Goal: Task Accomplishment & Management: Complete application form

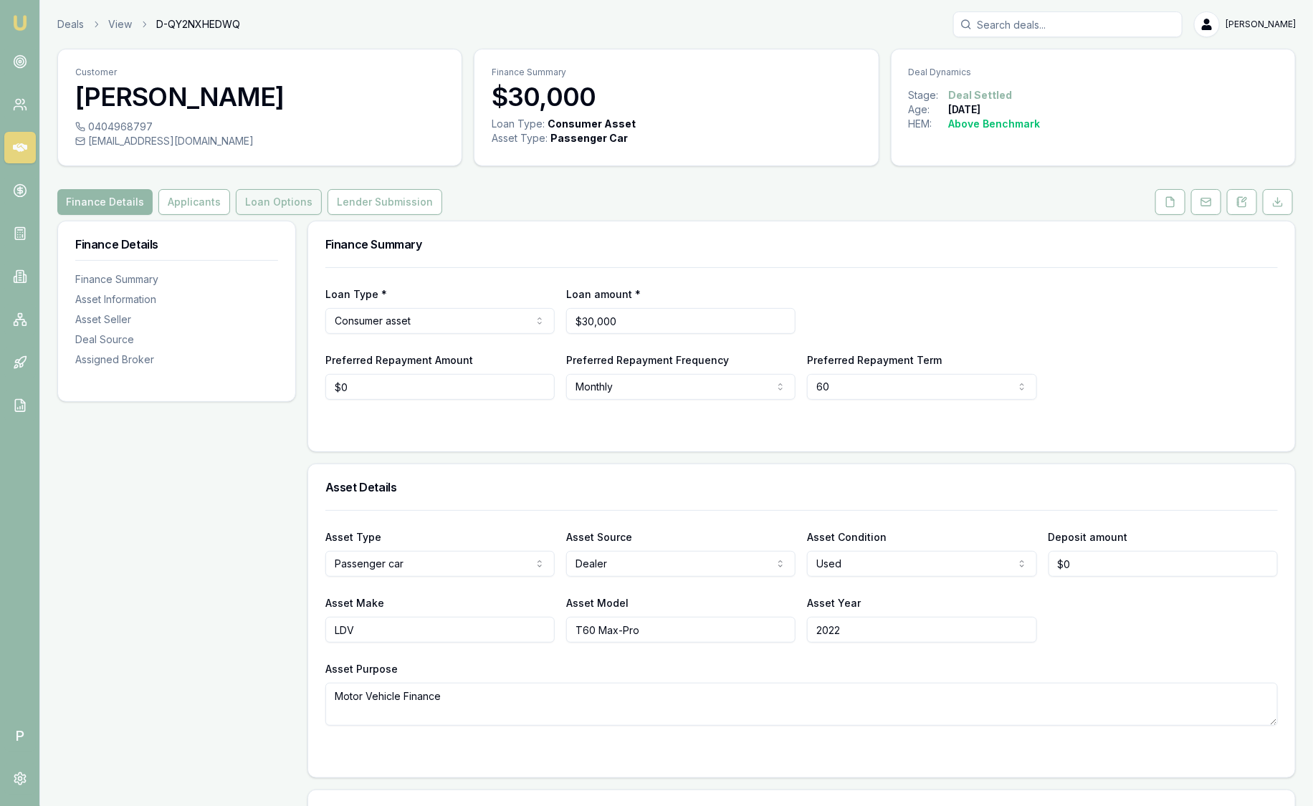
click at [292, 201] on button "Loan Options" at bounding box center [279, 202] width 86 height 26
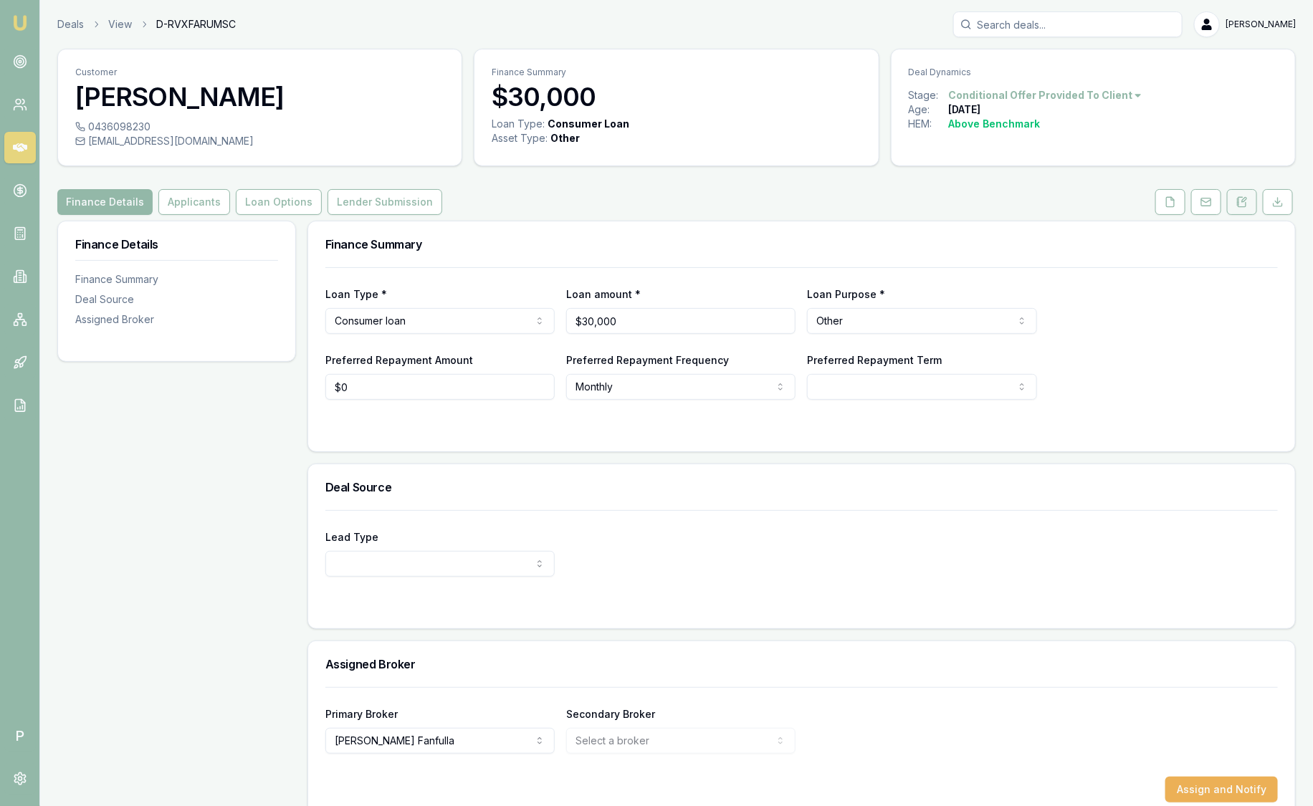
click at [1245, 204] on icon at bounding box center [1241, 201] width 11 height 11
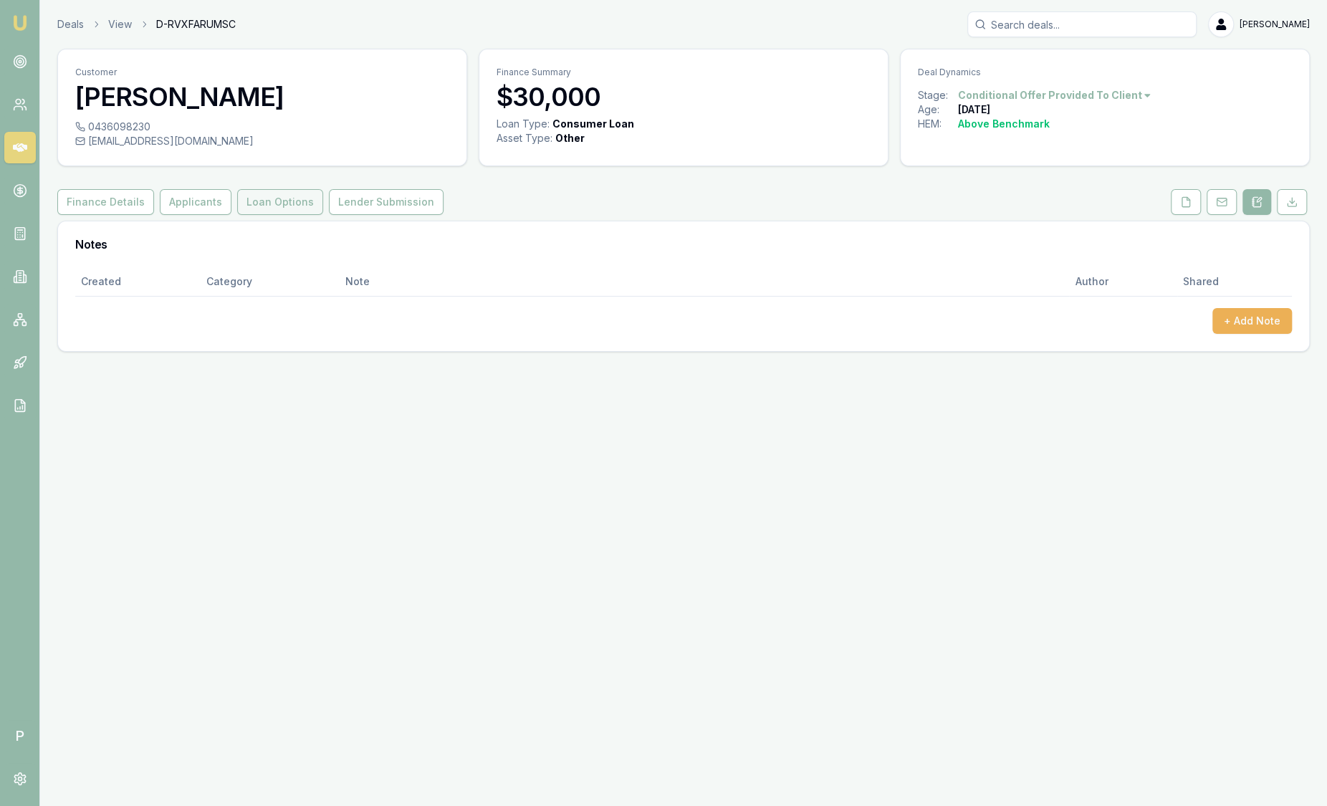
click at [303, 208] on button "Loan Options" at bounding box center [280, 202] width 86 height 26
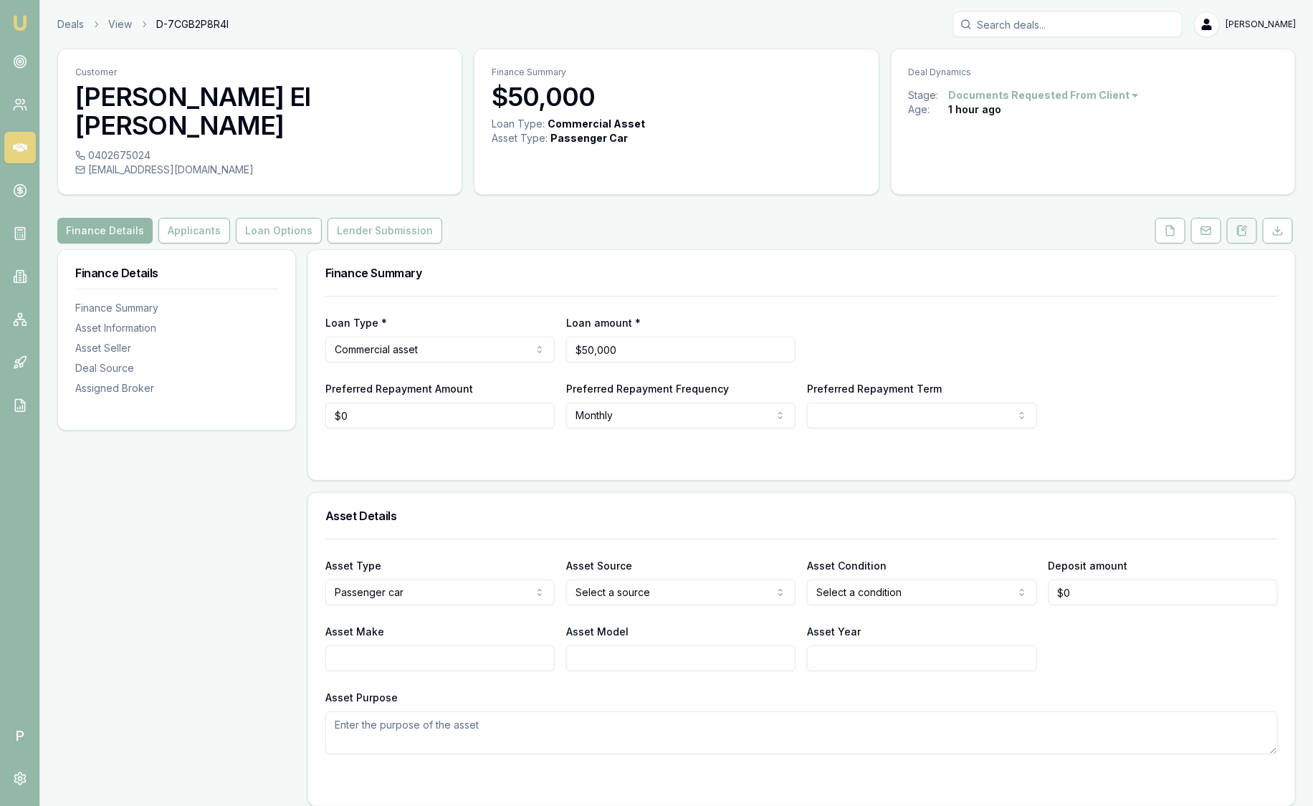
click at [1248, 225] on icon at bounding box center [1241, 230] width 11 height 11
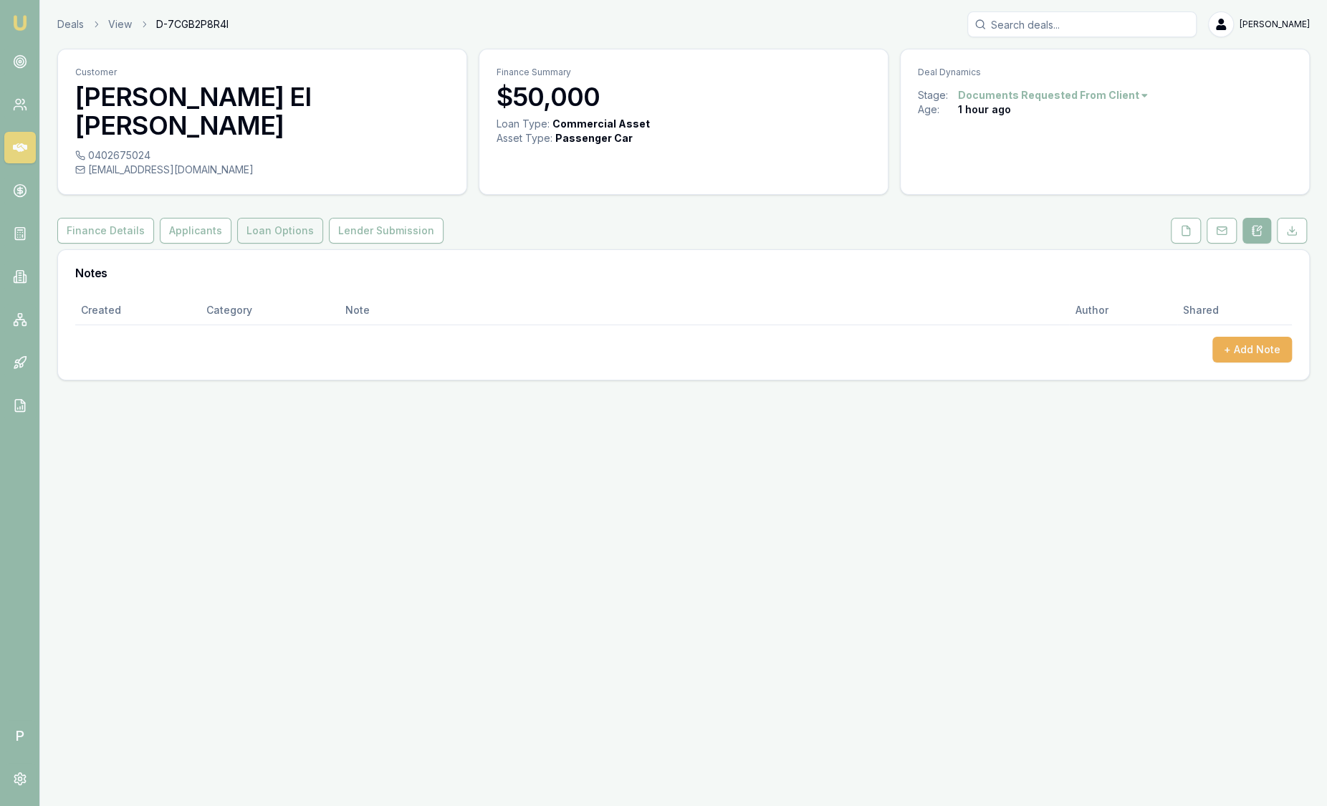
click at [257, 218] on button "Loan Options" at bounding box center [280, 231] width 86 height 26
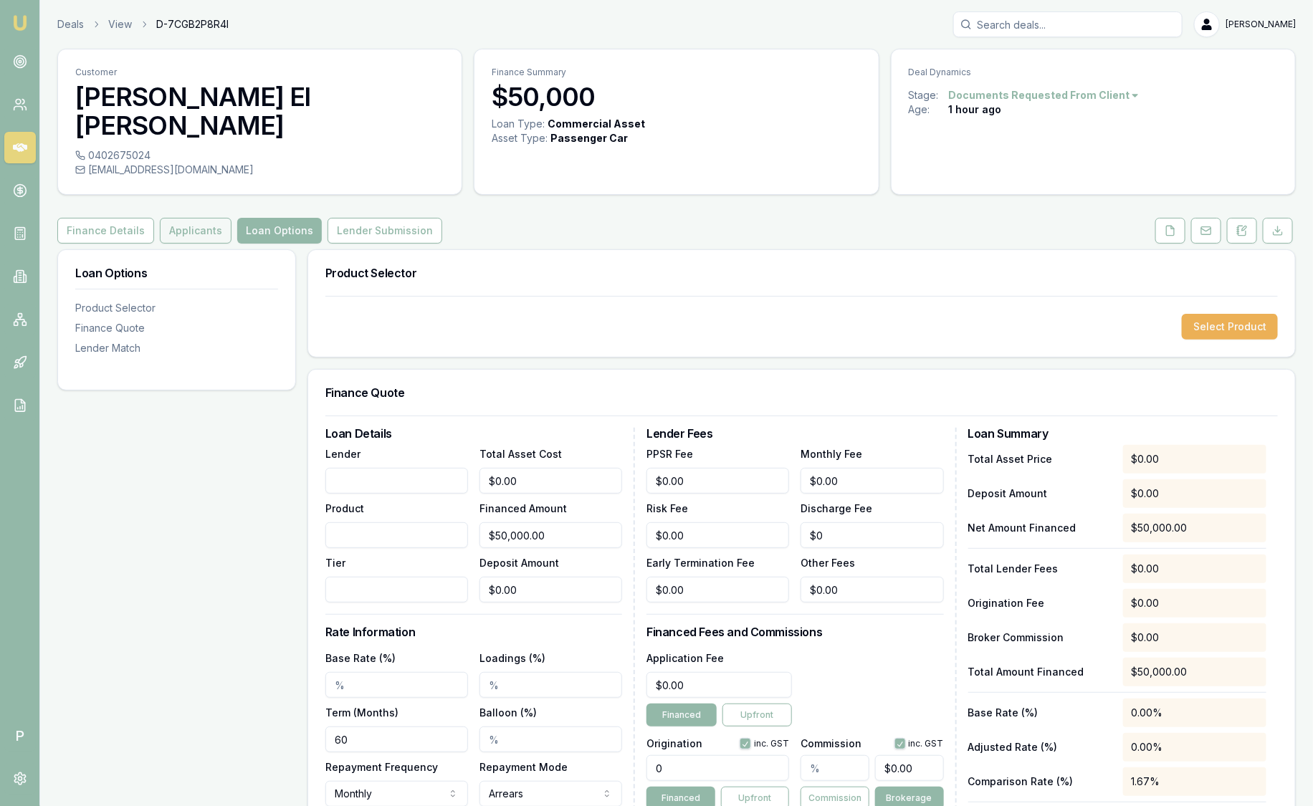
click at [211, 218] on button "Applicants" at bounding box center [196, 231] width 72 height 26
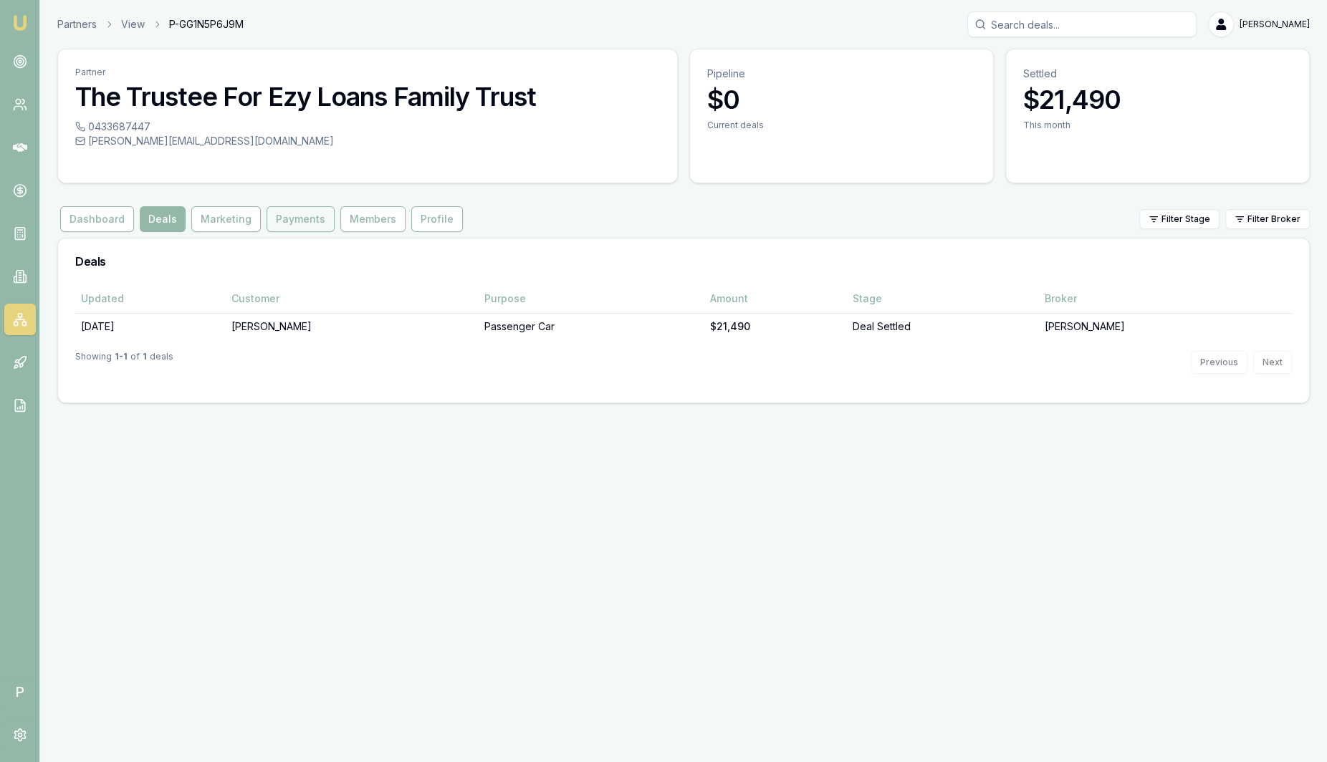
click at [307, 217] on button "Payments" at bounding box center [301, 219] width 68 height 26
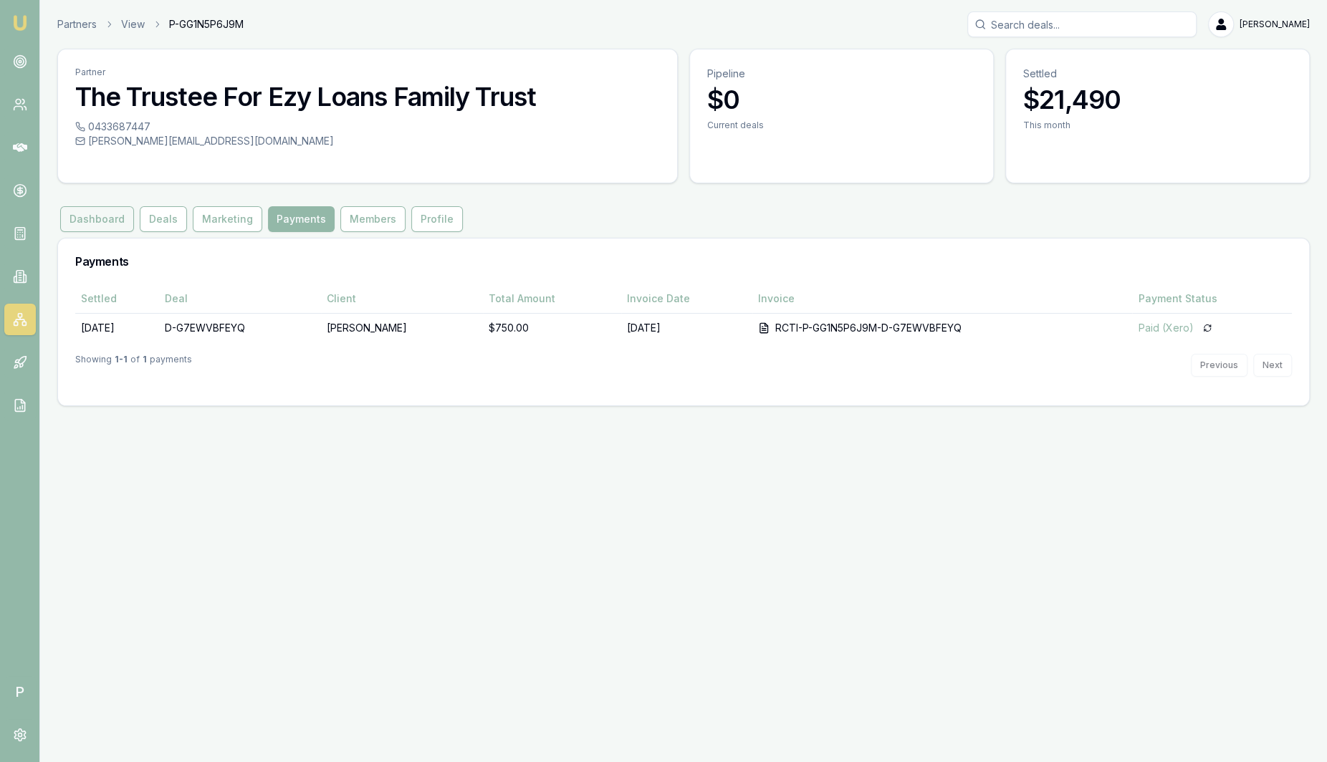
click at [113, 219] on button "Dashboard" at bounding box center [97, 219] width 74 height 26
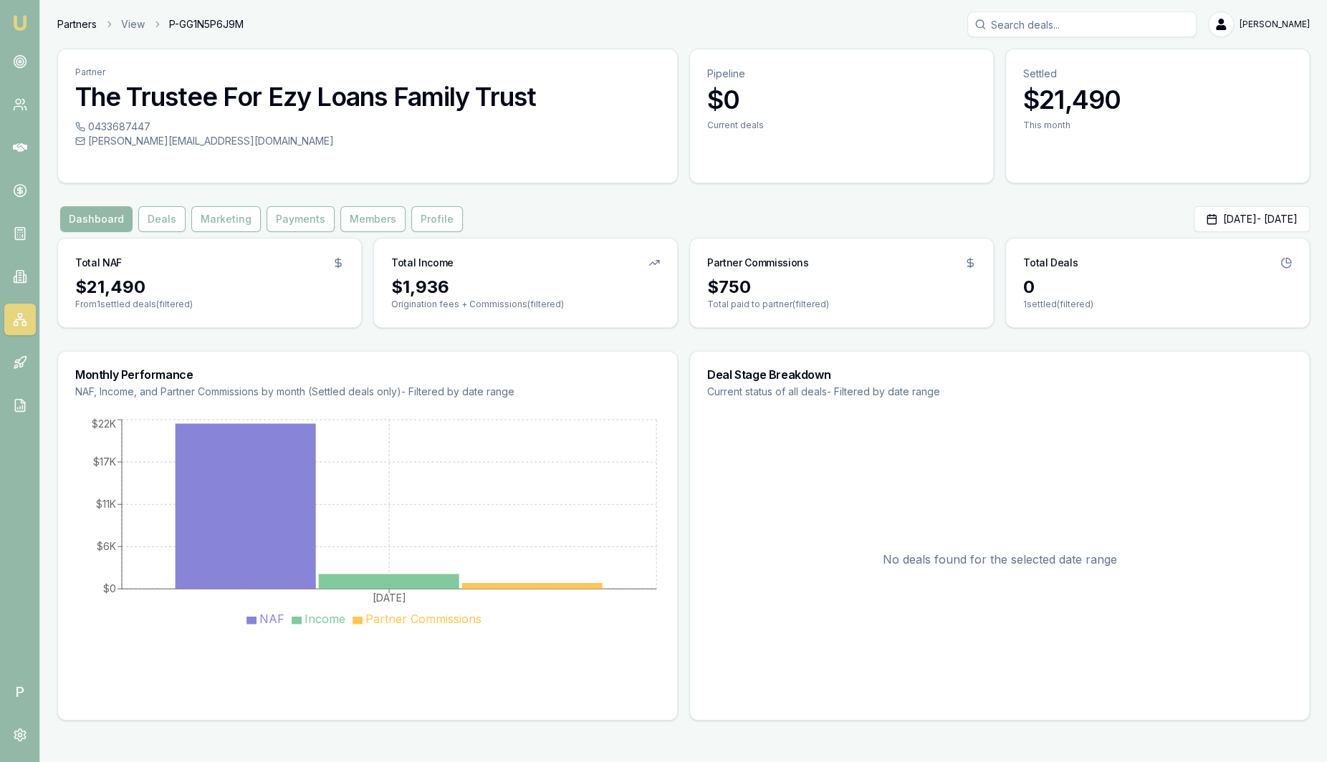
click at [97, 30] on ol "Partners View P-GG1N5P6J9M" at bounding box center [150, 24] width 186 height 14
click at [88, 26] on link "Partners" at bounding box center [76, 24] width 39 height 14
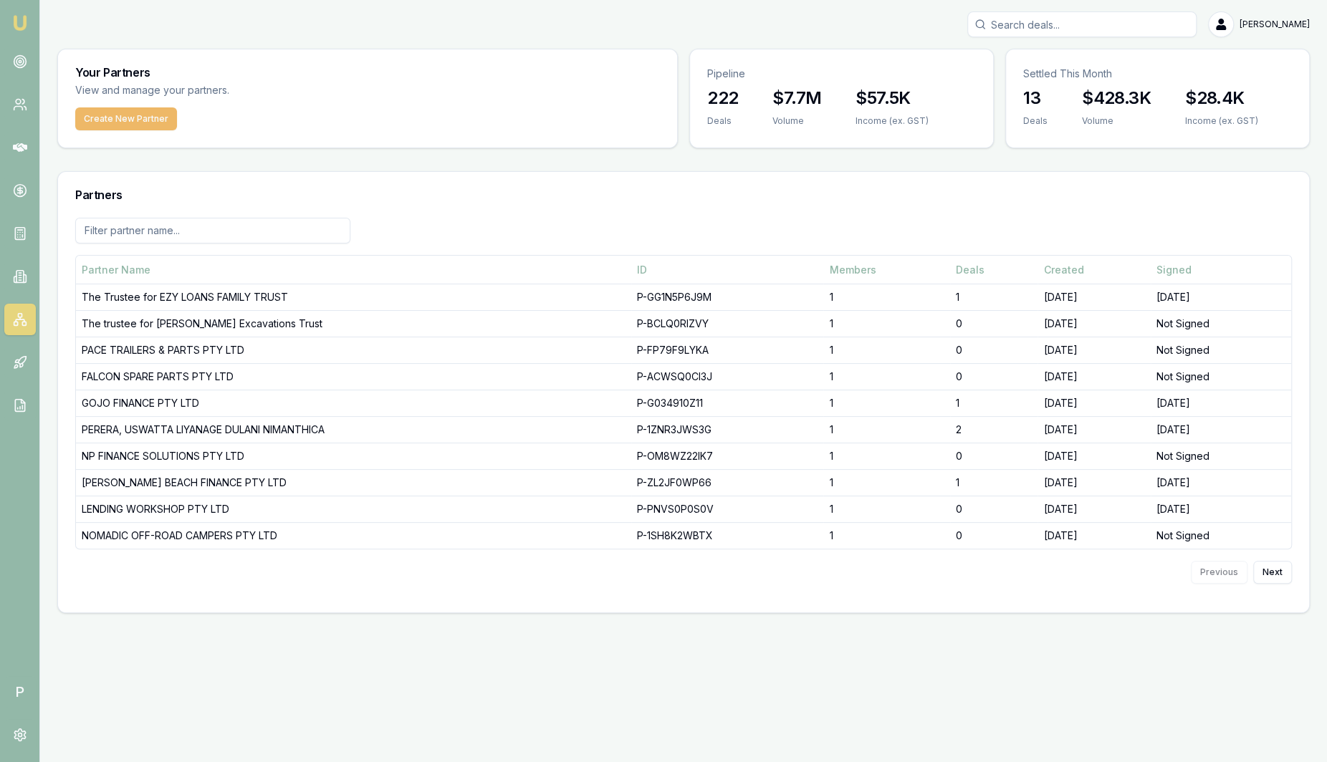
click at [143, 123] on button "Create New Partner" at bounding box center [126, 118] width 102 height 23
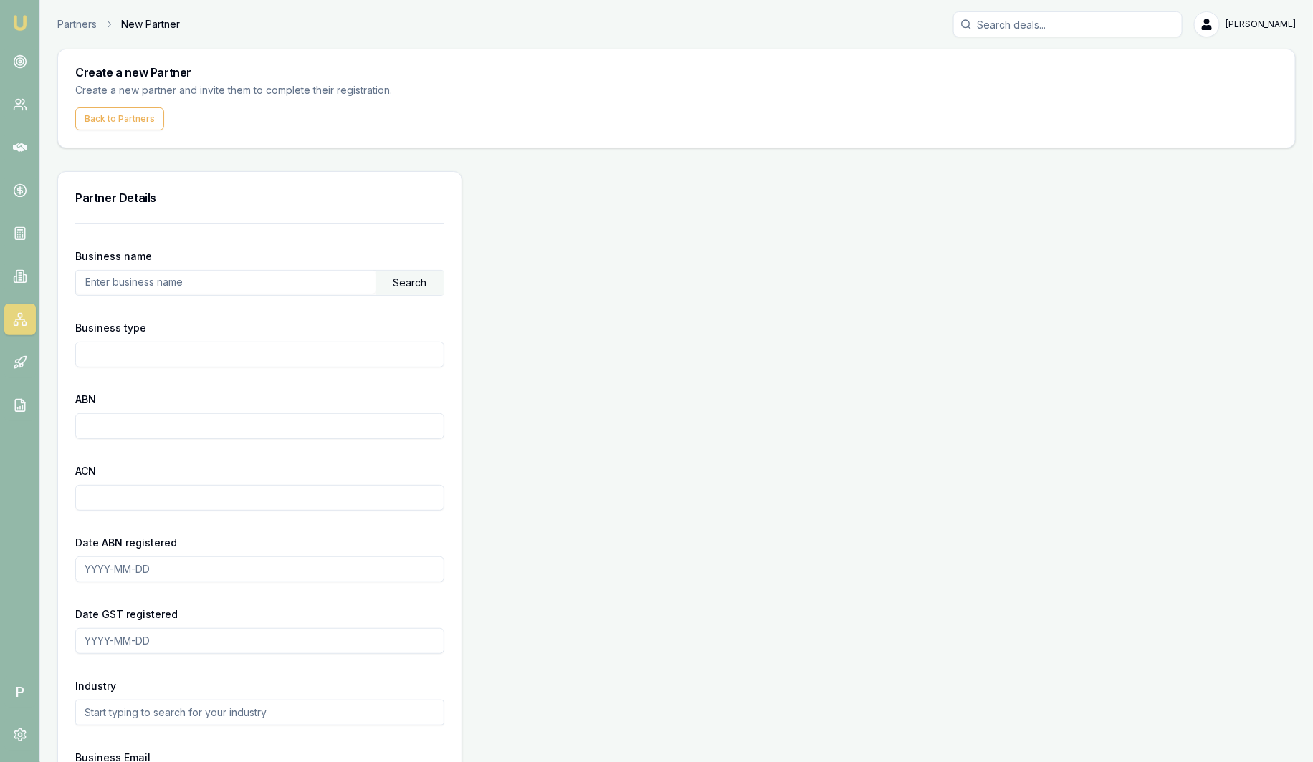
click at [143, 284] on input "text" at bounding box center [226, 282] width 300 height 23
click at [416, 289] on div "Search" at bounding box center [409, 283] width 68 height 24
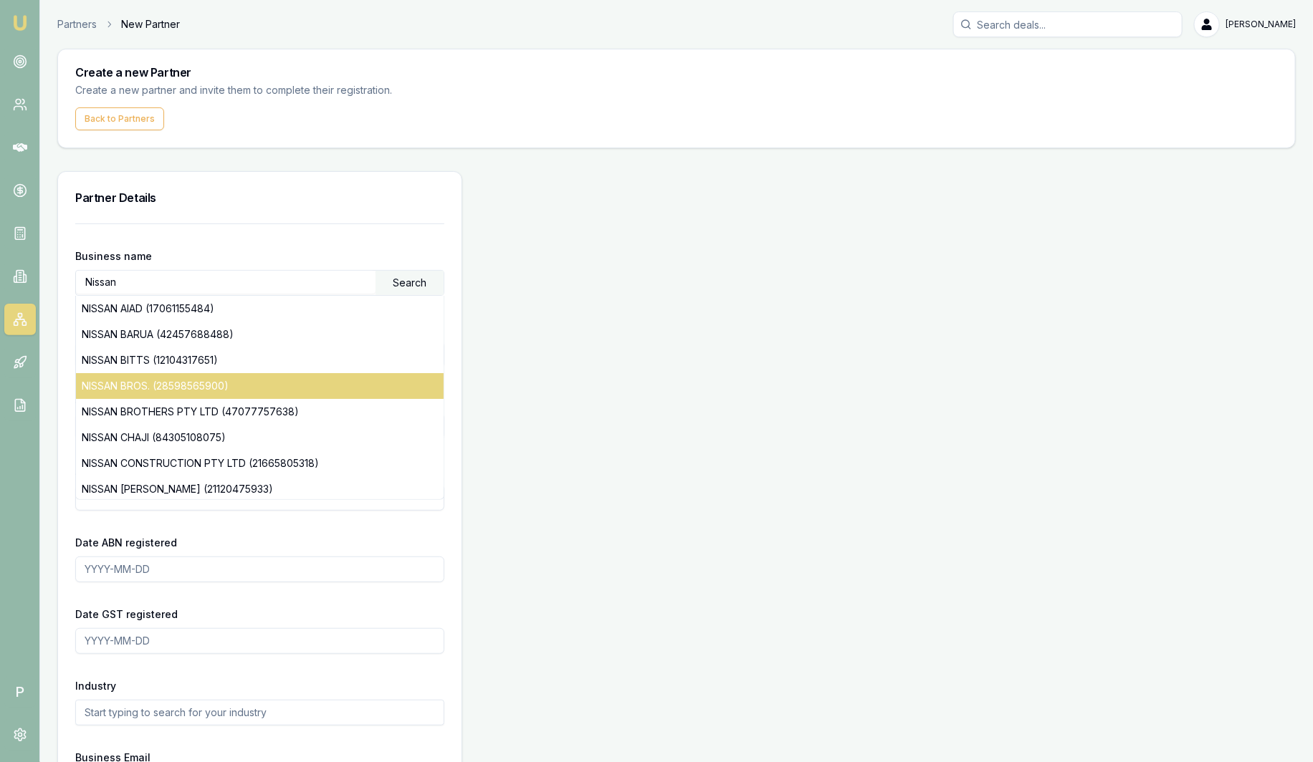
click at [151, 384] on div "NISSAN BROS. (28598565900)" at bounding box center [260, 386] width 368 height 26
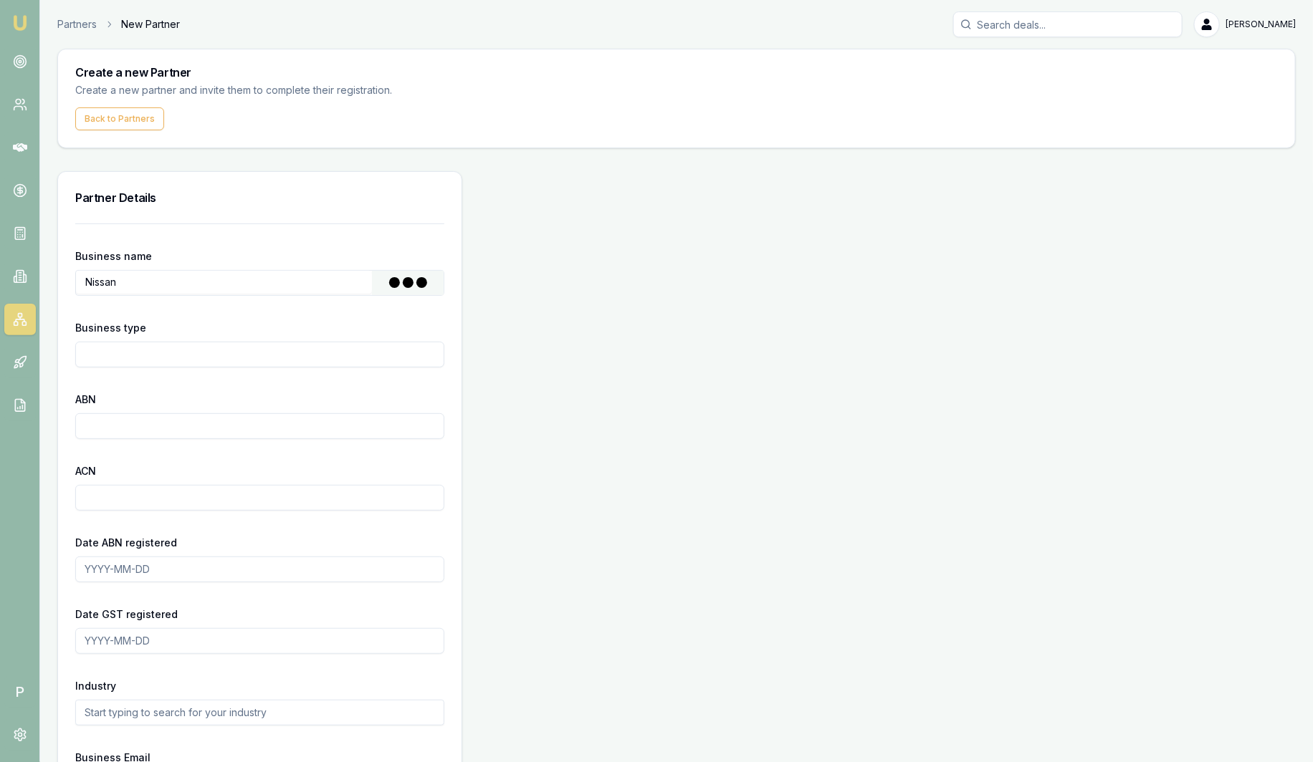
type input "F.H NISSAN & H NISSAN"
type input "Family Partnership"
type input "28598565900"
type input "2001-04-01"
drag, startPoint x: 177, startPoint y: 571, endPoint x: 50, endPoint y: 564, distance: 127.0
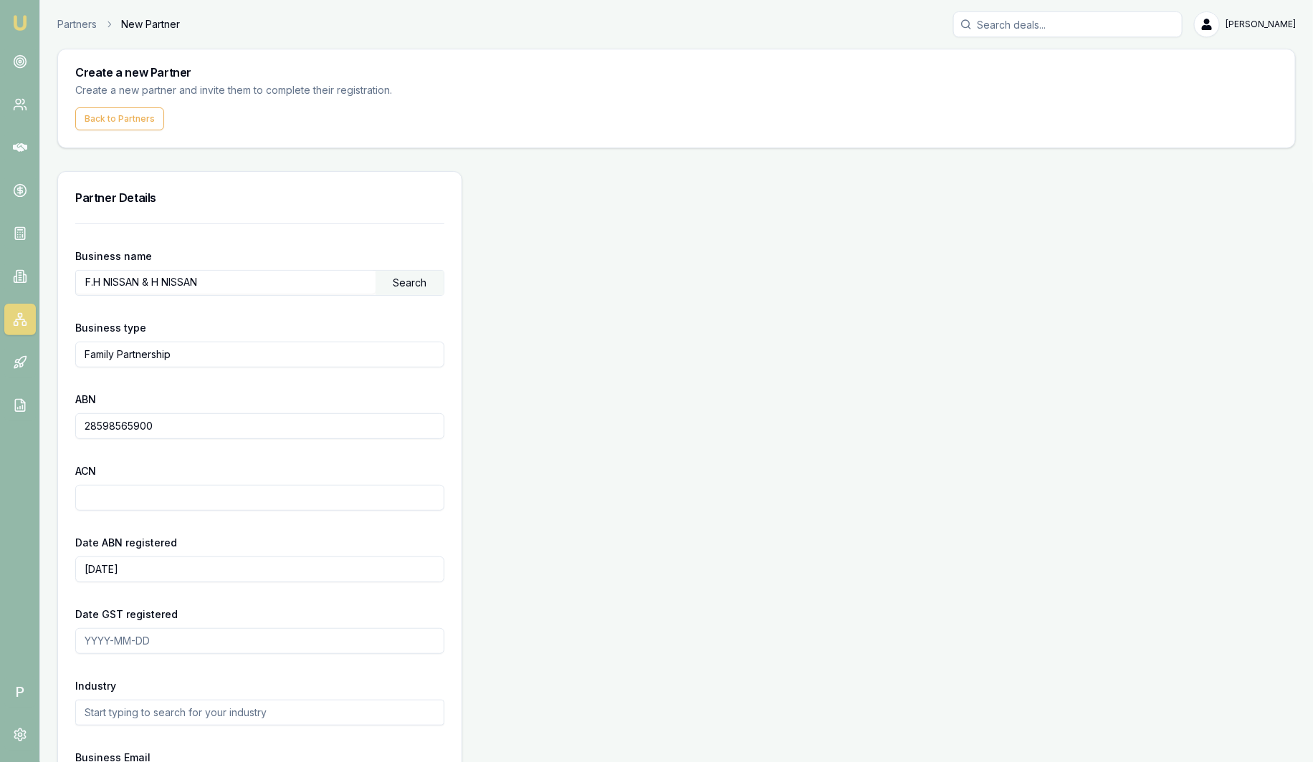
drag, startPoint x: 194, startPoint y: 639, endPoint x: 20, endPoint y: 640, distance: 174.1
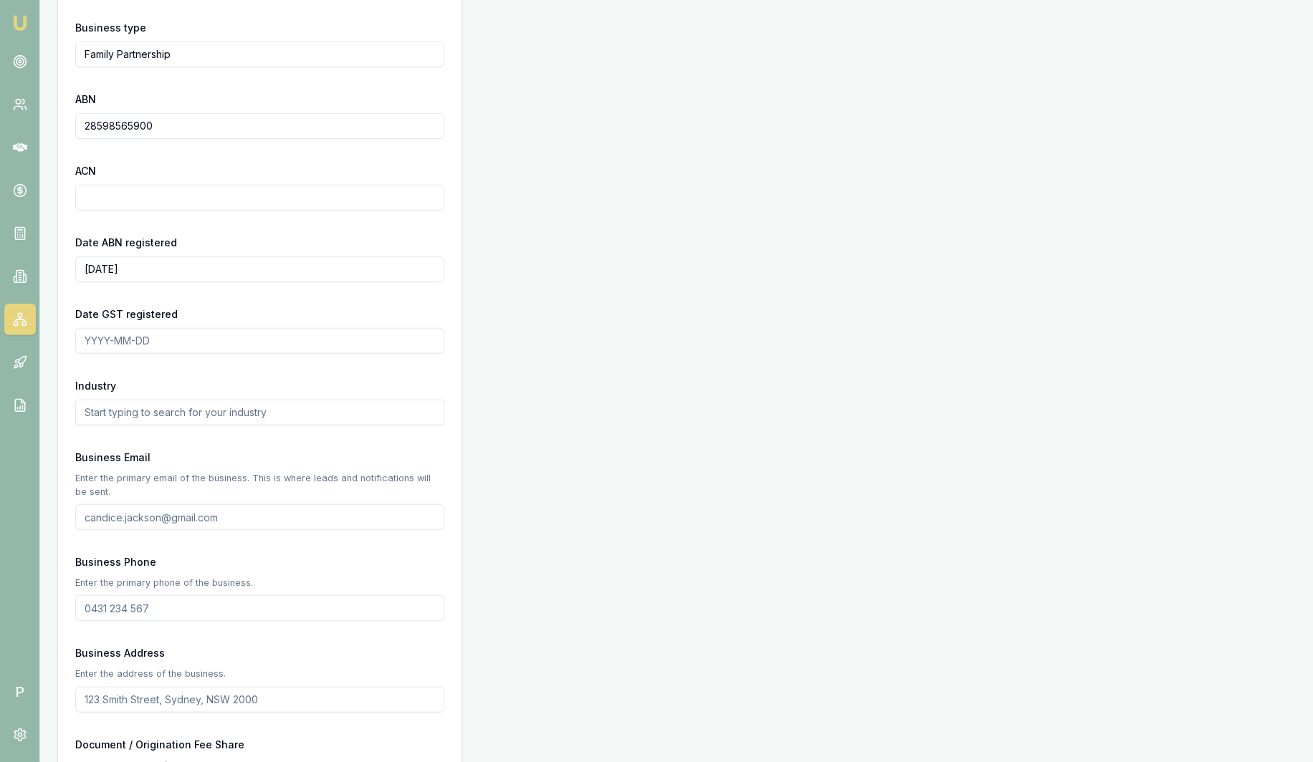
scroll to position [358, 0]
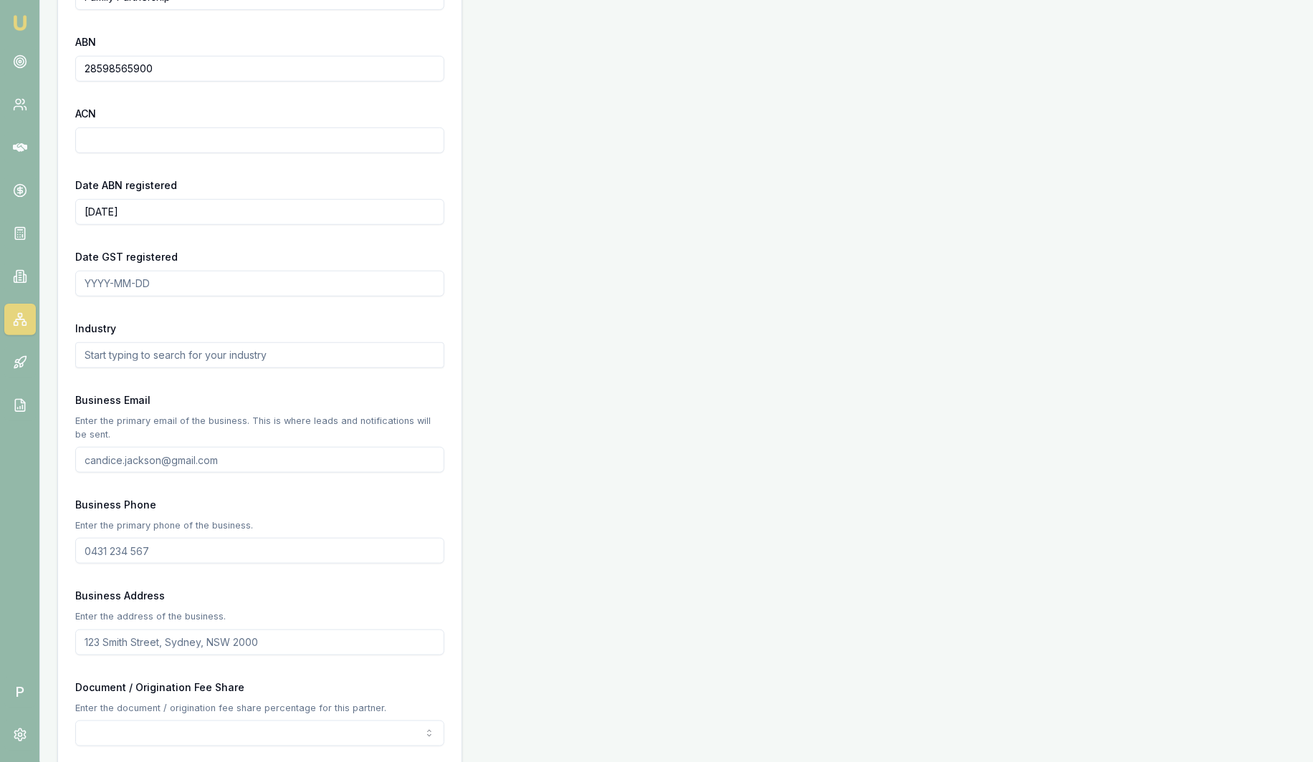
click at [150, 358] on input "text" at bounding box center [259, 356] width 369 height 26
click at [152, 450] on input "Business Email" at bounding box center [259, 460] width 369 height 26
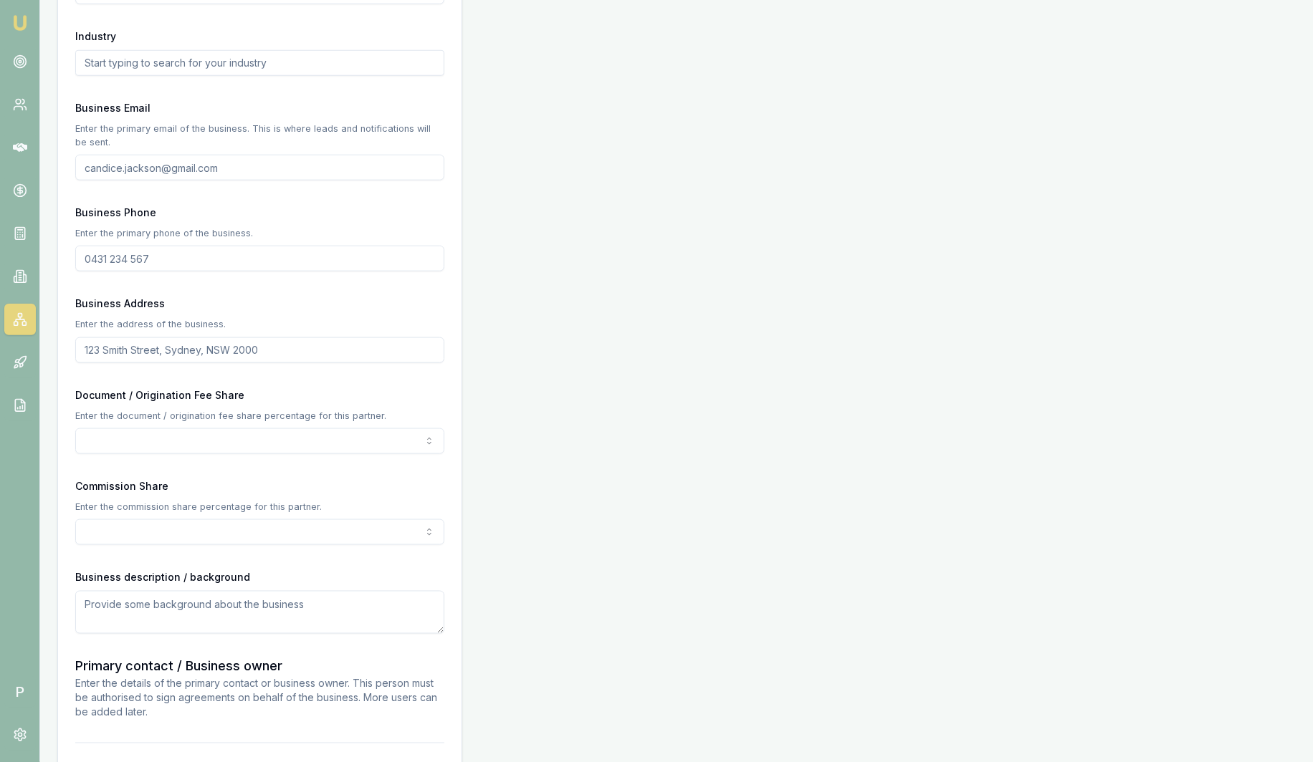
scroll to position [716, 0]
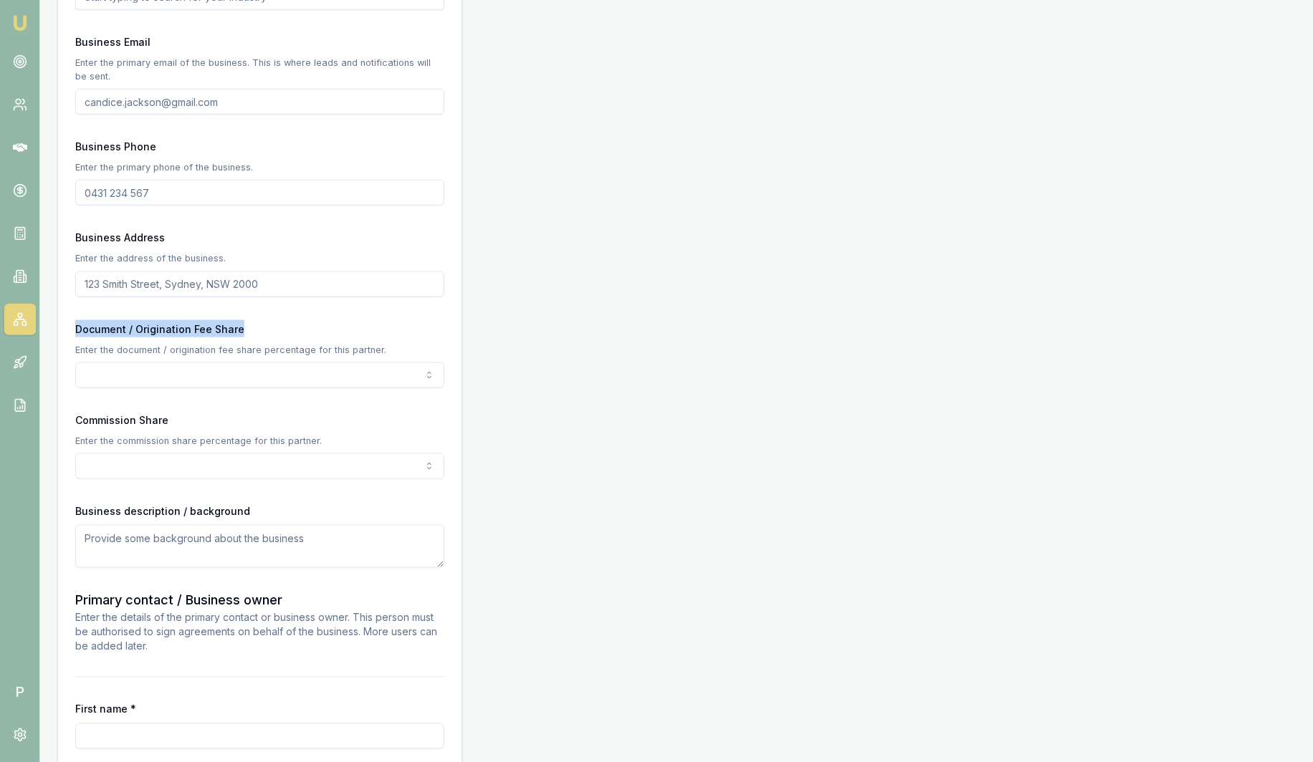
drag, startPoint x: 79, startPoint y: 335, endPoint x: 241, endPoint y: 331, distance: 162.7
click at [241, 331] on div "Document / Origination Fee Share Enter the document / origination fee share per…" at bounding box center [259, 354] width 369 height 68
drag, startPoint x: 72, startPoint y: 423, endPoint x: 215, endPoint y: 413, distance: 142.9
click at [215, 413] on div "Business name F.H NISSAN & H NISSAN Search Business type Family Partnership ABN…" at bounding box center [259, 269] width 403 height 1523
drag, startPoint x: 215, startPoint y: 413, endPoint x: 411, endPoint y: 305, distance: 224.5
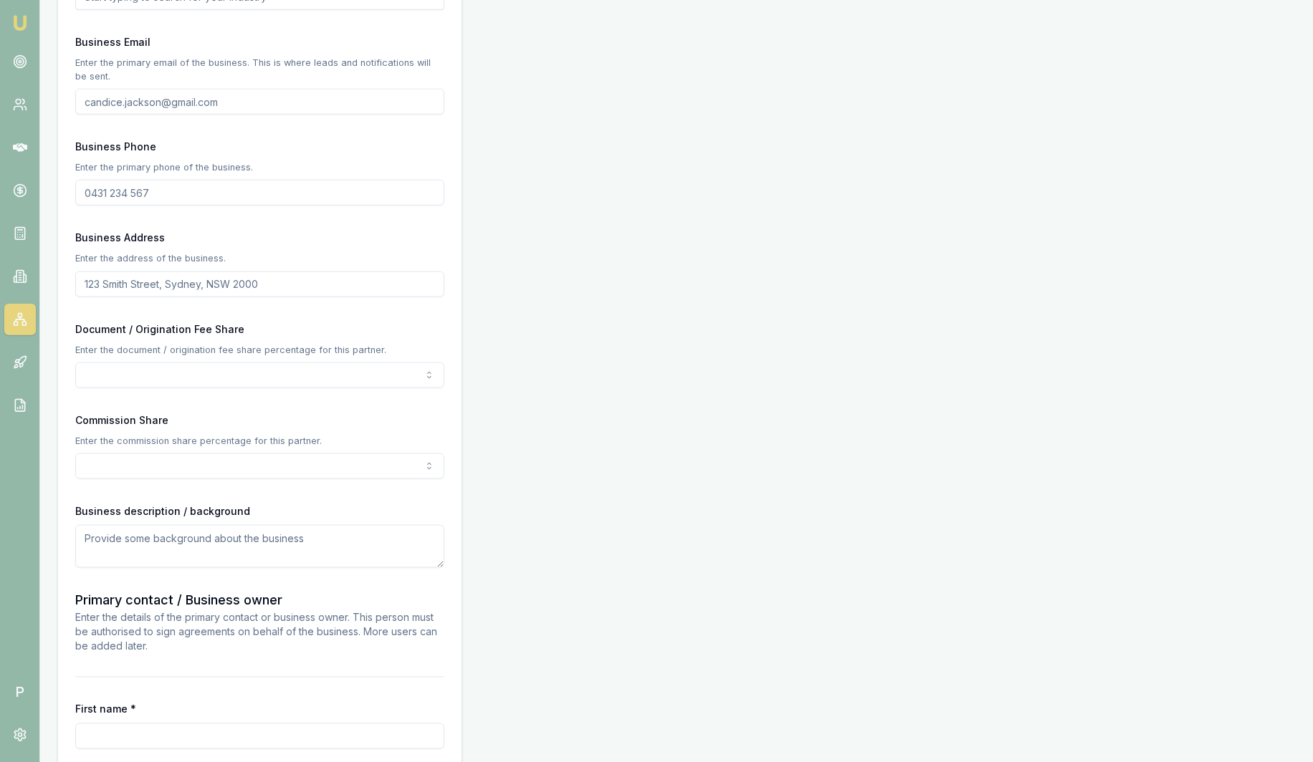
click at [411, 305] on form "Business name F.H NISSAN & H NISSAN Search Business type Family Partnership ABN…" at bounding box center [259, 260] width 369 height 1505
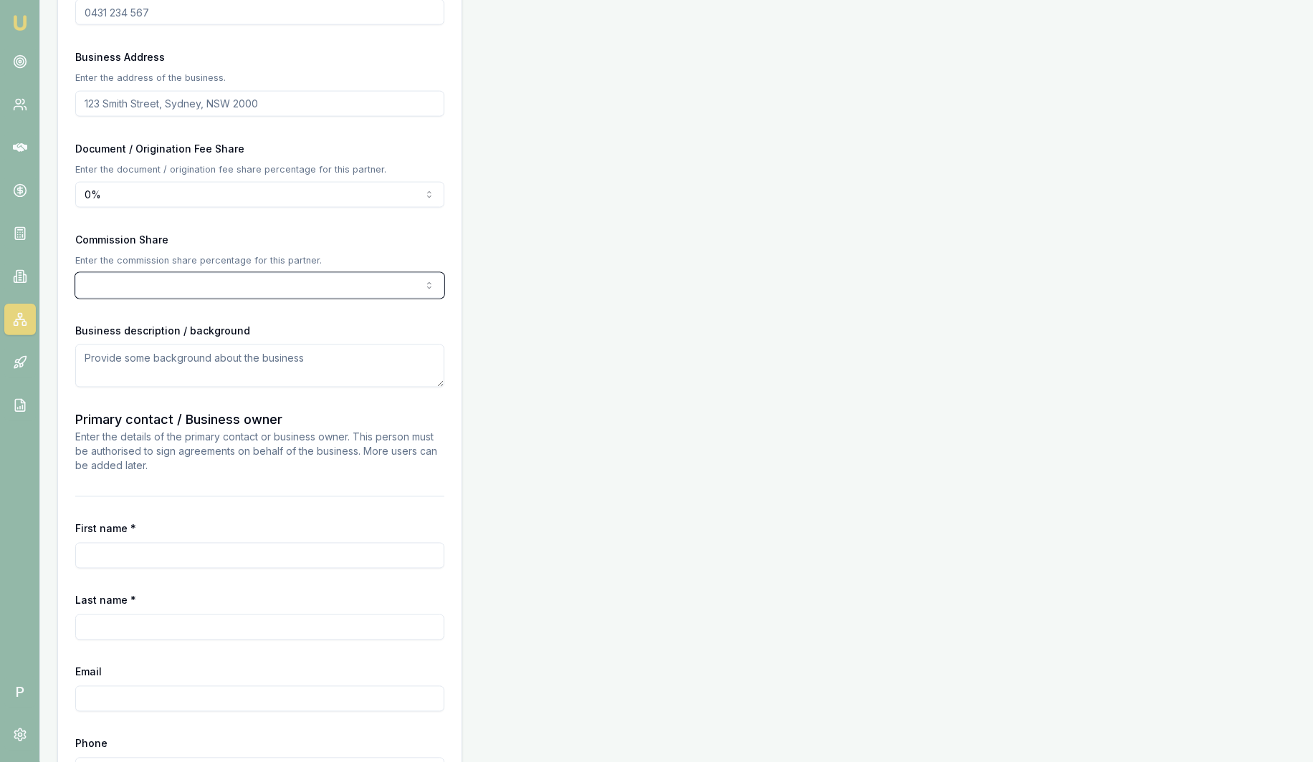
scroll to position [896, 0]
click at [167, 222] on form "Business name F.H NISSAN & H NISSAN Search Business type Family Partnership ABN…" at bounding box center [259, 80] width 369 height 1505
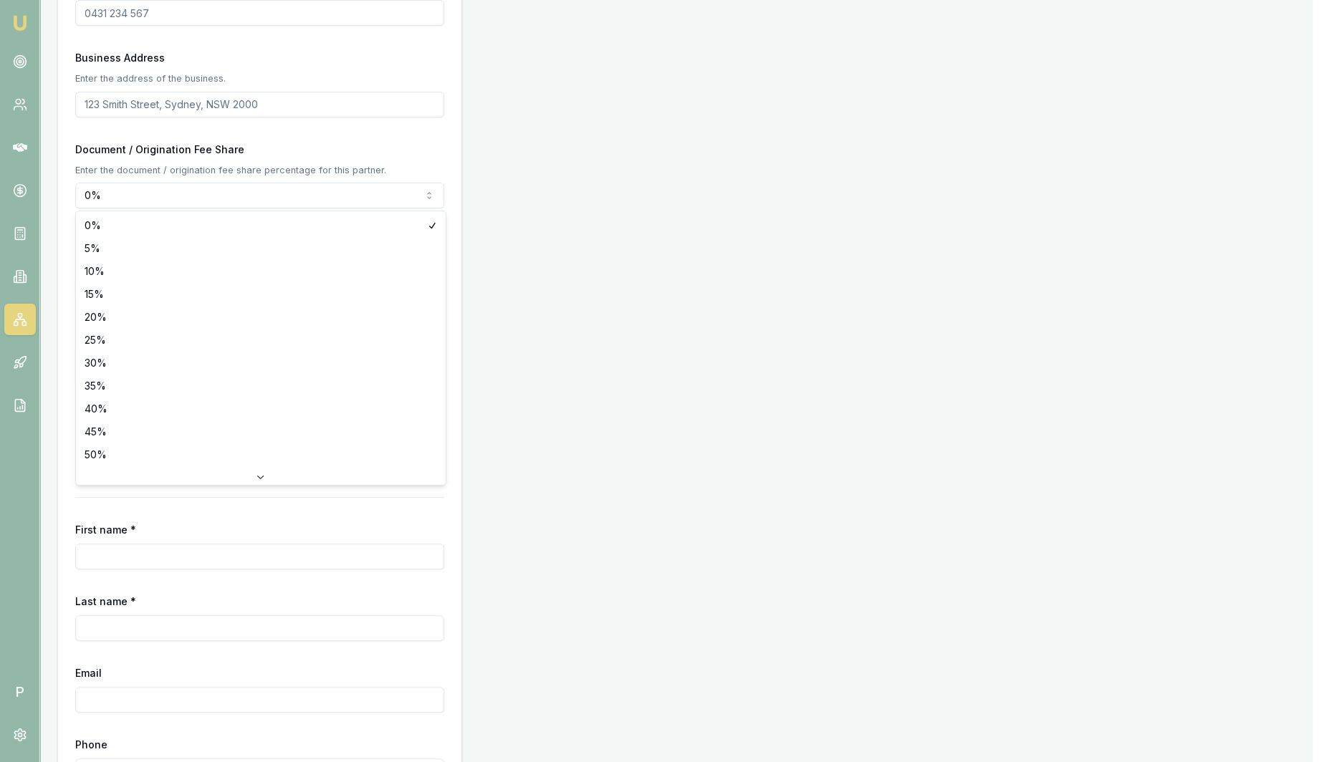
select select "30"
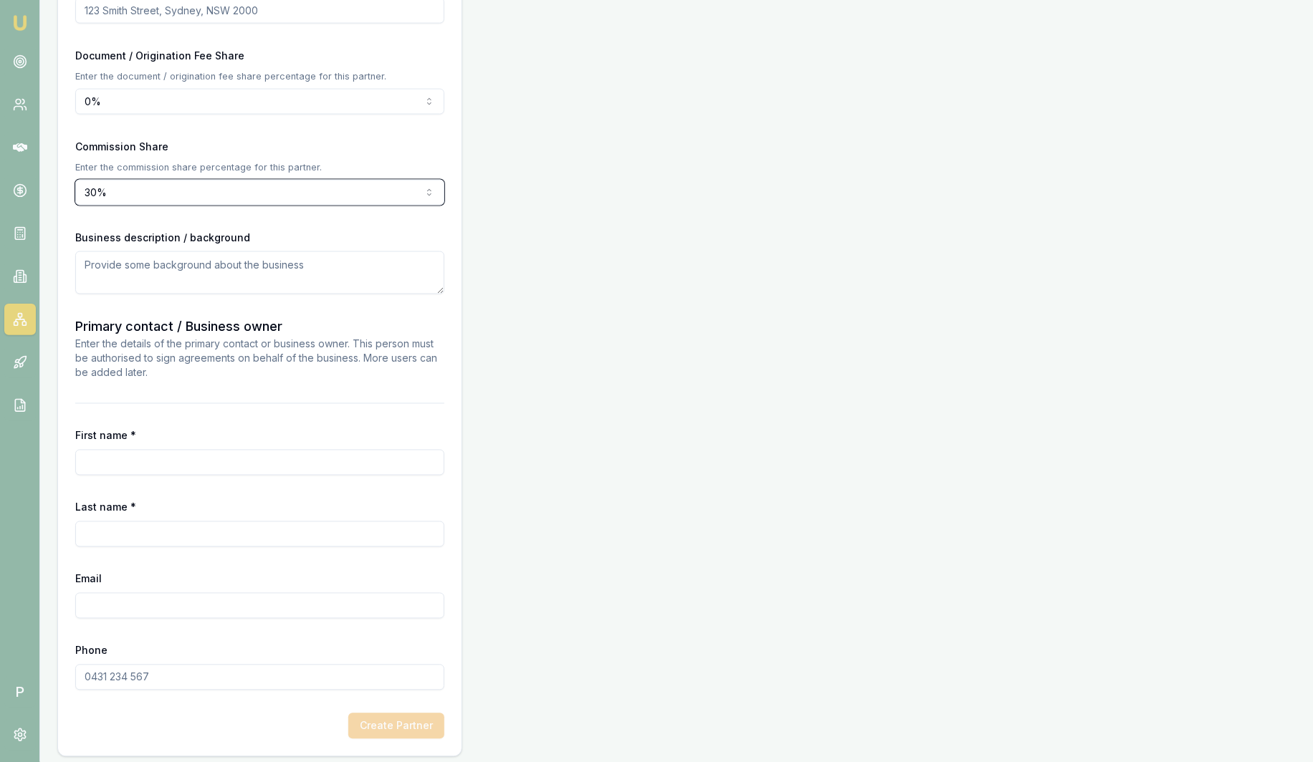
scroll to position [995, 0]
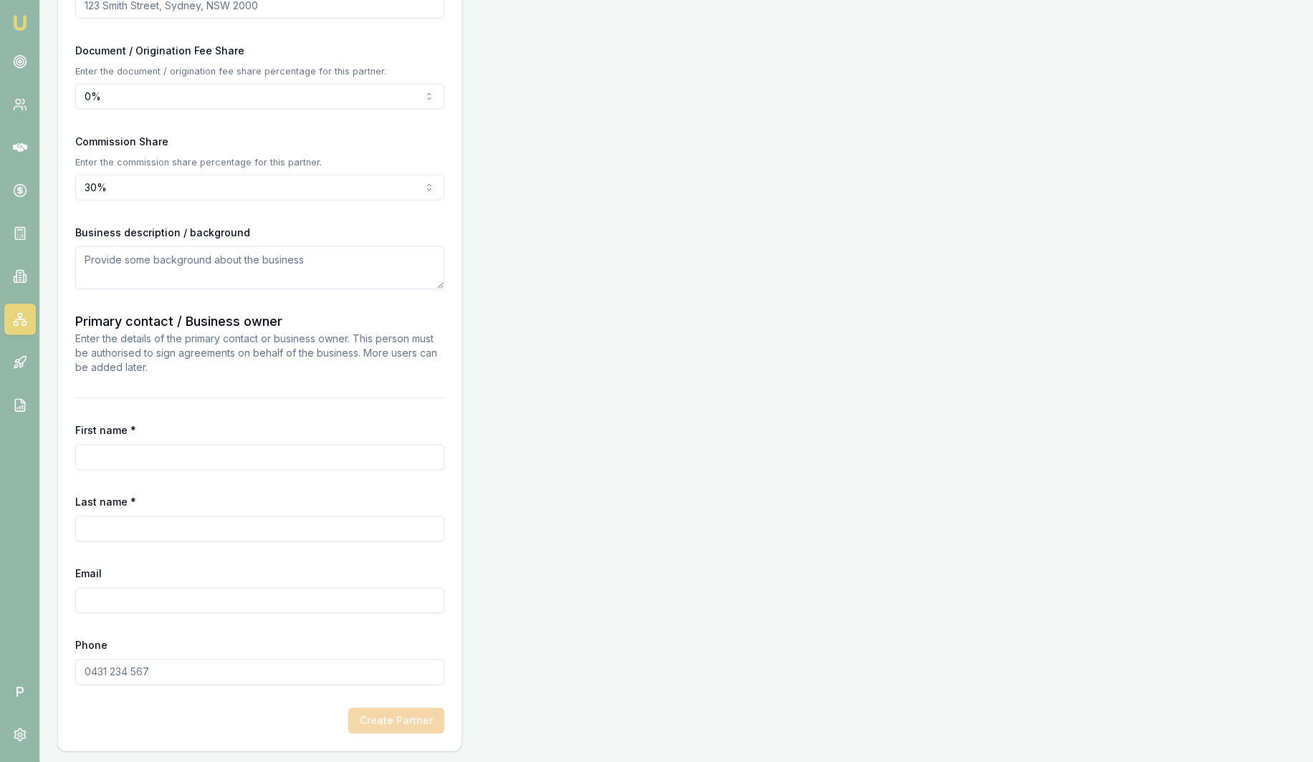
click at [122, 452] on input "First name *" at bounding box center [259, 458] width 369 height 26
click at [102, 536] on input "Last name *" at bounding box center [259, 530] width 369 height 26
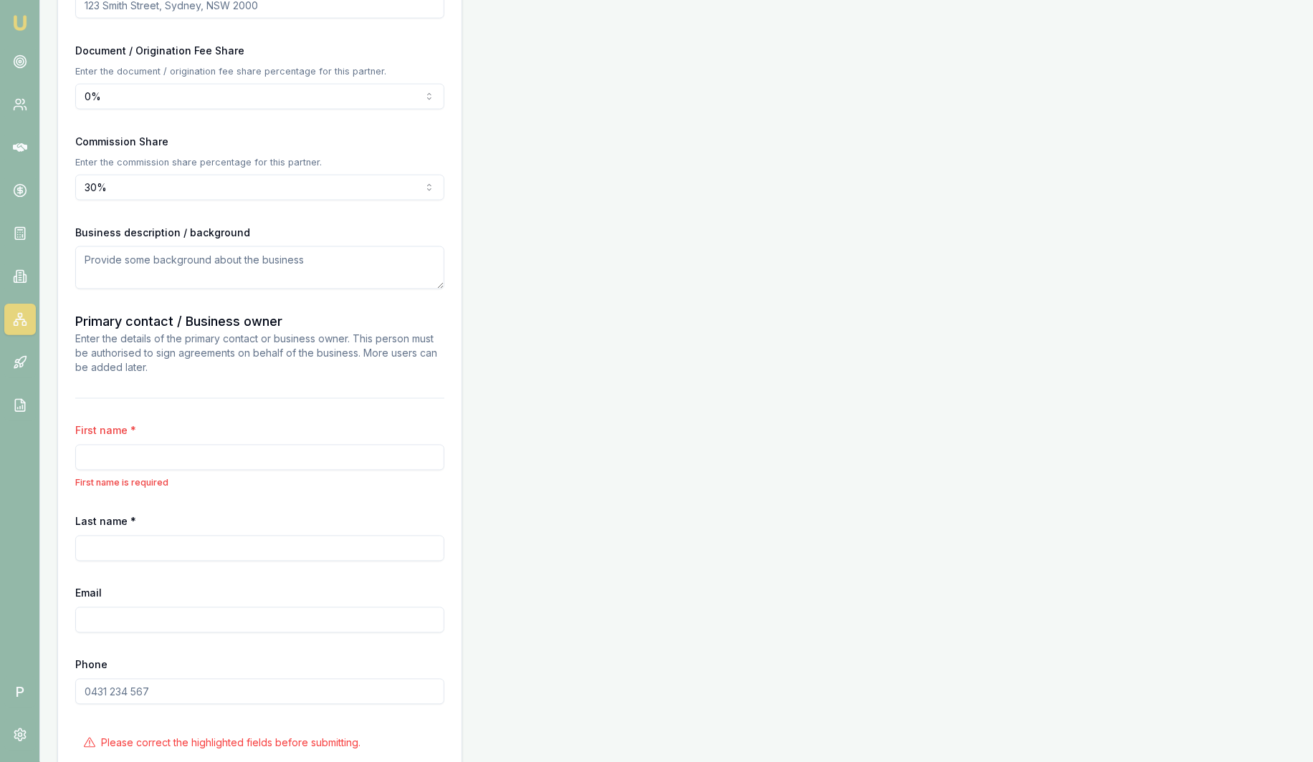
click at [193, 596] on form "Business name F.H NISSAN & H NISSAN Search Business type Family Partnership ABN…" at bounding box center [259, 18] width 369 height 1579
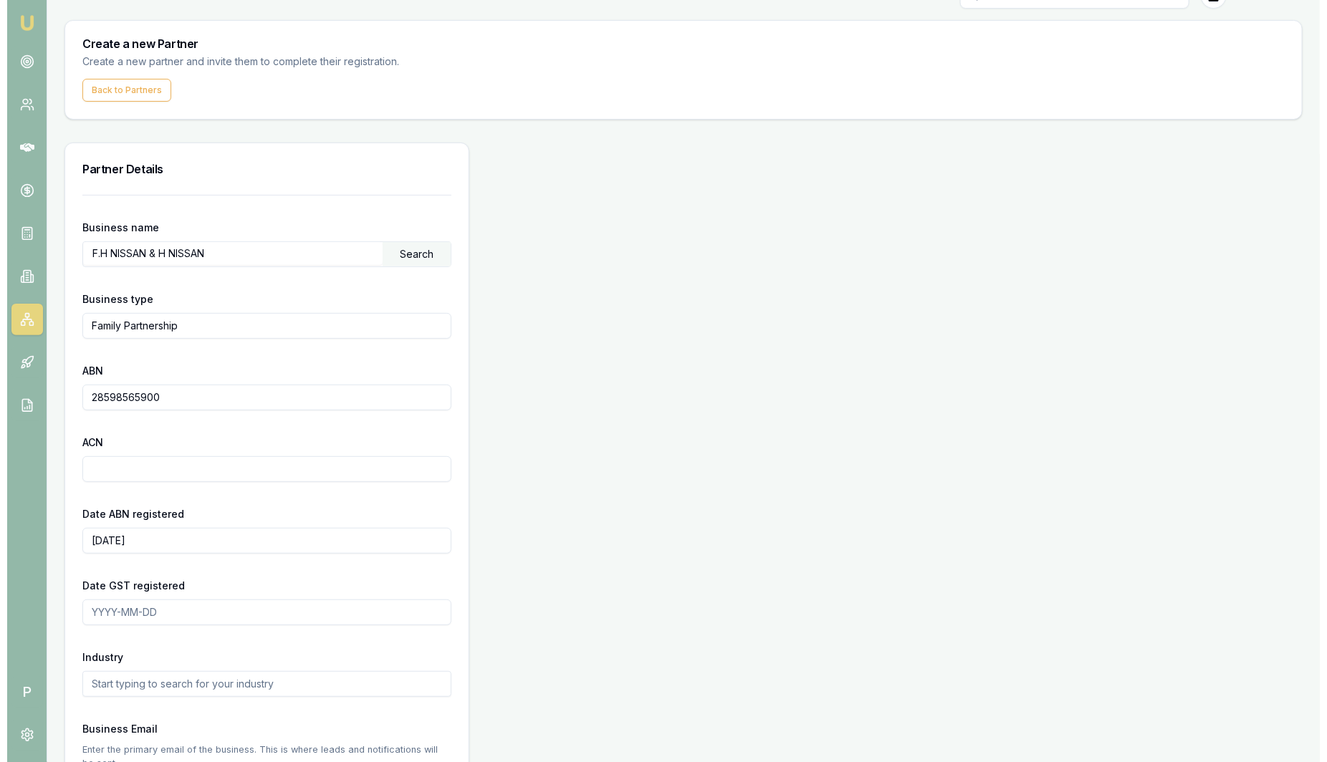
scroll to position [0, 0]
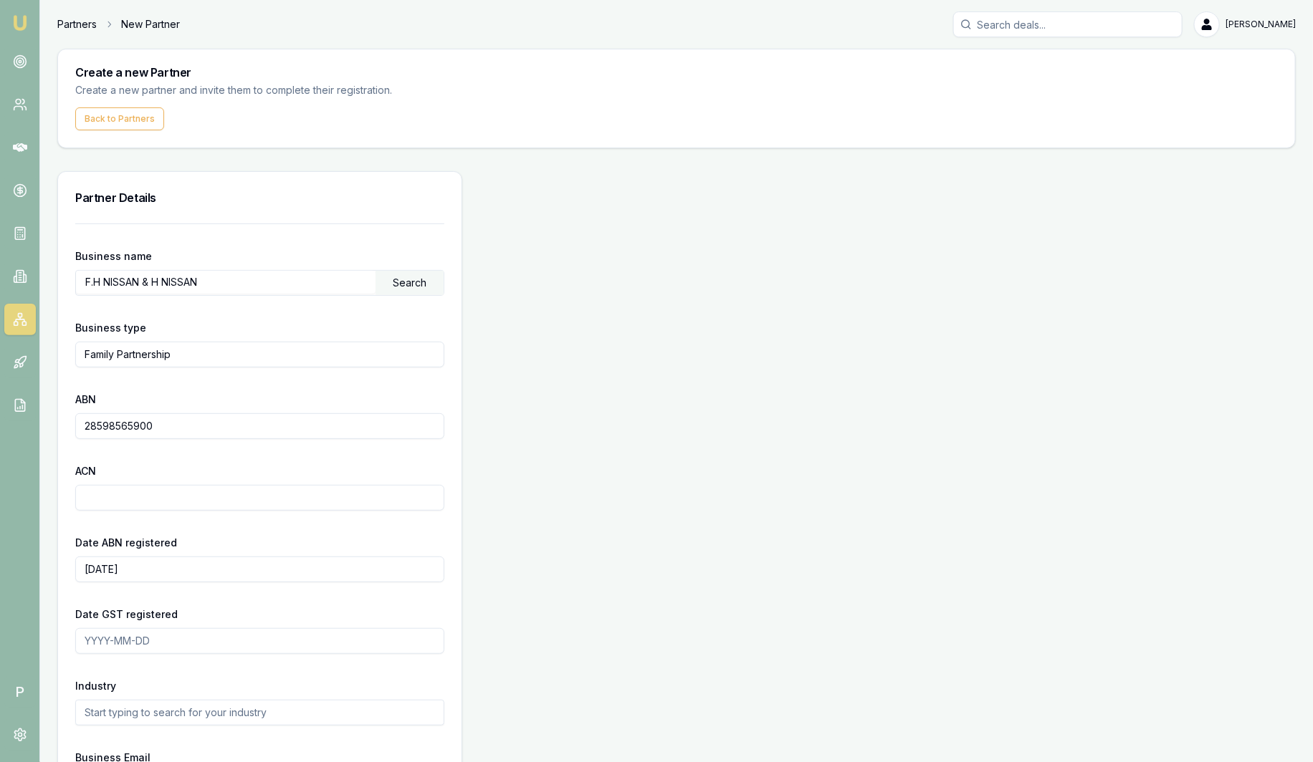
click at [84, 29] on link "Partners" at bounding box center [76, 24] width 39 height 14
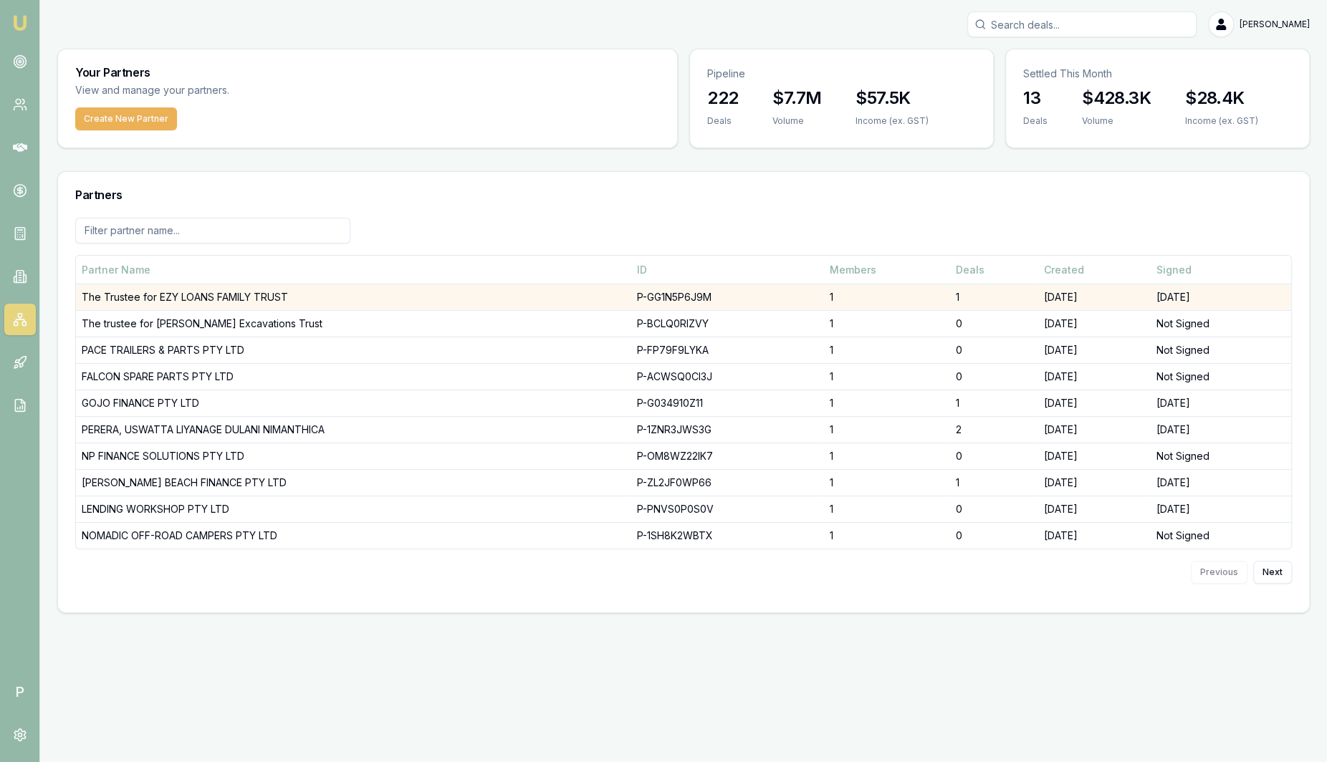
click at [180, 292] on td "The Trustee for EZY LOANS FAMILY TRUST" at bounding box center [353, 297] width 555 height 27
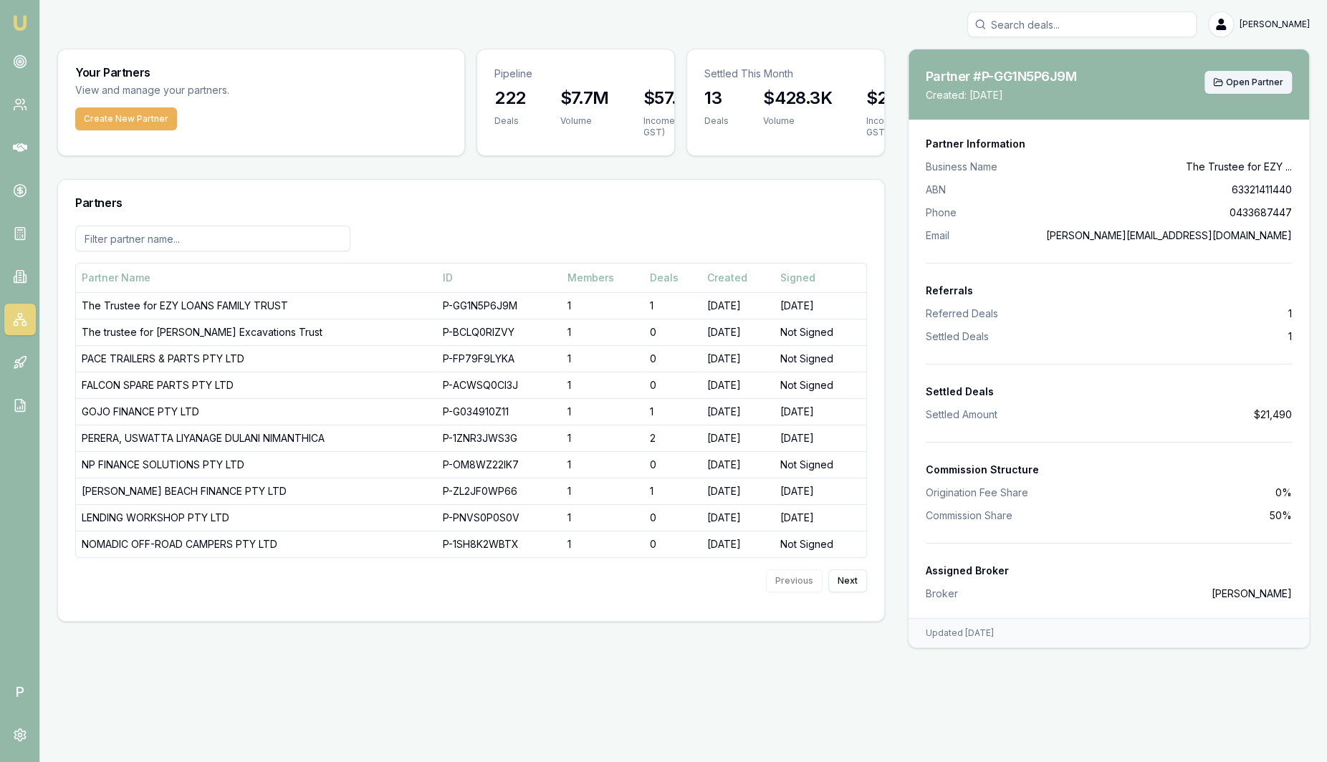
click at [1261, 77] on span "Open Partner" at bounding box center [1254, 82] width 57 height 11
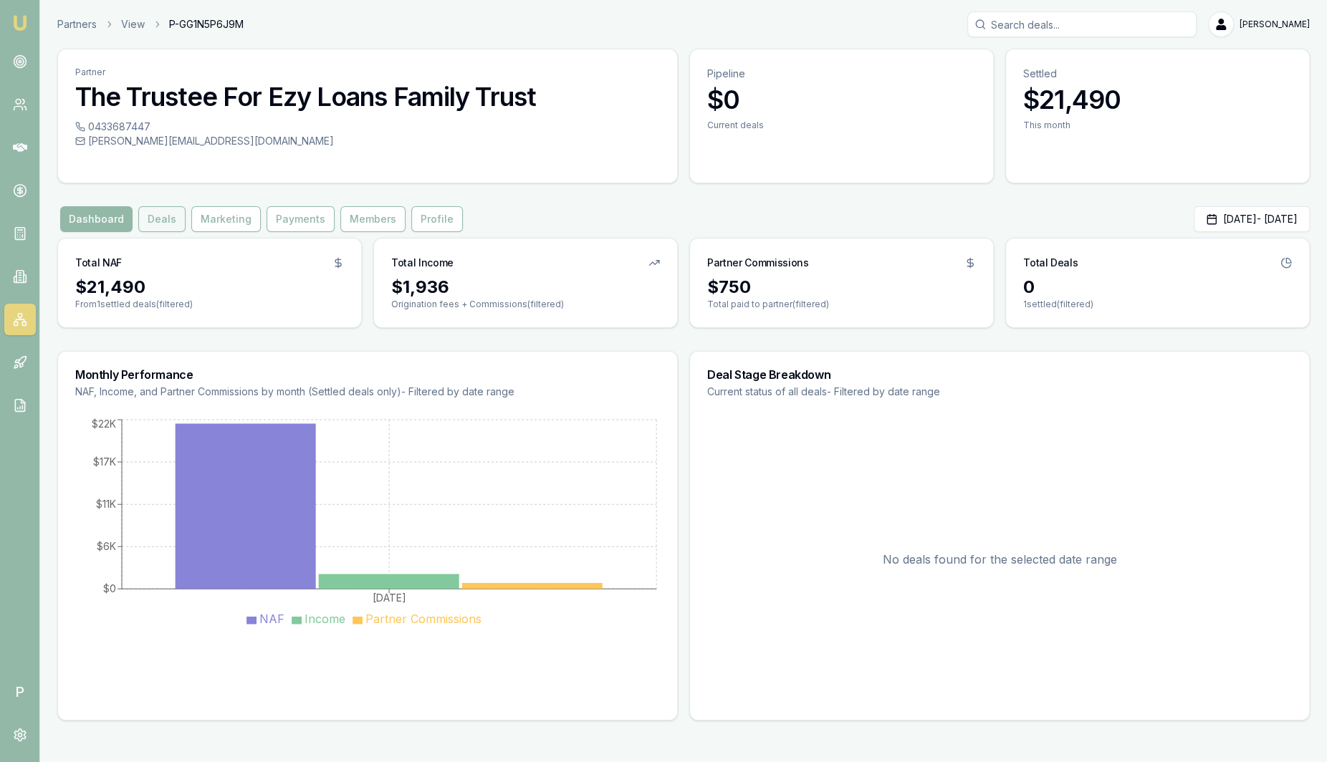
click at [152, 221] on button "Deals" at bounding box center [161, 219] width 47 height 26
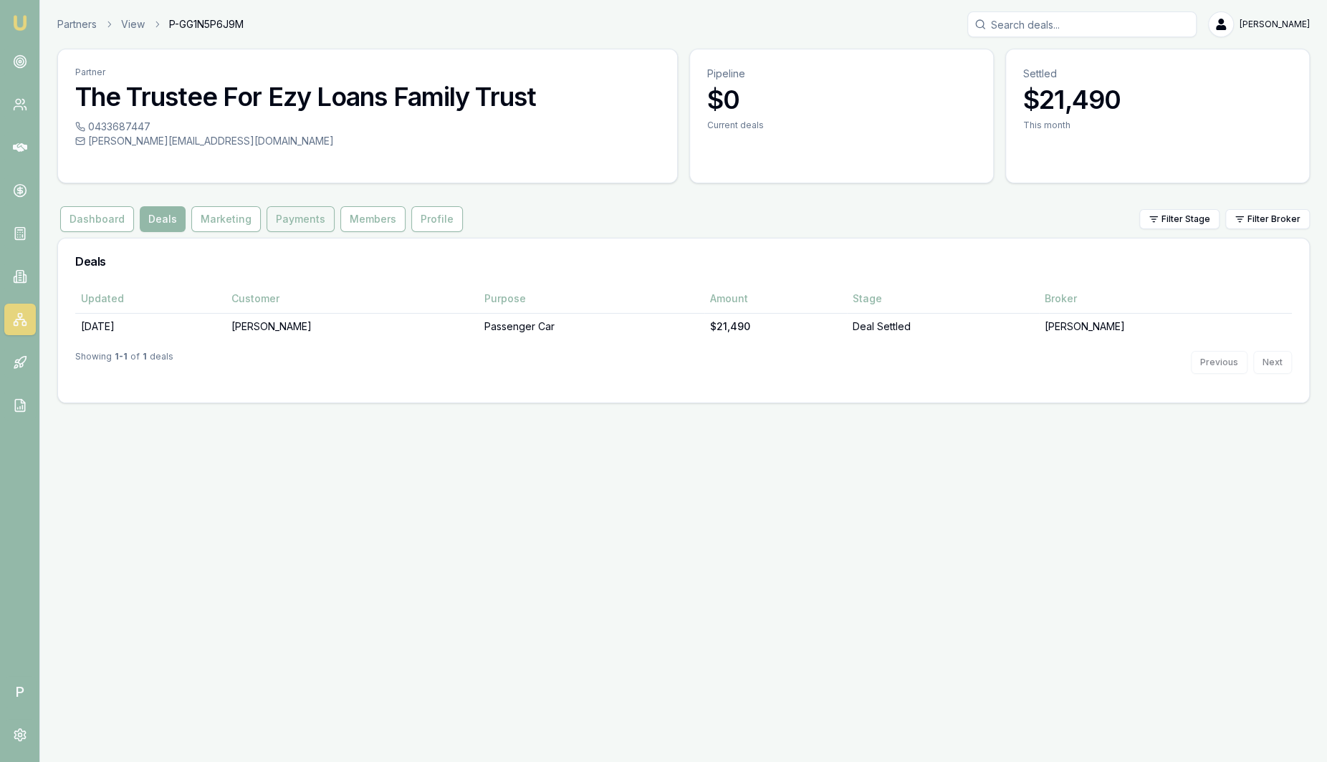
click at [307, 219] on button "Payments" at bounding box center [301, 219] width 68 height 26
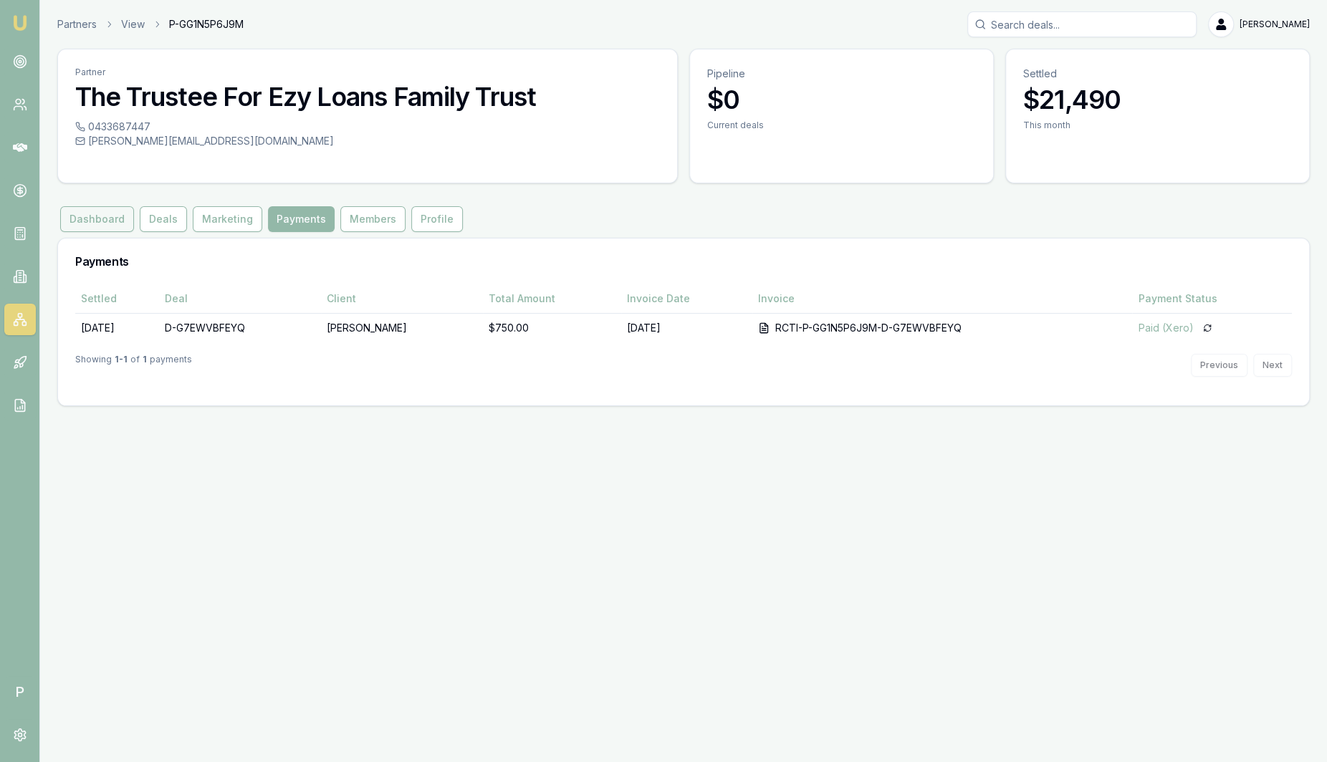
drag, startPoint x: 514, startPoint y: 284, endPoint x: 77, endPoint y: 215, distance: 442.5
click at [77, 215] on button "Dashboard" at bounding box center [97, 219] width 74 height 26
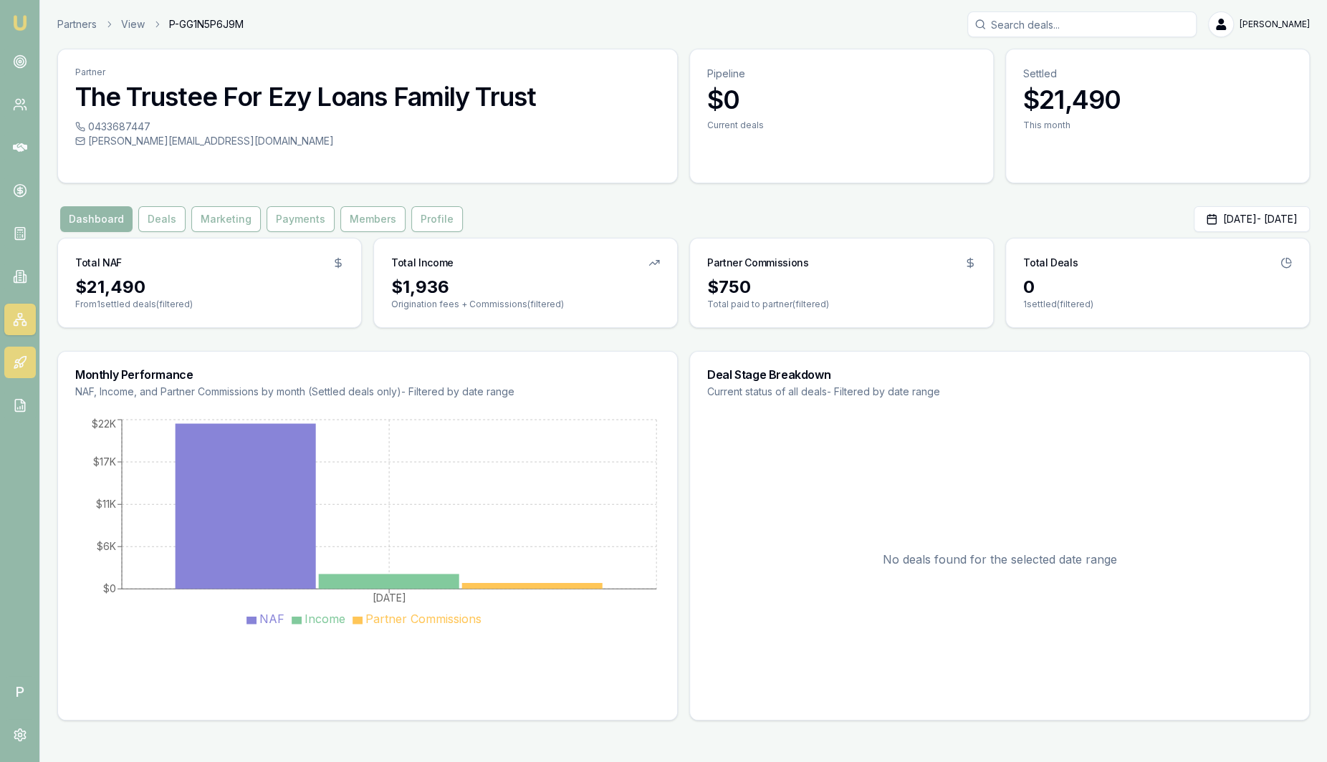
click at [34, 372] on link at bounding box center [20, 363] width 32 height 32
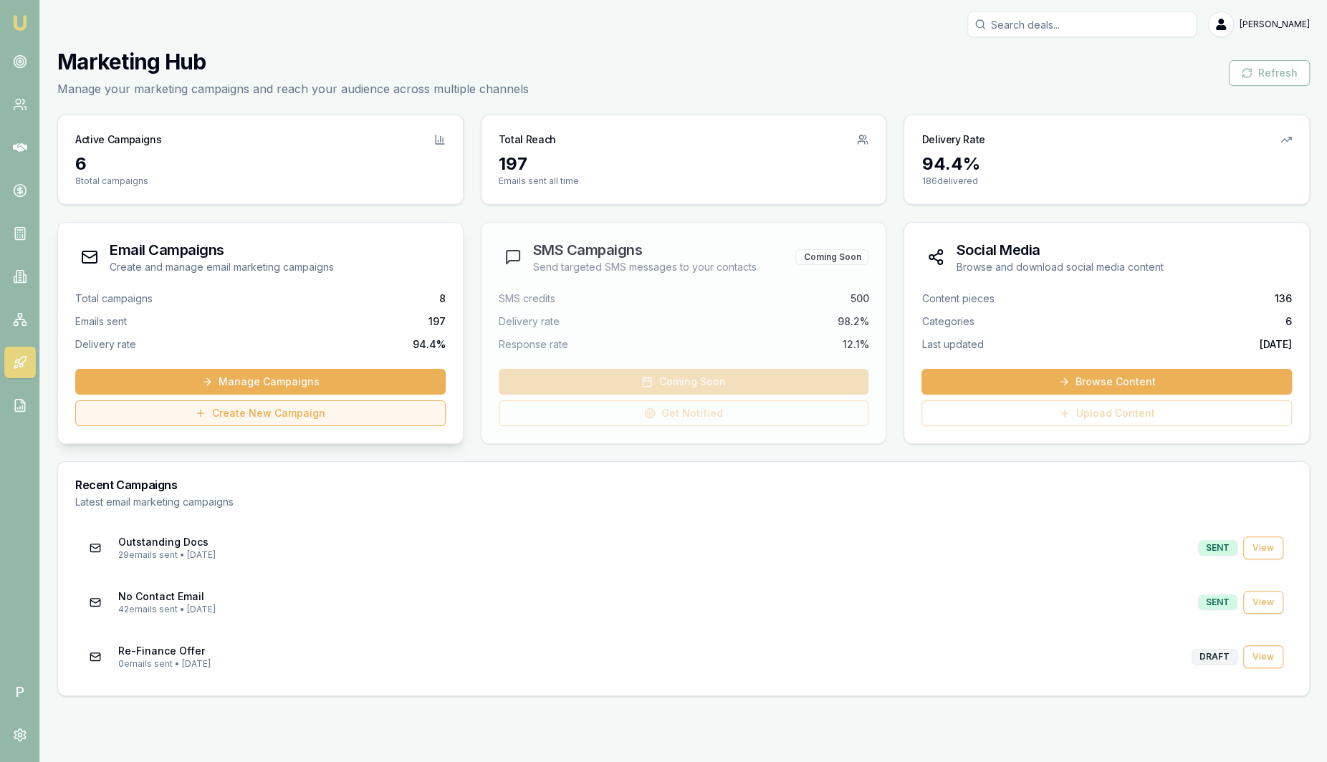
click at [289, 416] on link "Create New Campaign" at bounding box center [260, 414] width 370 height 26
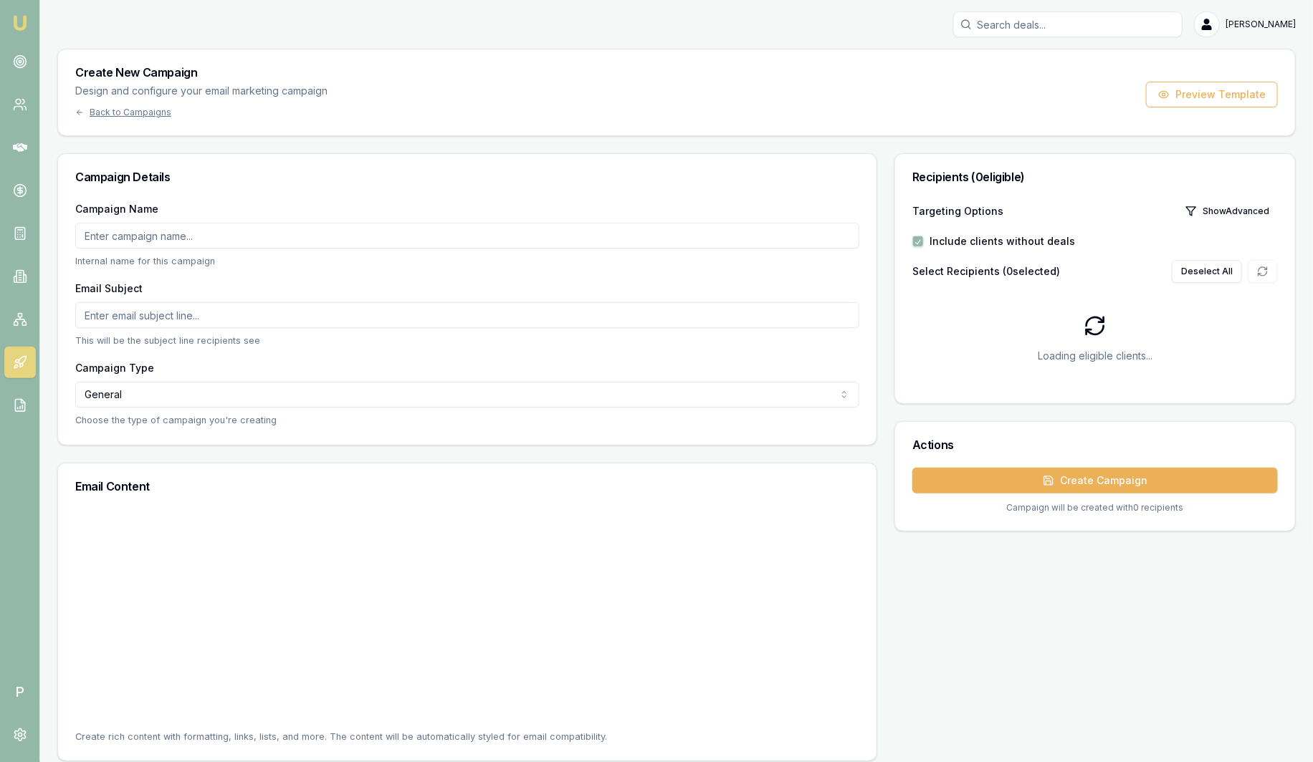
click at [223, 227] on input "Campaign Name" at bounding box center [467, 236] width 784 height 26
click at [221, 241] on input "Campaign Name" at bounding box center [467, 236] width 784 height 26
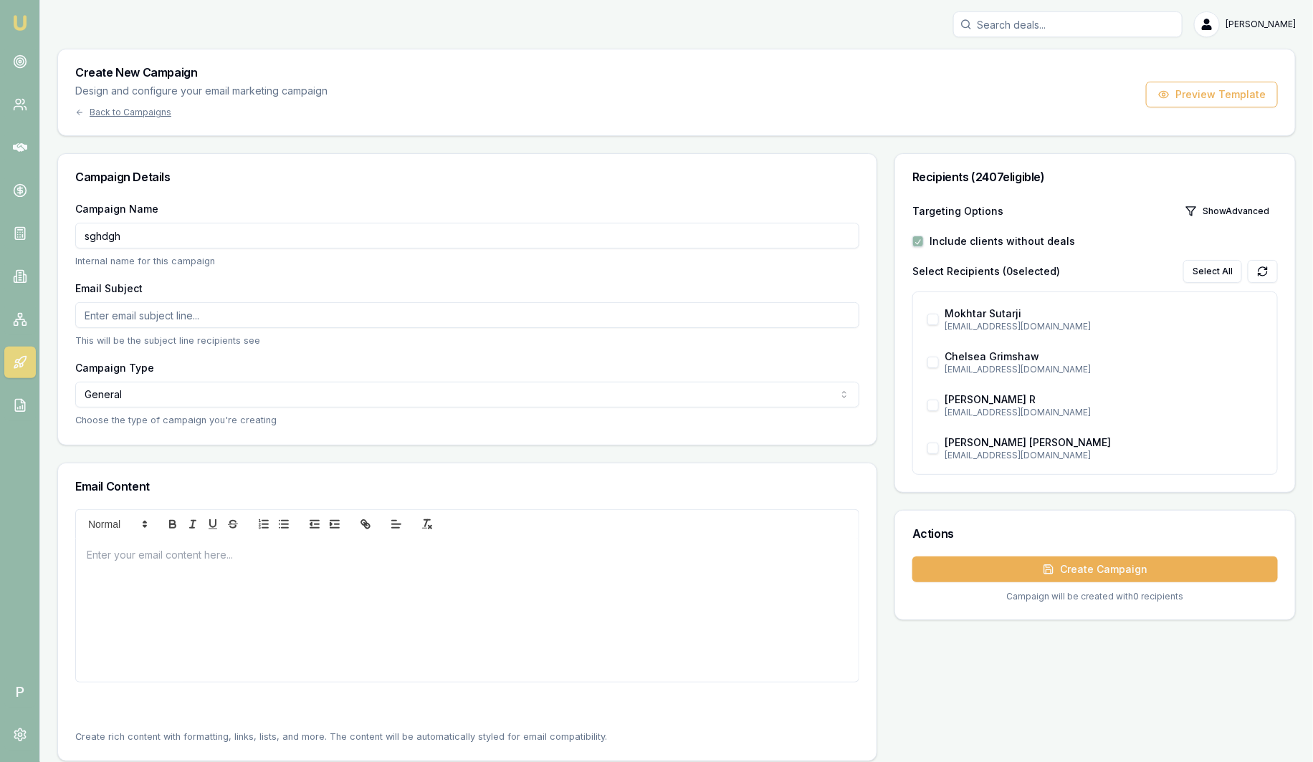
click at [340, 183] on div "Campaign Details" at bounding box center [467, 177] width 818 height 46
click at [244, 240] on input "Sam Test" at bounding box center [467, 236] width 784 height 26
click at [250, 308] on input "Email Subject" at bounding box center [467, 315] width 784 height 26
click at [198, 591] on div at bounding box center [467, 610] width 782 height 143
click at [156, 541] on div at bounding box center [467, 610] width 782 height 143
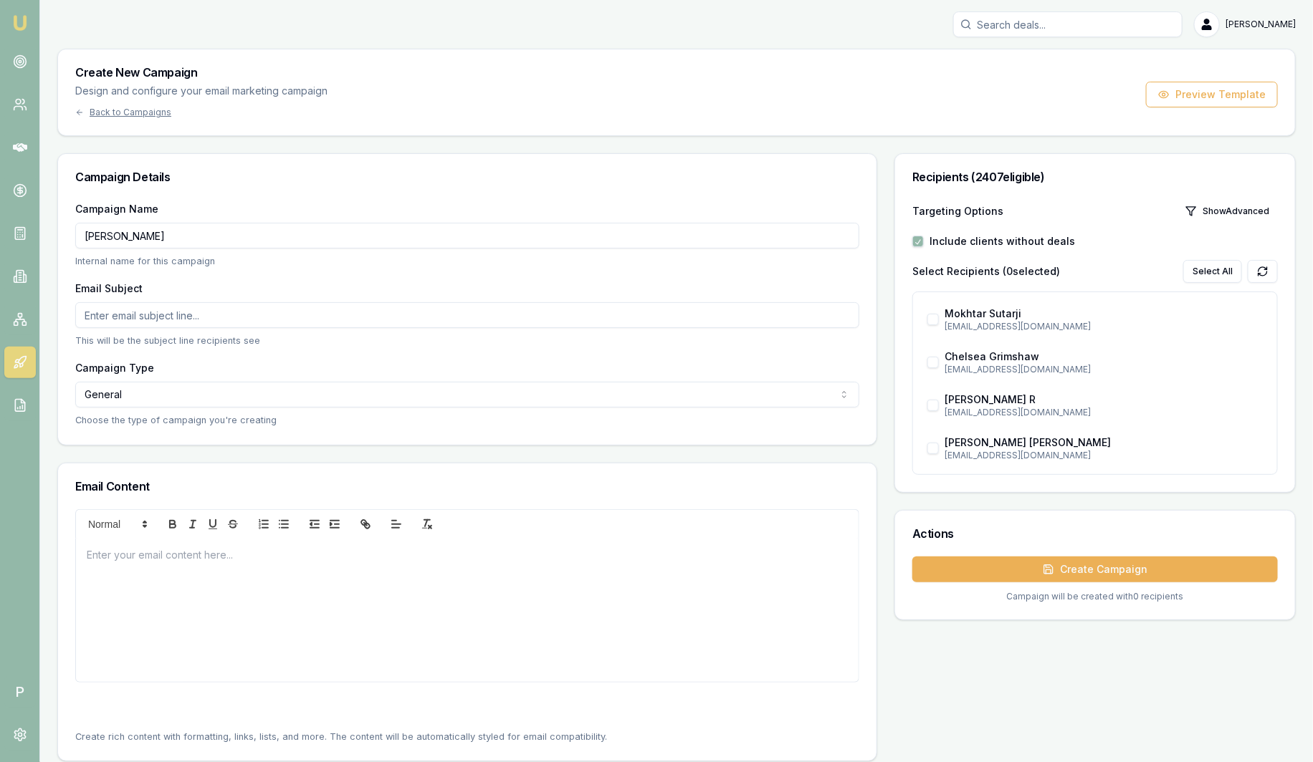
click at [150, 557] on p at bounding box center [467, 554] width 761 height 15
click at [150, 558] on p at bounding box center [467, 554] width 761 height 15
click at [21, 318] on icon at bounding box center [20, 319] width 14 height 14
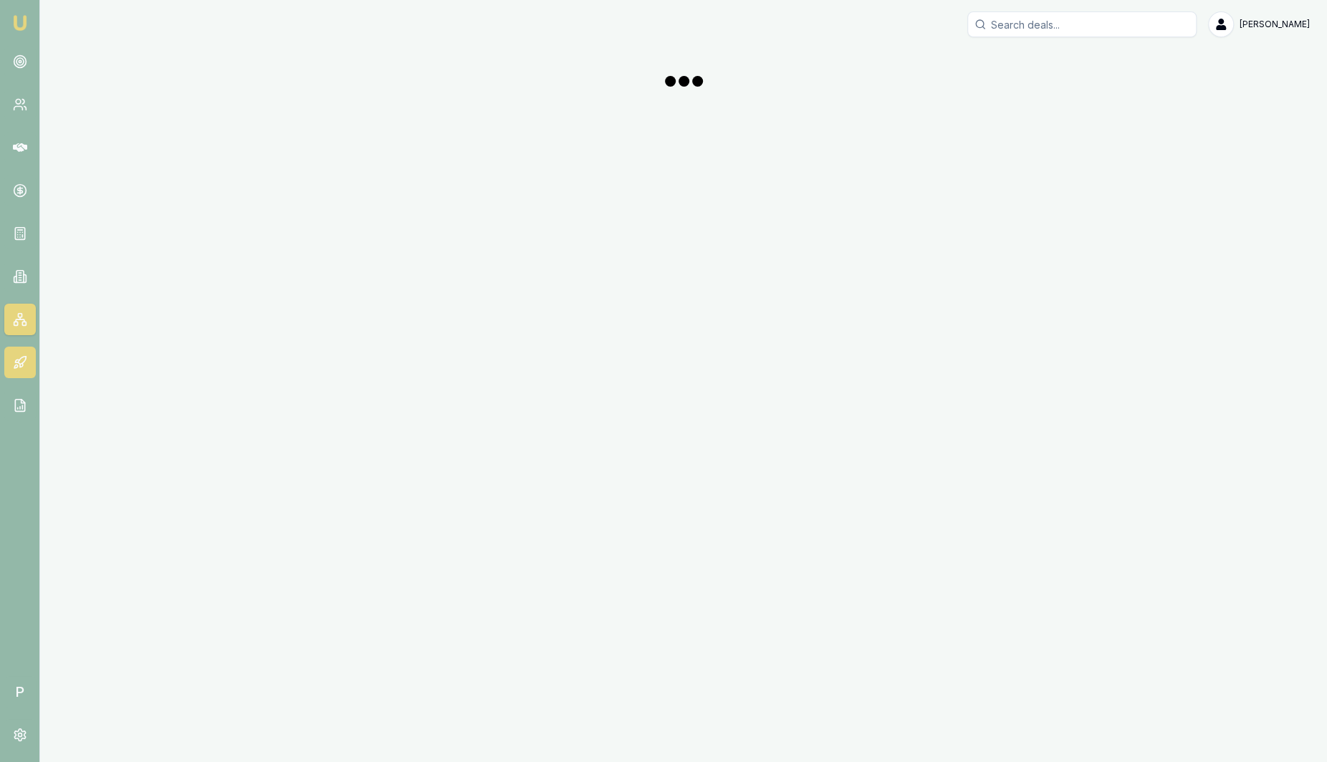
click at [21, 365] on icon at bounding box center [20, 362] width 14 height 14
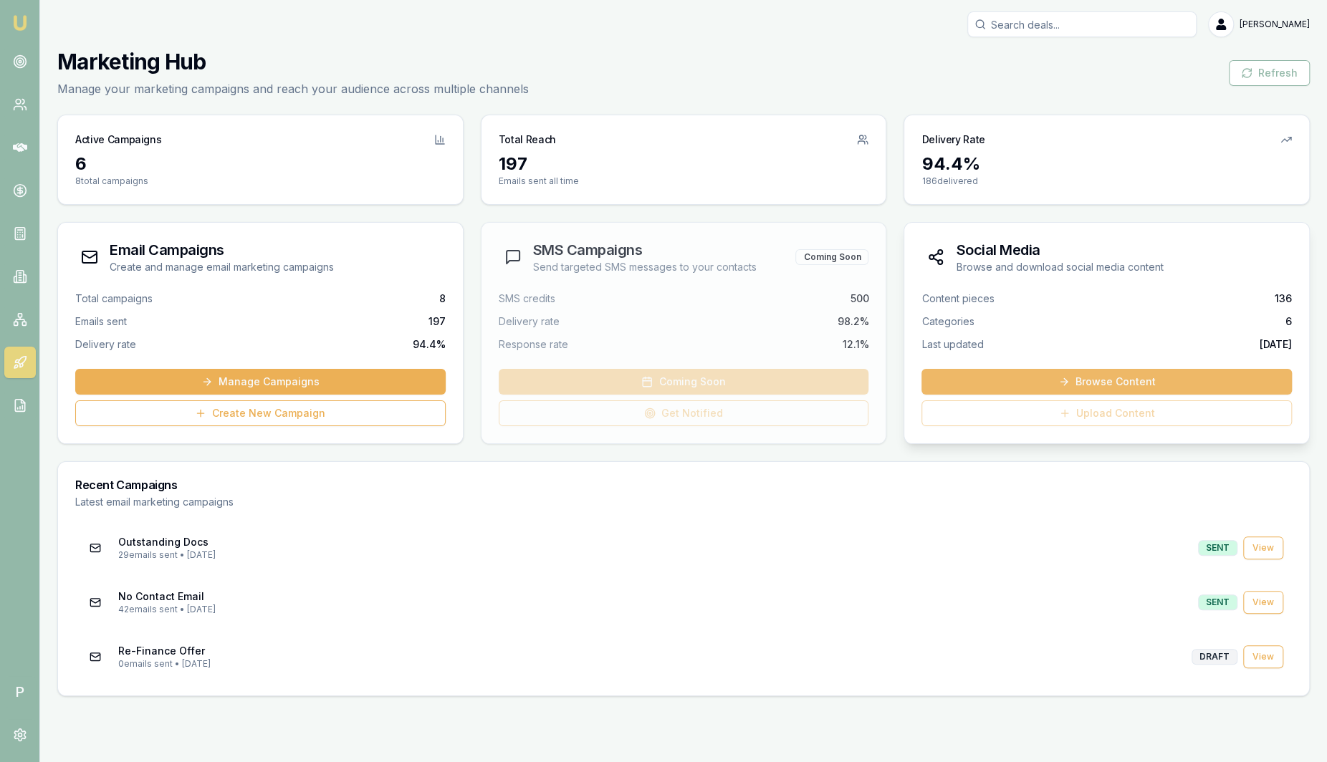
click at [1010, 381] on link "Browse Content" at bounding box center [1106, 382] width 370 height 26
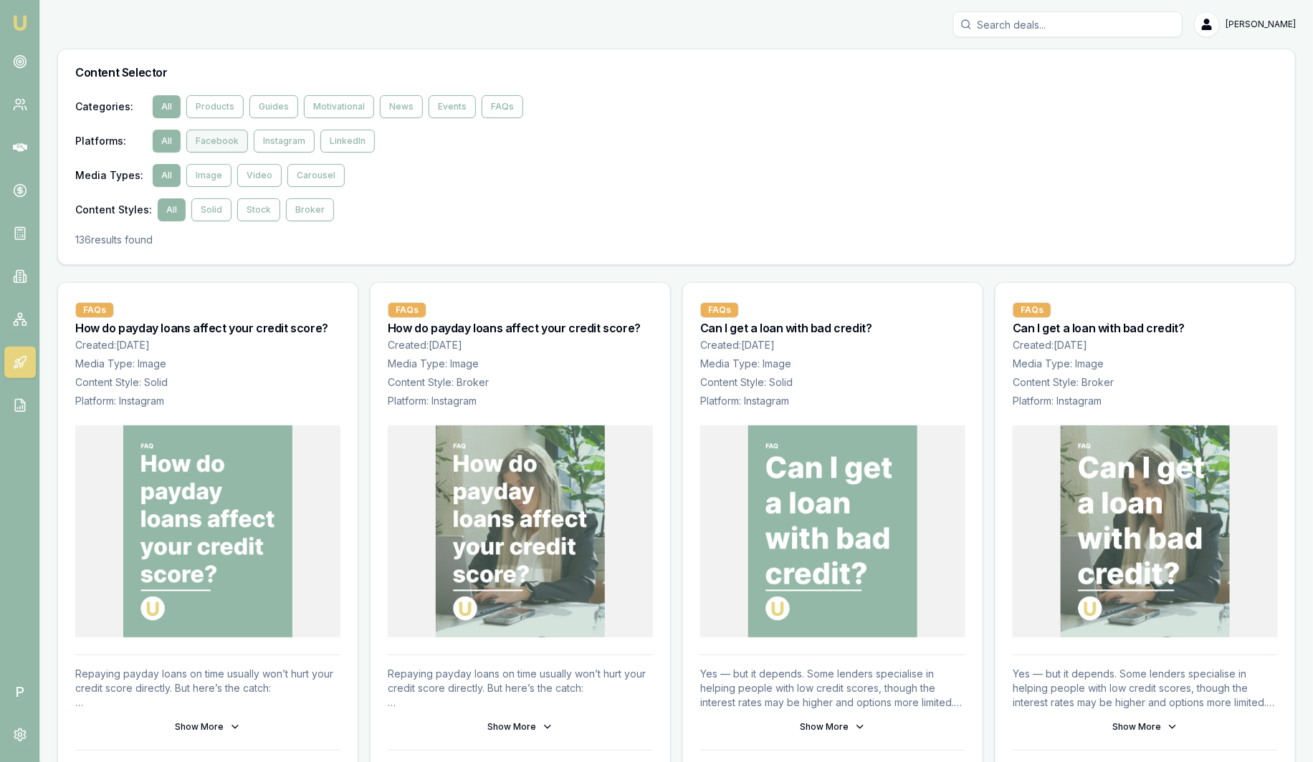
click at [210, 141] on button "Facebook" at bounding box center [217, 141] width 62 height 23
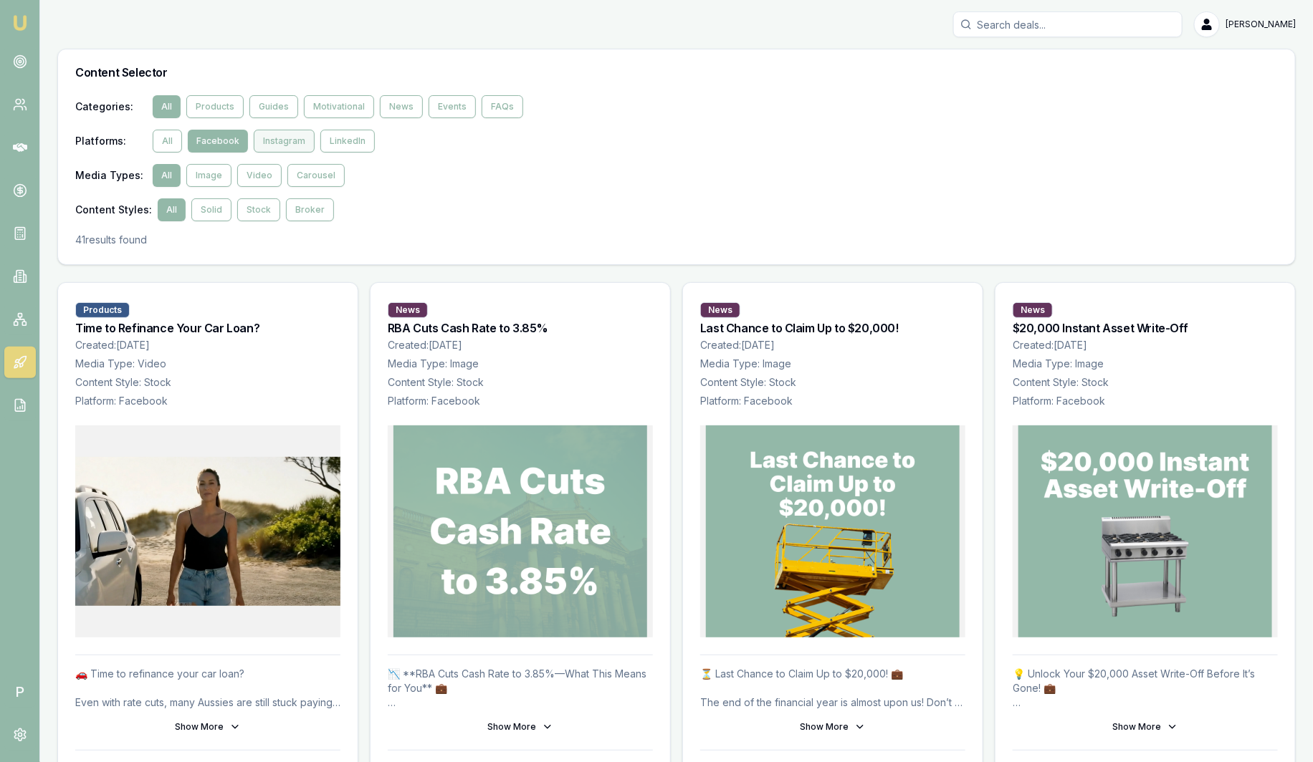
click at [289, 143] on button "Instagram" at bounding box center [284, 141] width 61 height 23
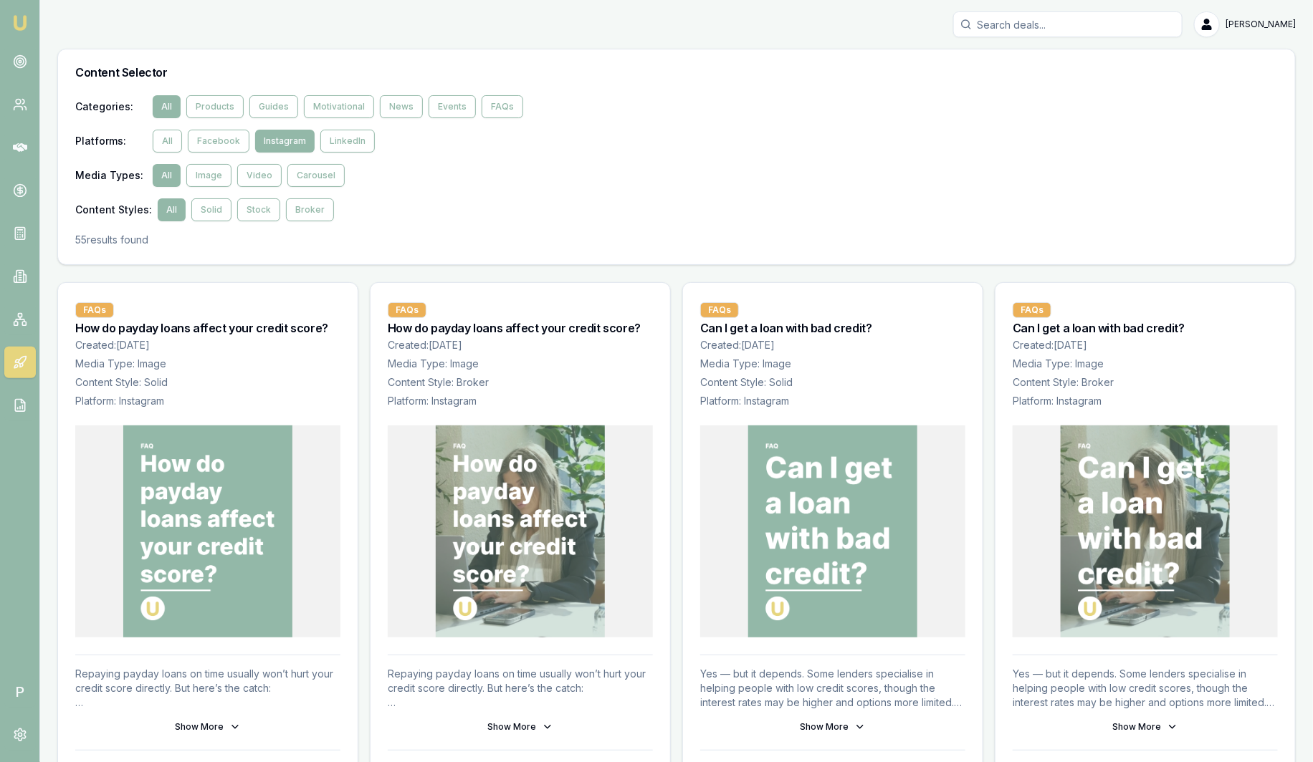
click at [345, 155] on div "Categories : All Products Guides Motivational News Events FAQs Platforms : All …" at bounding box center [676, 158] width 1202 height 126
click at [345, 144] on button "LinkedIn" at bounding box center [347, 141] width 54 height 23
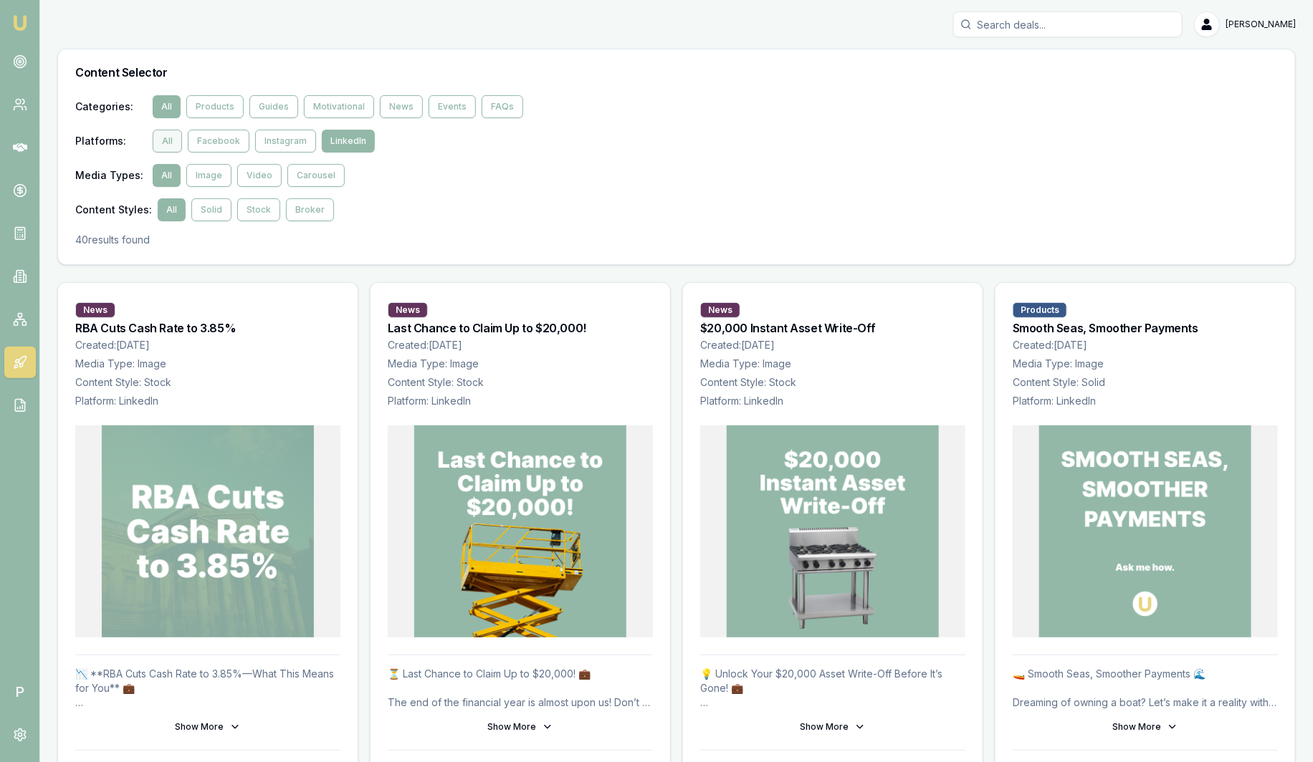
click at [164, 145] on button "All" at bounding box center [167, 141] width 29 height 23
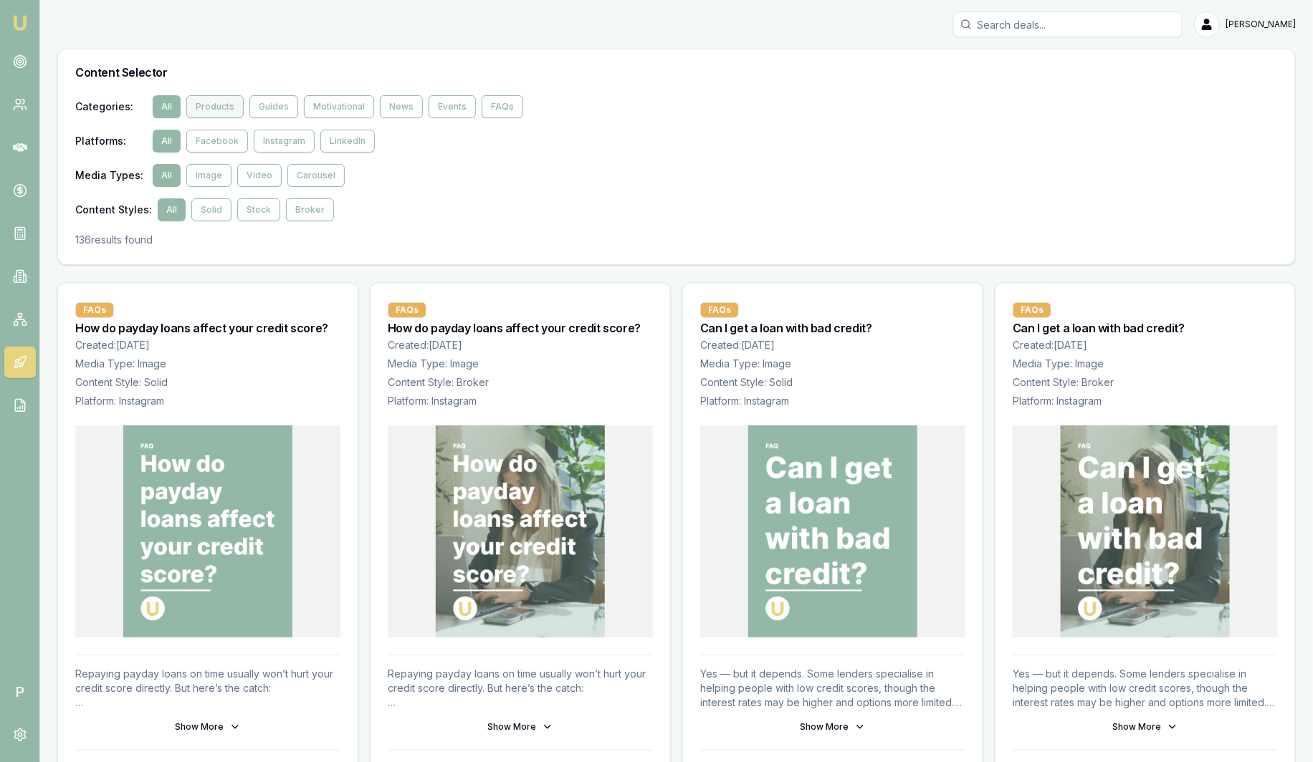
click at [225, 112] on button "Products" at bounding box center [214, 106] width 57 height 23
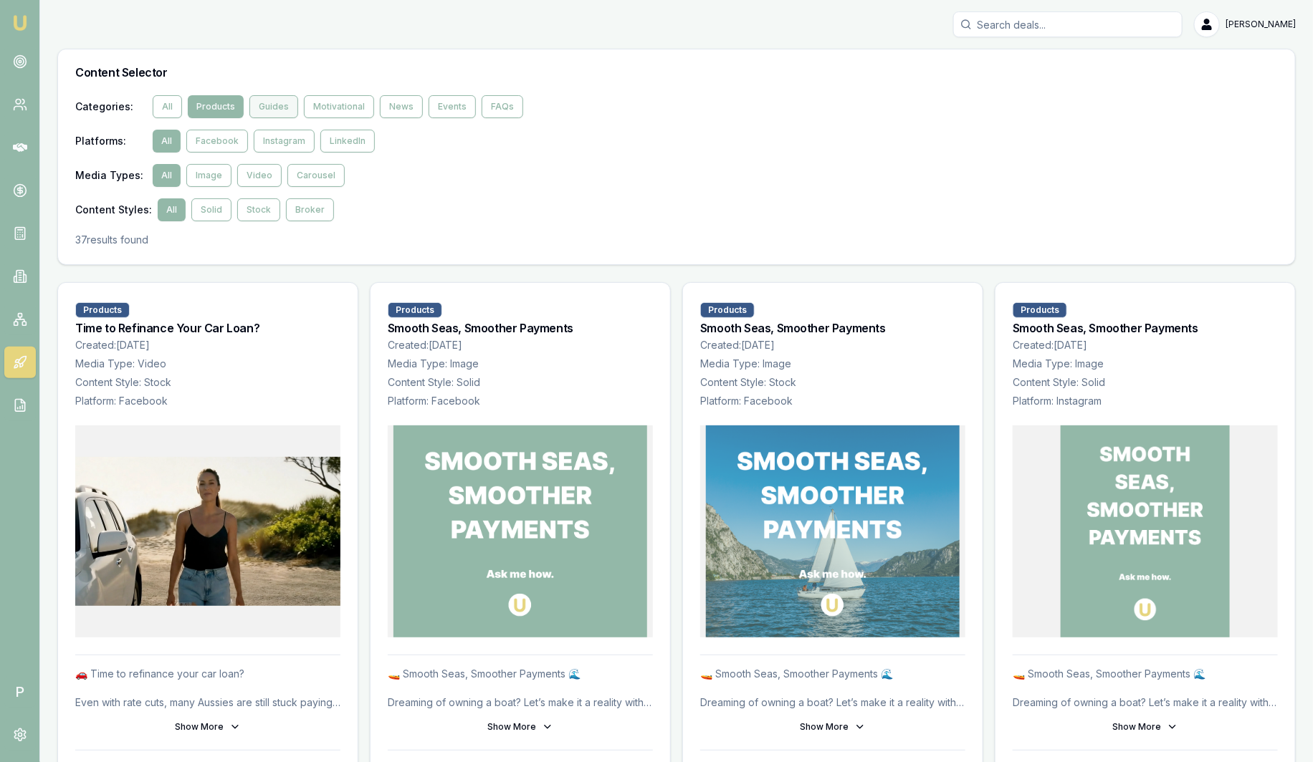
click at [265, 105] on button "Guides" at bounding box center [273, 106] width 49 height 23
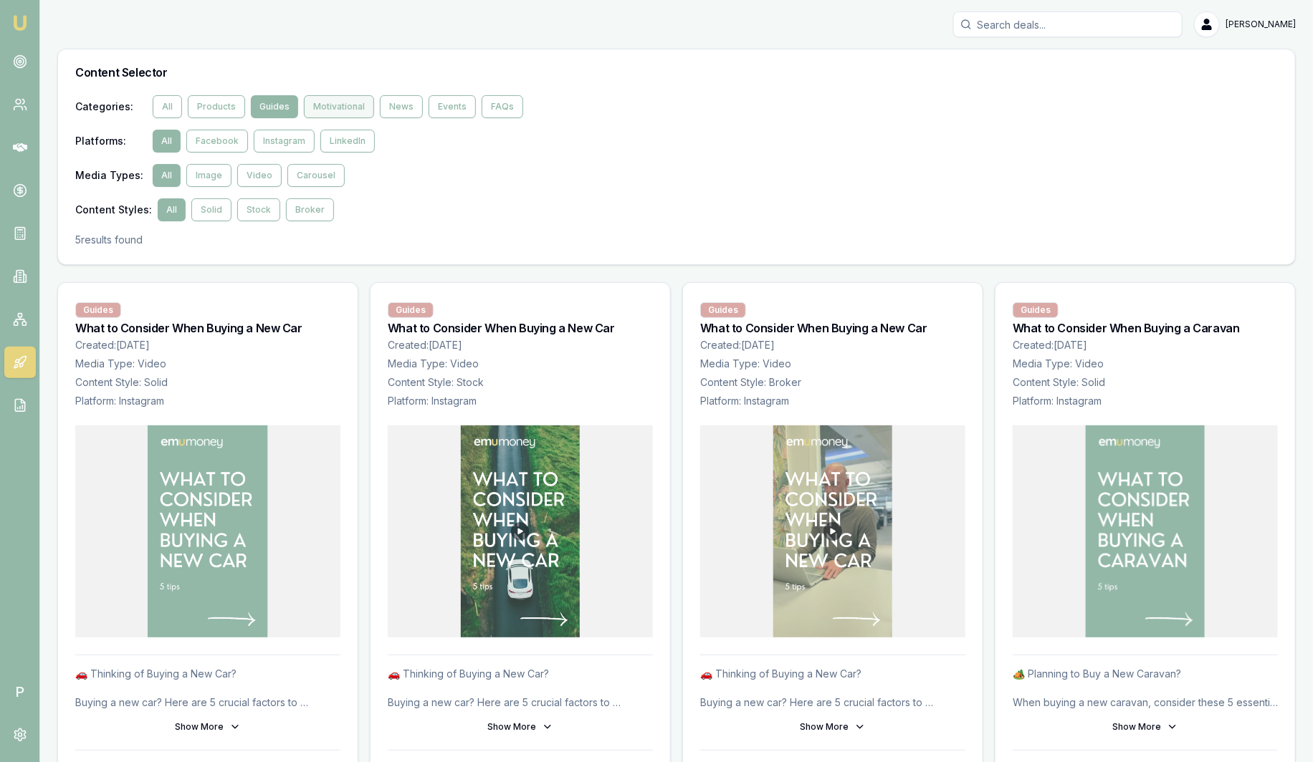
click at [345, 104] on button "Motivational" at bounding box center [339, 106] width 70 height 23
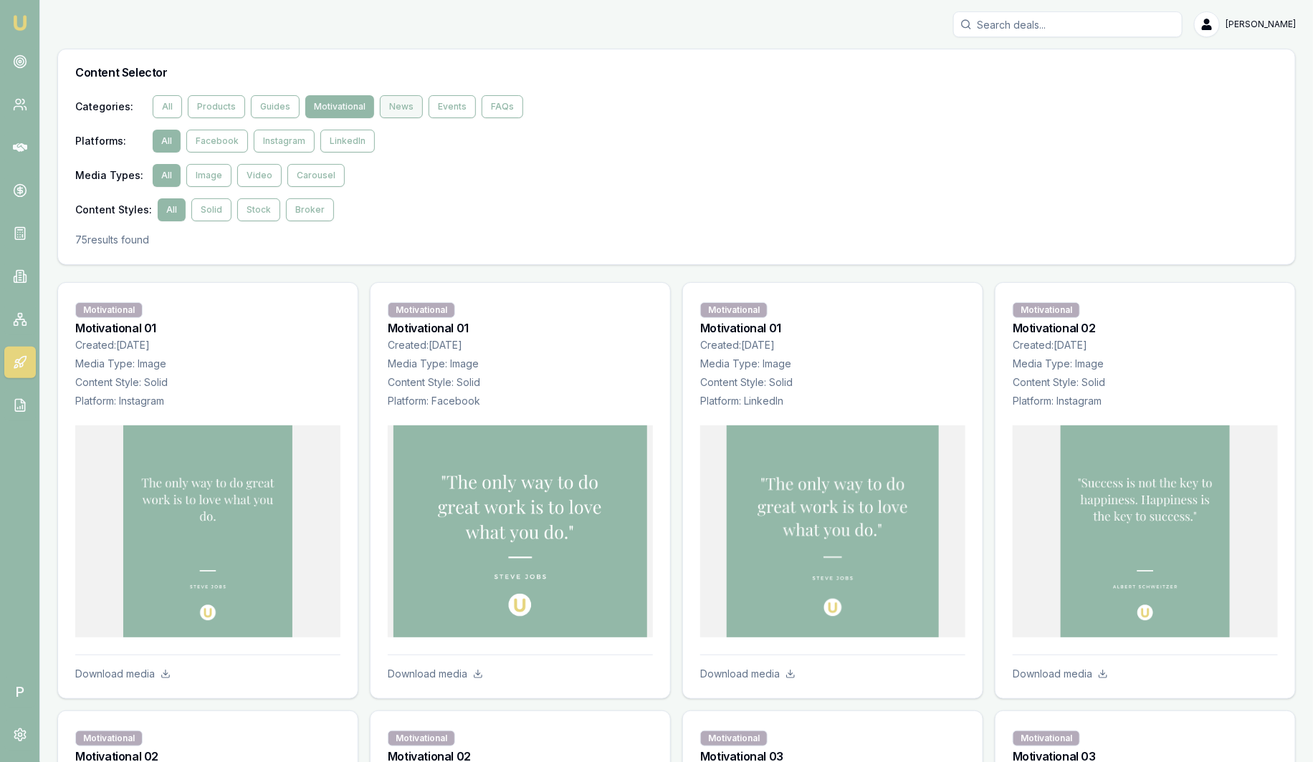
click at [382, 109] on button "News" at bounding box center [401, 106] width 43 height 23
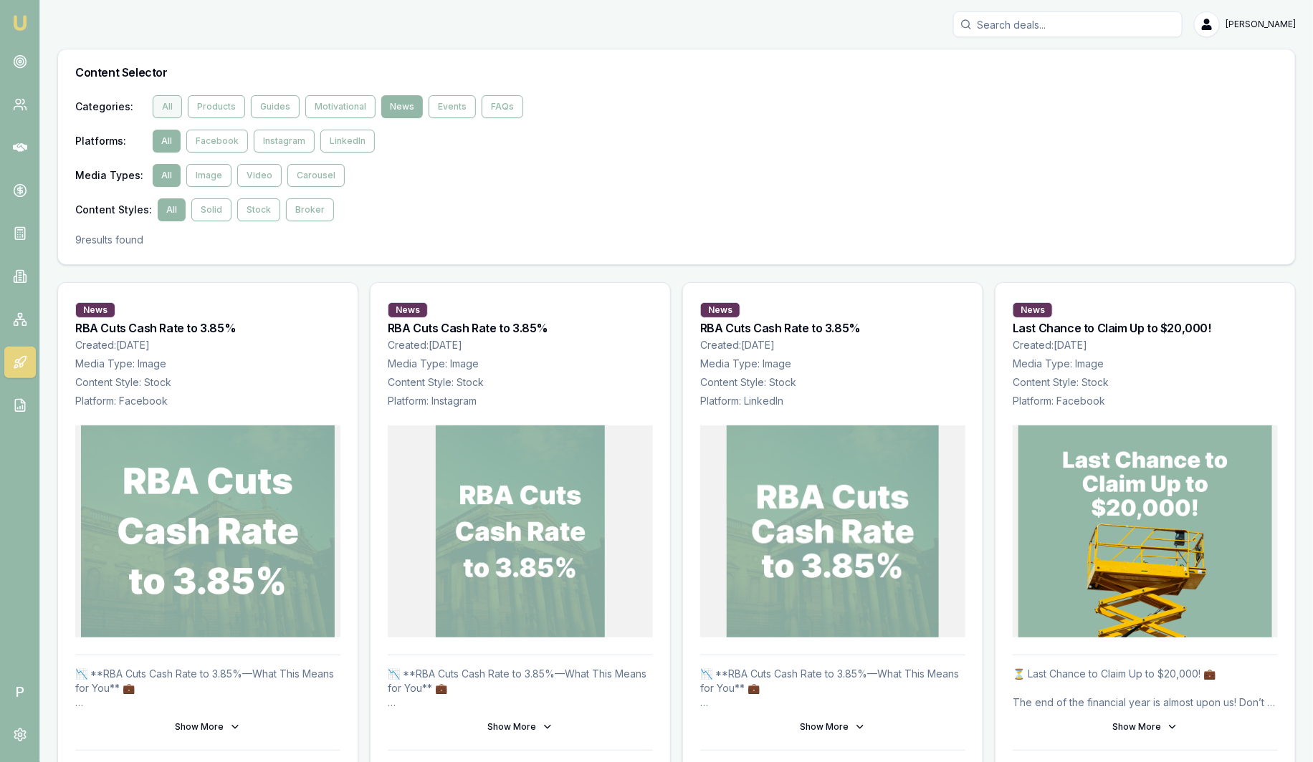
click at [176, 105] on button "All" at bounding box center [167, 106] width 29 height 23
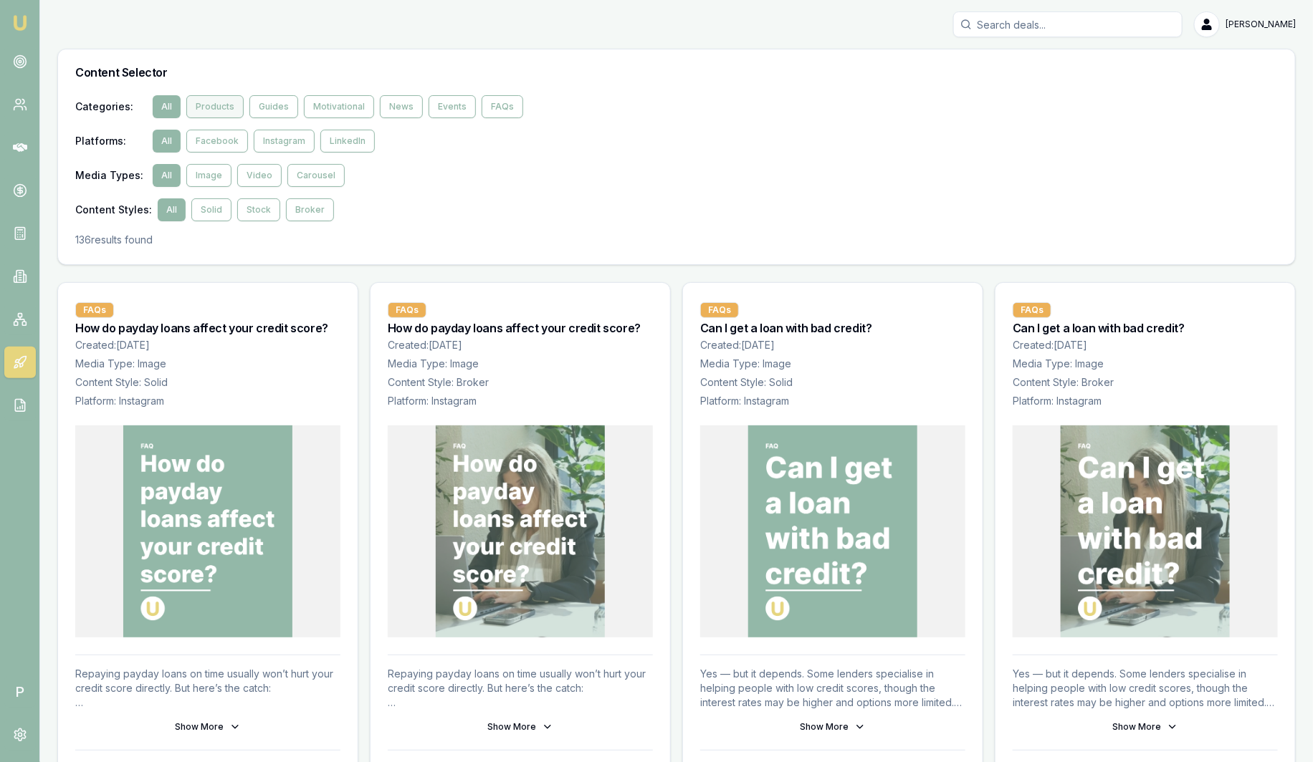
click at [213, 109] on button "Products" at bounding box center [214, 106] width 57 height 23
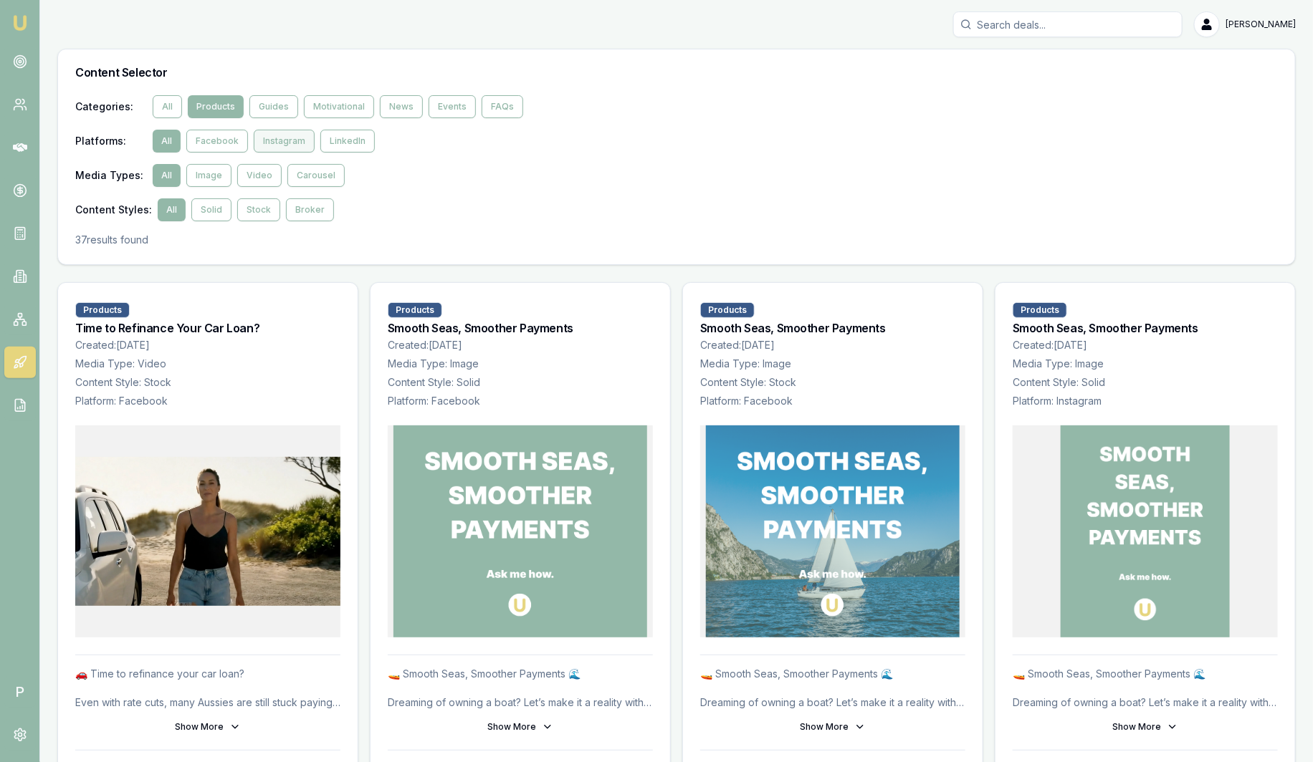
click at [263, 144] on button "Instagram" at bounding box center [284, 141] width 61 height 23
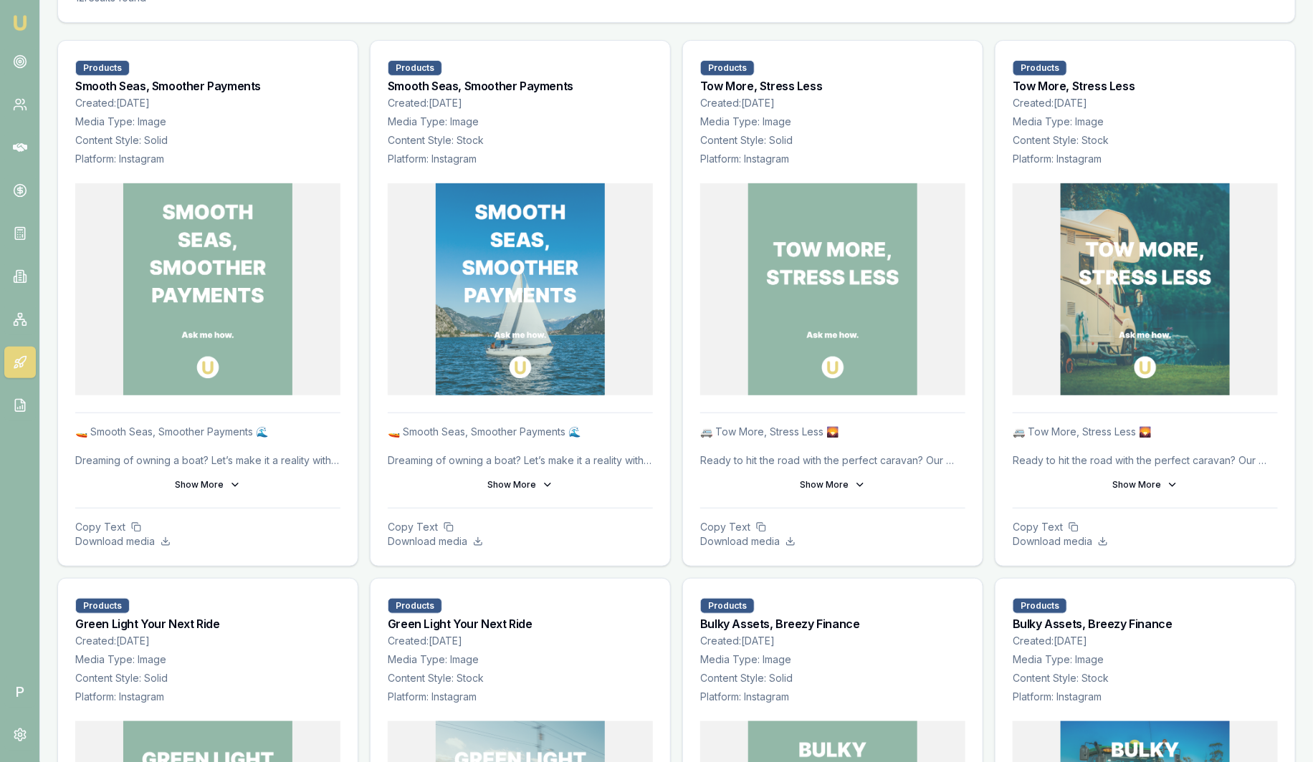
scroll to position [269, 0]
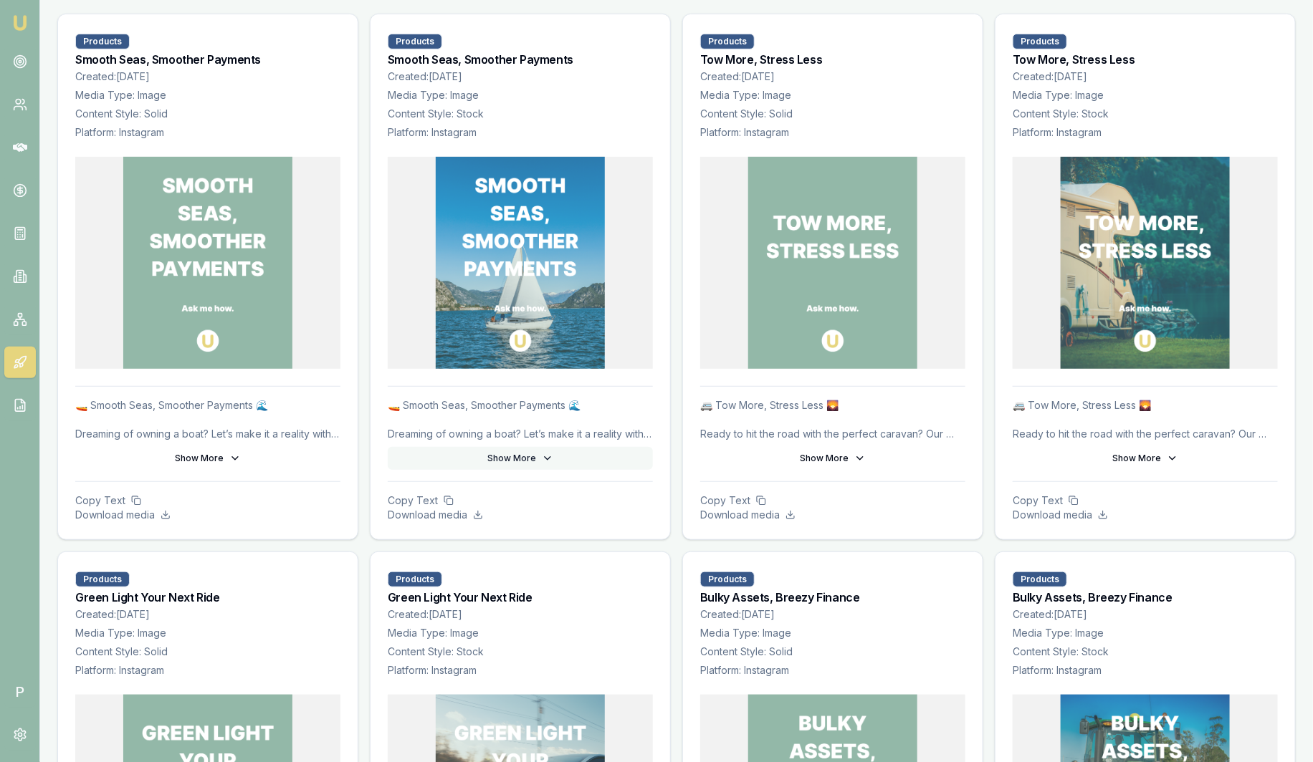
click at [525, 464] on button "Show More" at bounding box center [520, 458] width 265 height 23
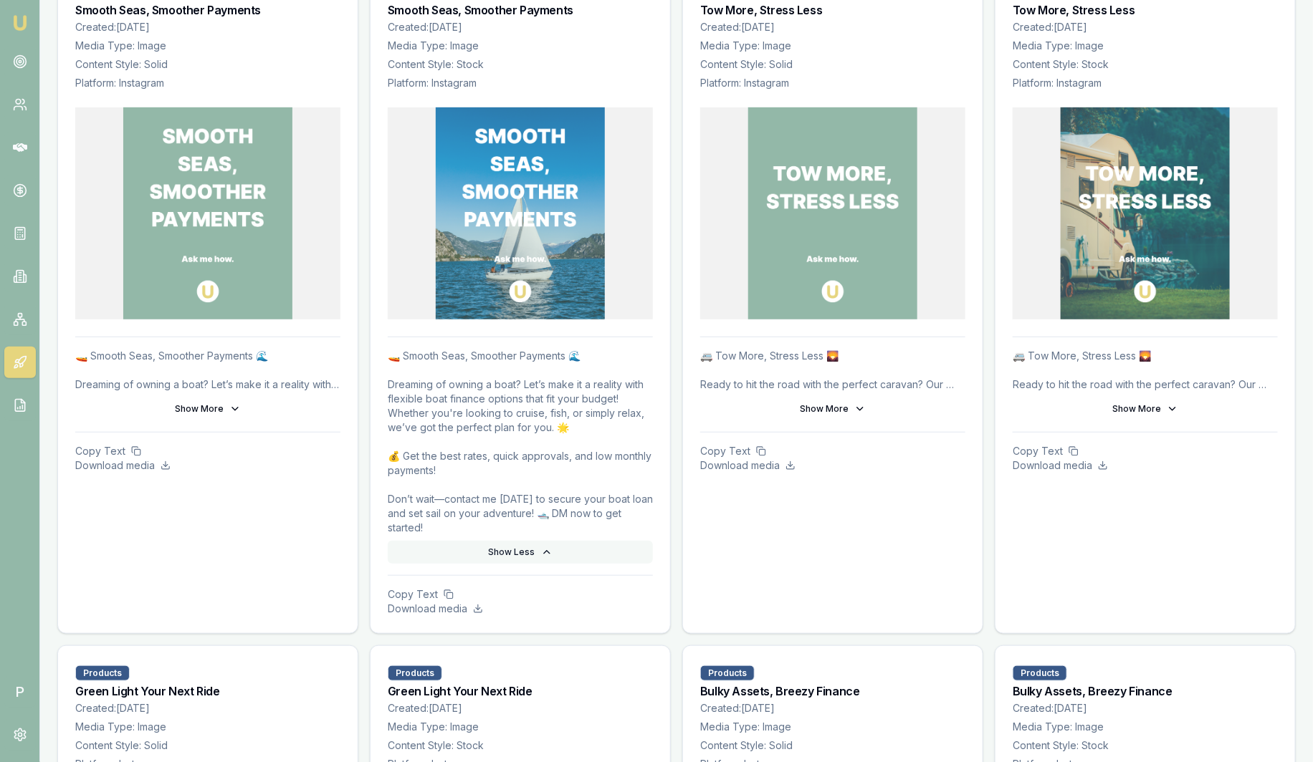
scroll to position [448, 0]
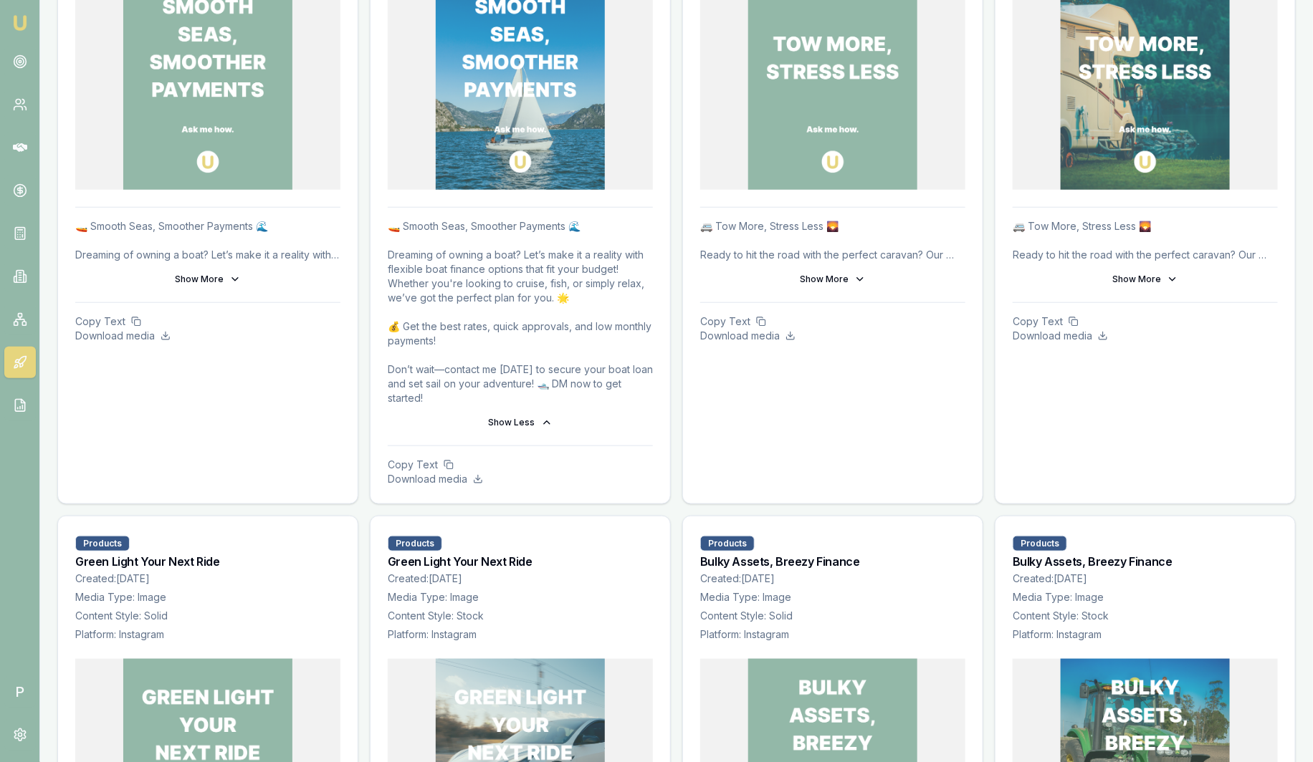
drag, startPoint x: 465, startPoint y: 410, endPoint x: 347, endPoint y: 289, distance: 169.2
click at [347, 289] on div "Products Smooth Seas, Smoother Payments Created: 2025-05-07 Media Type: Image C…" at bounding box center [676, 707] width 1238 height 1746
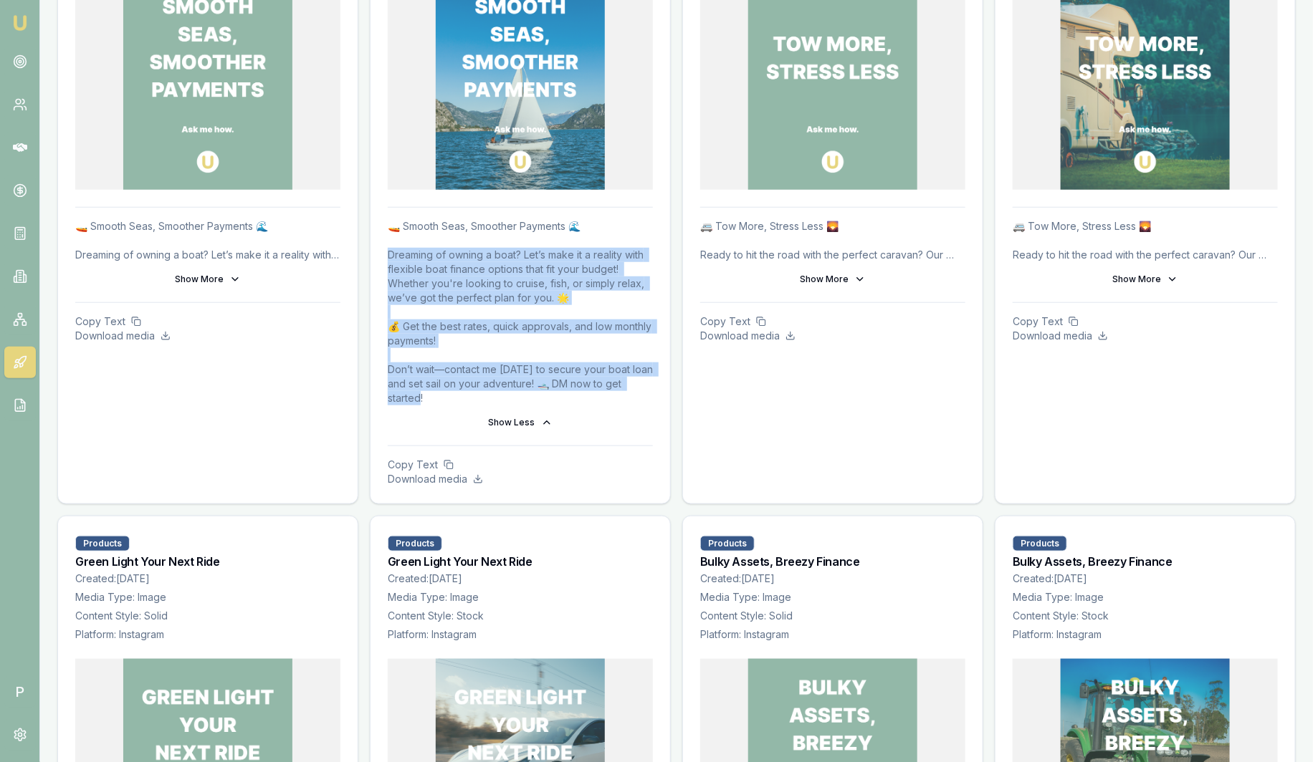
drag, startPoint x: 386, startPoint y: 254, endPoint x: 620, endPoint y: 400, distance: 275.2
click at [620, 400] on div "🚤 Smooth Seas, Smoother Payments 🌊 Dreaming of owning a boat? Let’s make it a r…" at bounding box center [520, 355] width 300 height 297
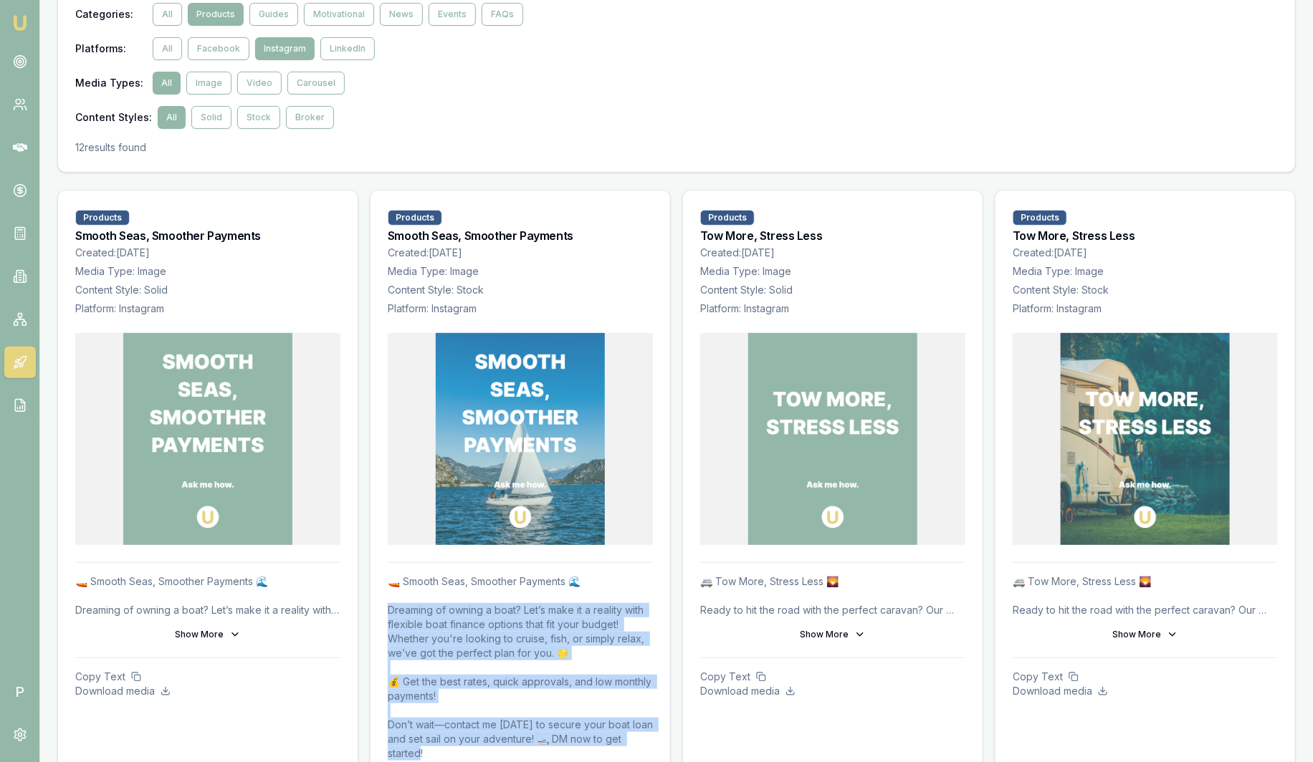
scroll to position [89, 0]
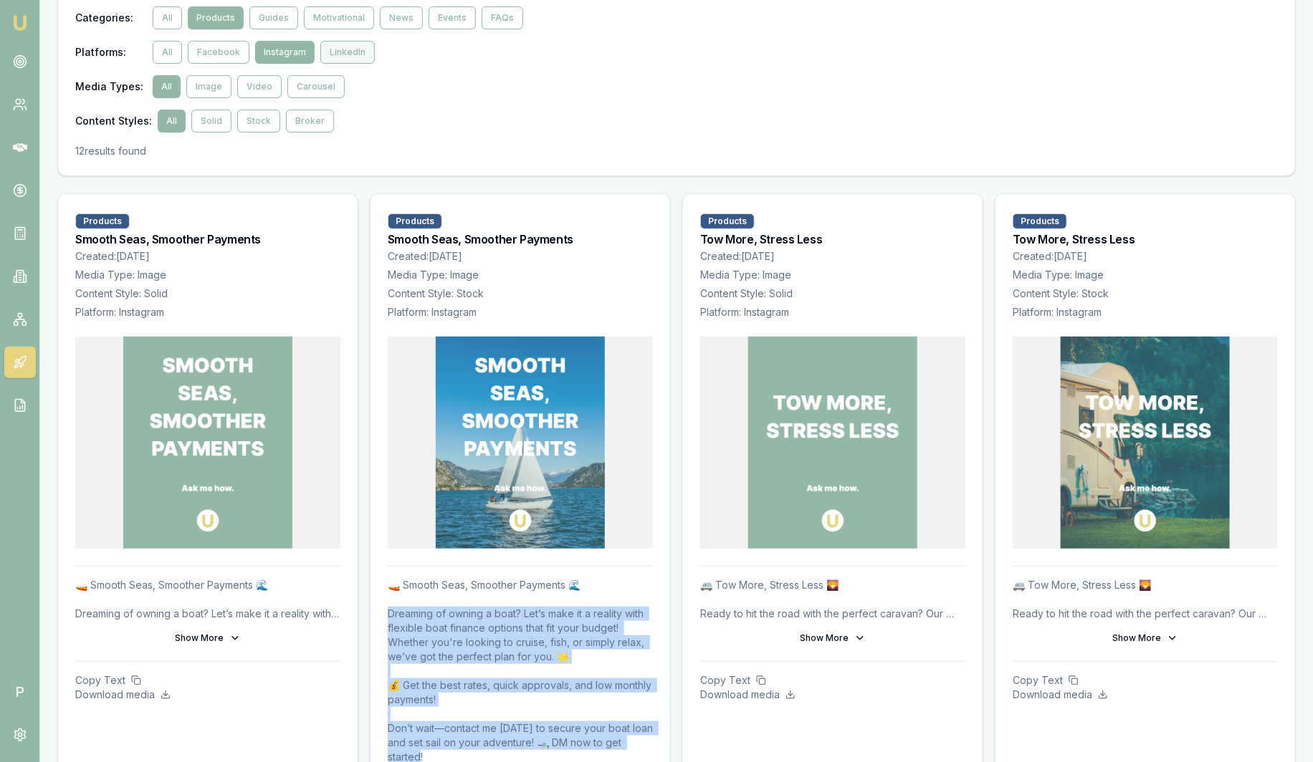
click at [353, 54] on button "LinkedIn" at bounding box center [347, 52] width 54 height 23
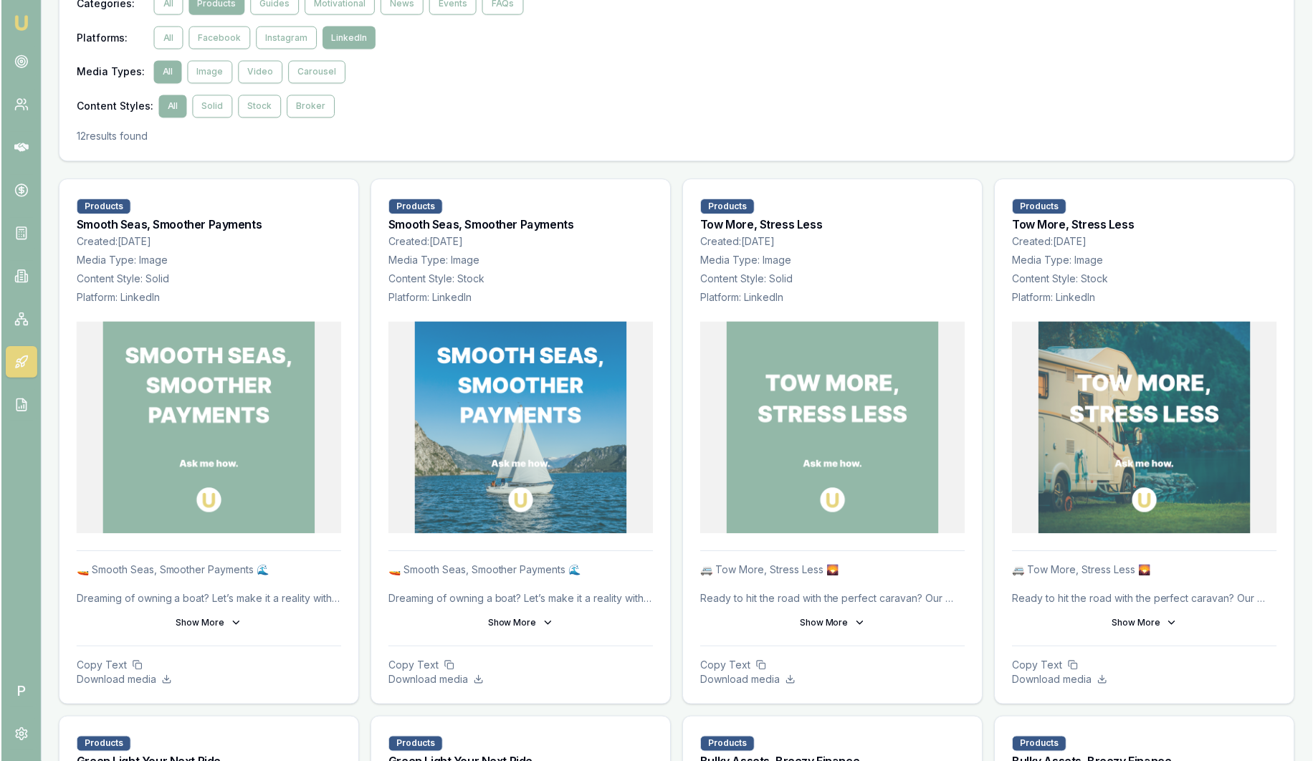
scroll to position [0, 0]
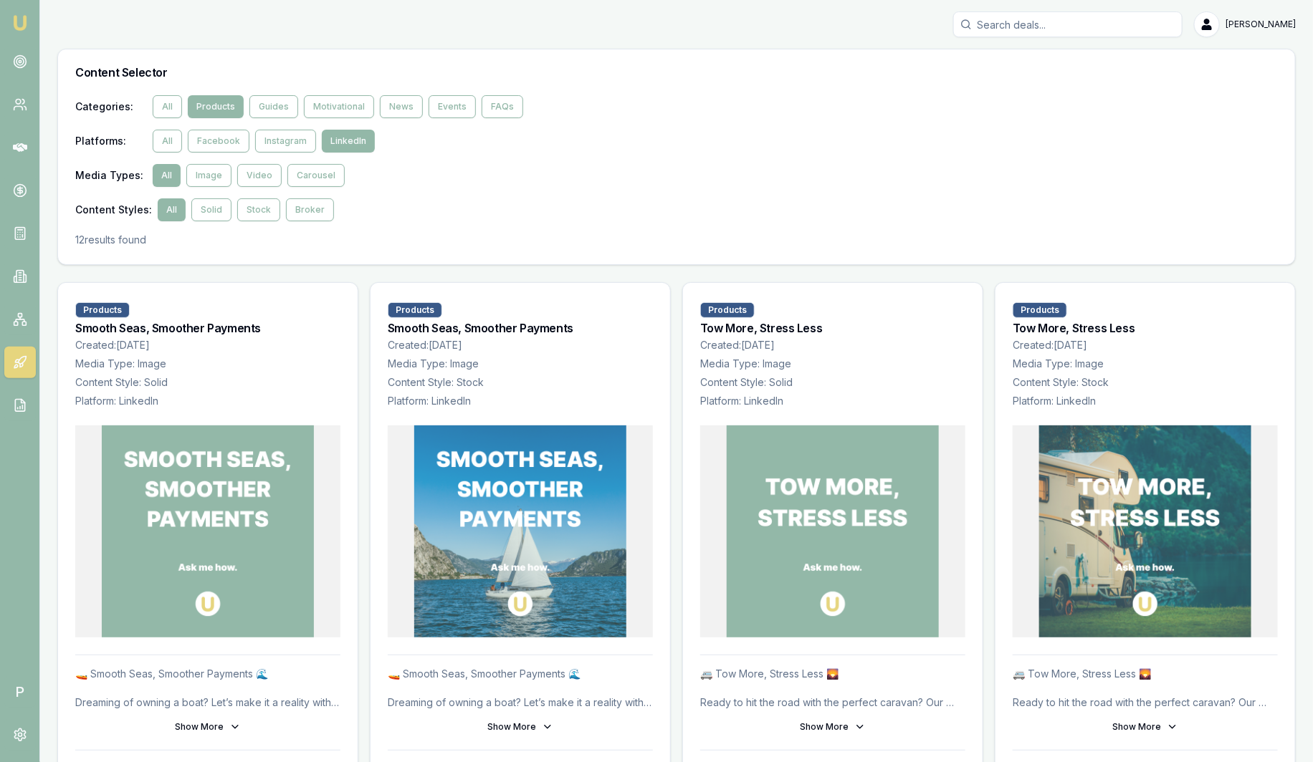
click at [29, 29] on link "Emu Broker" at bounding box center [20, 22] width 23 height 23
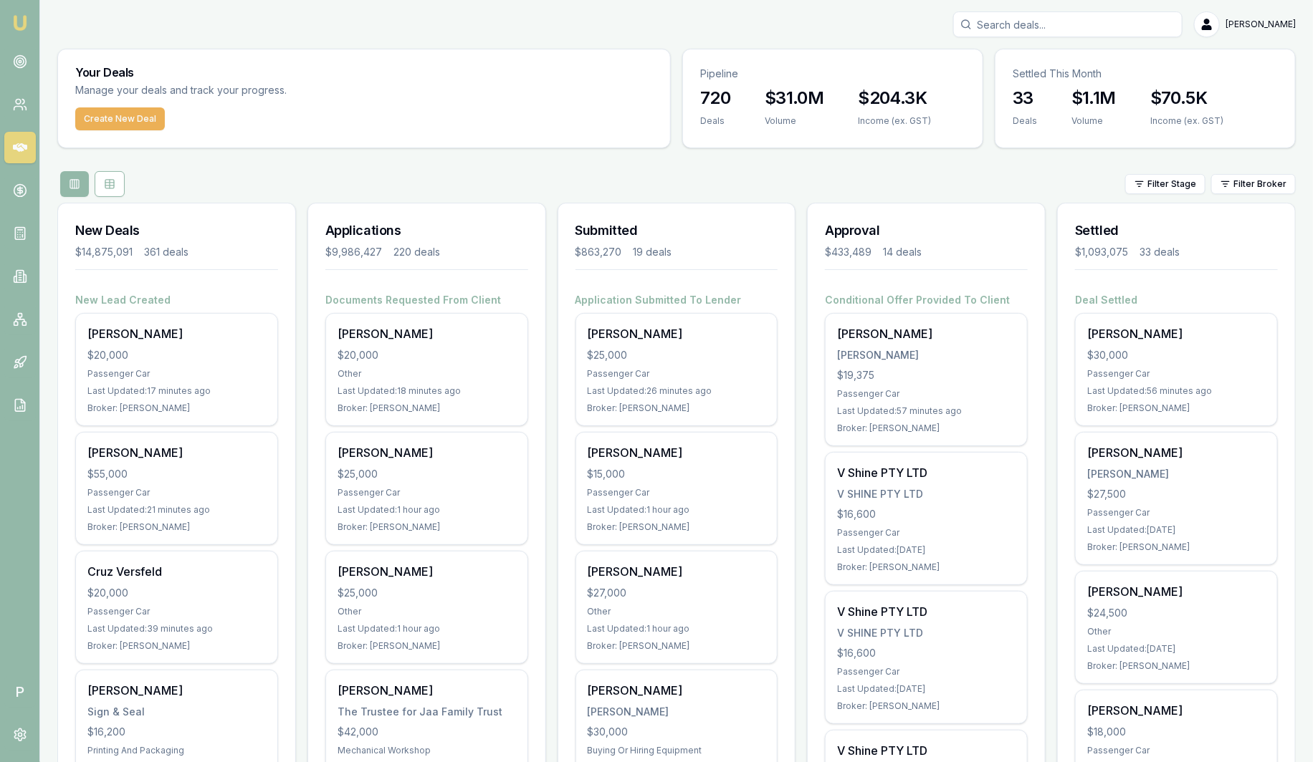
click at [19, 24] on img at bounding box center [19, 22] width 17 height 17
click at [128, 121] on button "Create New Deal" at bounding box center [120, 118] width 90 height 23
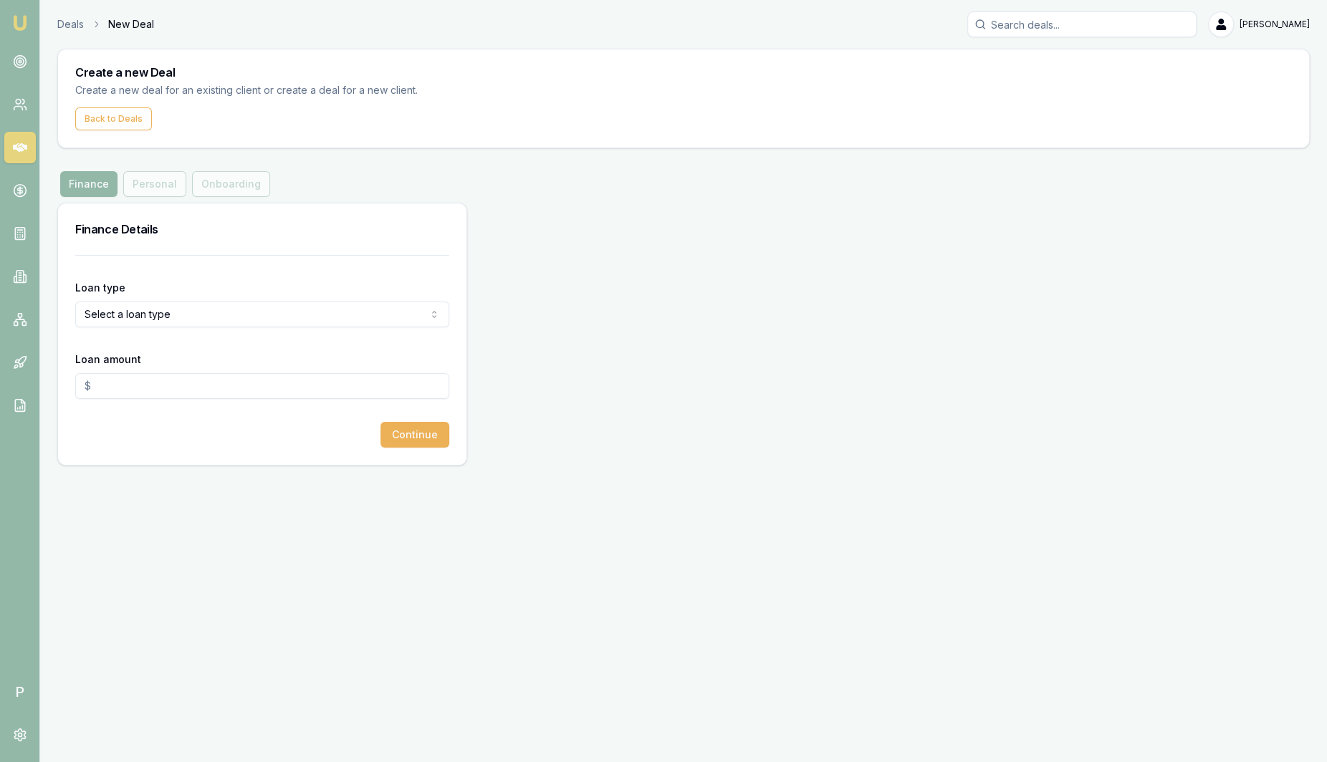
click at [202, 306] on html "Emu Broker P Deals New Deal Sam Crouch Toggle Menu Create a new Deal Create a n…" at bounding box center [663, 381] width 1327 height 762
select select "CONSUMER_ASSET"
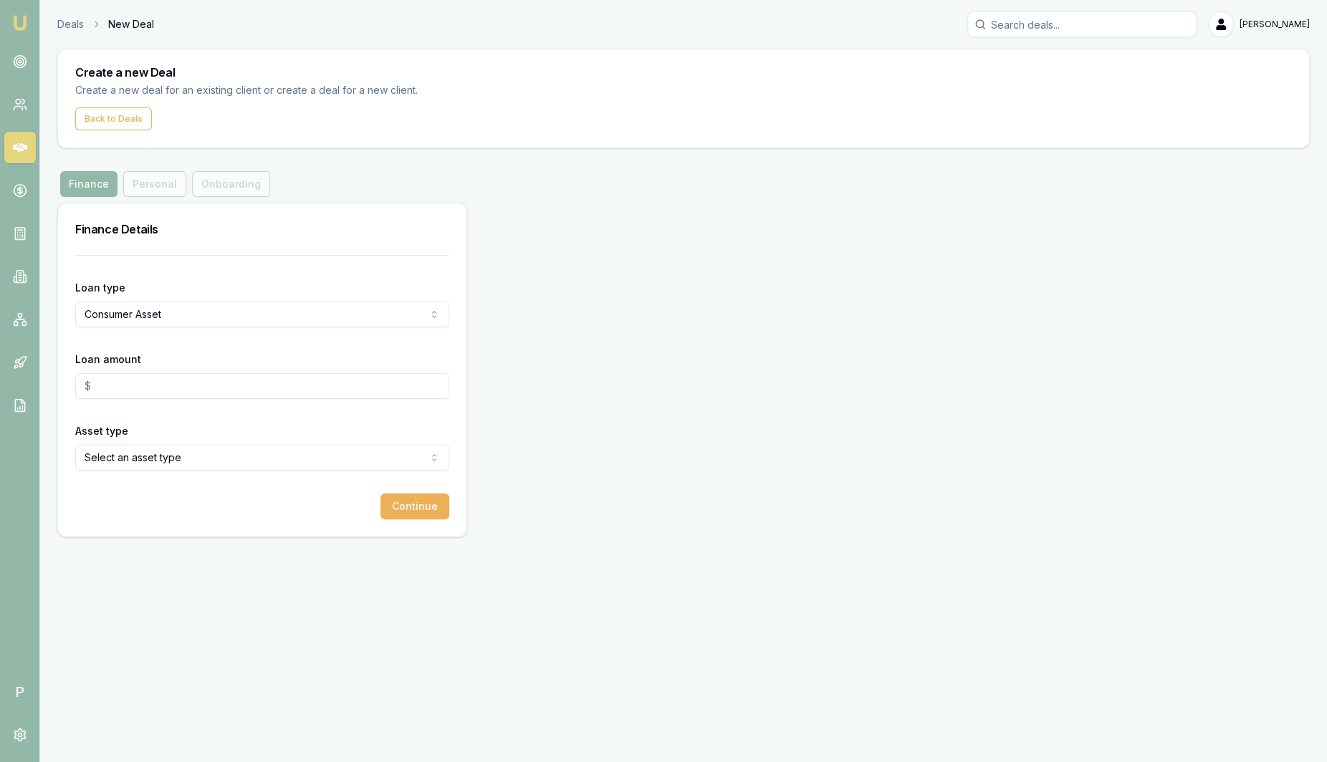
click at [178, 381] on input "Loan amount" at bounding box center [262, 386] width 374 height 26
type input "$50,000.00"
click at [198, 456] on html "Emu Broker P Deals New Deal Sam Crouch Toggle Menu Create a new Deal Create a n…" at bounding box center [663, 381] width 1327 height 762
click at [401, 502] on button "Continue" at bounding box center [414, 507] width 69 height 26
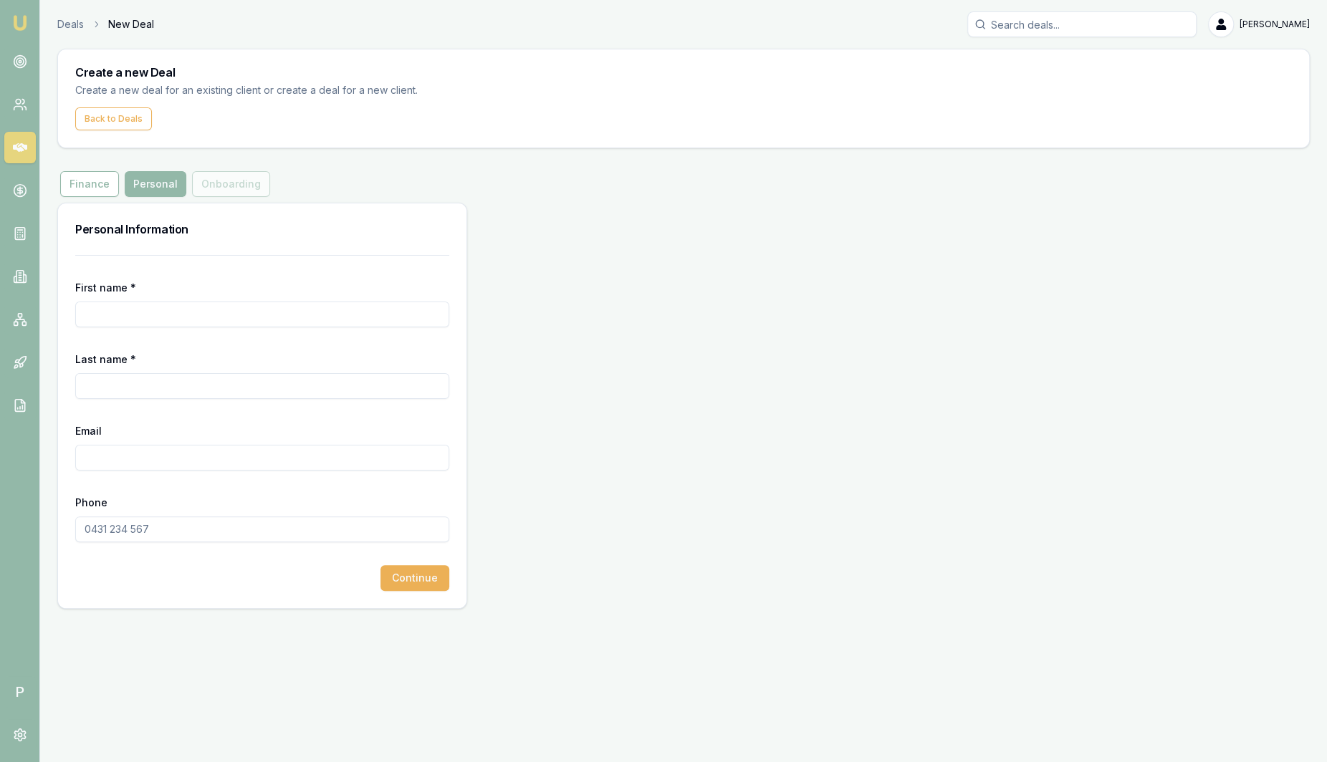
click at [198, 317] on input "First name *" at bounding box center [262, 315] width 374 height 26
type input "Ray"
type input "G"
type input "Test"
paste input "sam.crouch+2099750177@emumoney.com.au"
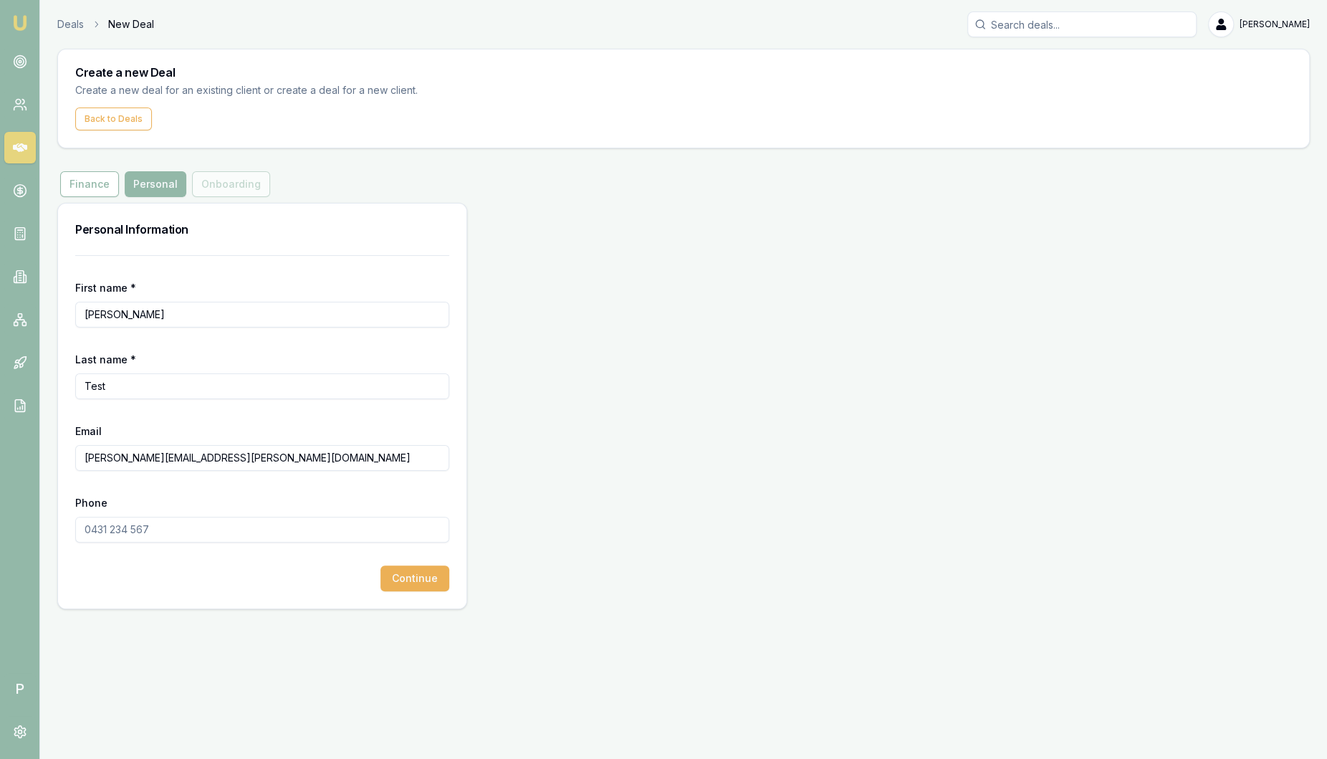
type input "sam.crouch+2099750177@emumoney.com.au"
type input "0218 974 0893"
click at [422, 581] on button "Continue" at bounding box center [414, 578] width 69 height 26
drag, startPoint x: 232, startPoint y: 525, endPoint x: -46, endPoint y: 520, distance: 278.1
click at [0, 520] on html "Emu Broker P Deals New Deal Sam Crouch Toggle Menu Create a new Deal Create a n…" at bounding box center [663, 379] width 1327 height 759
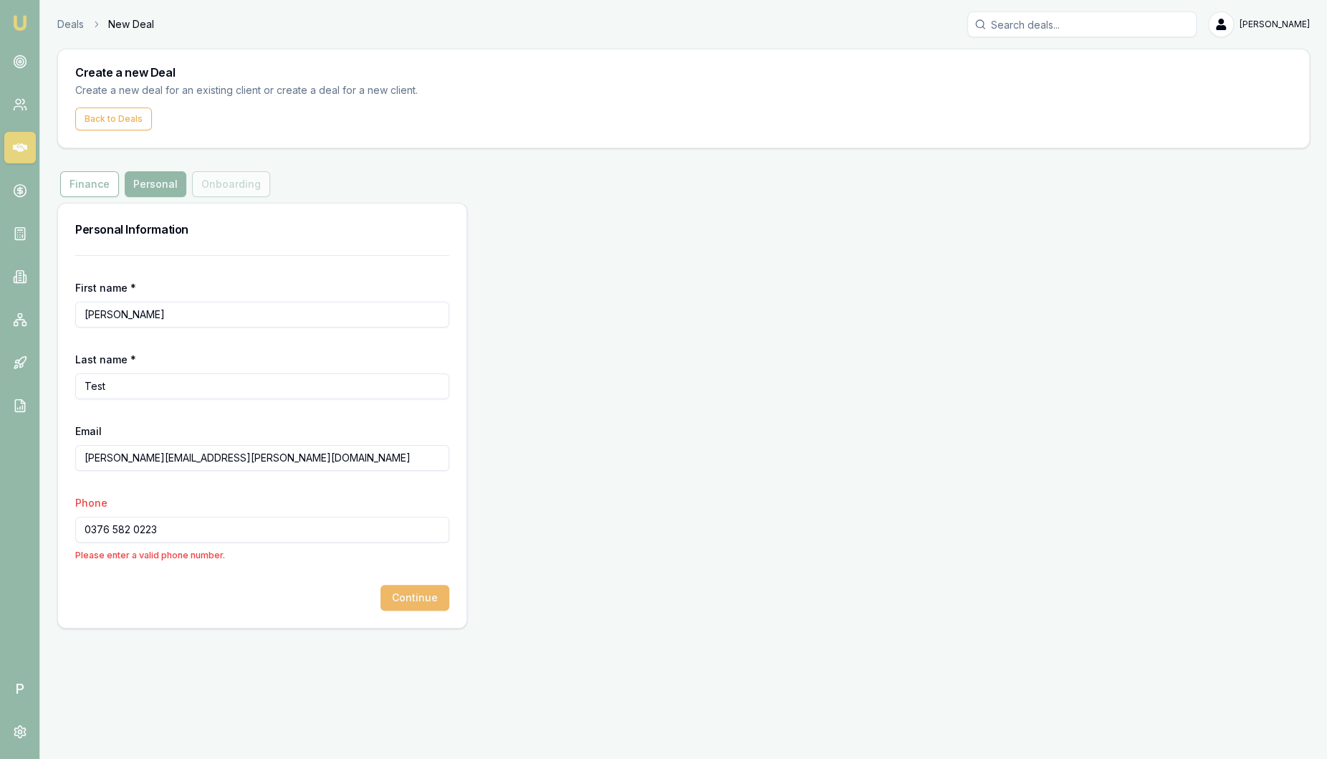
click at [424, 600] on button "Continue" at bounding box center [414, 598] width 69 height 26
drag, startPoint x: 220, startPoint y: 531, endPoint x: -46, endPoint y: 503, distance: 267.3
click at [0, 503] on html "Emu Broker P Deals New Deal Sam Crouch Toggle Menu Create a new Deal Create a n…" at bounding box center [663, 379] width 1327 height 759
type input "0421 112 233"
click at [435, 578] on button "Continue" at bounding box center [414, 578] width 69 height 26
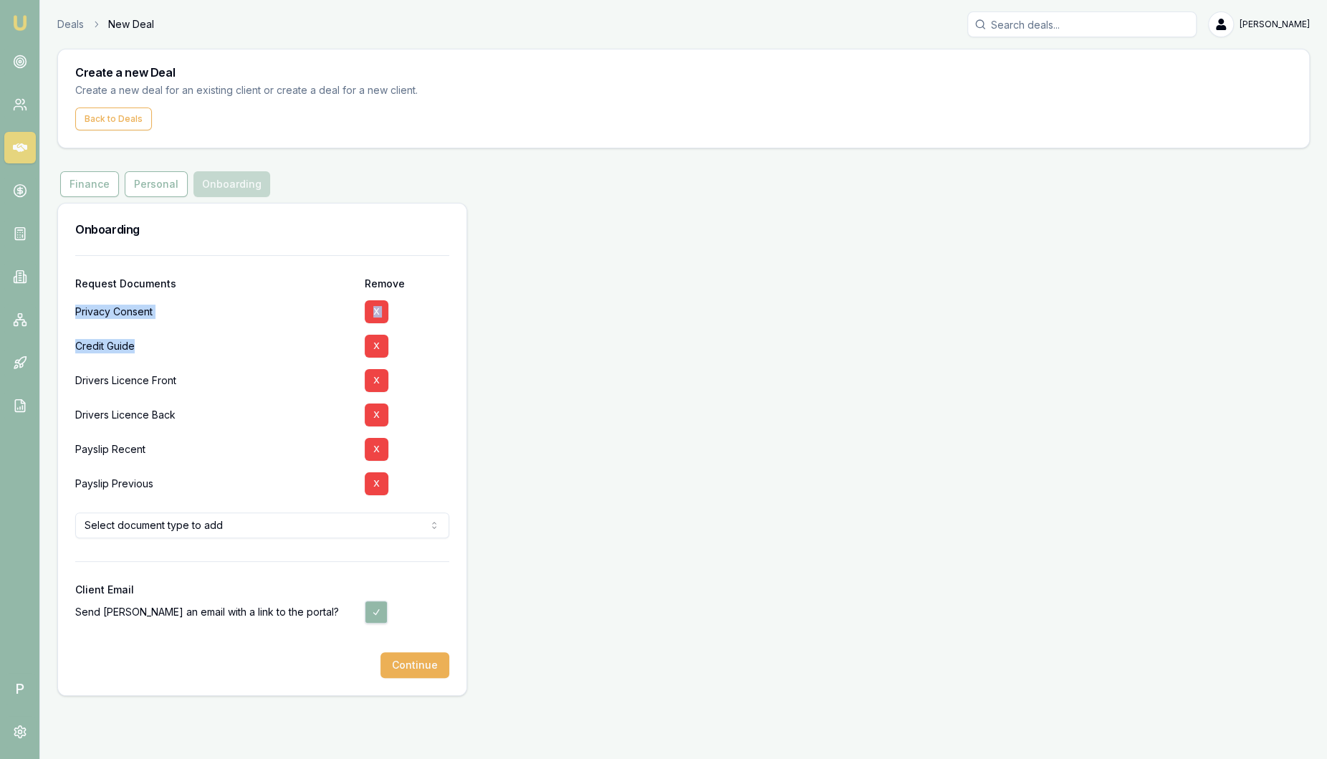
drag, startPoint x: 140, startPoint y: 346, endPoint x: 64, endPoint y: 303, distance: 87.9
click at [64, 303] on div "Request Documents Remove Privacy Consent X Credit Guide X Drivers Licence Front…" at bounding box center [262, 475] width 408 height 440
click at [418, 307] on div "X" at bounding box center [407, 312] width 85 height 34
drag, startPoint x: 173, startPoint y: 349, endPoint x: 41, endPoint y: 338, distance: 133.0
click at [41, 338] on main "Create a new Deal Create a new deal for an existing client or create a deal for…" at bounding box center [683, 372] width 1287 height 647
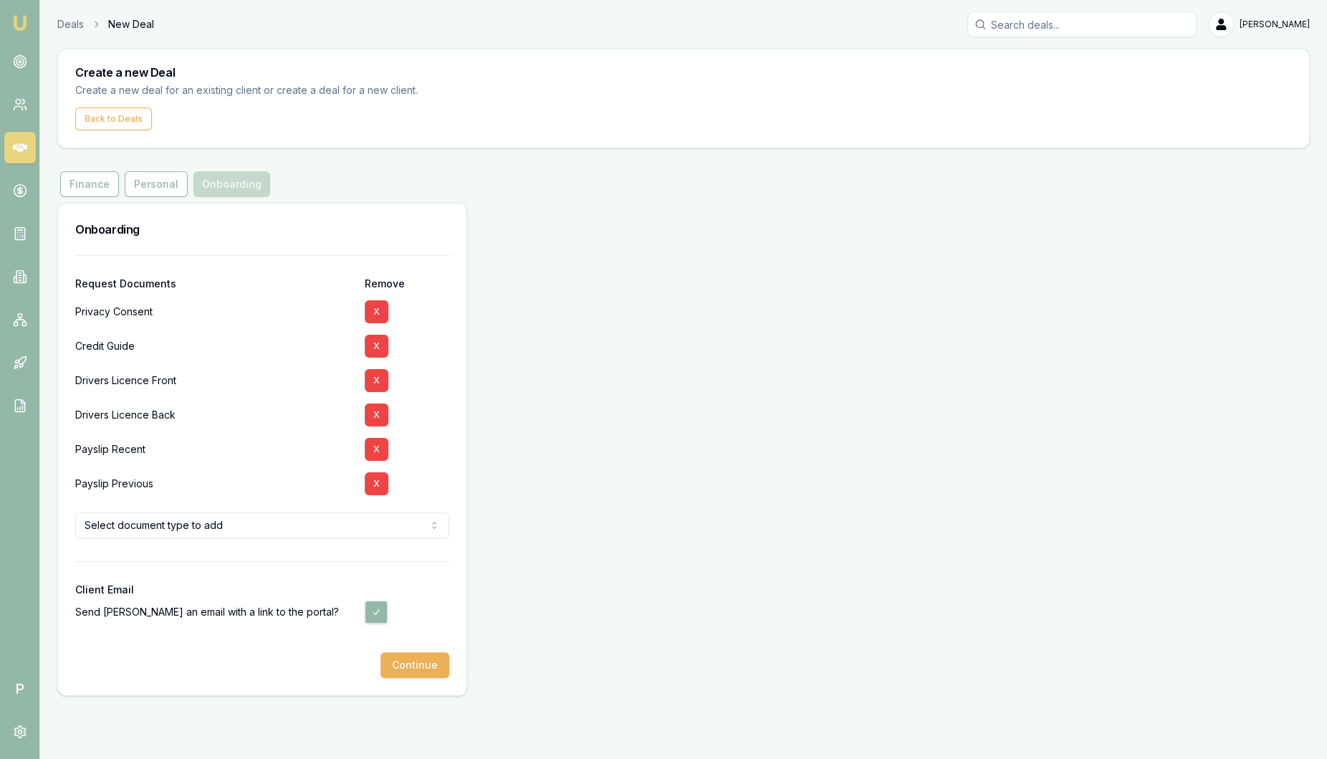
click at [456, 206] on div "Onboarding" at bounding box center [262, 230] width 408 height 52
drag, startPoint x: 75, startPoint y: 381, endPoint x: 220, endPoint y: 482, distance: 177.1
click at [220, 482] on div "Request Documents Remove Privacy Consent X Credit Guide X Drivers Licence Front…" at bounding box center [262, 475] width 408 height 440
click at [424, 261] on div "Request Documents Remove" at bounding box center [262, 275] width 374 height 39
click at [384, 491] on button "X" at bounding box center [377, 483] width 24 height 23
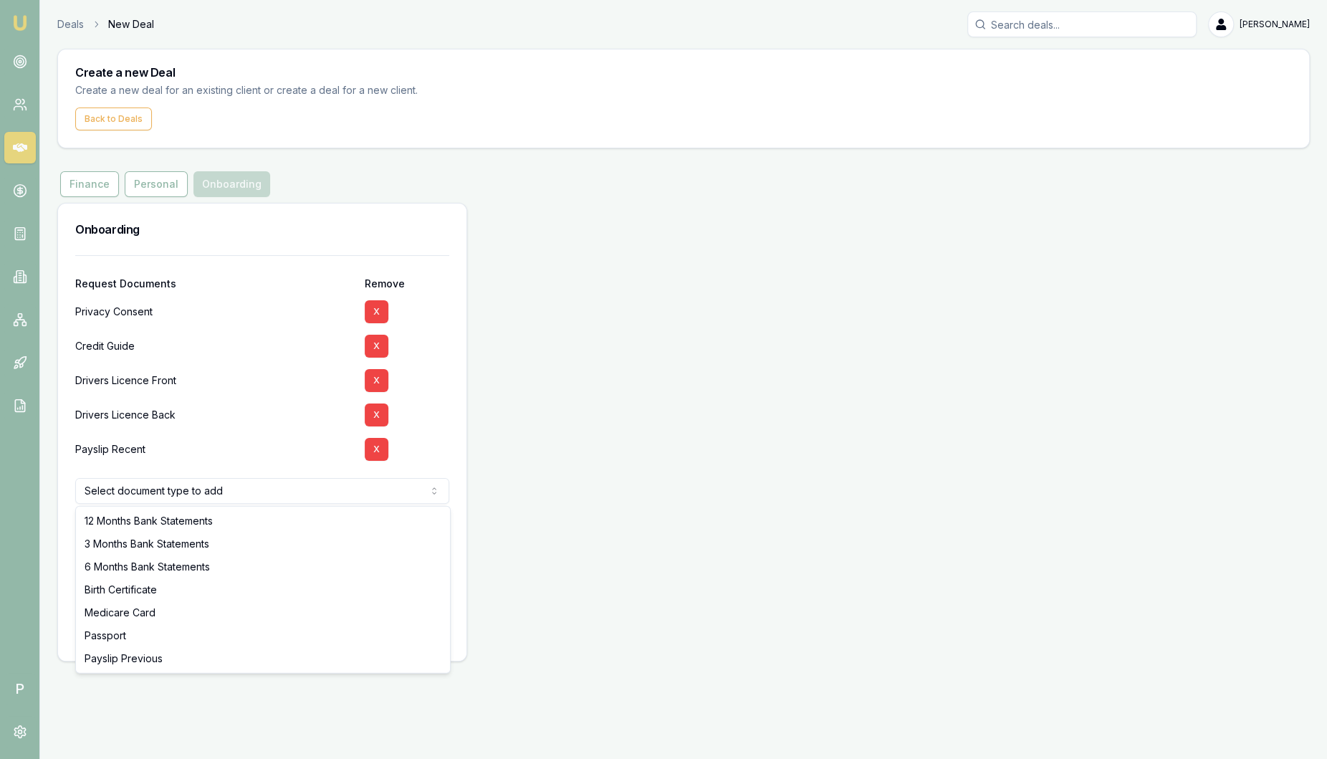
click at [384, 491] on html "Emu Broker P Deals New Deal Sam Crouch Toggle Menu Create a new Deal Create a n…" at bounding box center [663, 379] width 1327 height 759
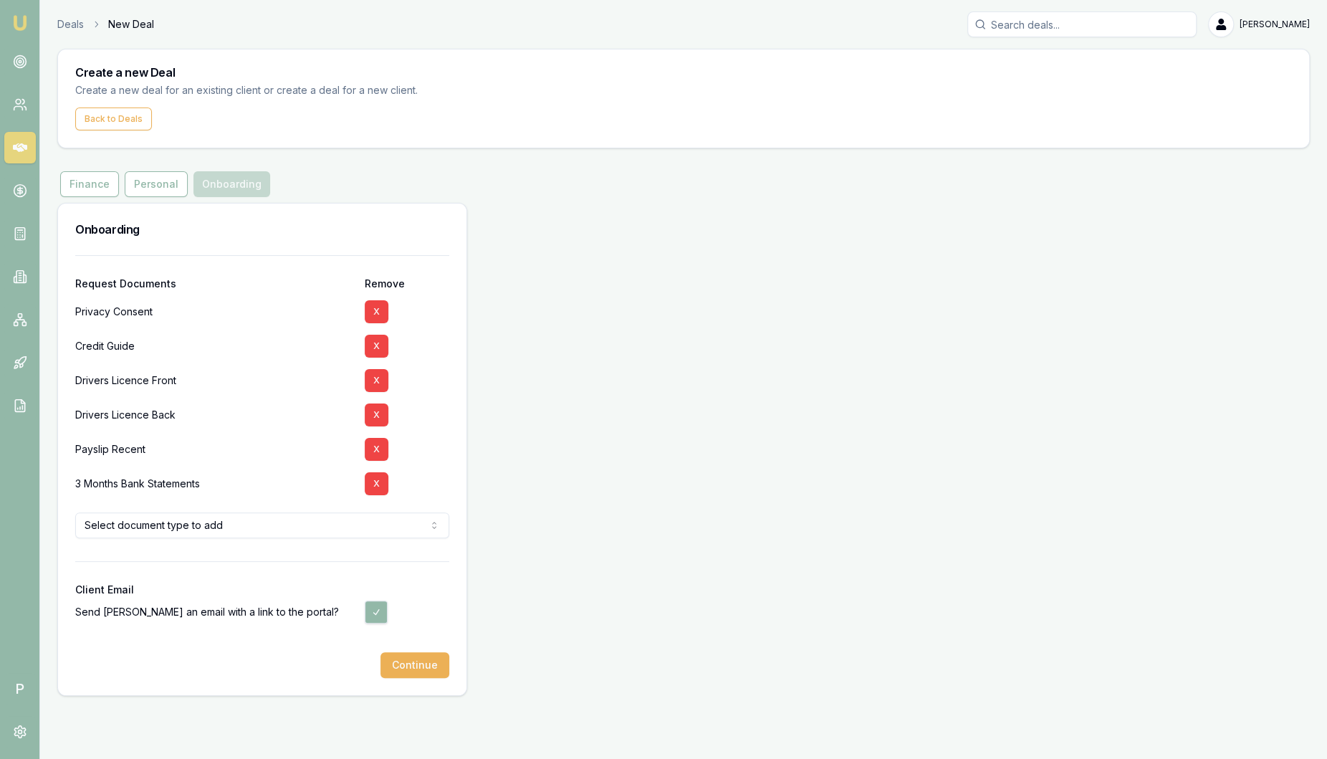
click at [245, 363] on div "Drivers Licence Front" at bounding box center [214, 380] width 278 height 34
drag, startPoint x: 75, startPoint y: 591, endPoint x: 139, endPoint y: 589, distance: 63.8
click at [139, 589] on div "Client Email" at bounding box center [262, 590] width 374 height 10
drag, startPoint x: 139, startPoint y: 589, endPoint x: 170, endPoint y: 677, distance: 93.4
click at [170, 677] on div "Request Documents Remove Privacy Consent X Credit Guide X Drivers Licence Front…" at bounding box center [262, 475] width 408 height 440
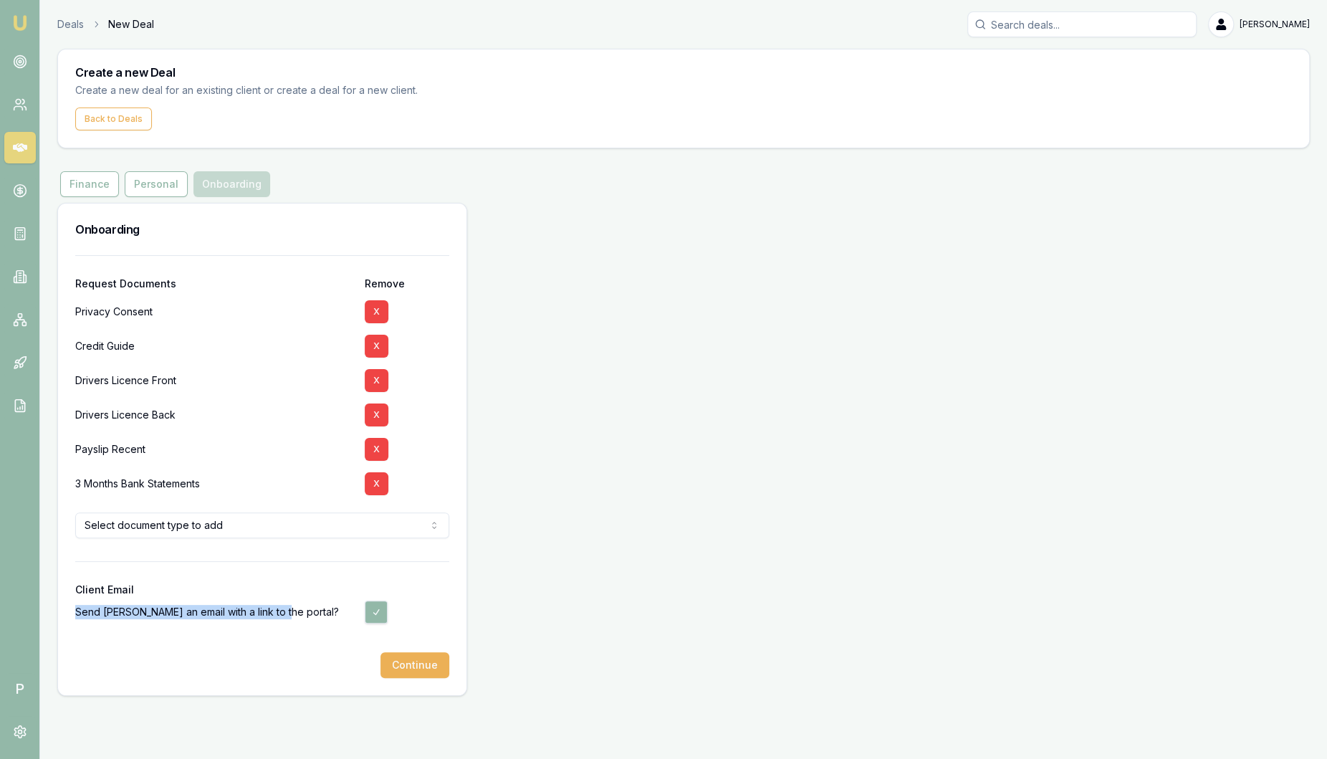
drag, startPoint x: 78, startPoint y: 611, endPoint x: 292, endPoint y: 619, distance: 214.4
click at [292, 619] on div "Send Ray an email with a link to the portal?" at bounding box center [214, 612] width 278 height 34
drag, startPoint x: 292, startPoint y: 619, endPoint x: 280, endPoint y: 649, distance: 32.5
click at [280, 649] on div at bounding box center [262, 640] width 374 height 23
click at [428, 660] on button "Continue" at bounding box center [414, 665] width 69 height 26
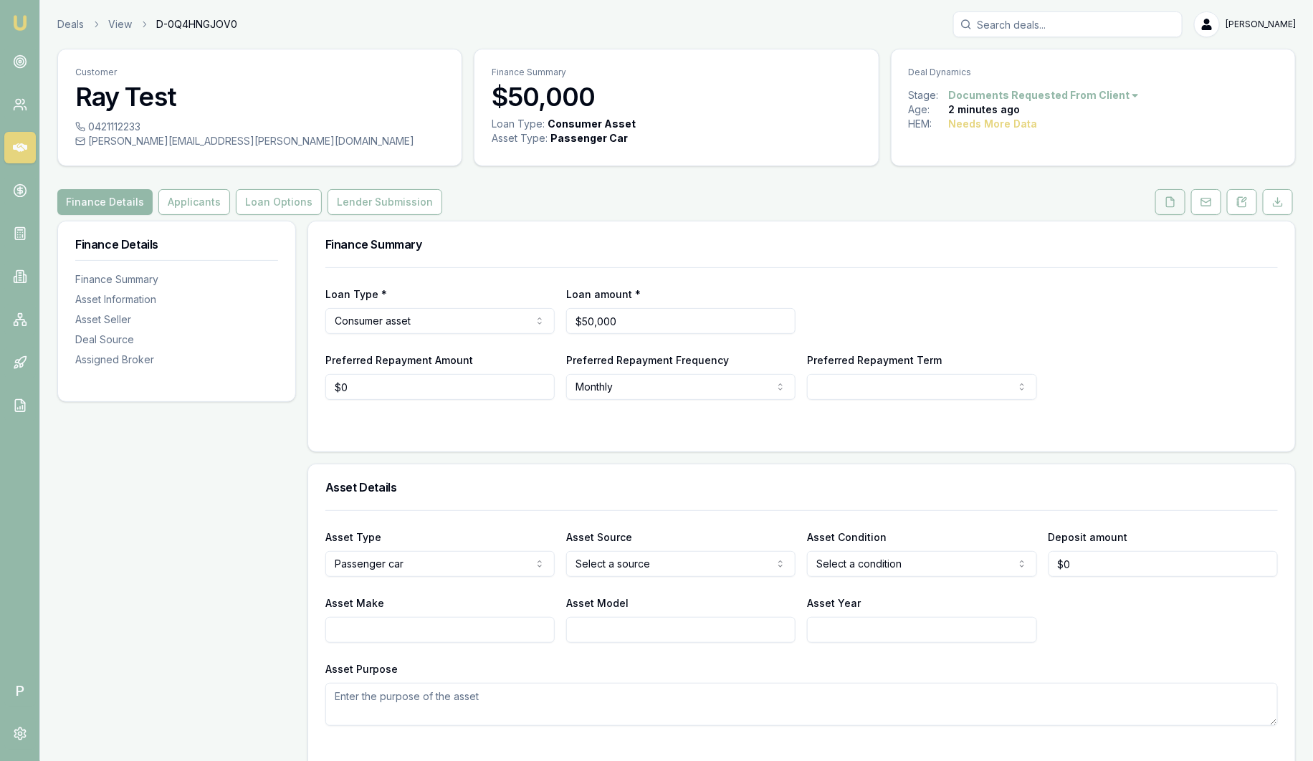
click at [1171, 203] on icon at bounding box center [1169, 201] width 11 height 11
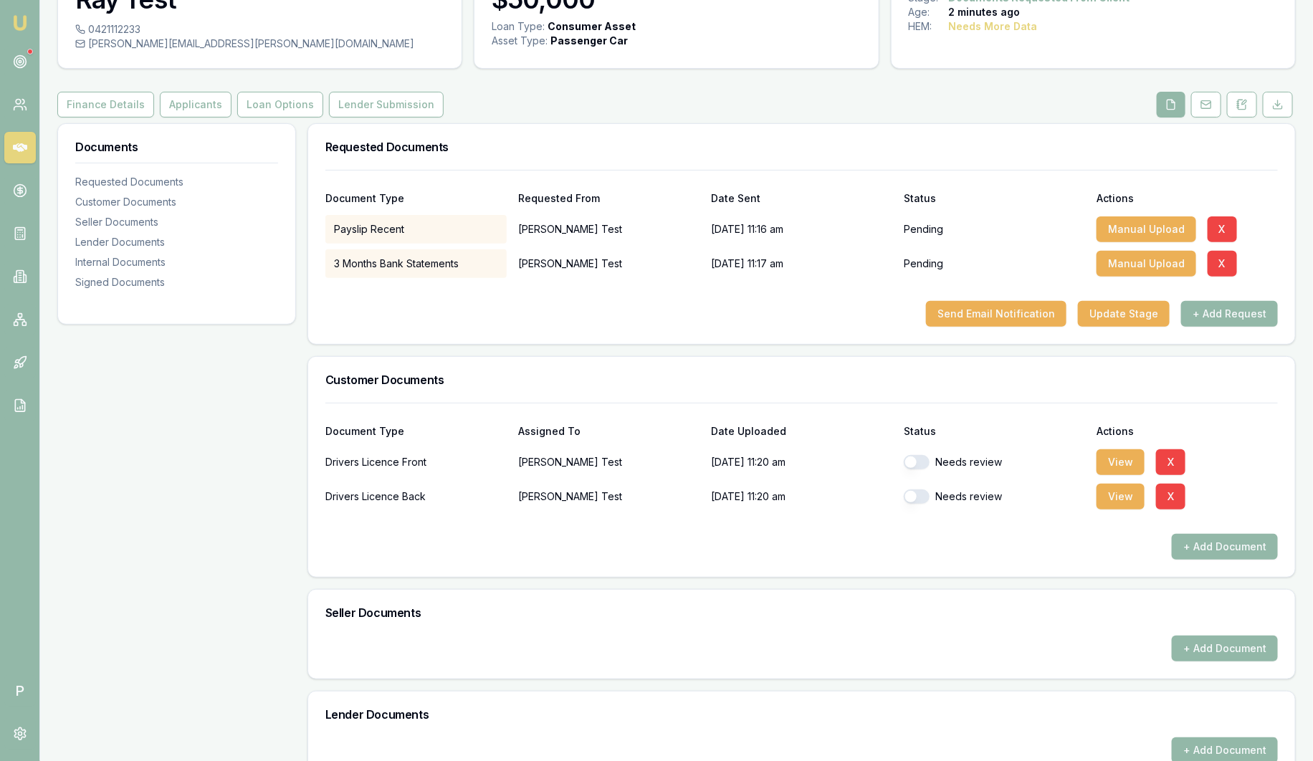
scroll to position [89, 0]
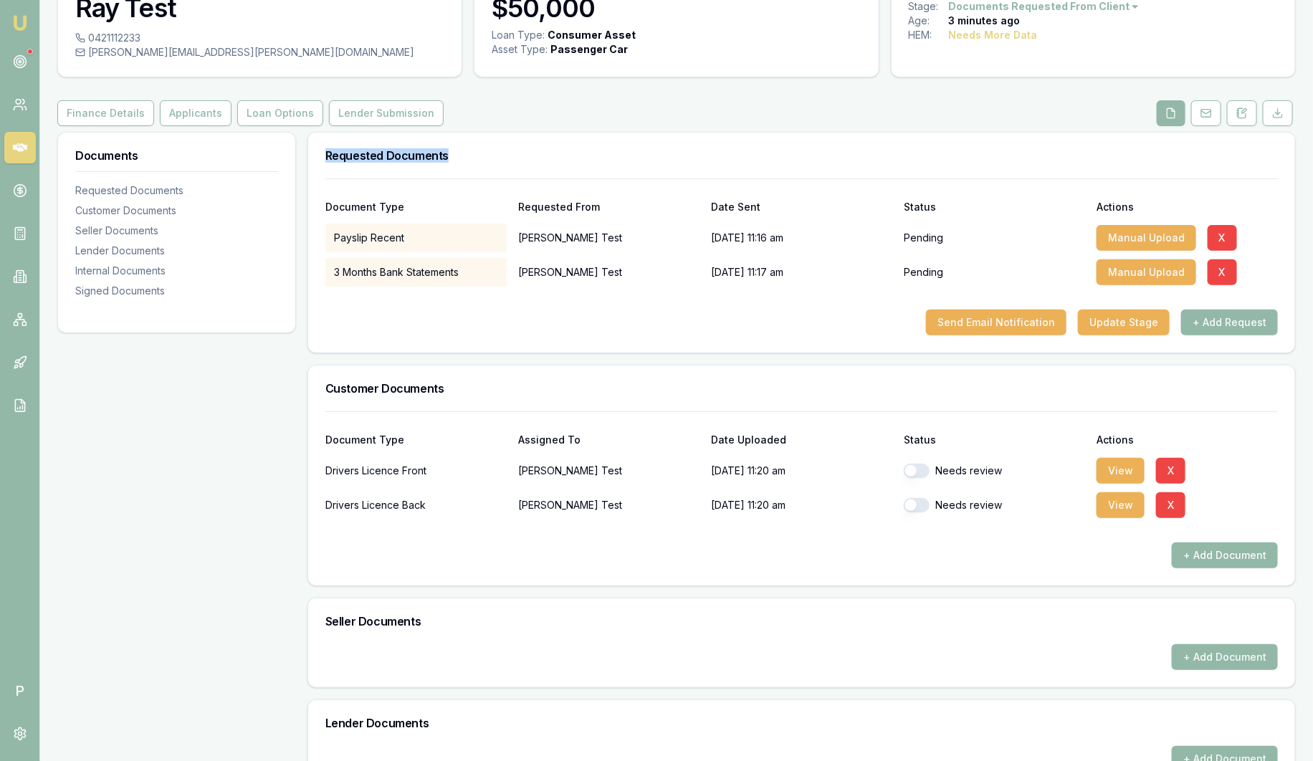
drag, startPoint x: 318, startPoint y: 158, endPoint x: 476, endPoint y: 148, distance: 158.0
click at [476, 148] on div "Requested Documents" at bounding box center [801, 156] width 987 height 46
click at [651, 335] on div "Document Type Requested From Date Sent Status Actions Payslip Recent Ray Test 1…" at bounding box center [801, 265] width 987 height 174
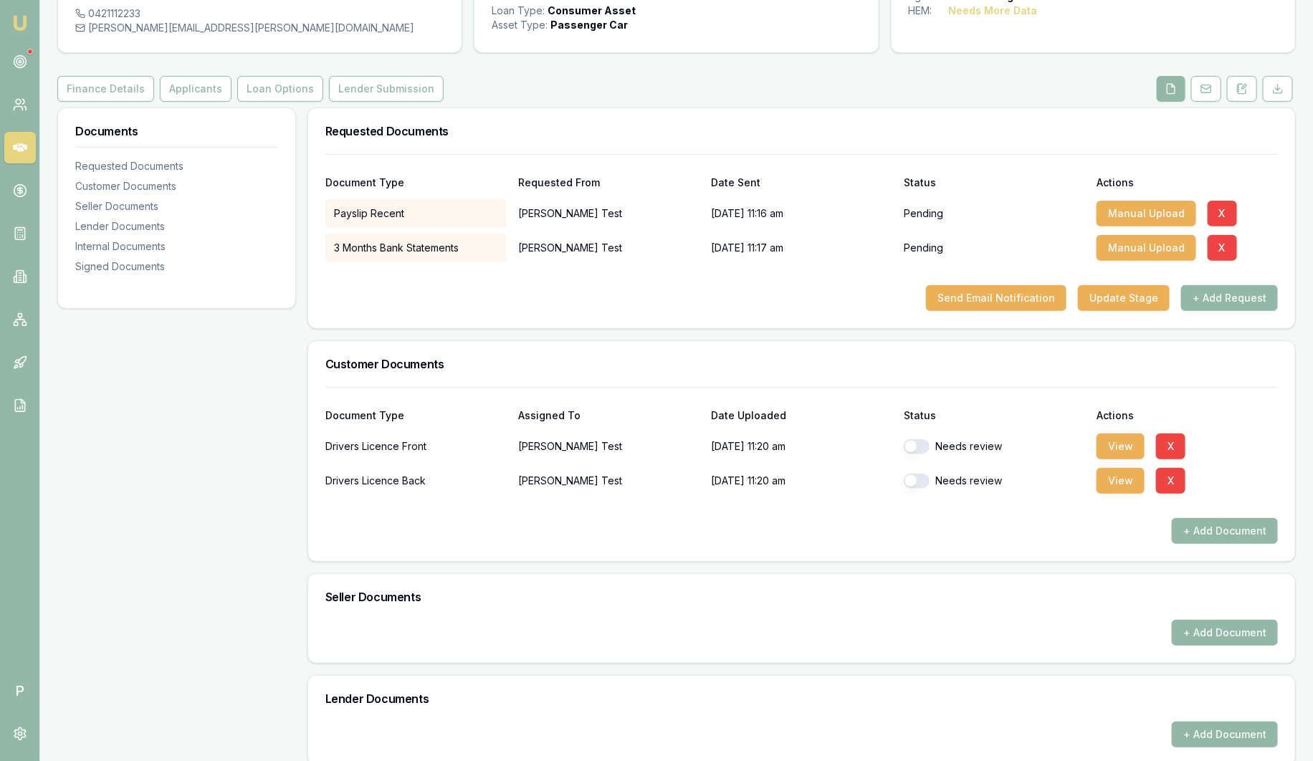
scroll to position [178, 0]
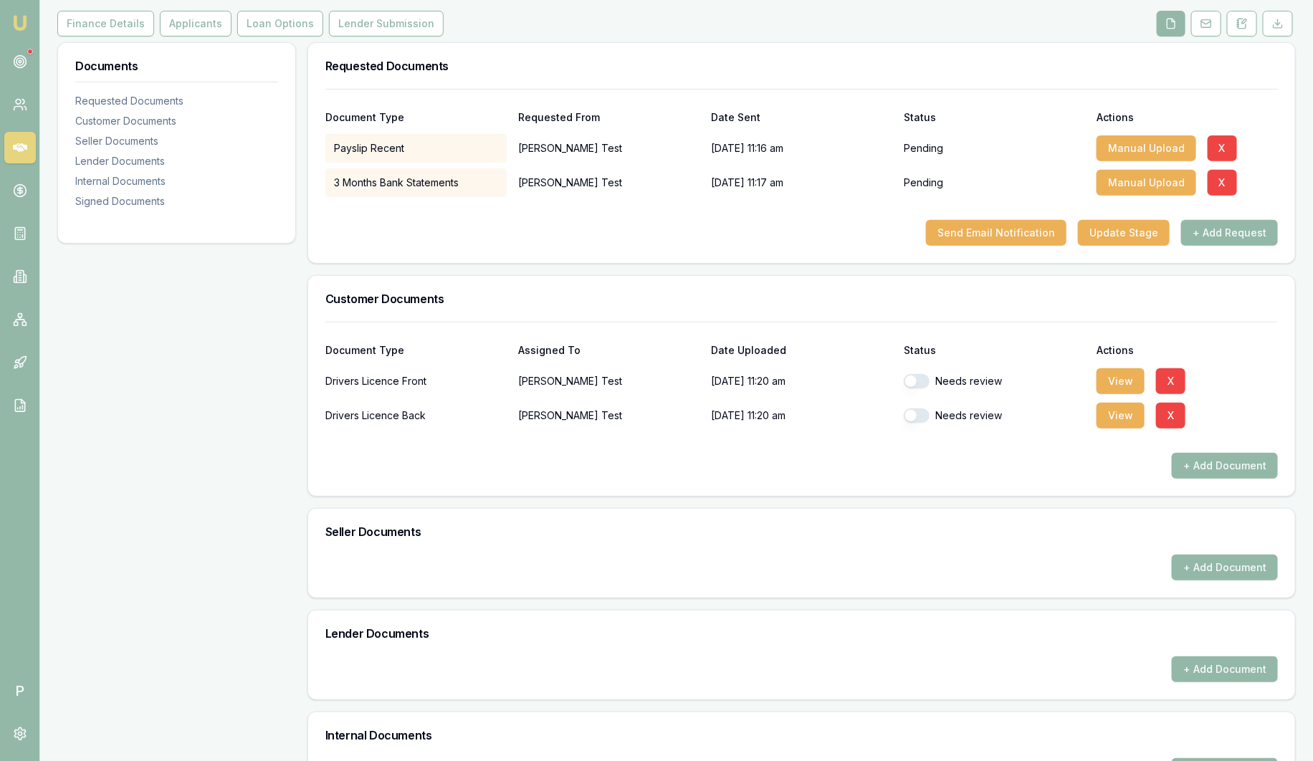
click at [908, 380] on button "button" at bounding box center [917, 381] width 26 height 14
checkbox input "true"
click at [917, 413] on button "button" at bounding box center [917, 415] width 26 height 14
checkbox input "true"
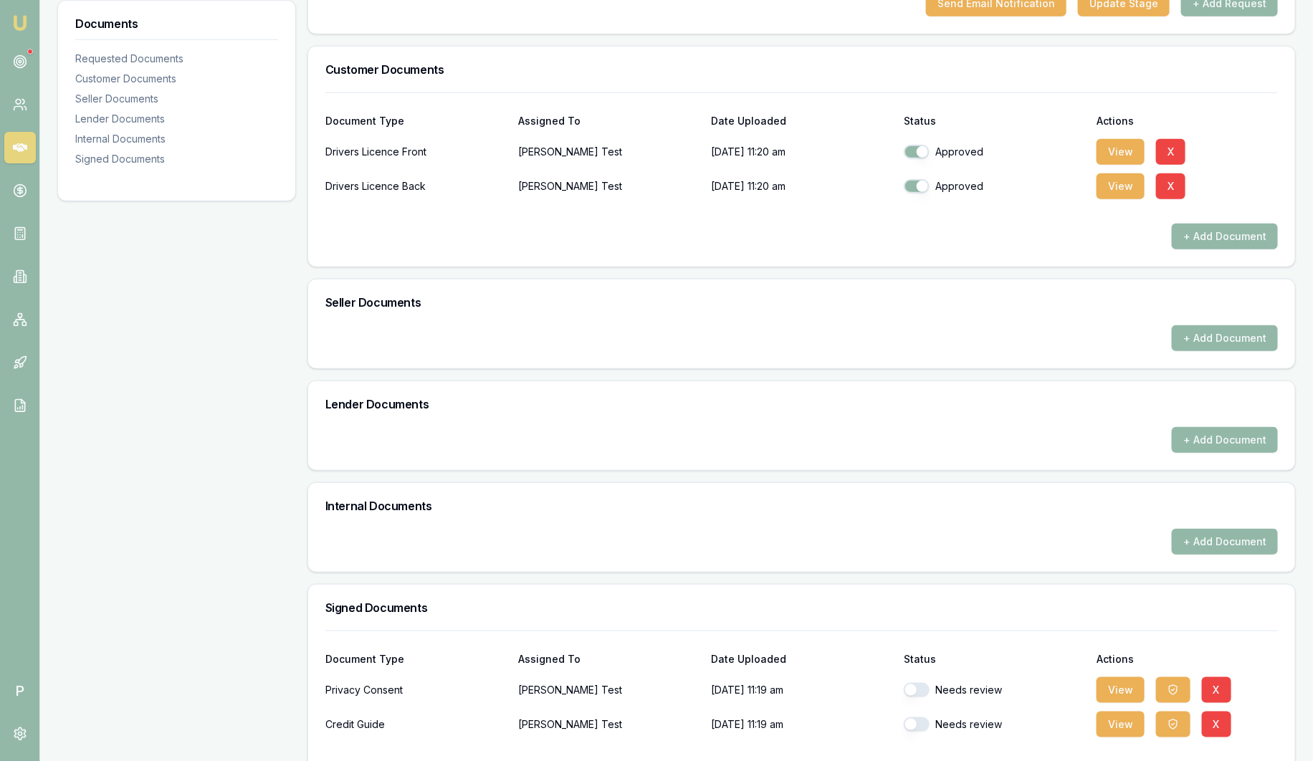
scroll to position [461, 0]
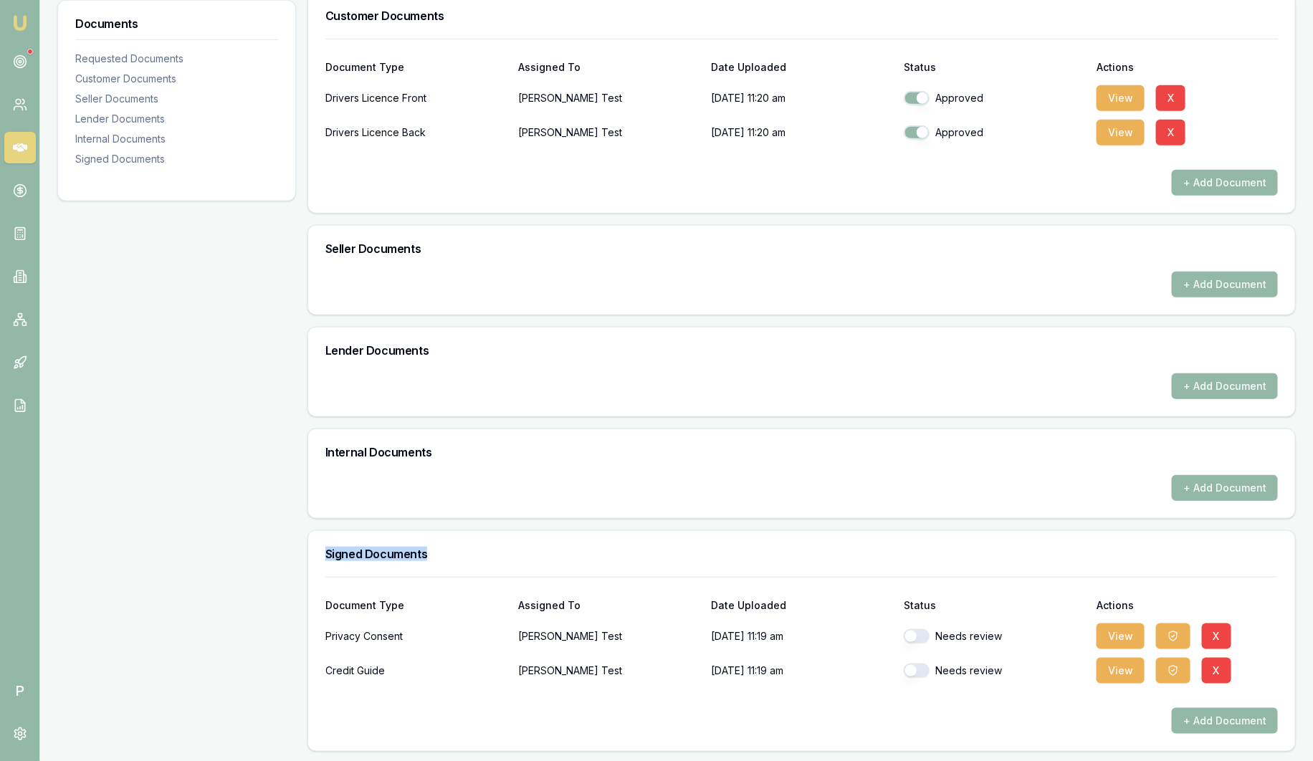
drag, startPoint x: 323, startPoint y: 552, endPoint x: 513, endPoint y: 532, distance: 190.9
click at [513, 532] on div "Signed Documents" at bounding box center [801, 554] width 987 height 46
drag, startPoint x: 513, startPoint y: 532, endPoint x: 654, endPoint y: 537, distance: 140.6
click at [654, 537] on div "Signed Documents" at bounding box center [801, 554] width 987 height 46
click at [913, 636] on button "button" at bounding box center [917, 636] width 26 height 14
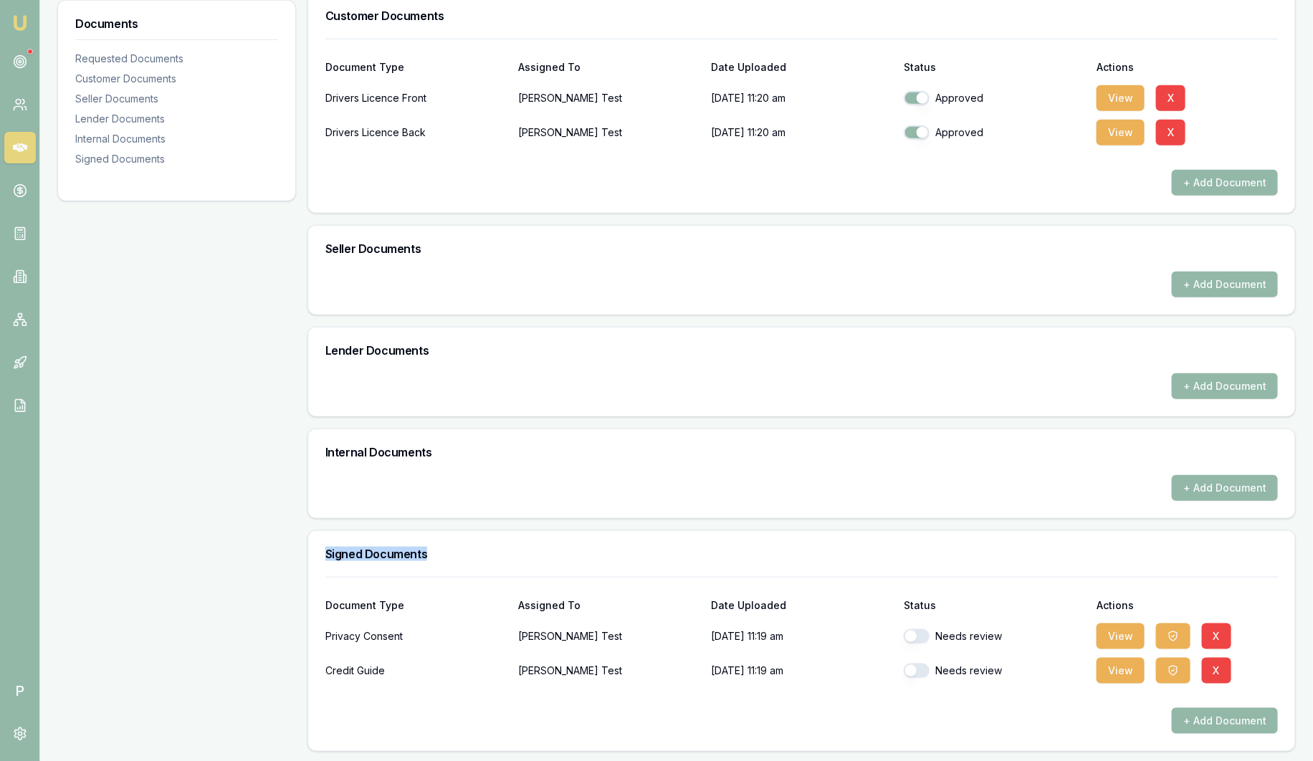
checkbox input "true"
click at [912, 679] on div "Needs review" at bounding box center [994, 670] width 181 height 29
click at [911, 673] on button "button" at bounding box center [917, 671] width 26 height 14
checkbox input "true"
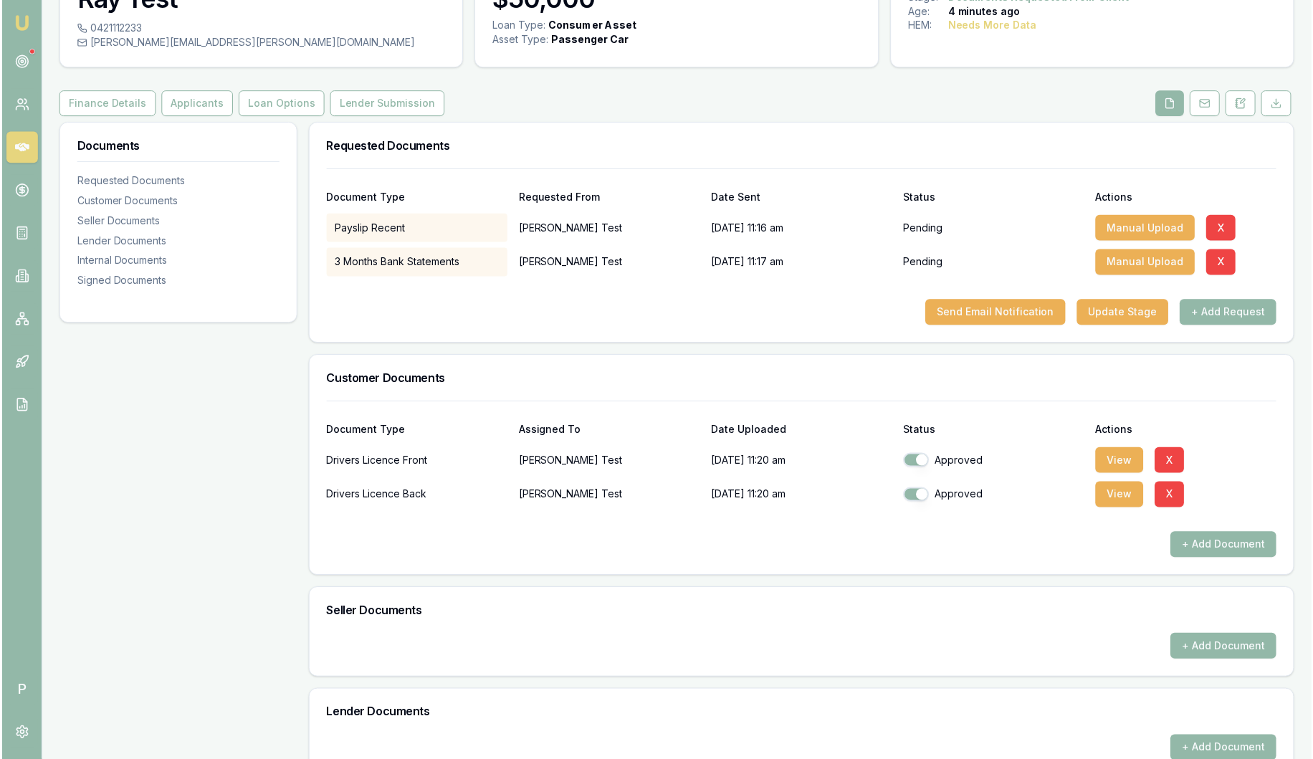
scroll to position [0, 0]
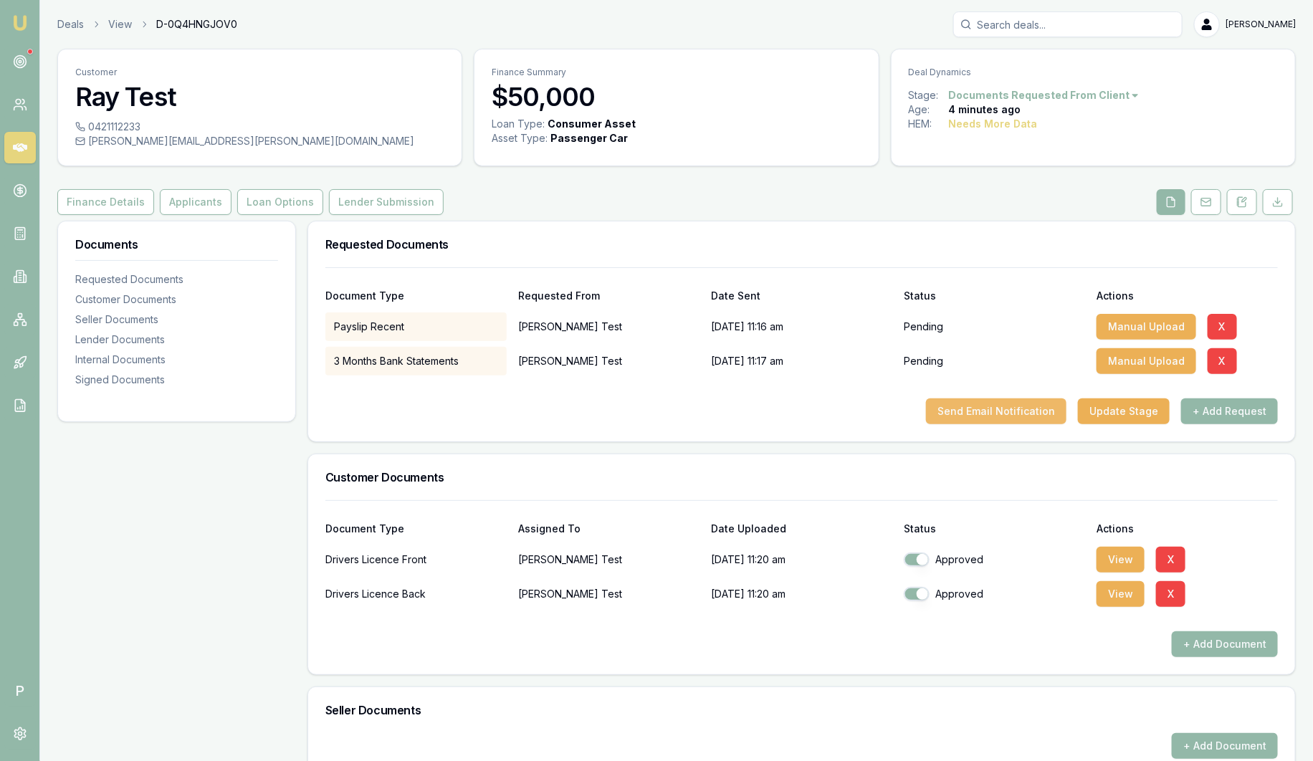
click at [1020, 410] on button "Send Email Notification" at bounding box center [996, 411] width 140 height 26
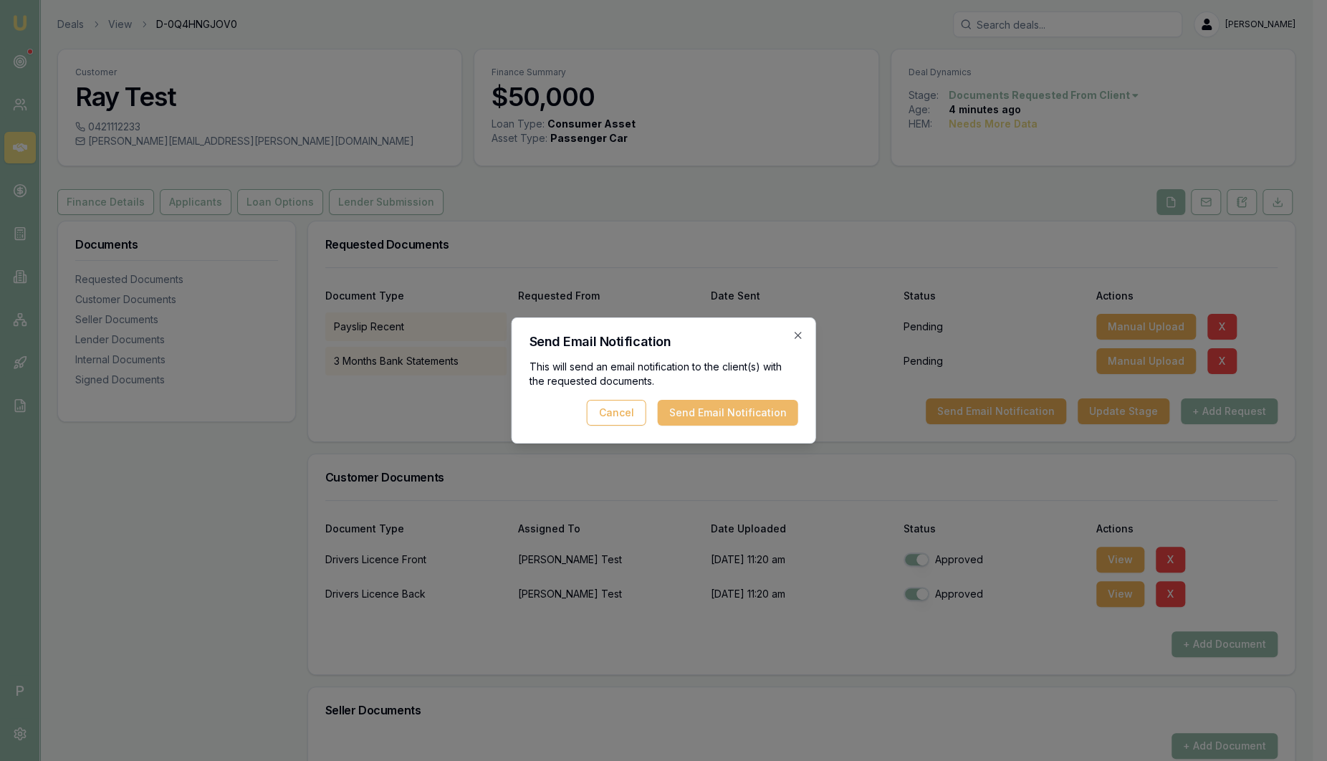
click at [746, 414] on button "Send Email Notification" at bounding box center [728, 413] width 140 height 26
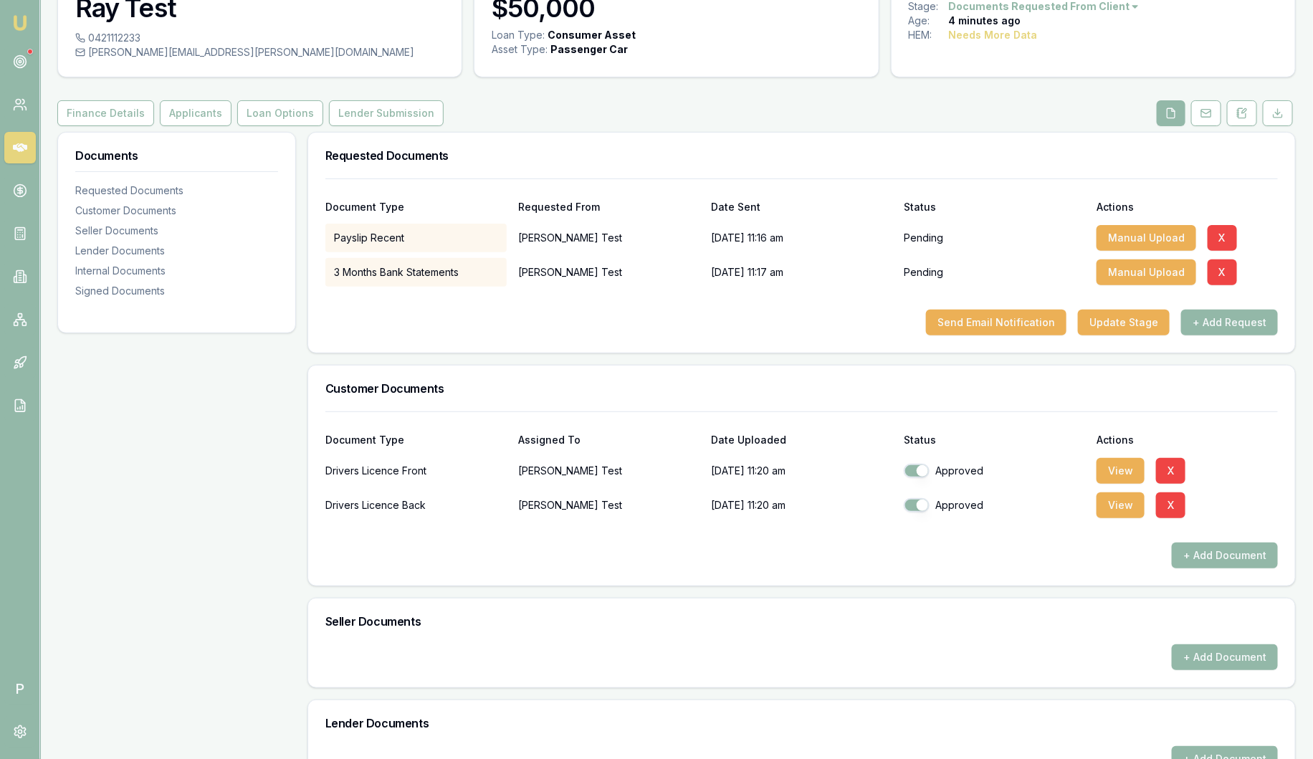
scroll to position [89, 0]
click at [1220, 277] on button "X" at bounding box center [1221, 272] width 29 height 26
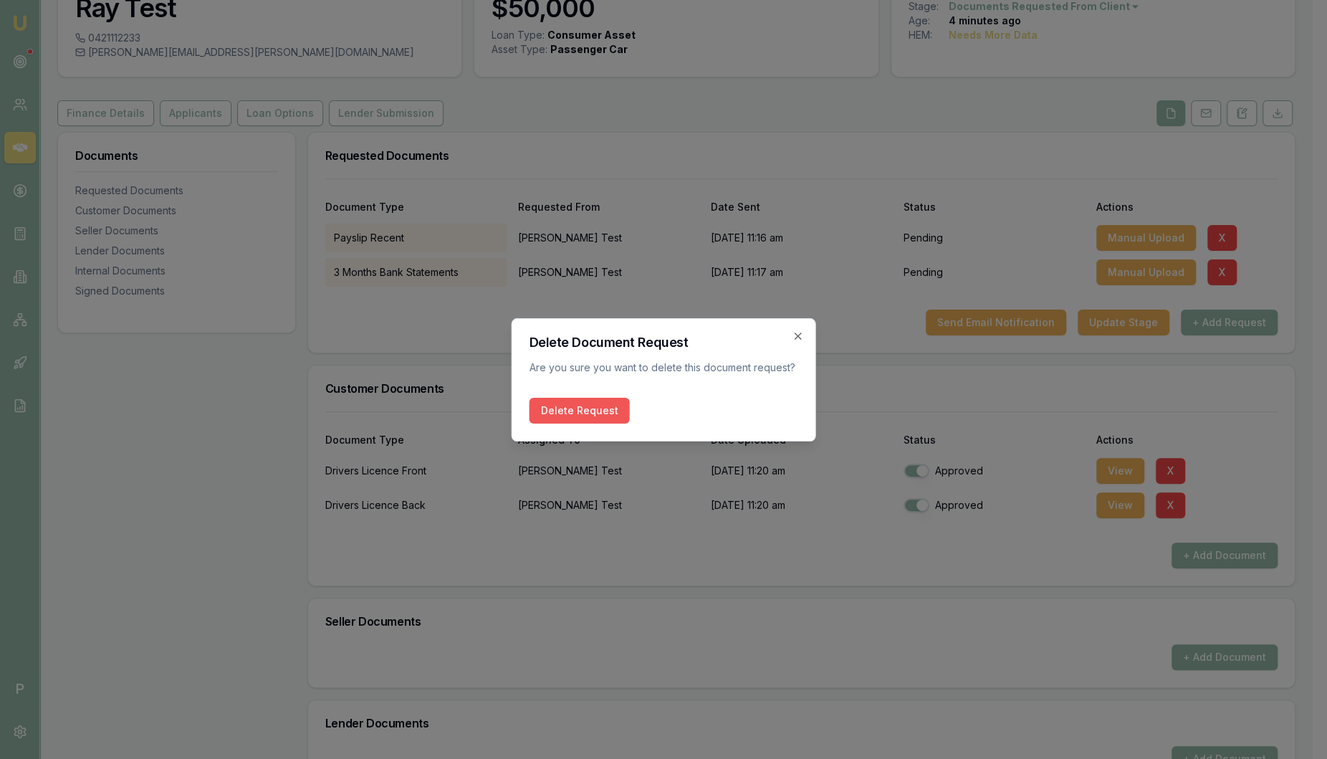
click at [565, 414] on button "Delete Request" at bounding box center [580, 411] width 100 height 26
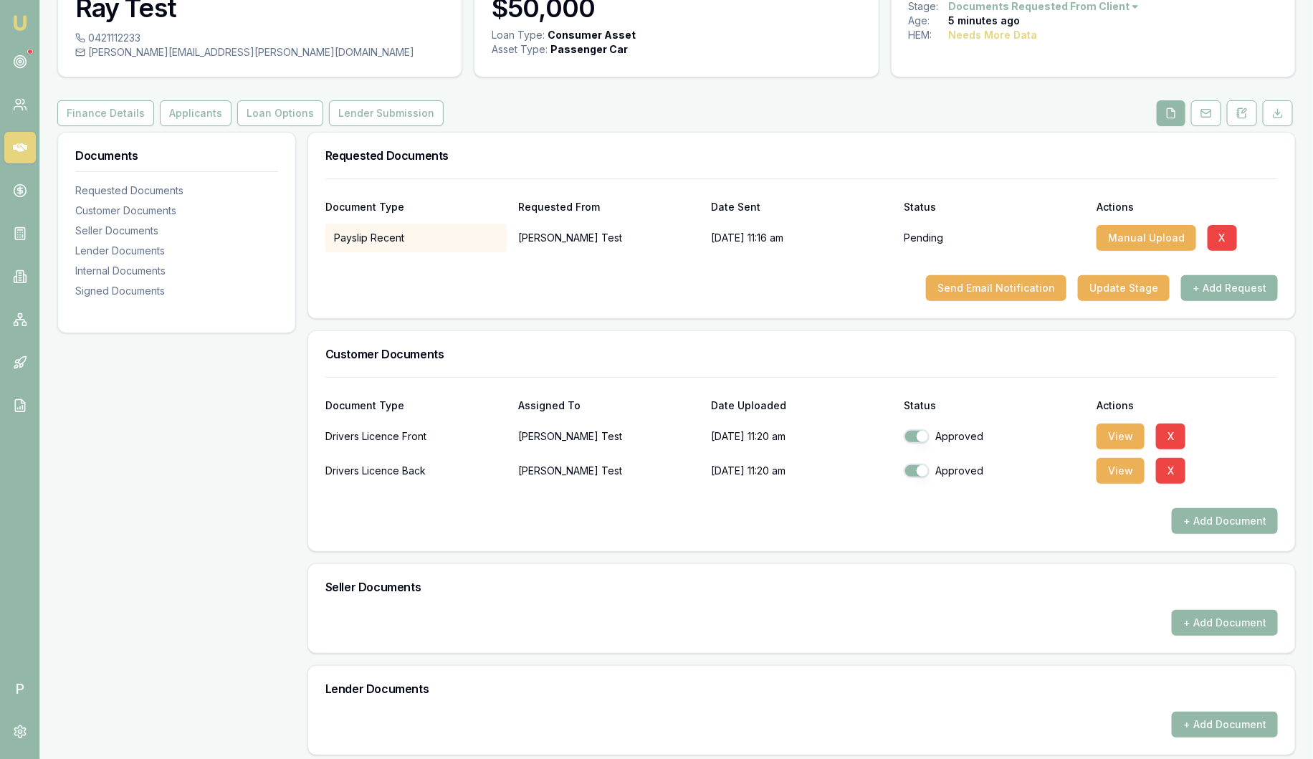
click at [1234, 287] on button "+ Add Request" at bounding box center [1229, 288] width 97 height 26
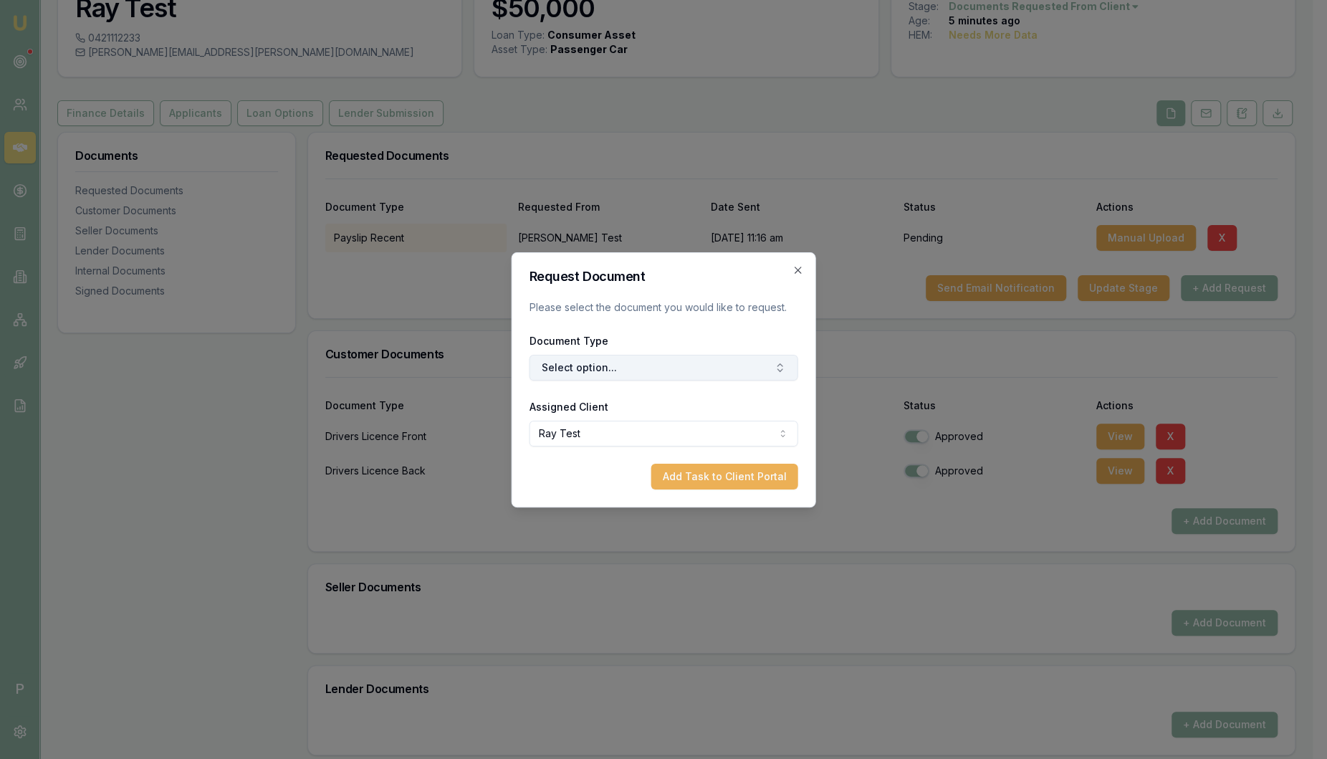
click at [657, 368] on button "Select option..." at bounding box center [664, 368] width 269 height 26
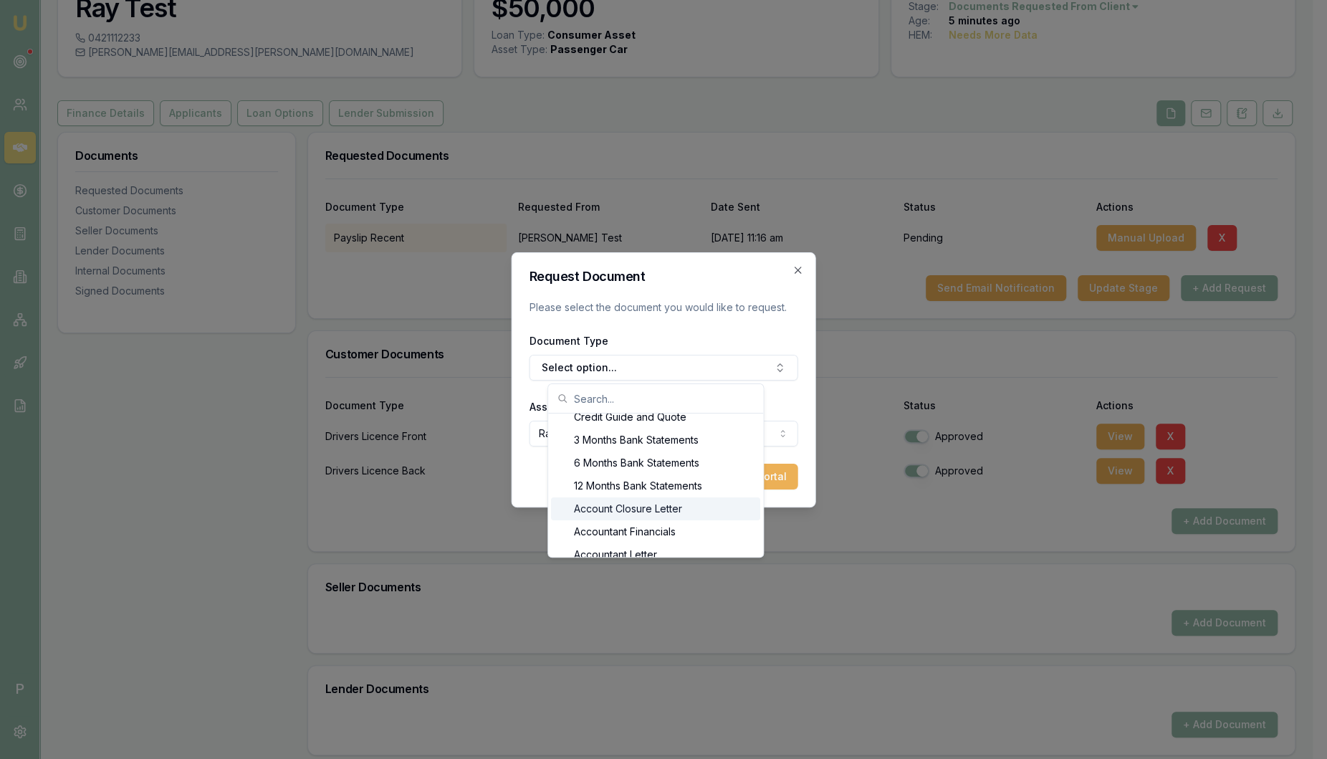
scroll to position [35, 0]
click at [763, 545] on div "Privacy Consent Credit Guide and Quote 3 Months Bank Statements 6 Months Bank S…" at bounding box center [655, 484] width 215 height 143
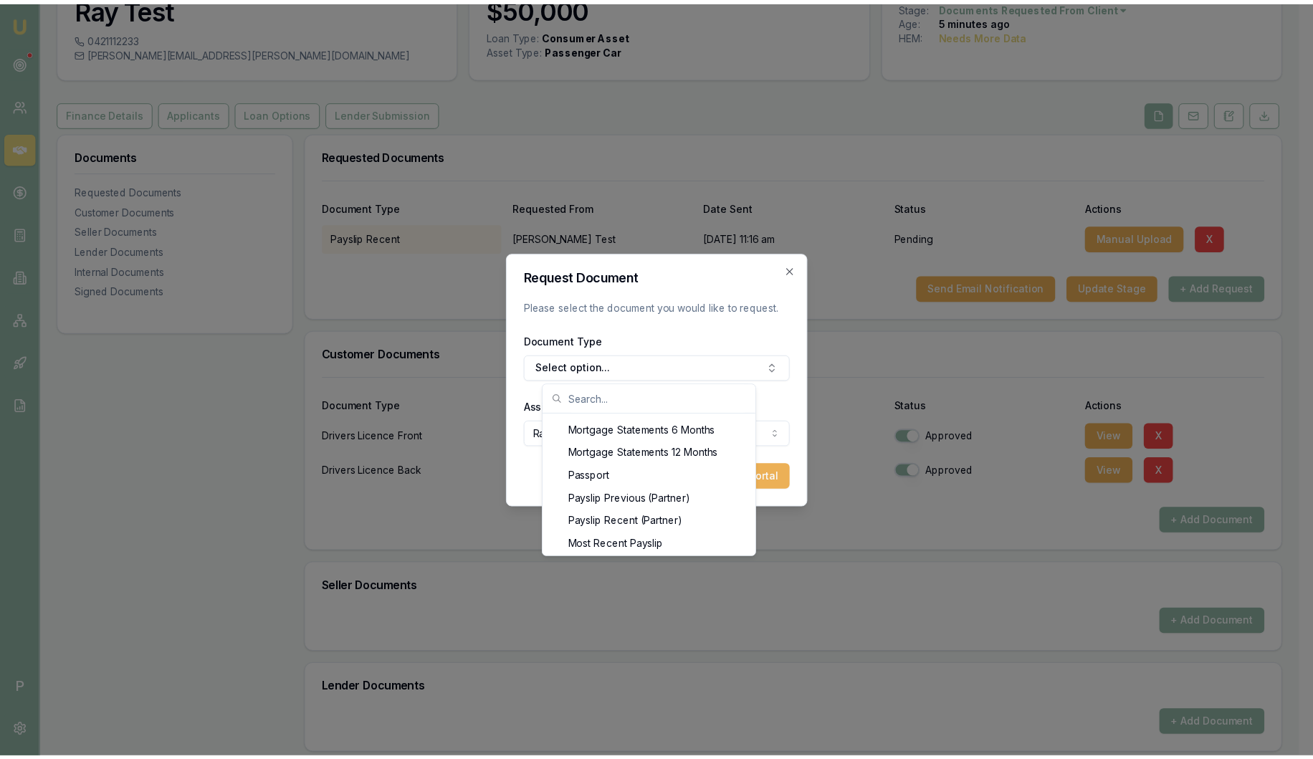
scroll to position [1146, 0]
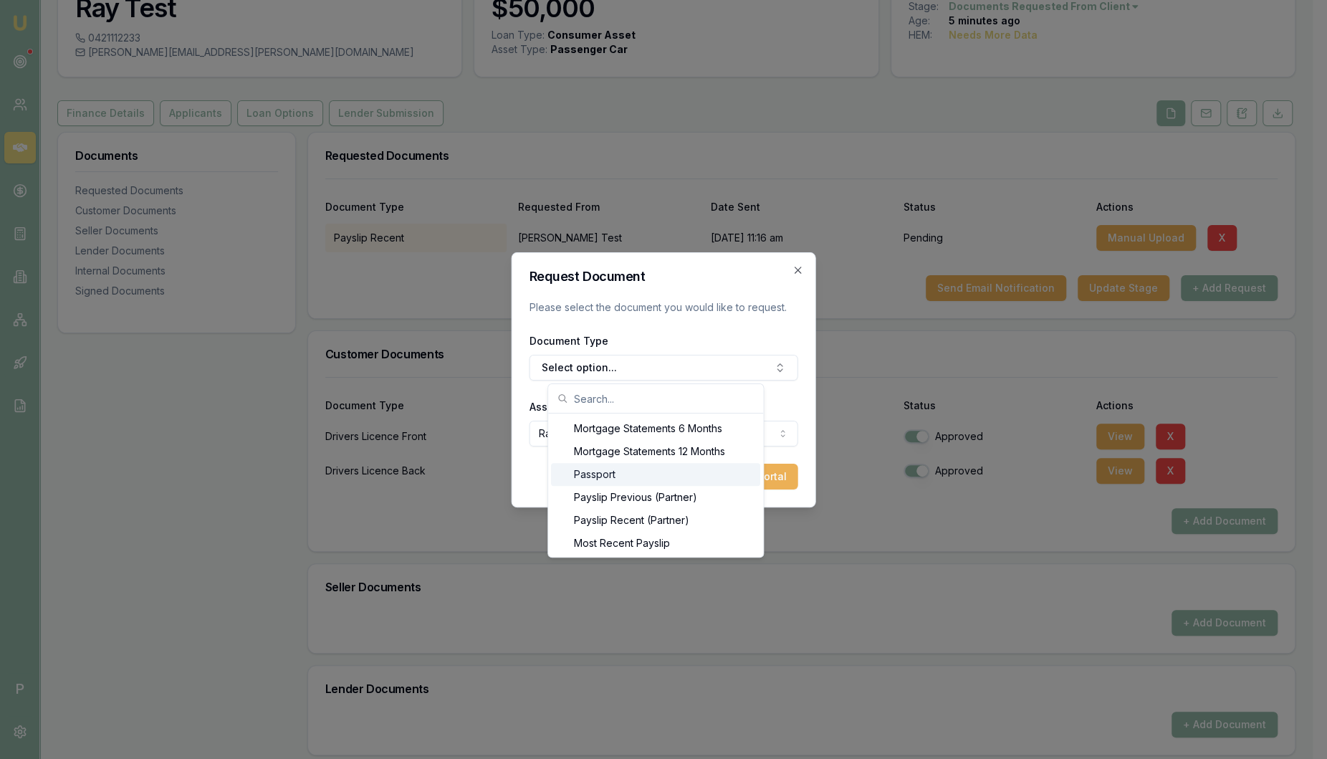
click at [636, 480] on div "Passport" at bounding box center [655, 474] width 209 height 23
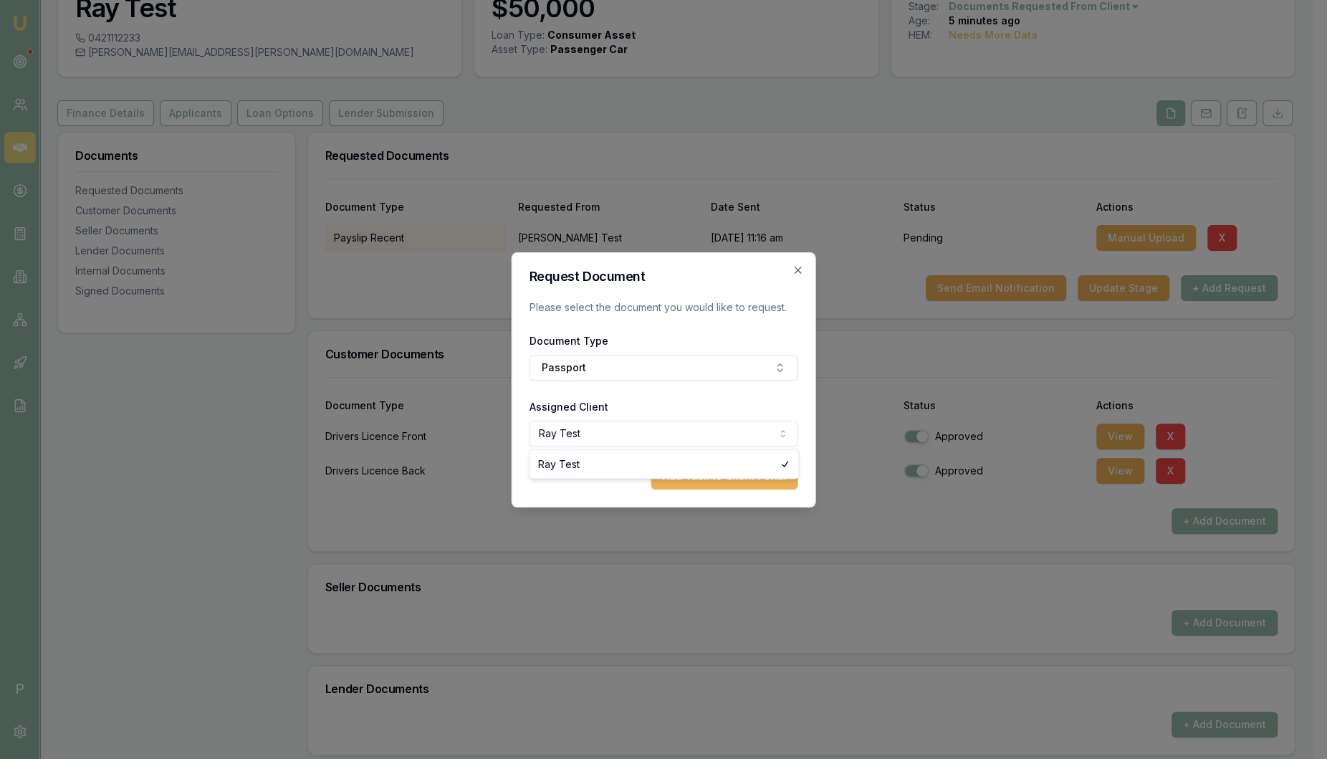
click at [610, 437] on body "Emu Broker P Deals View D-0Q4HNGJOV0 Sam Crouch Toggle Menu Customer Ray Test 0…" at bounding box center [656, 290] width 1313 height 759
click at [550, 437] on body "Emu Broker P Deals View D-0Q4HNGJOV0 Sam Crouch Toggle Menu Customer Ray Test 0…" at bounding box center [649, 290] width 1298 height 759
click at [593, 434] on body "Emu Broker P Deals View D-0Q4HNGJOV0 Sam Crouch Toggle Menu Customer Ray Test 0…" at bounding box center [656, 290] width 1313 height 759
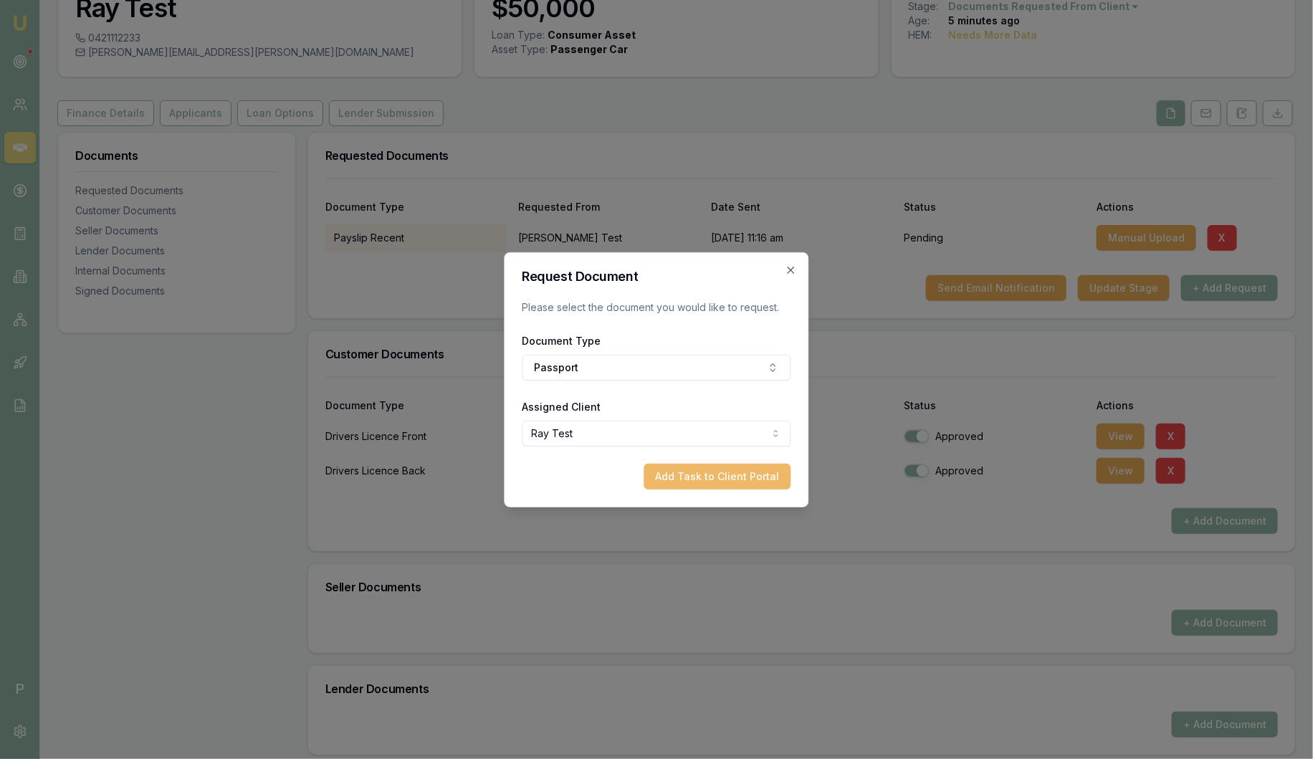
click at [689, 475] on button "Add Task to Client Portal" at bounding box center [717, 477] width 147 height 26
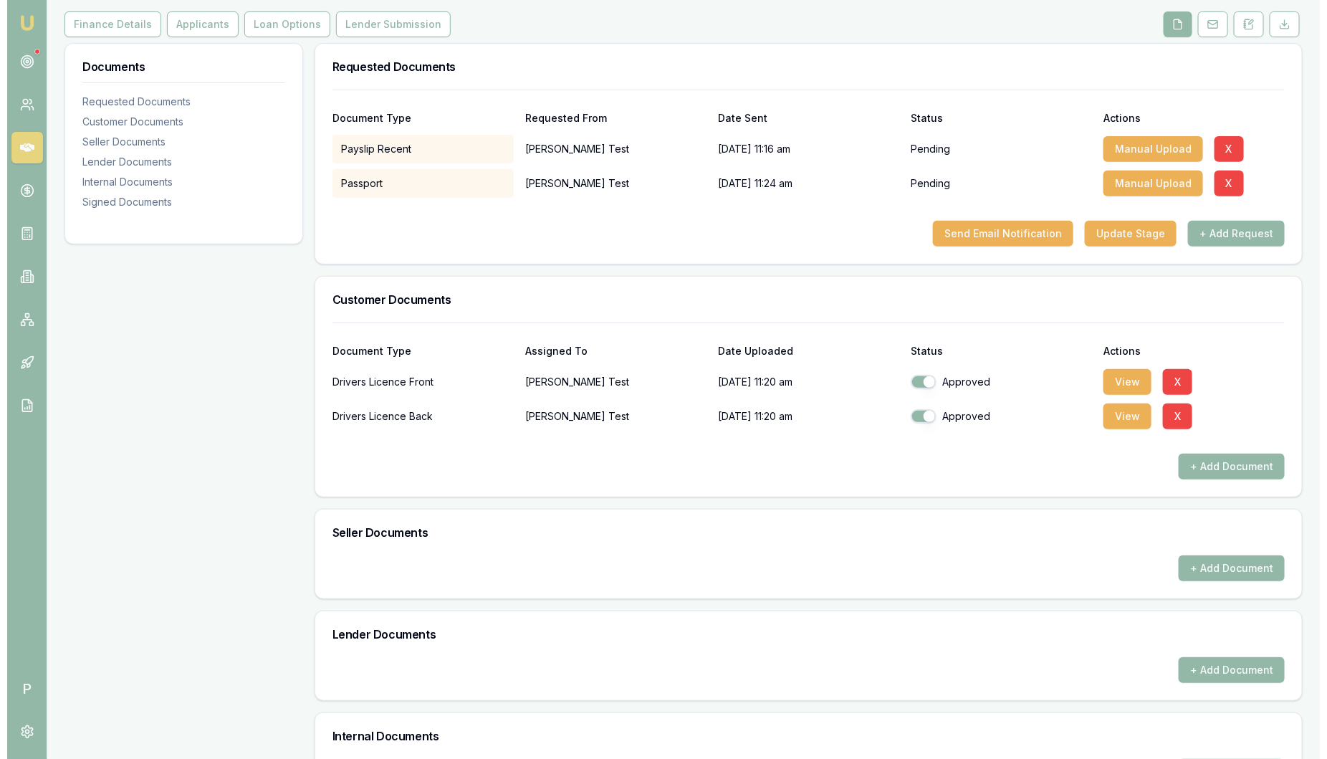
scroll to position [178, 0]
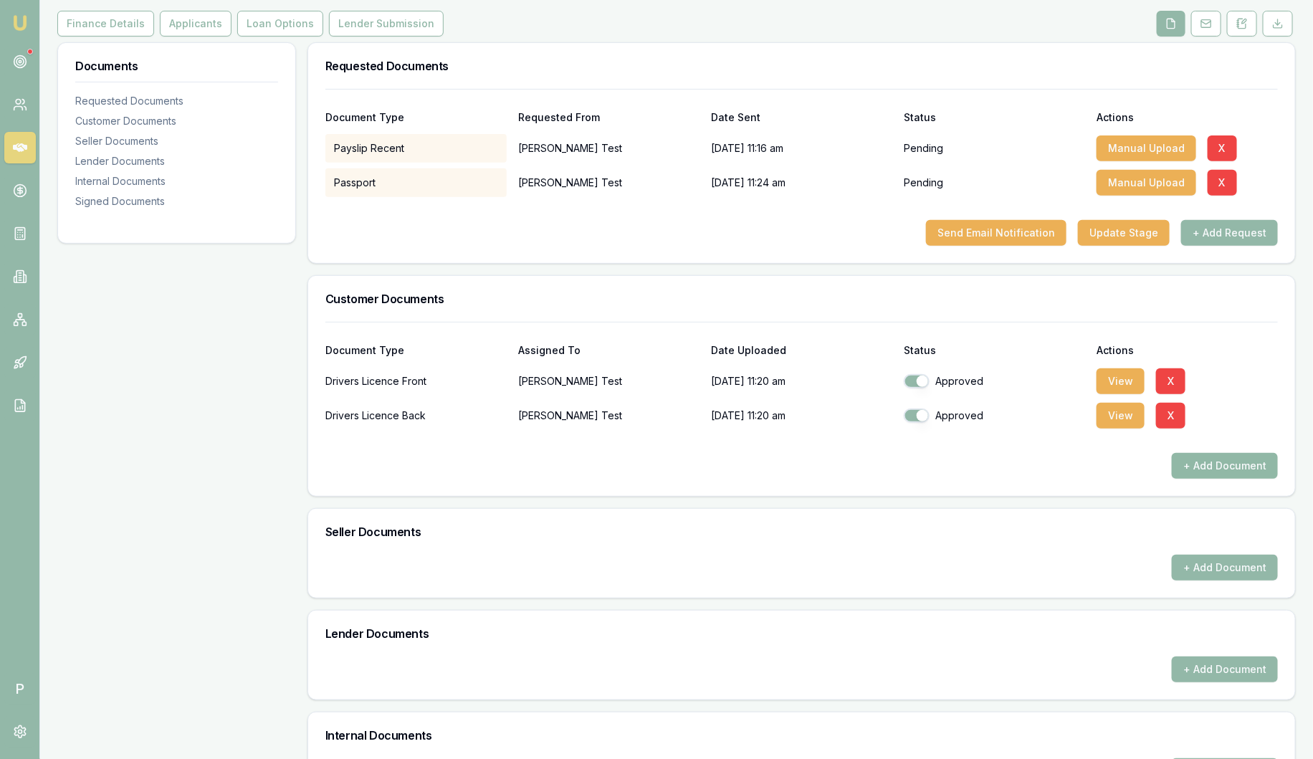
click at [1206, 468] on button "+ Add Document" at bounding box center [1225, 466] width 106 height 26
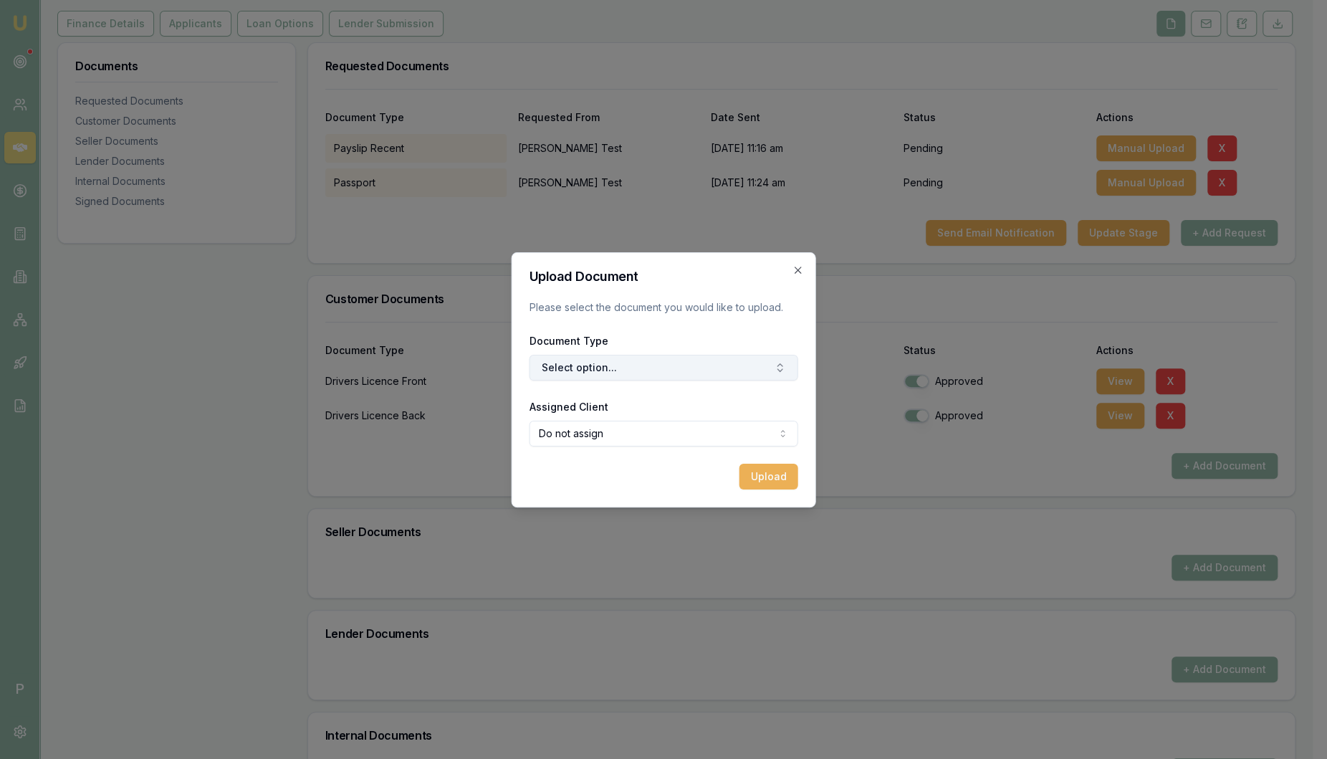
click at [618, 363] on button "Select option..." at bounding box center [664, 368] width 269 height 26
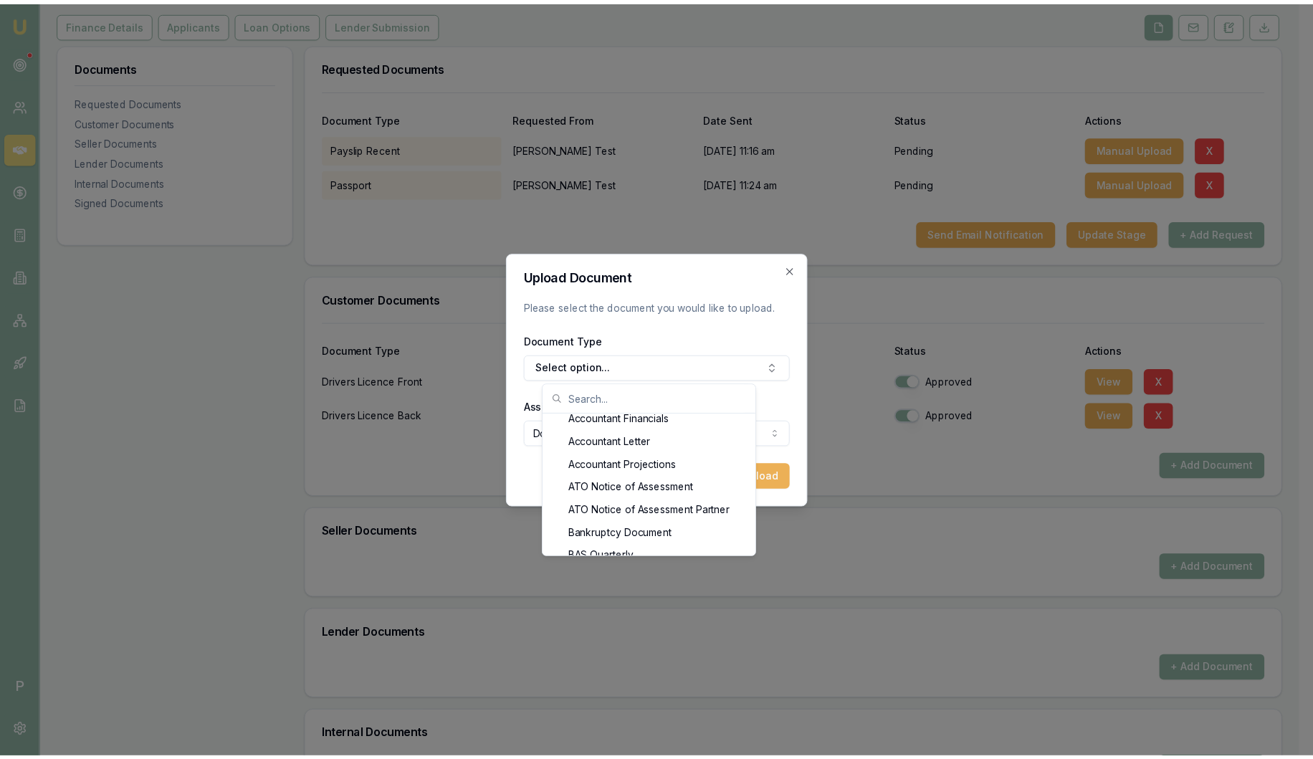
scroll to position [213, 0]
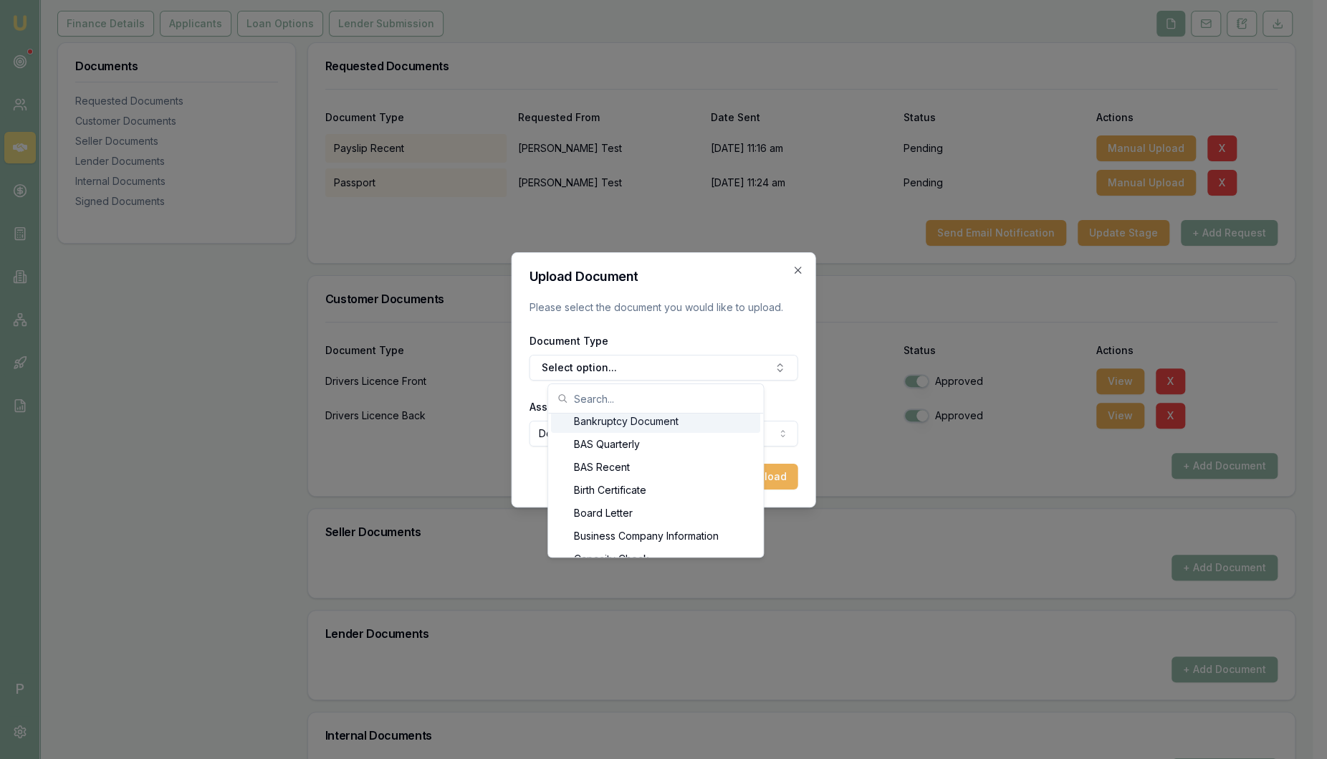
click at [599, 425] on div "Bankruptcy Document" at bounding box center [655, 421] width 209 height 23
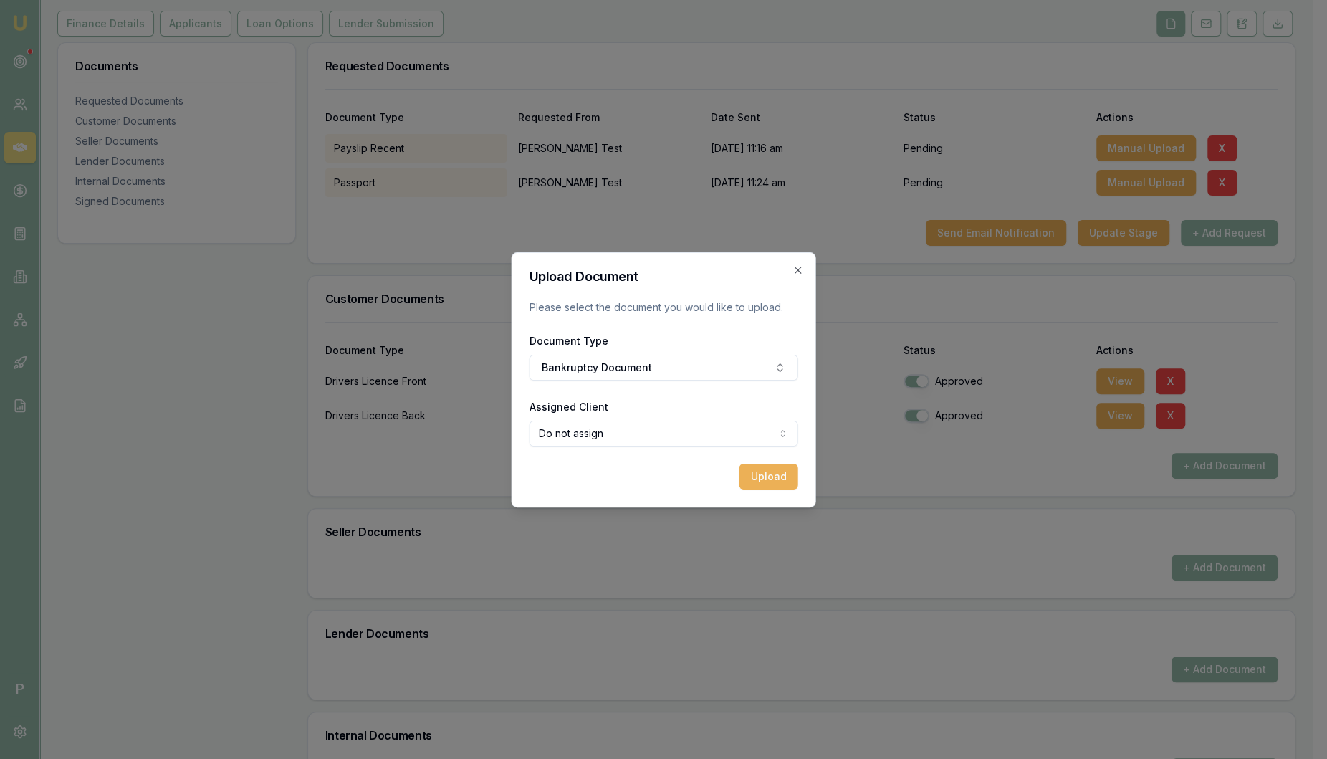
click at [593, 432] on body "Emu Broker P Deals View D-0Q4HNGJOV0 Sam Crouch Toggle Menu Customer Ray Test 0…" at bounding box center [656, 201] width 1313 height 759
select select "U-A89WXMJZF6"
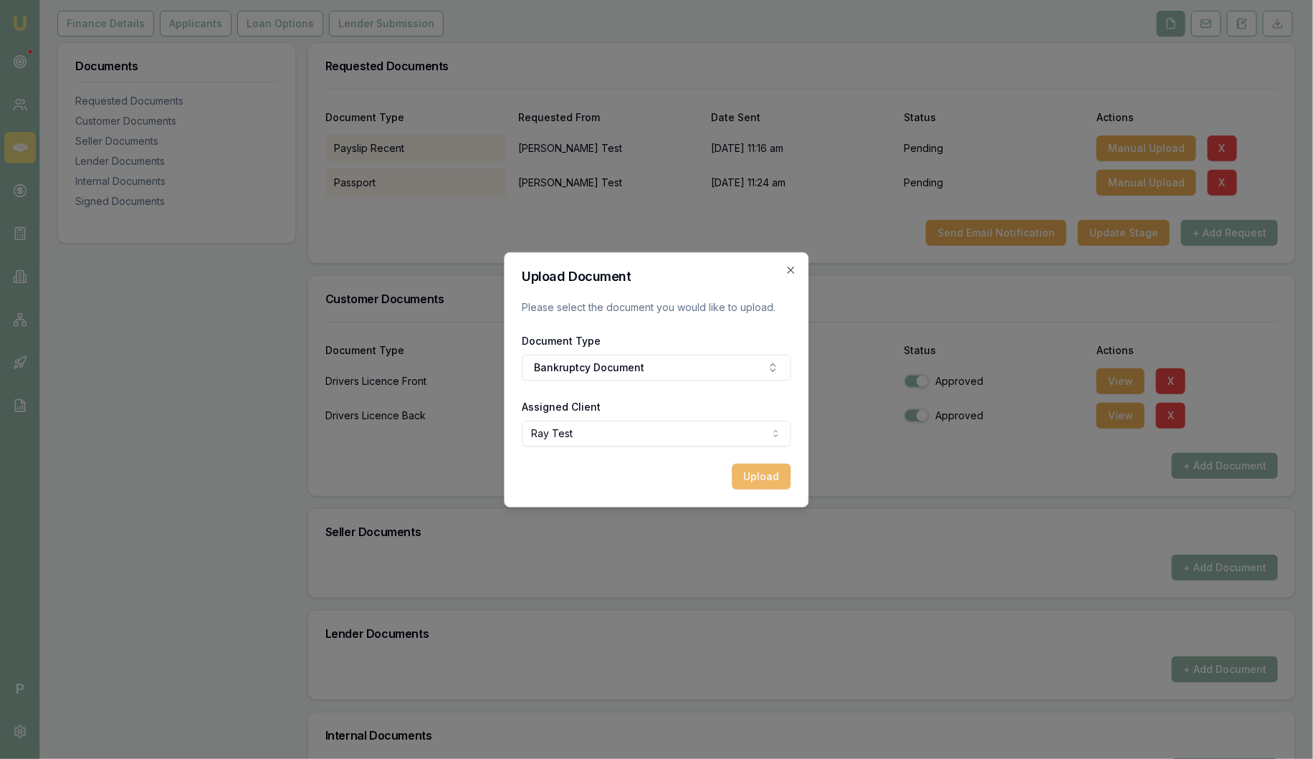
click at [765, 478] on button "Upload" at bounding box center [761, 477] width 59 height 26
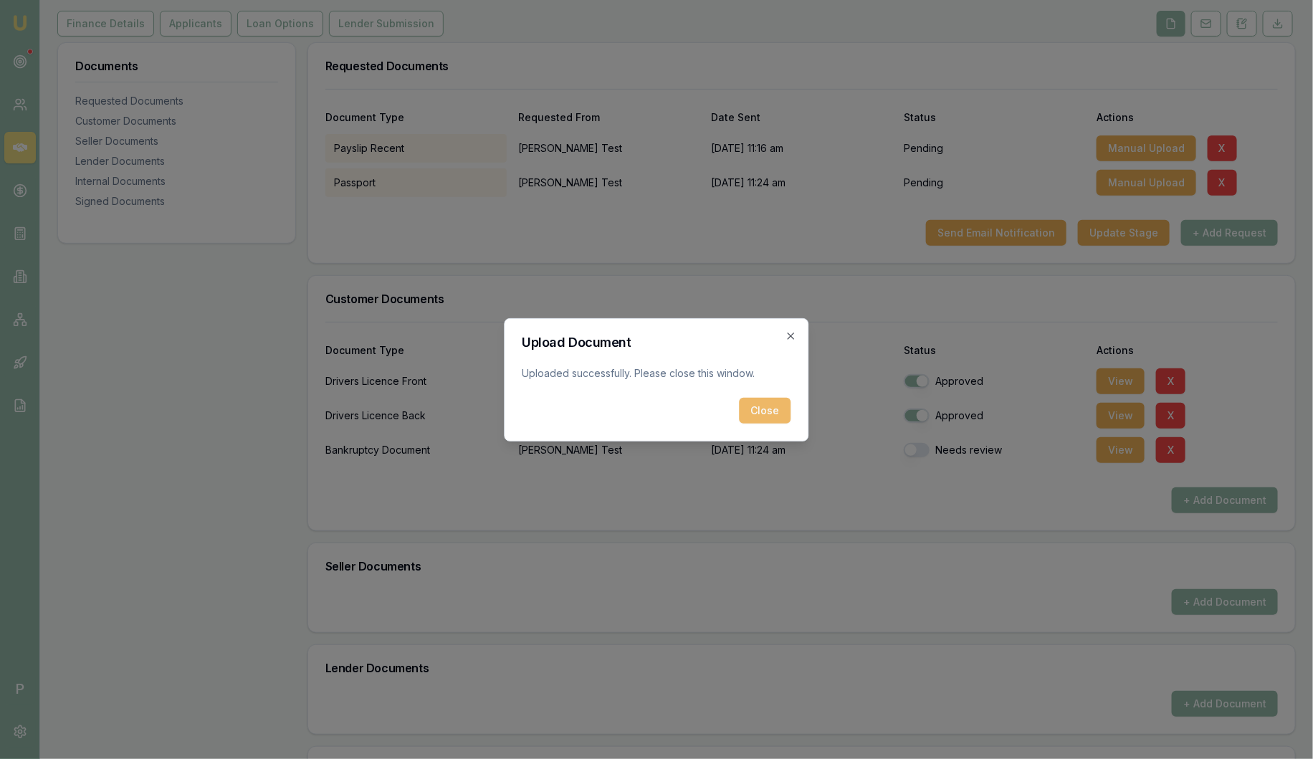
click at [768, 413] on button "Close" at bounding box center [765, 411] width 52 height 26
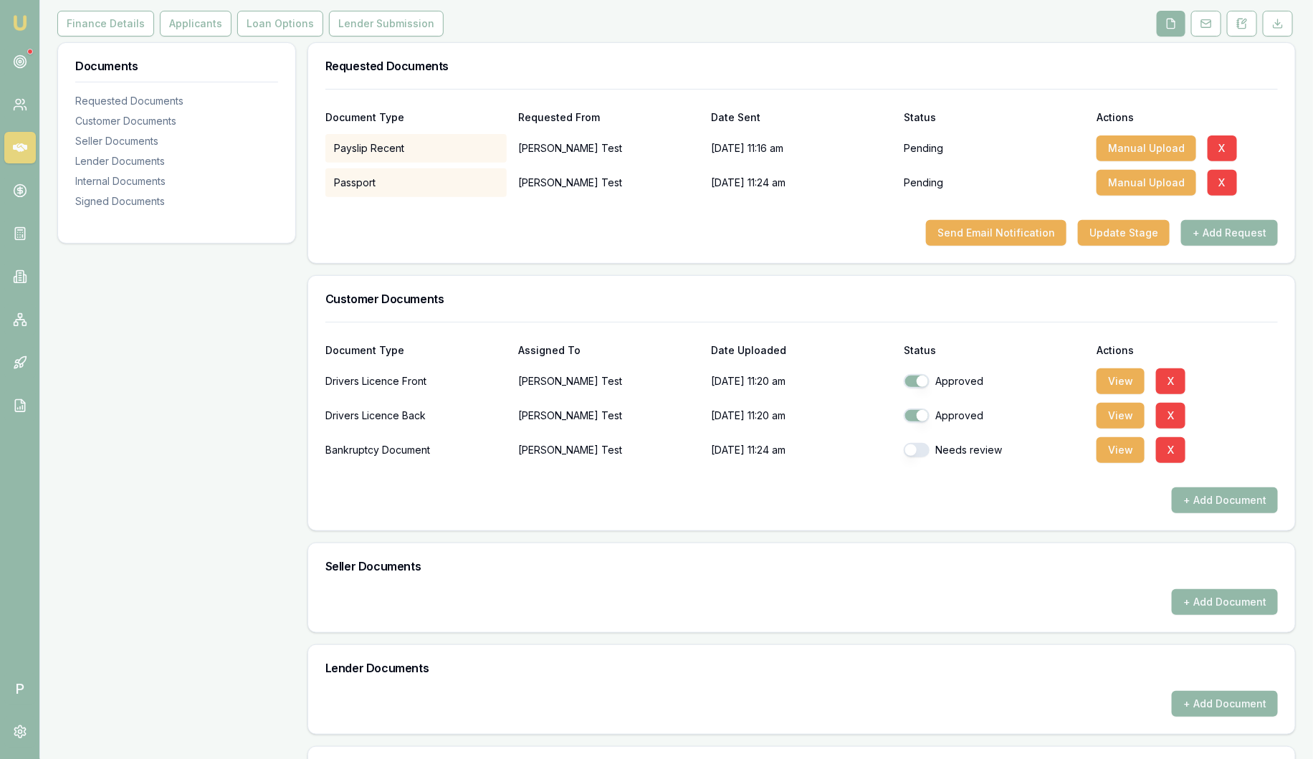
click at [907, 453] on button "button" at bounding box center [917, 450] width 26 height 14
checkbox input "true"
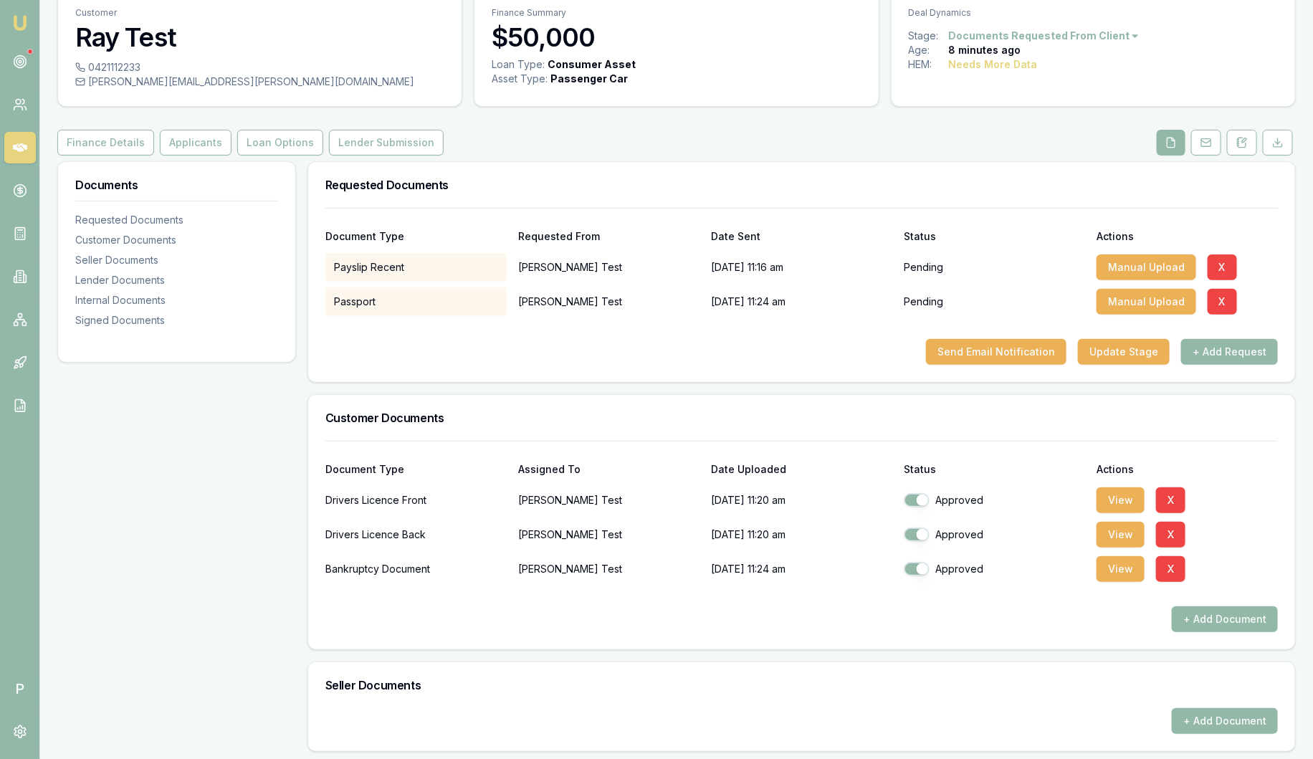
scroll to position [50, 0]
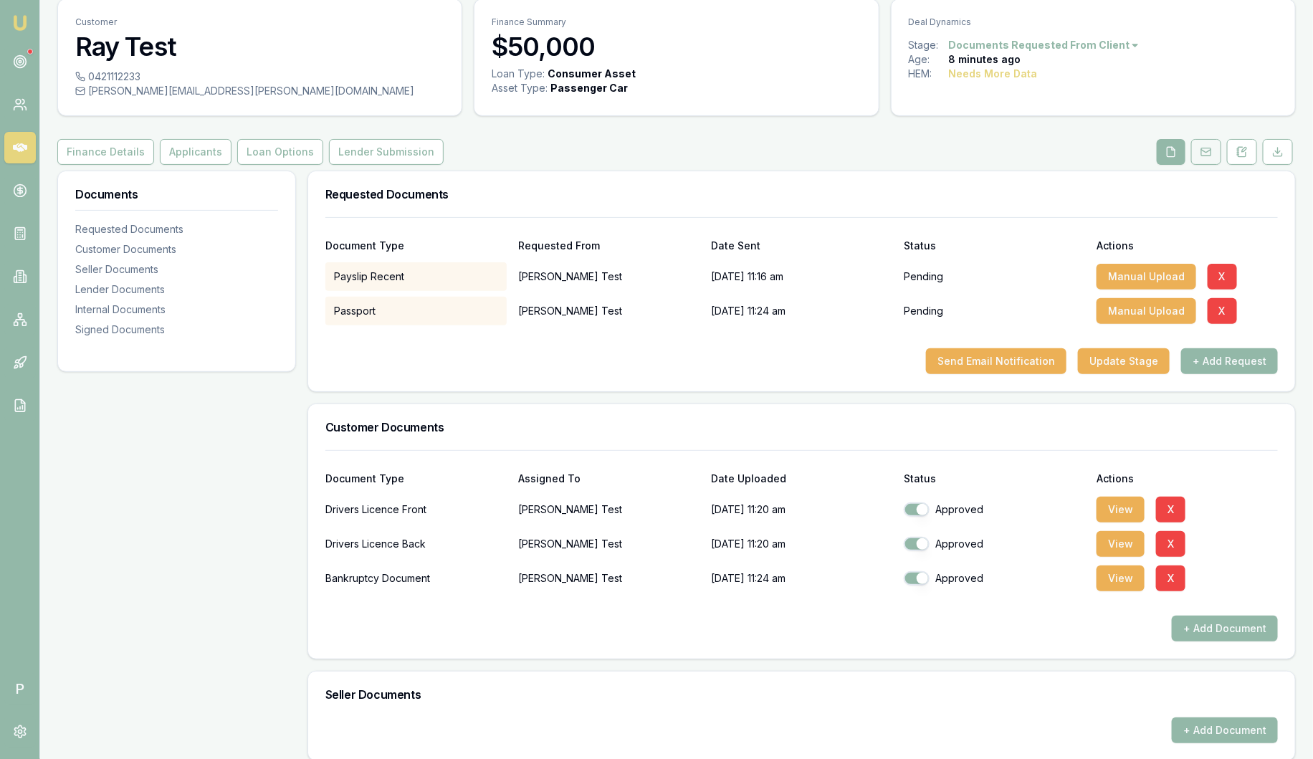
click at [1213, 148] on button at bounding box center [1206, 152] width 30 height 26
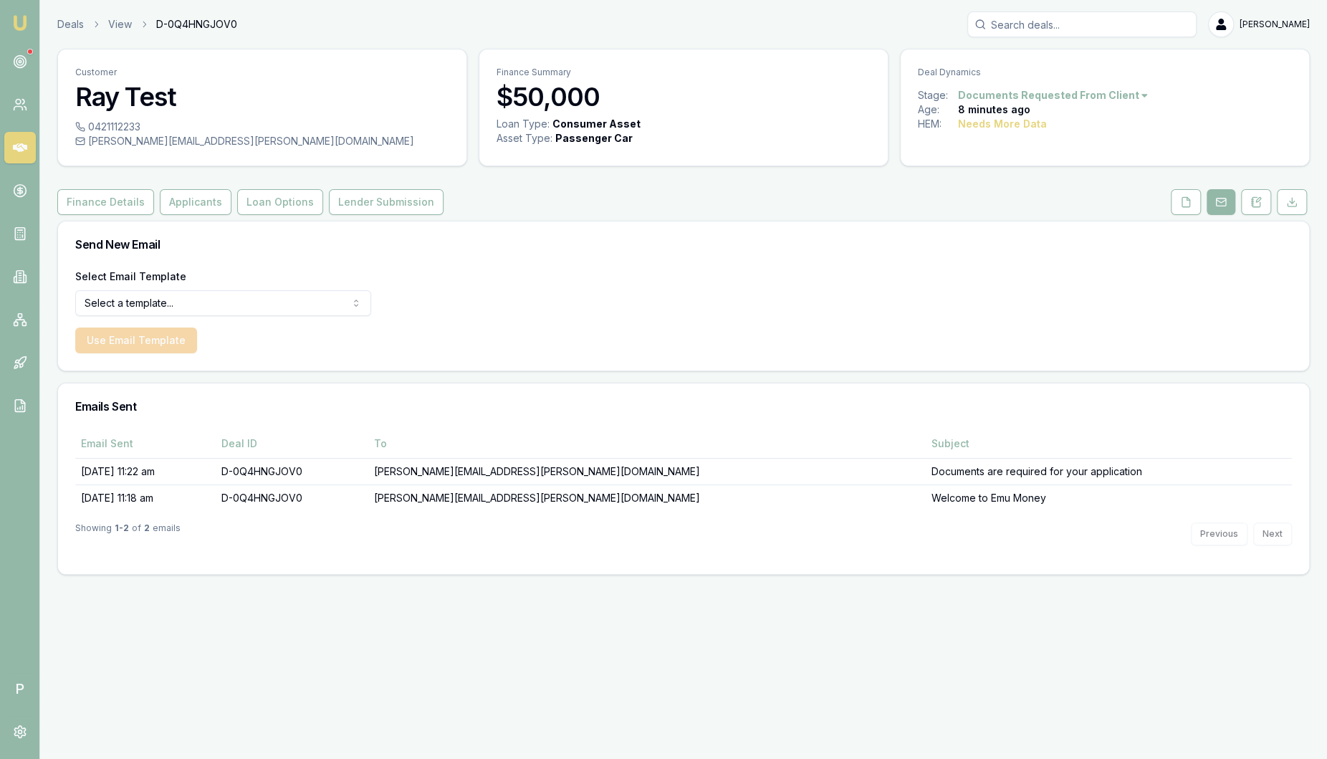
click at [183, 298] on html "Emu Broker P Deals View D-0Q4HNGJOV0 Sam Crouch Toggle Menu Customer Ray Test 0…" at bounding box center [663, 379] width 1327 height 759
click at [112, 335] on button "Use Email Template" at bounding box center [136, 340] width 122 height 26
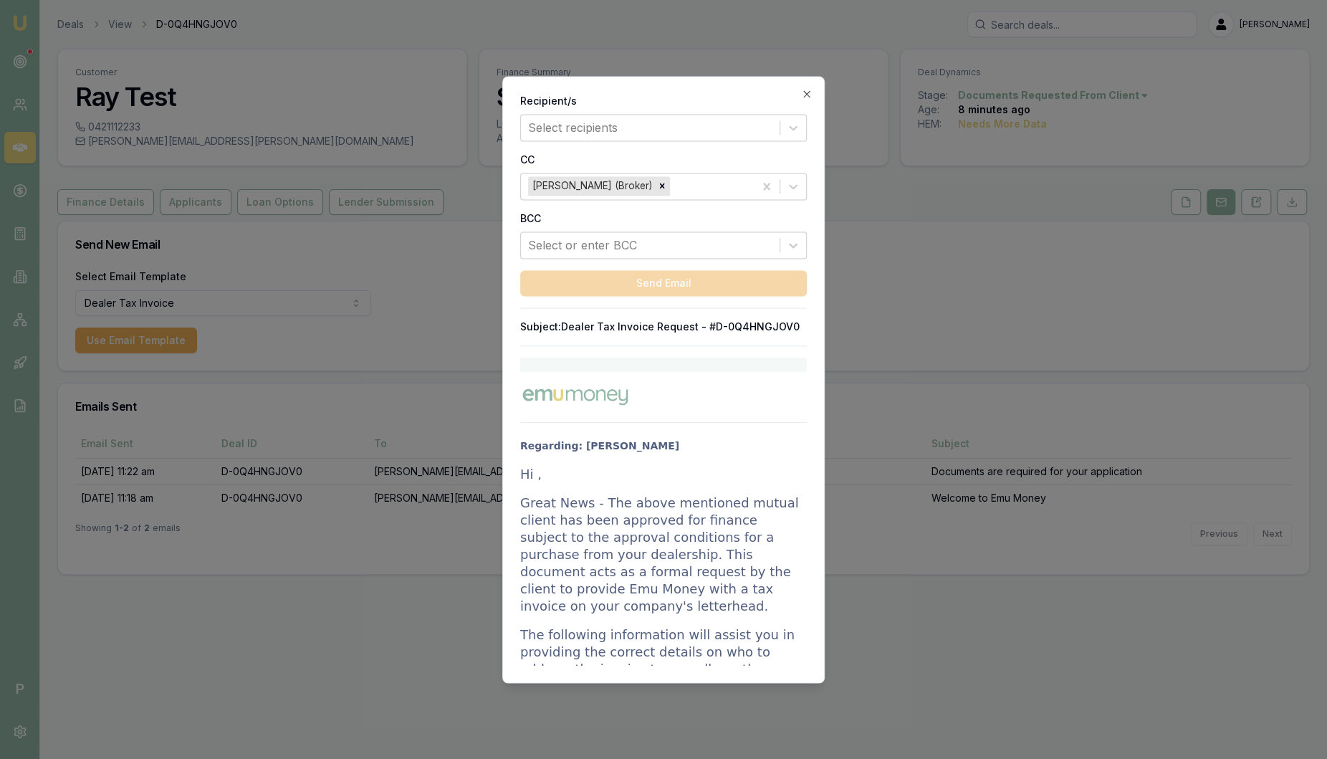
click at [596, 313] on div "Recipient/s Select recipients CC Sam Crouch (Broker) BCC Select or enter BCC Se…" at bounding box center [663, 379] width 322 height 607
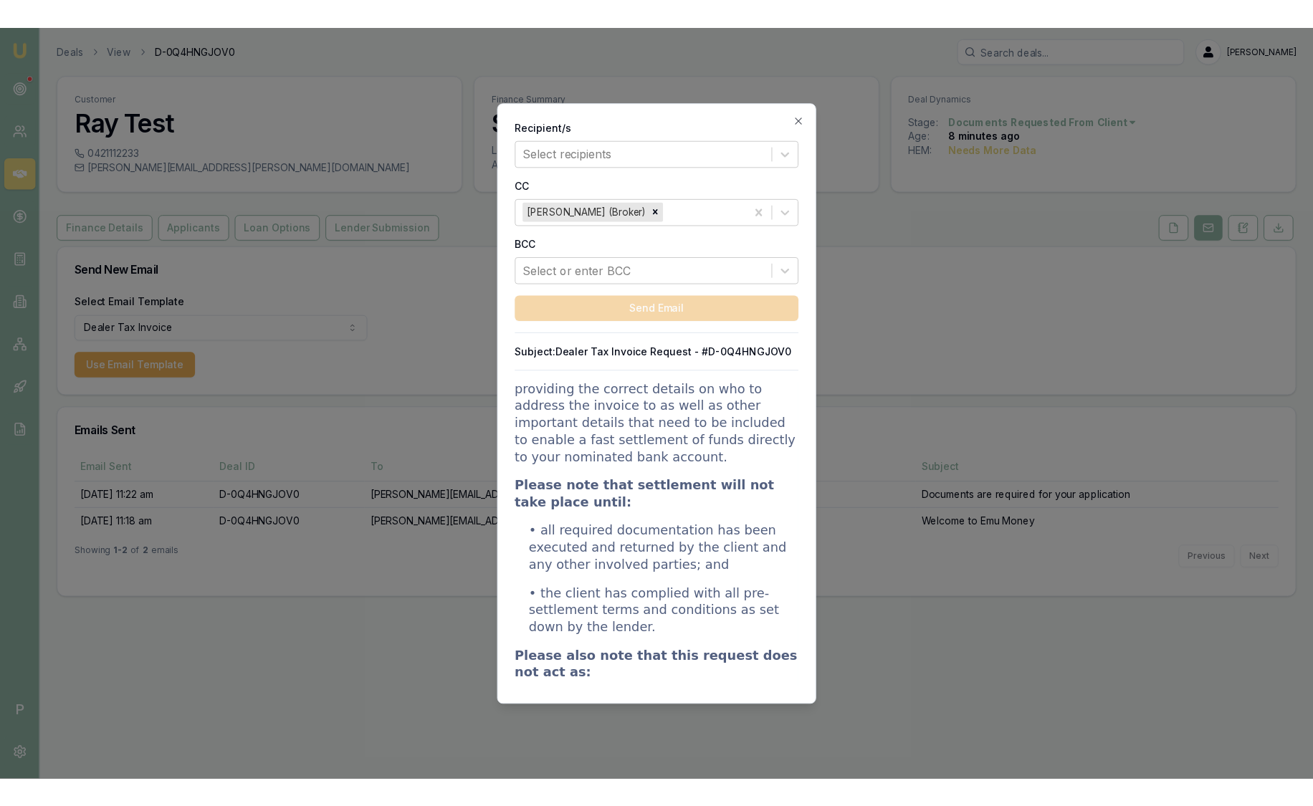
scroll to position [269, 0]
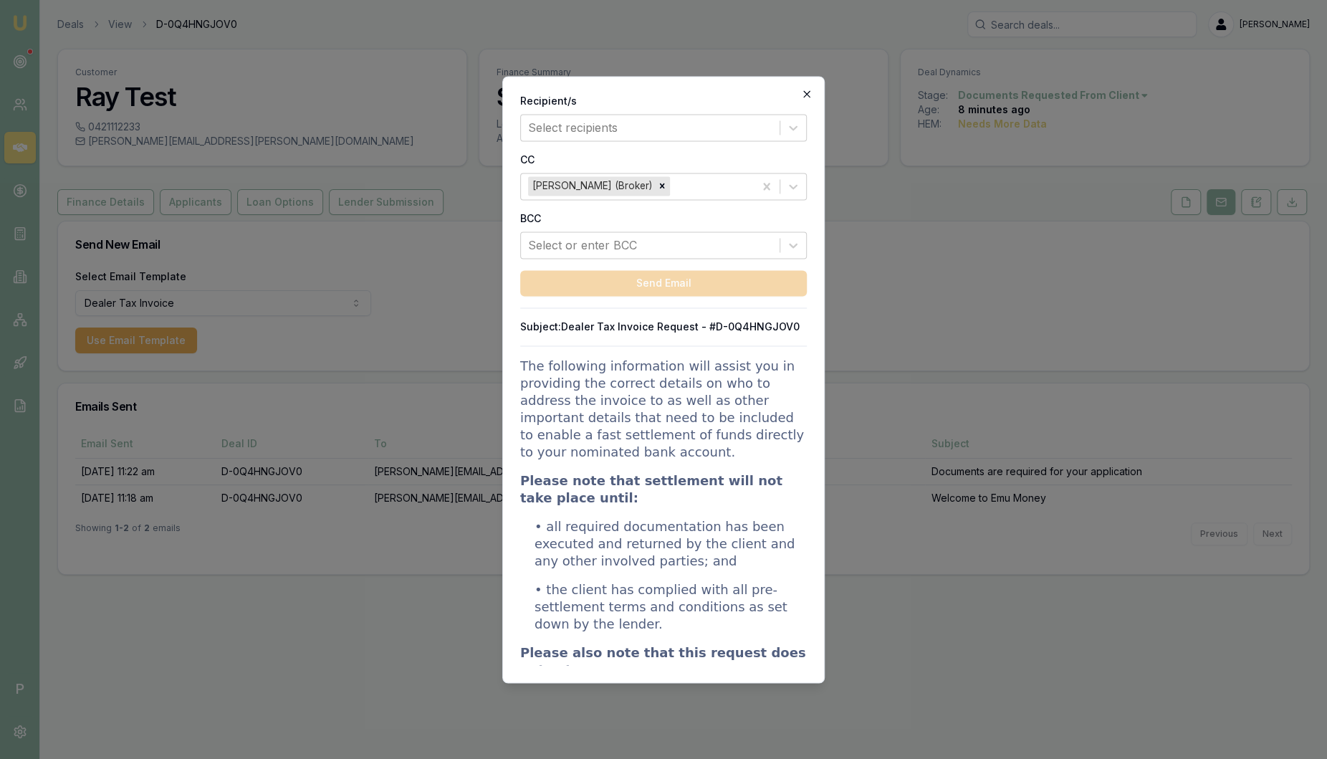
click at [806, 97] on icon "button" at bounding box center [806, 93] width 11 height 11
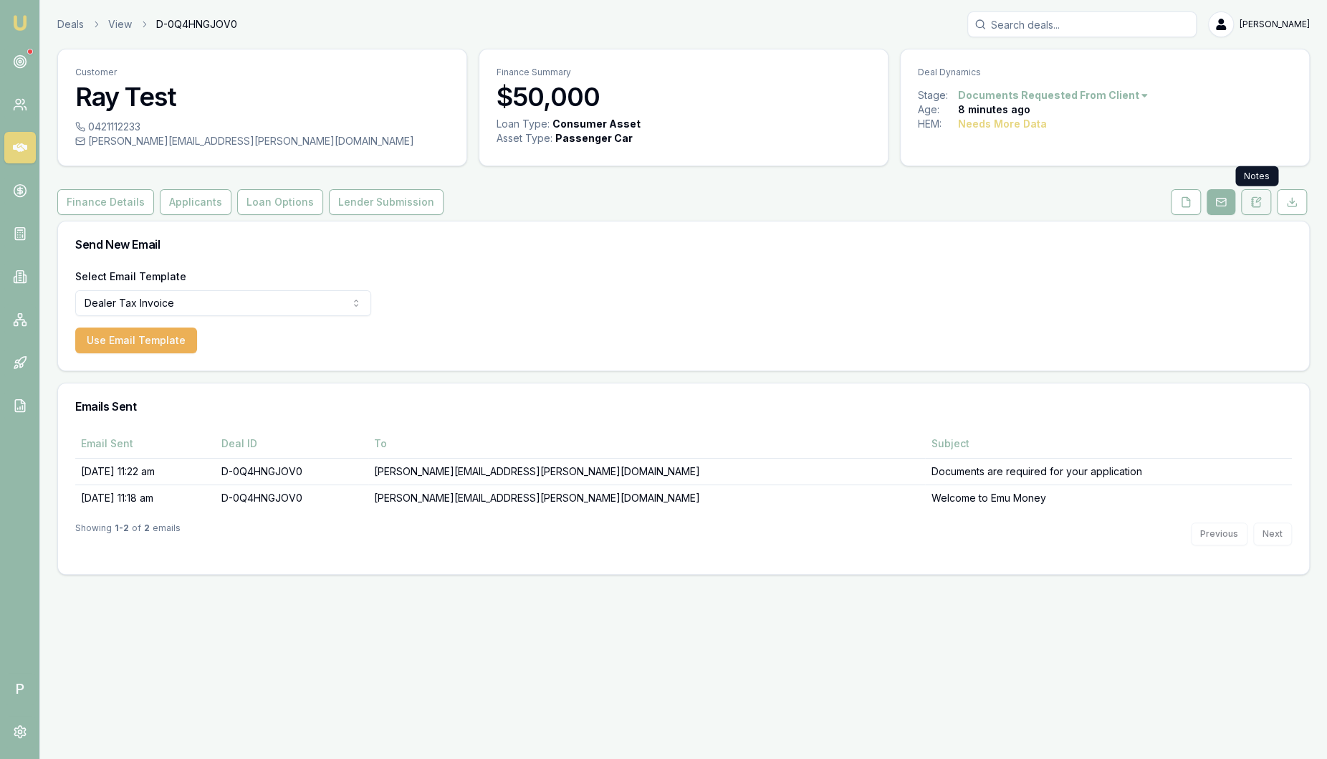
click at [1257, 202] on icon at bounding box center [1255, 201] width 11 height 11
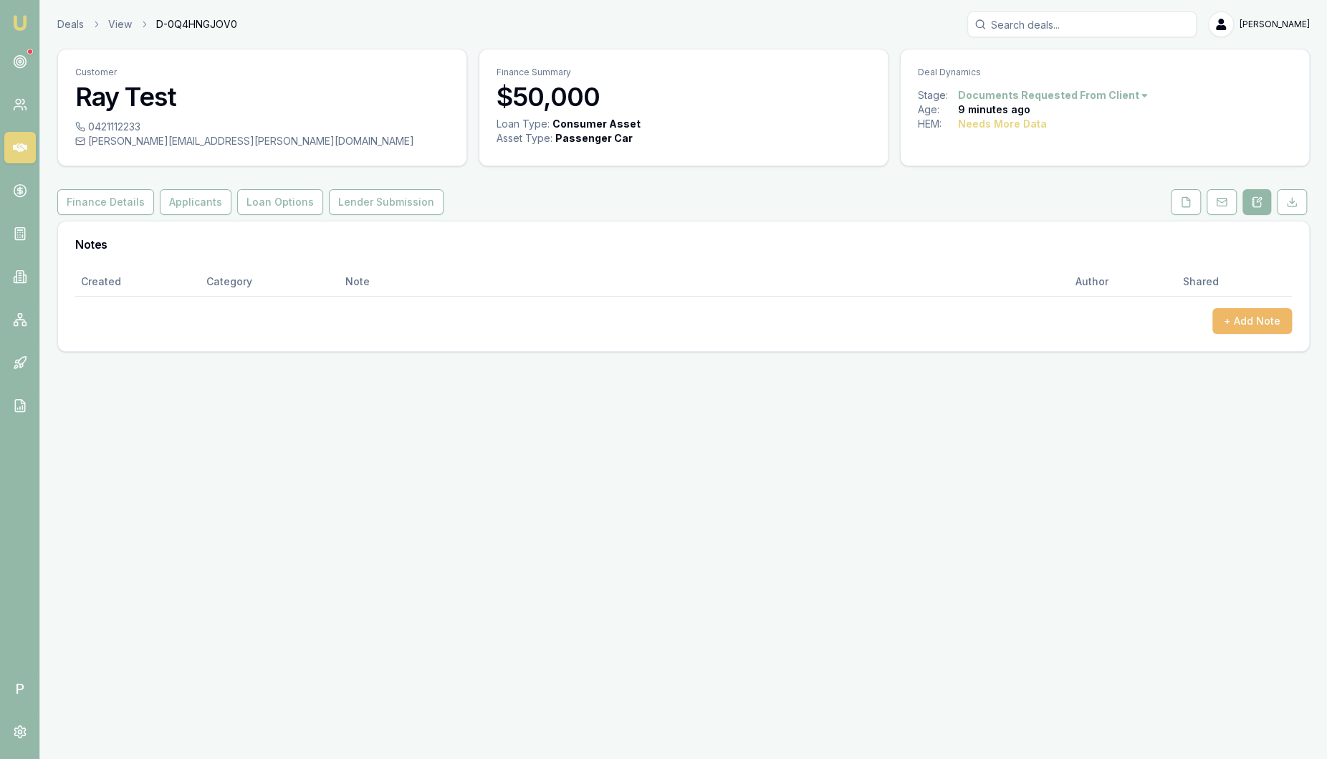
click at [1258, 317] on button "+ Add Note" at bounding box center [1252, 321] width 80 height 26
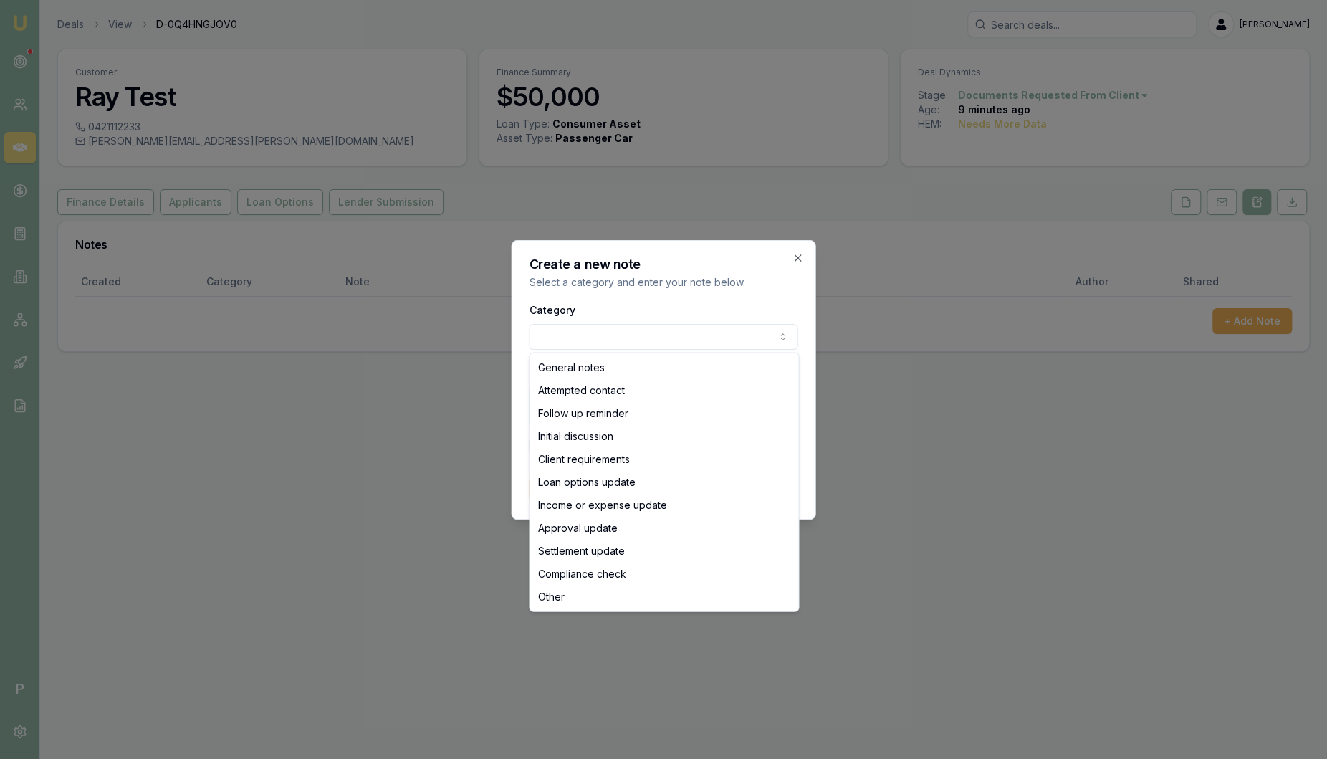
click at [616, 337] on body "Emu Broker P Deals View D-0Q4HNGJOV0 Sam Crouch Toggle Menu Customer Ray Test 0…" at bounding box center [663, 379] width 1327 height 759
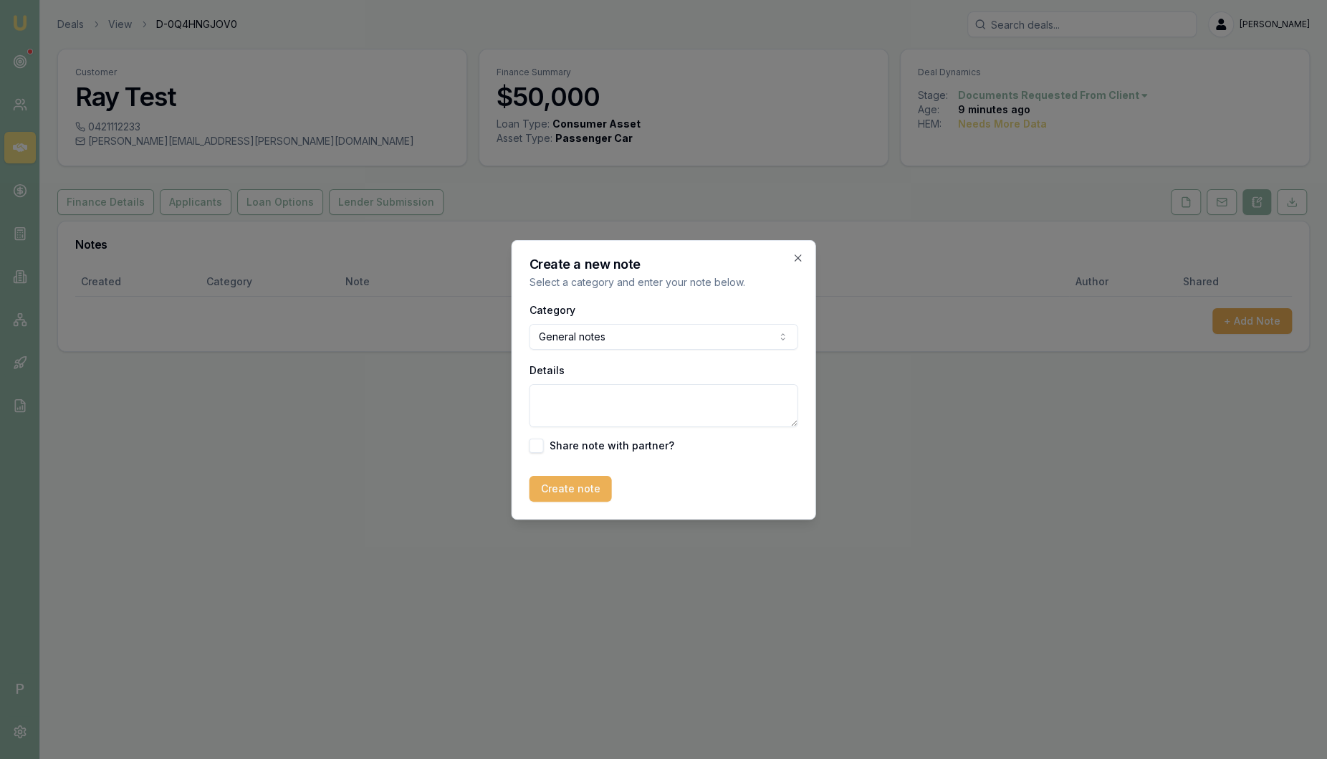
click at [600, 398] on textarea "Details" at bounding box center [664, 405] width 269 height 43
type textarea "Spoke to ray re repayments - Lookinng for 300 p/w"
click at [565, 499] on button "Create note" at bounding box center [571, 489] width 82 height 26
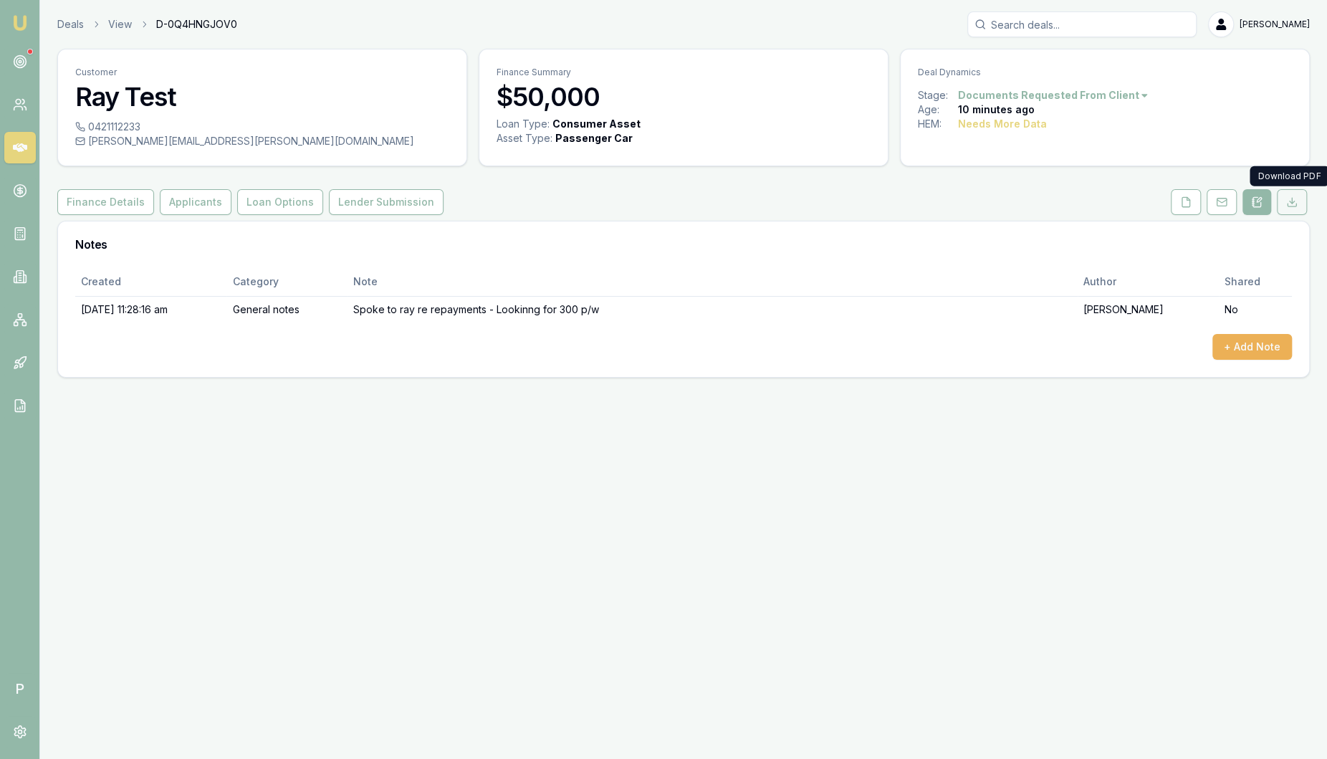
click at [1296, 199] on icon at bounding box center [1291, 201] width 11 height 11
click at [62, 27] on link "Deals" at bounding box center [70, 24] width 27 height 14
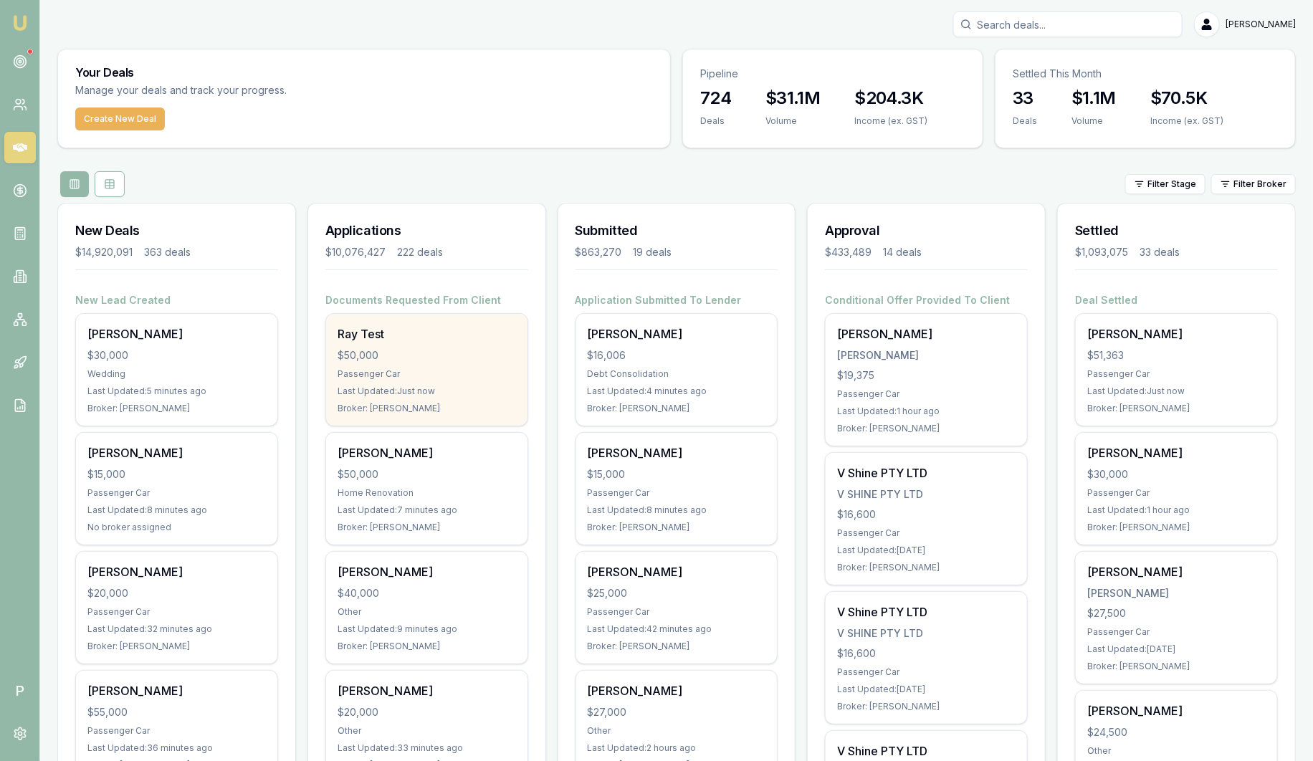
click at [432, 344] on div "Ray Test $50,000 Passenger Car Last Updated: Just now Broker: Sam Crouch" at bounding box center [426, 370] width 201 height 112
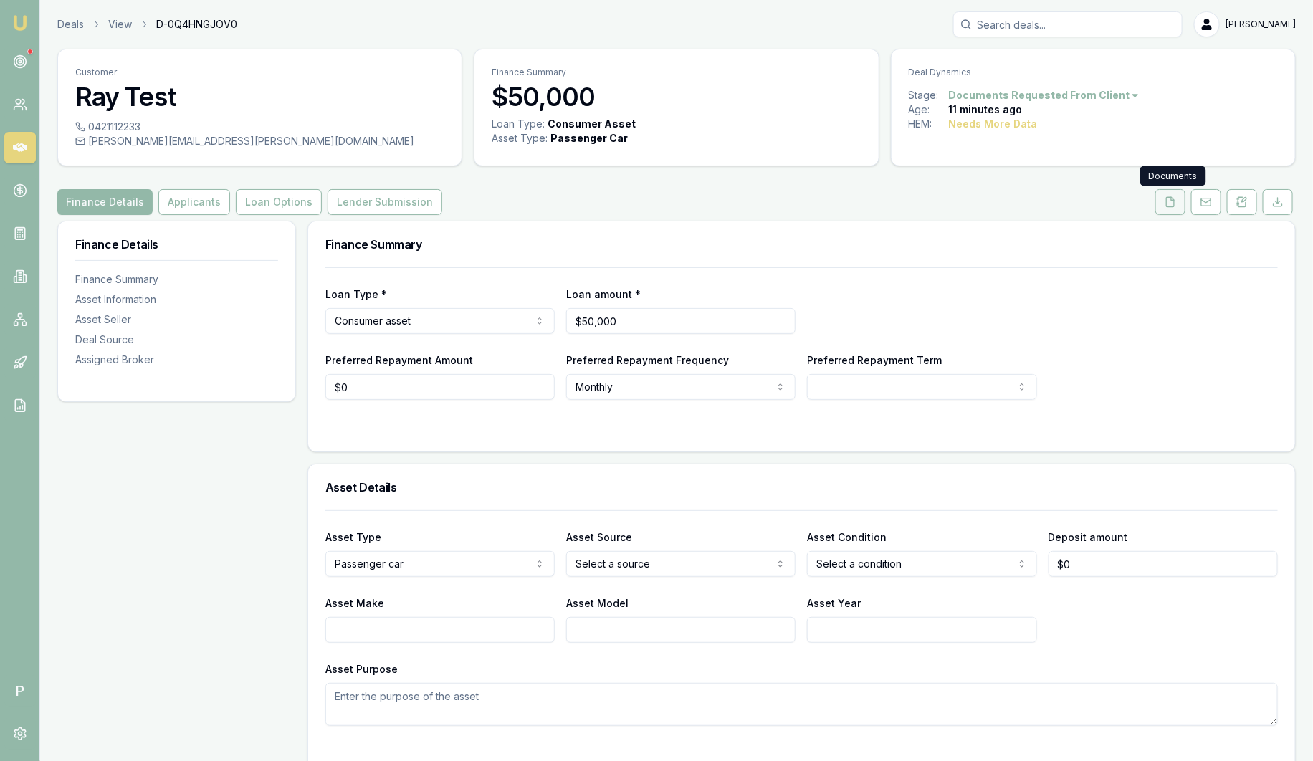
click at [1171, 204] on icon at bounding box center [1169, 201] width 11 height 11
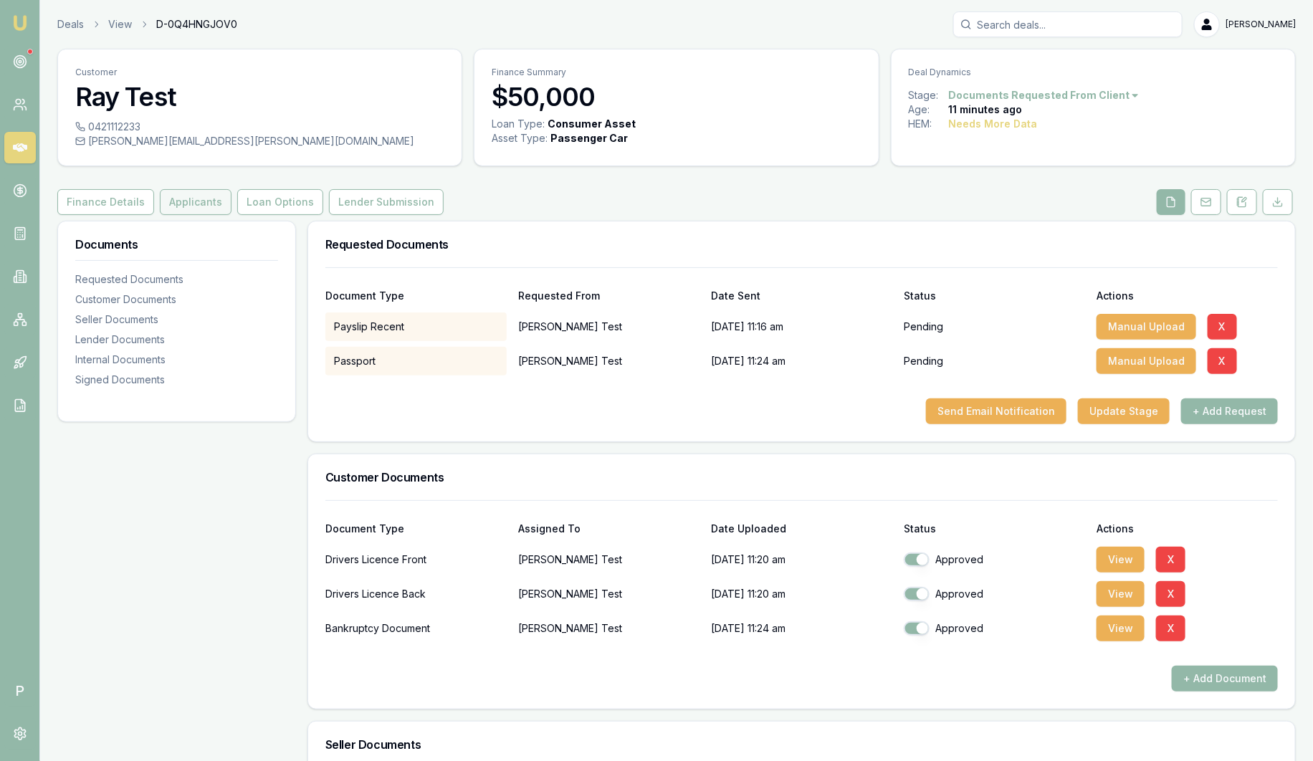
click at [195, 206] on button "Applicants" at bounding box center [196, 202] width 72 height 26
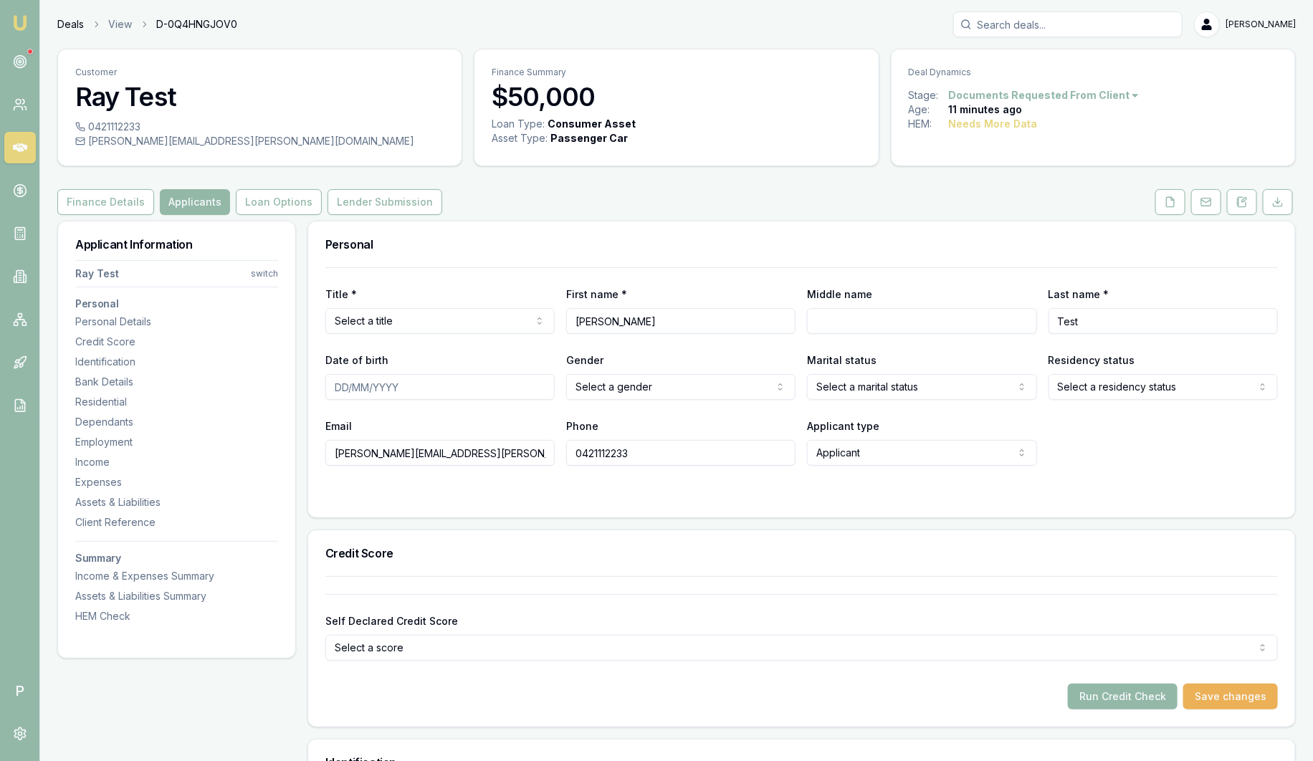
click at [75, 29] on link "Deals" at bounding box center [70, 24] width 27 height 14
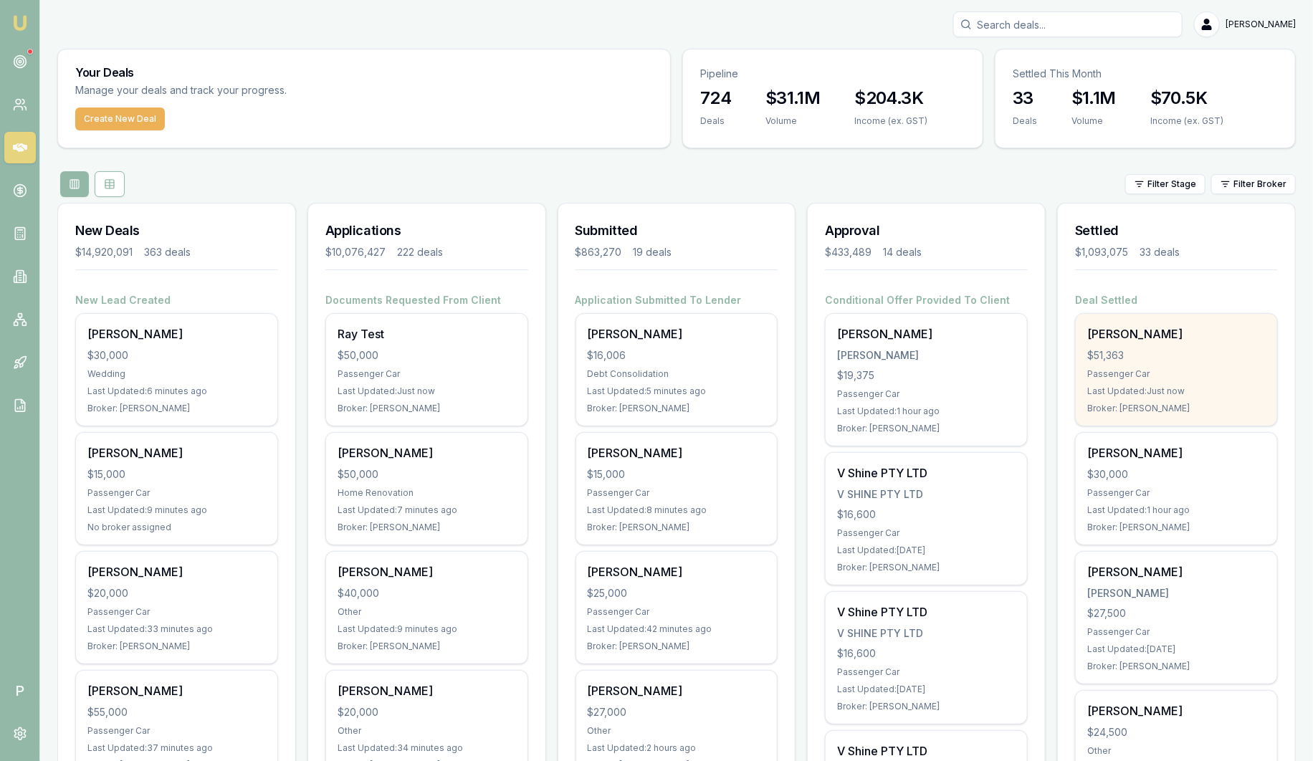
click at [1177, 350] on div "$51,363" at bounding box center [1176, 355] width 178 height 14
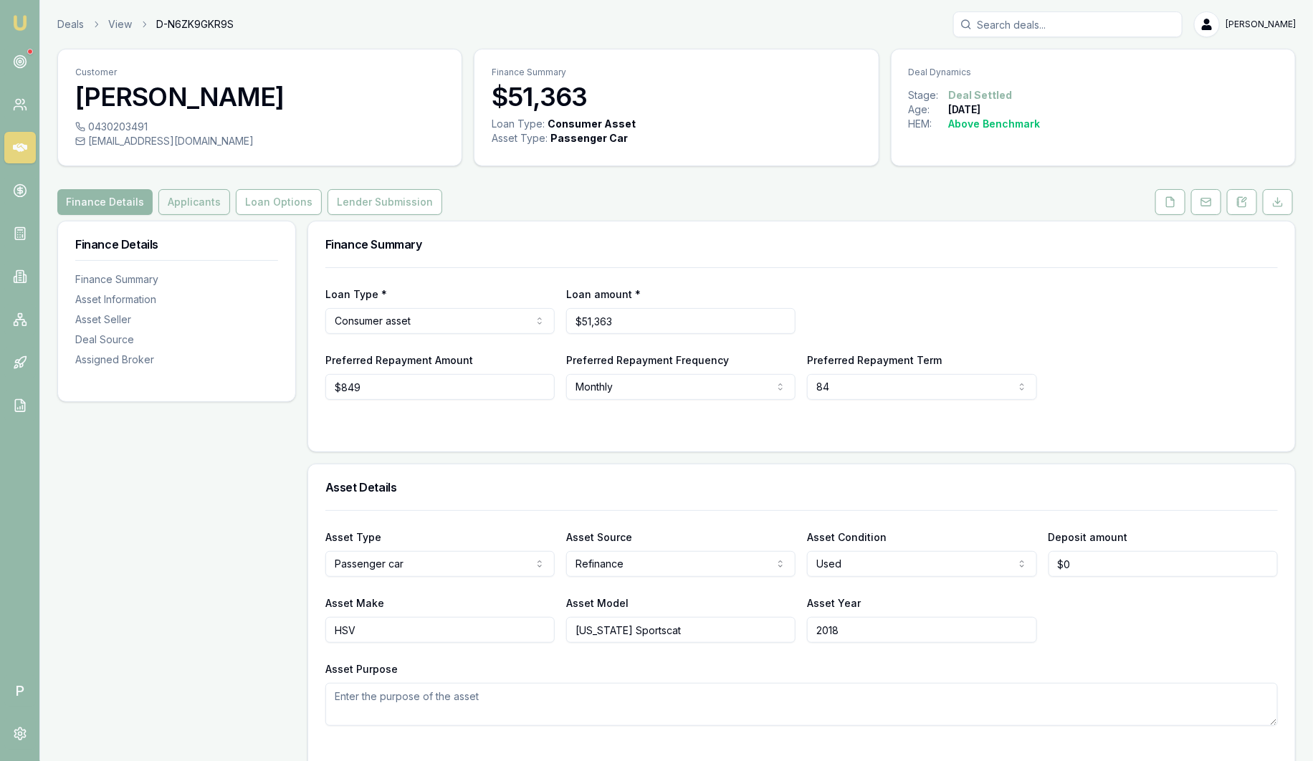
click at [200, 207] on button "Applicants" at bounding box center [194, 202] width 72 height 26
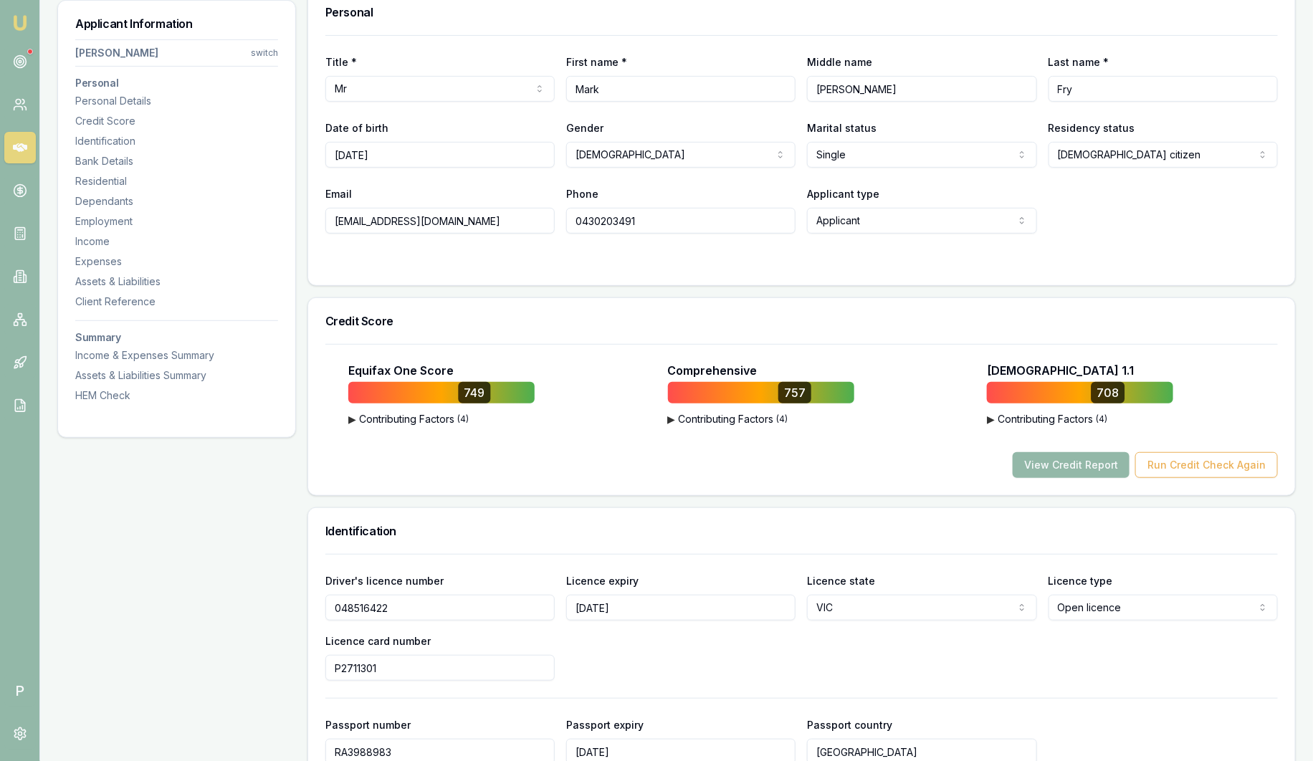
scroll to position [269, 0]
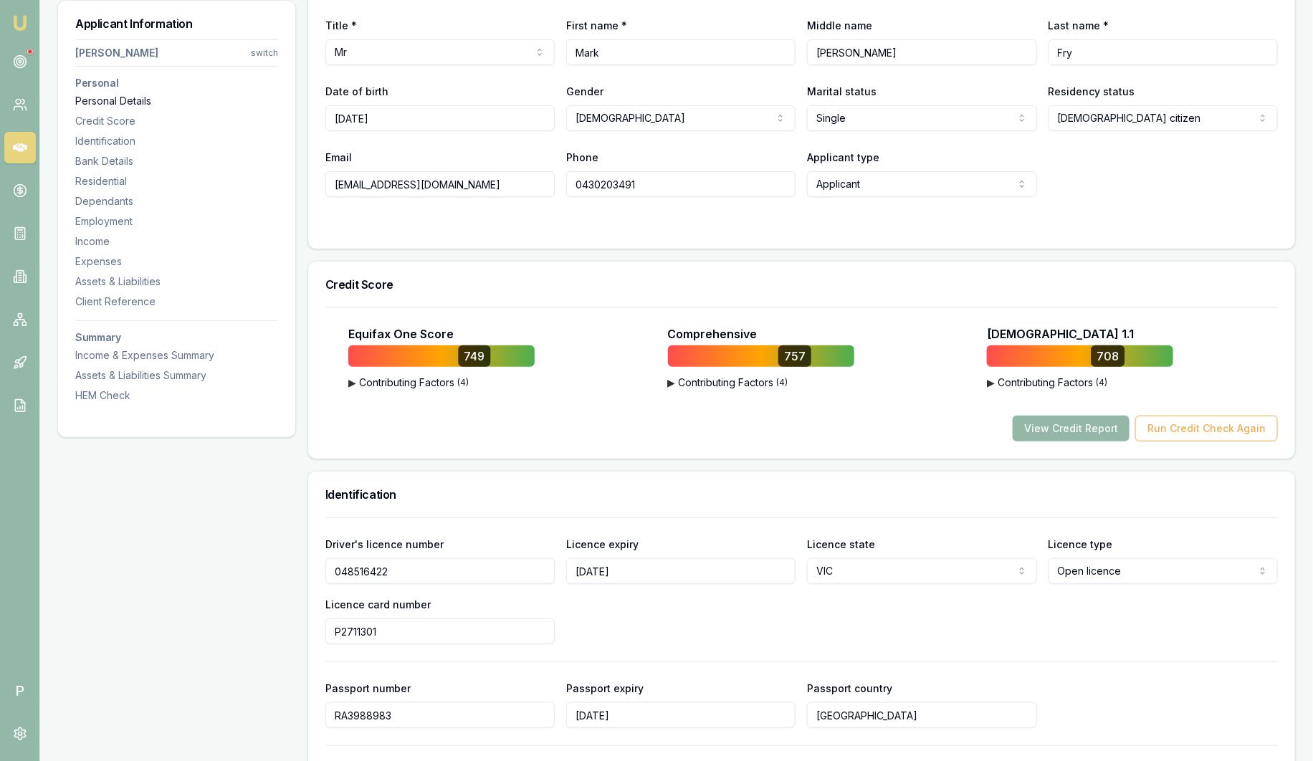
click at [119, 105] on div "Personal Details" at bounding box center [176, 101] width 203 height 14
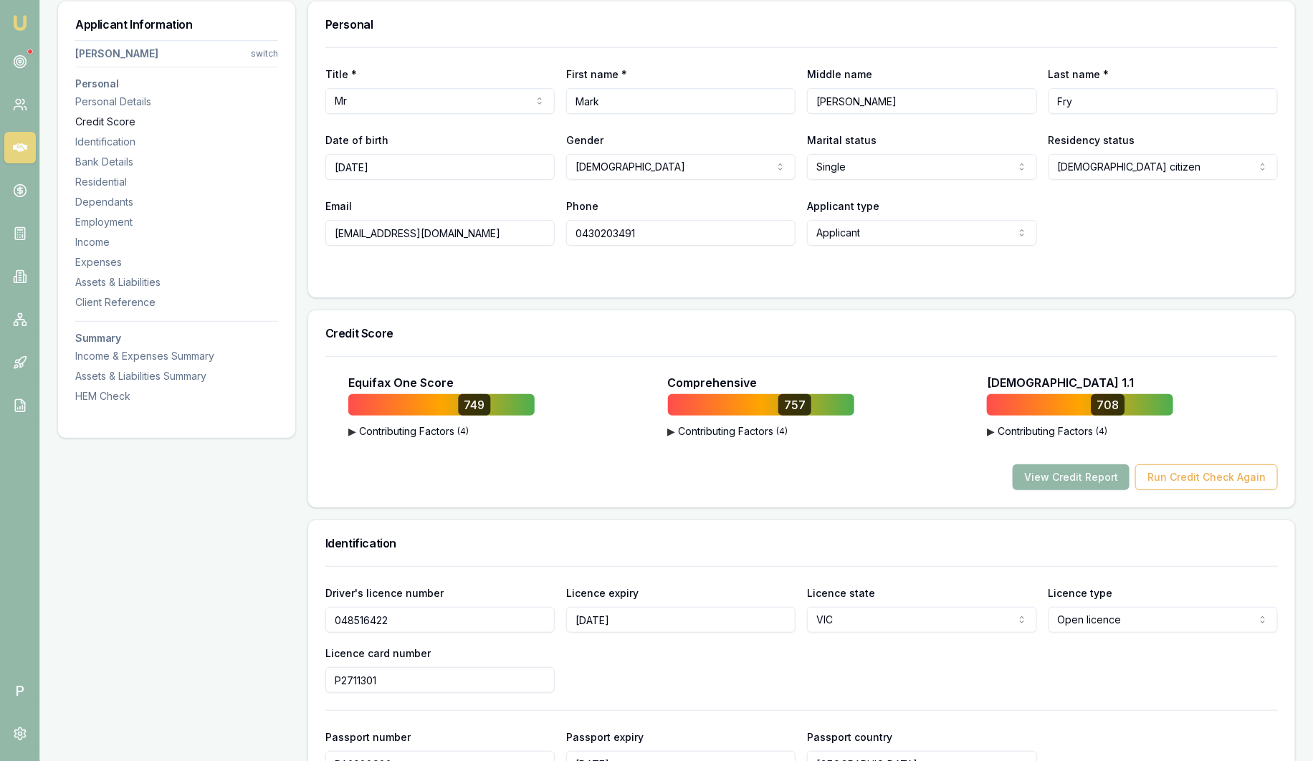
click at [115, 122] on div "Credit Score" at bounding box center [176, 122] width 203 height 14
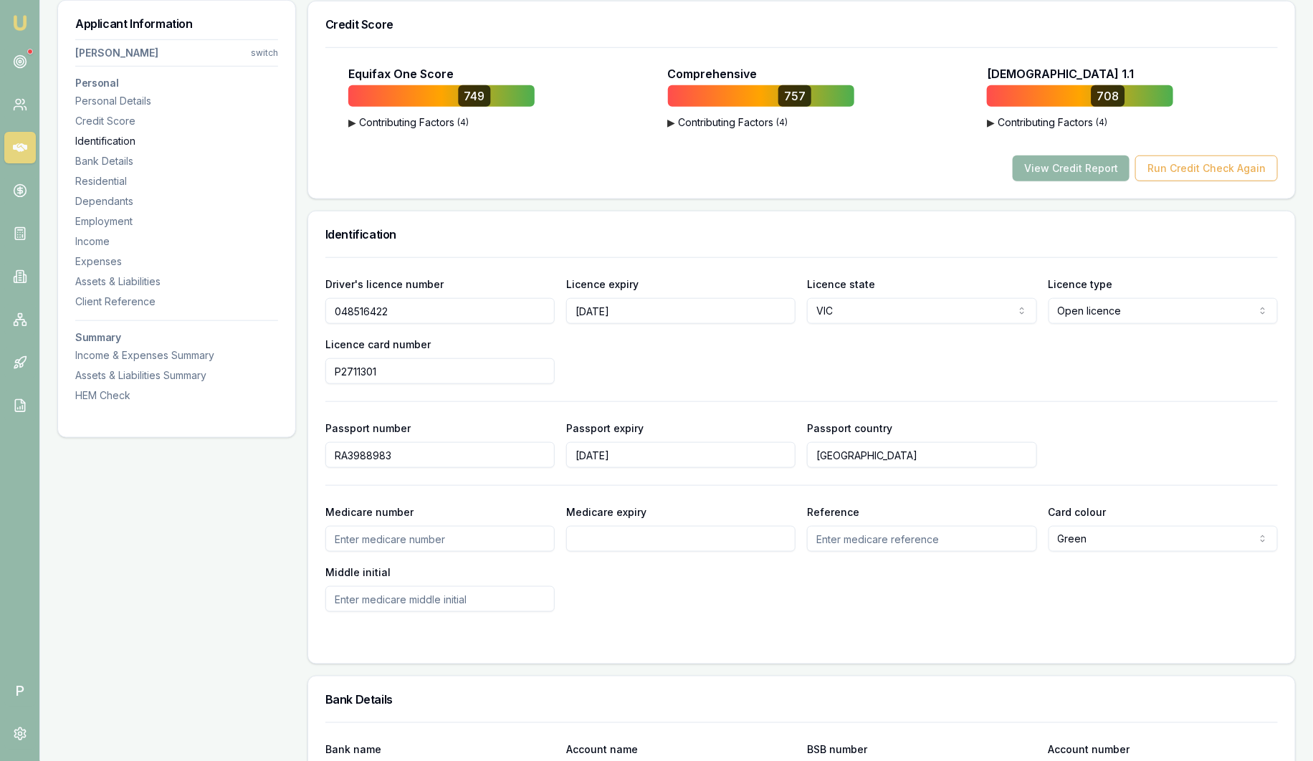
click at [112, 135] on div "Identification" at bounding box center [176, 141] width 203 height 14
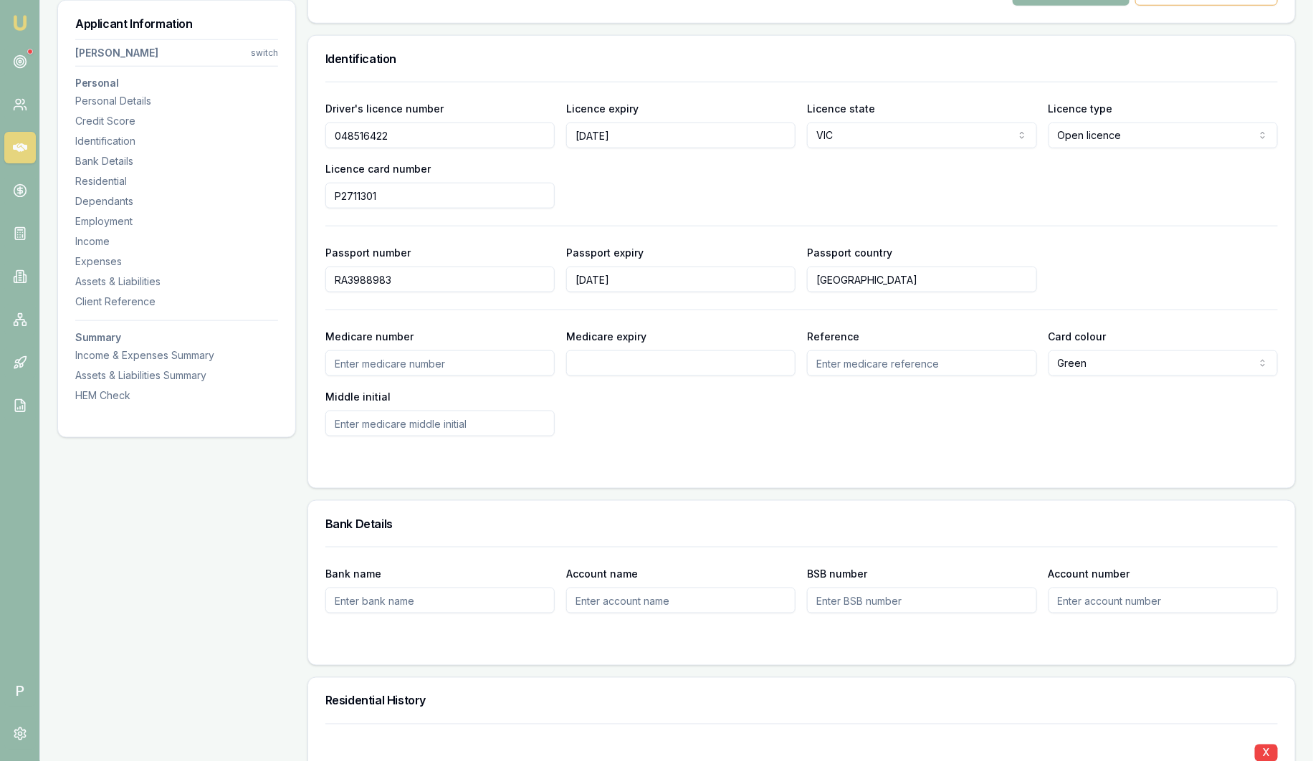
scroll to position [738, 0]
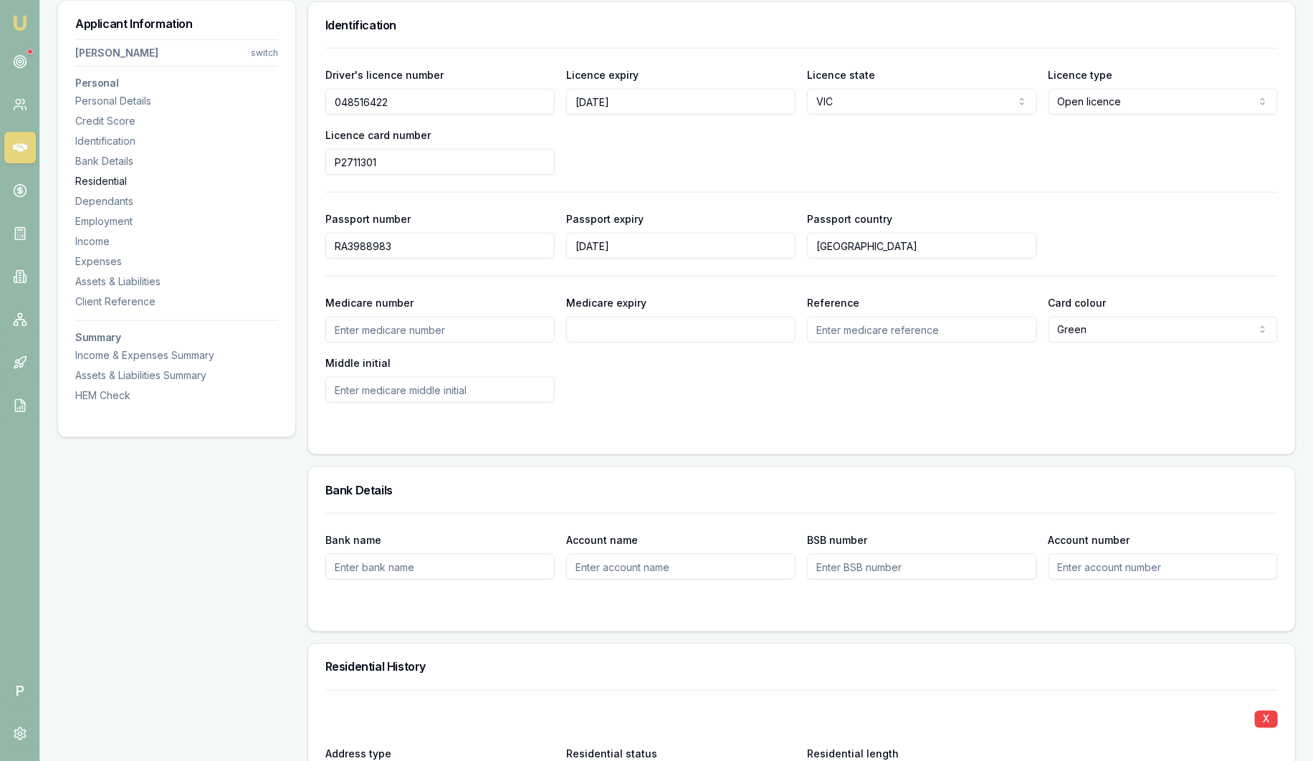
click at [112, 176] on div "Residential" at bounding box center [176, 181] width 203 height 14
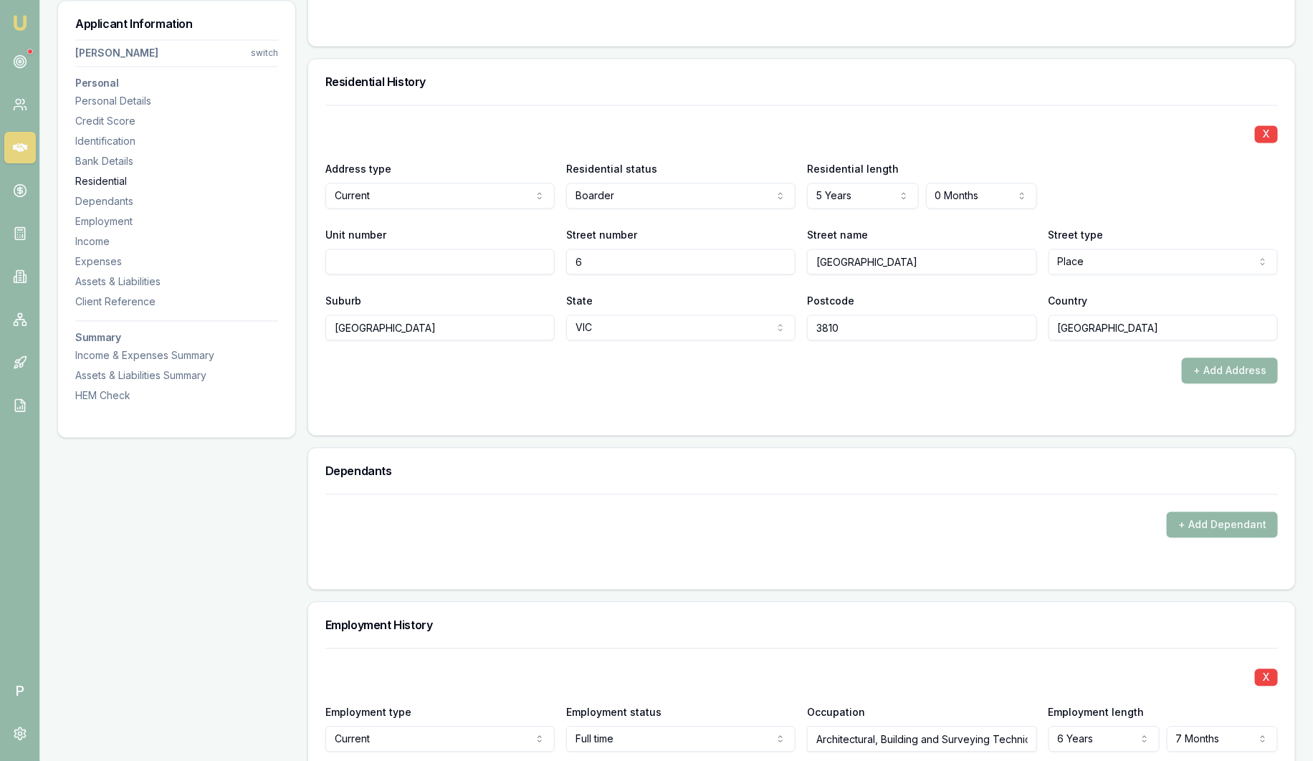
scroll to position [1379, 0]
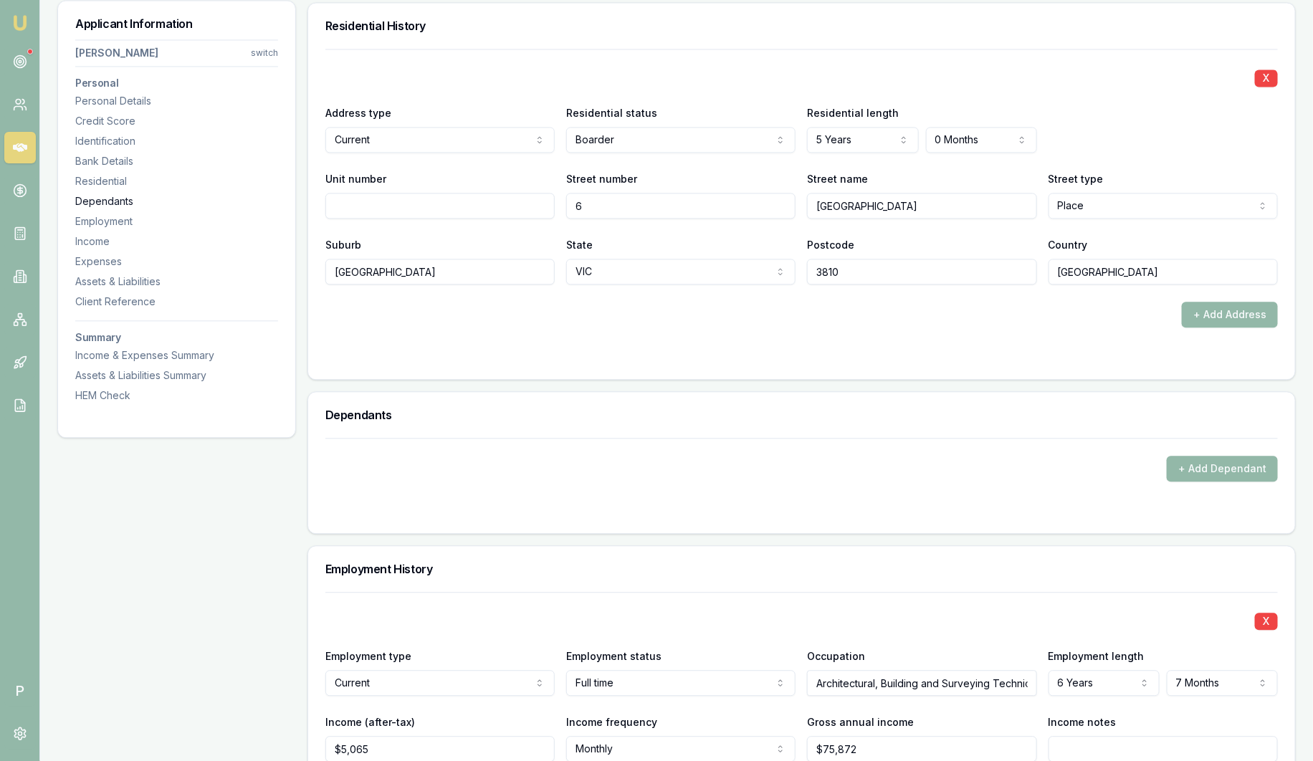
click at [113, 207] on div "Dependants" at bounding box center [176, 201] width 203 height 14
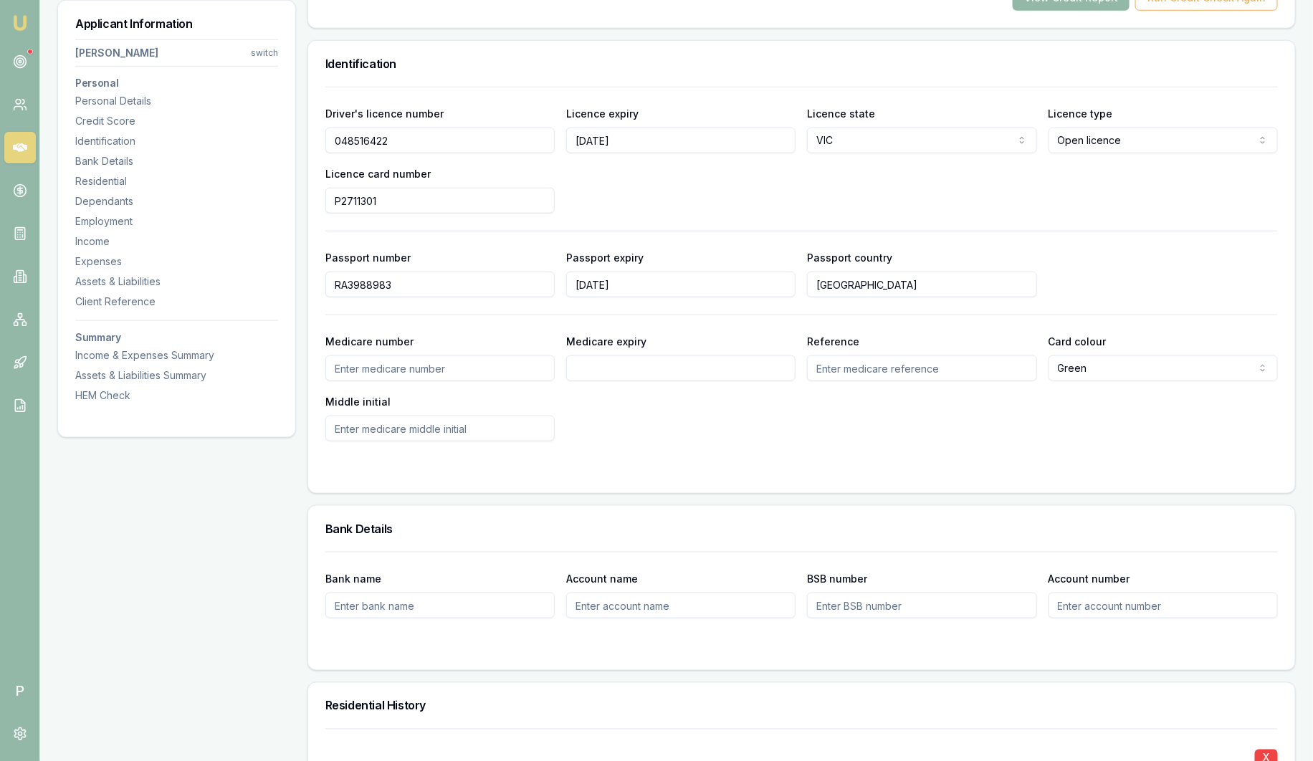
scroll to position [716, 0]
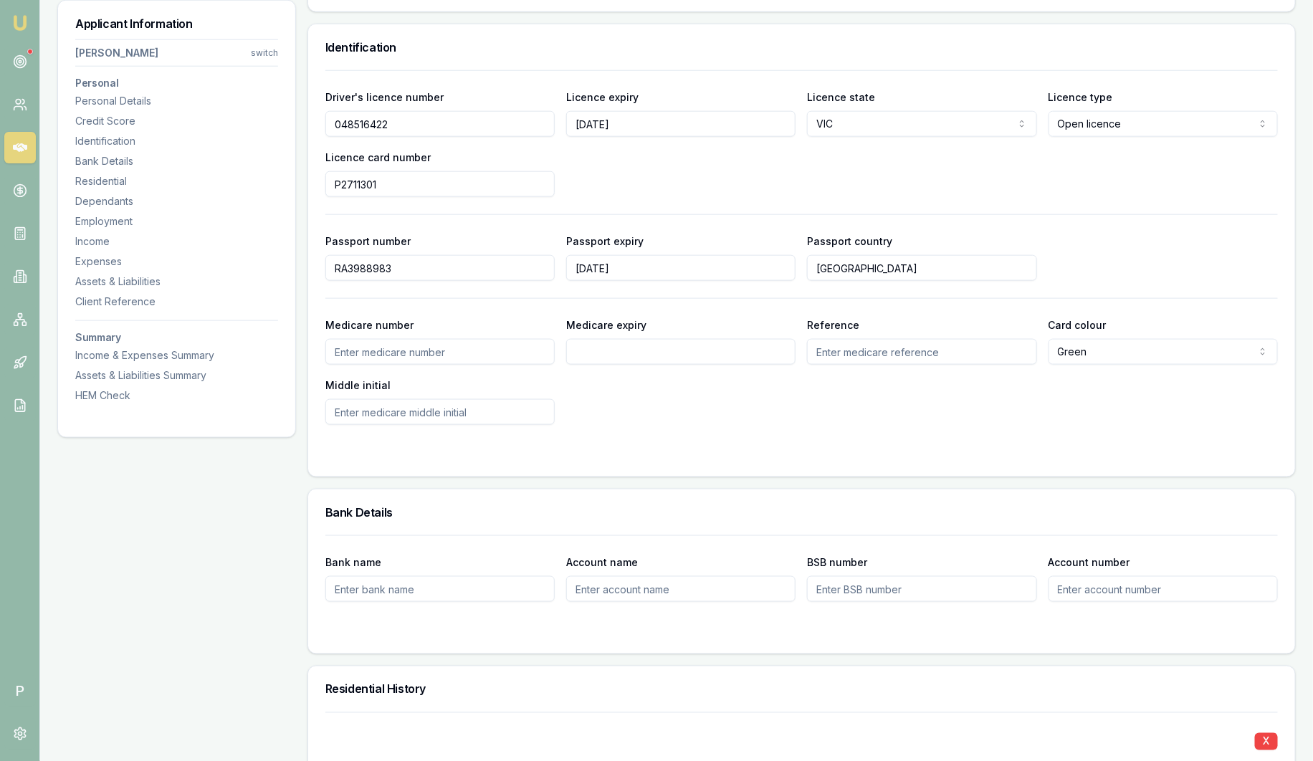
drag, startPoint x: 408, startPoint y: 123, endPoint x: 224, endPoint y: 130, distance: 185.0
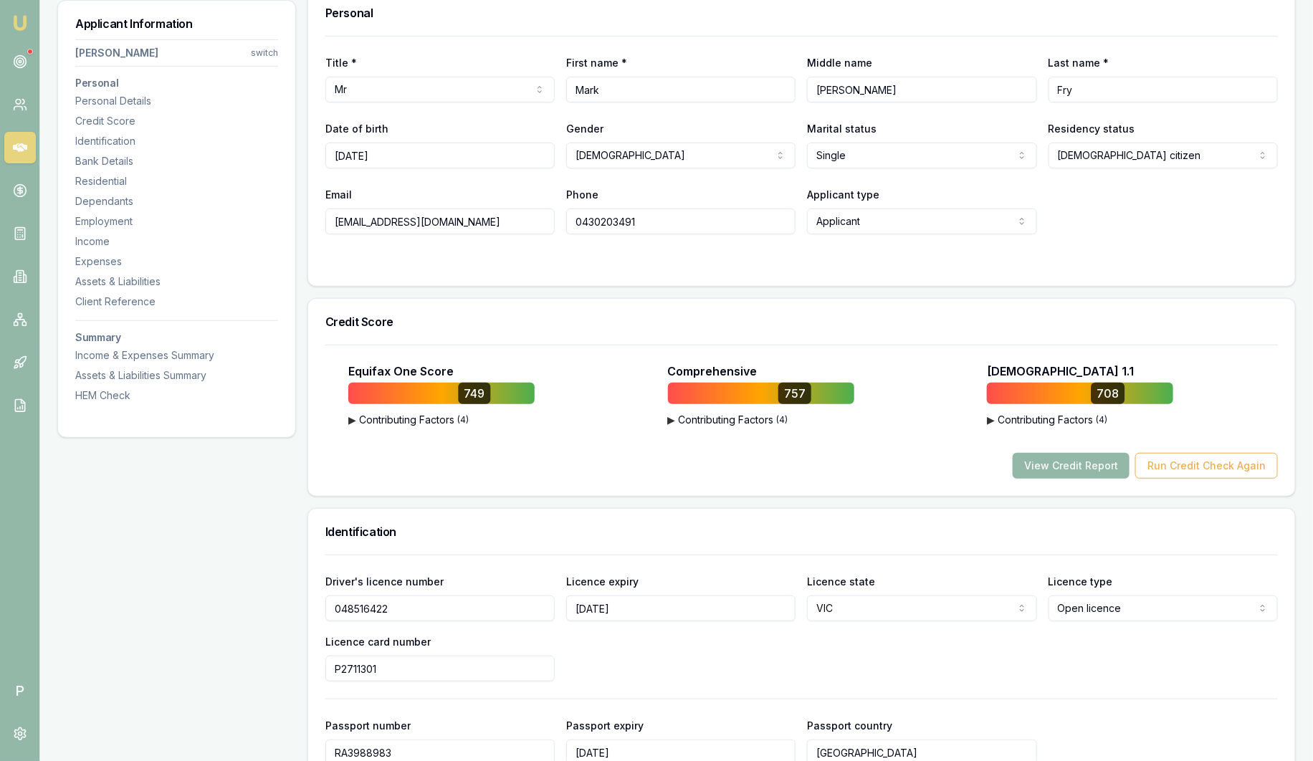
scroll to position [0, 0]
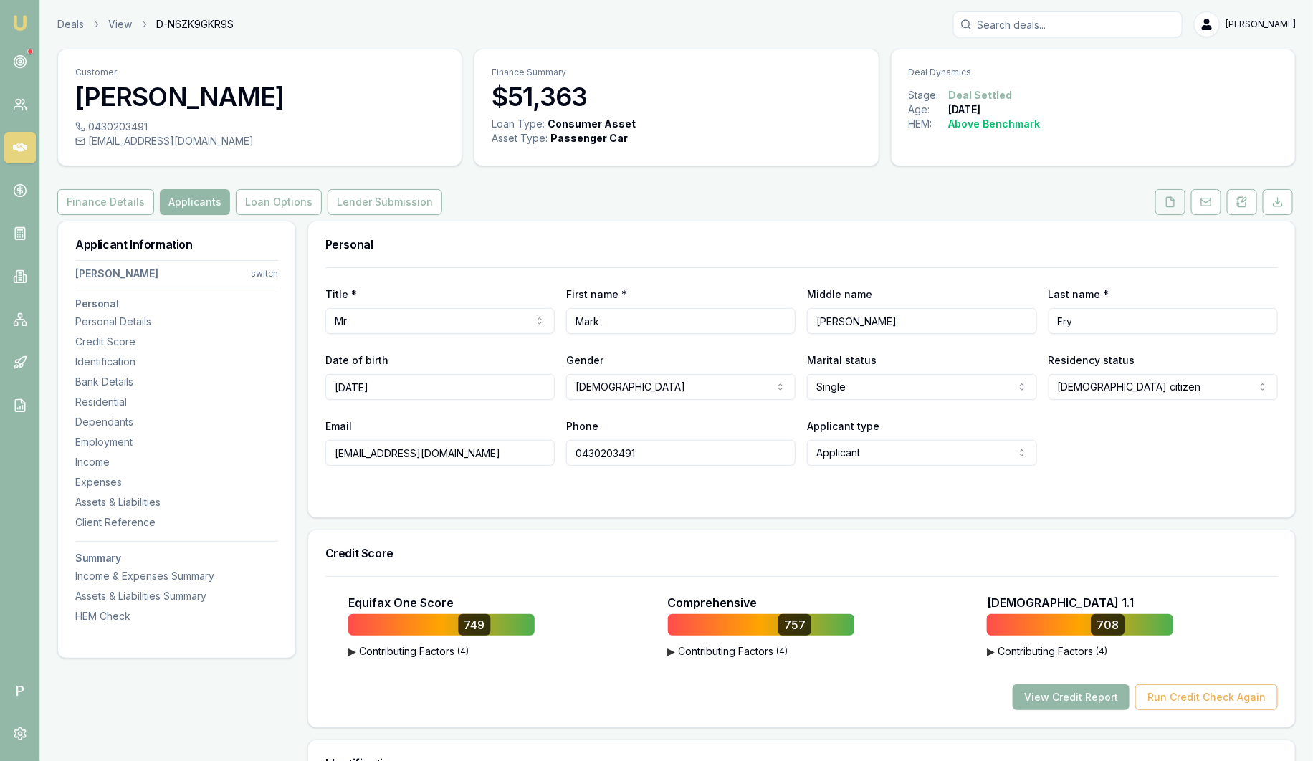
click at [1174, 201] on icon at bounding box center [1171, 201] width 8 height 9
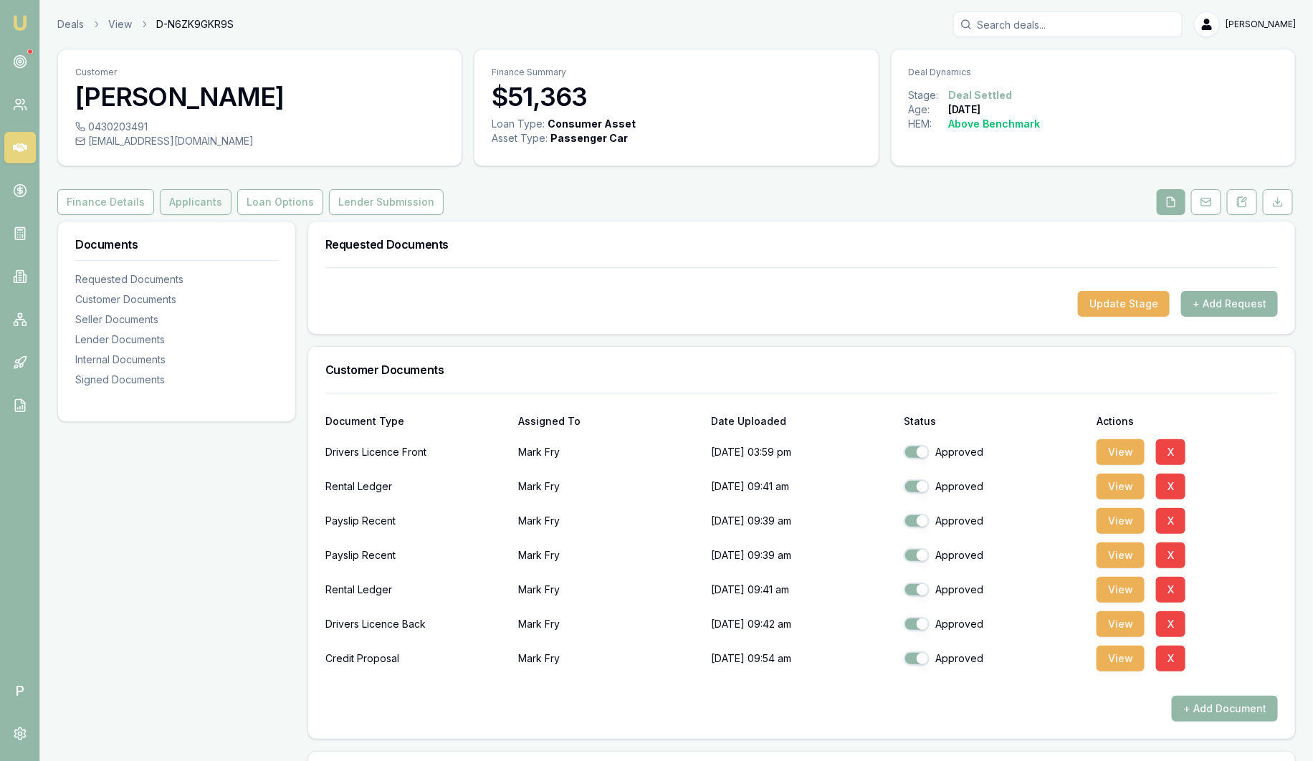
click at [170, 207] on button "Applicants" at bounding box center [196, 202] width 72 height 26
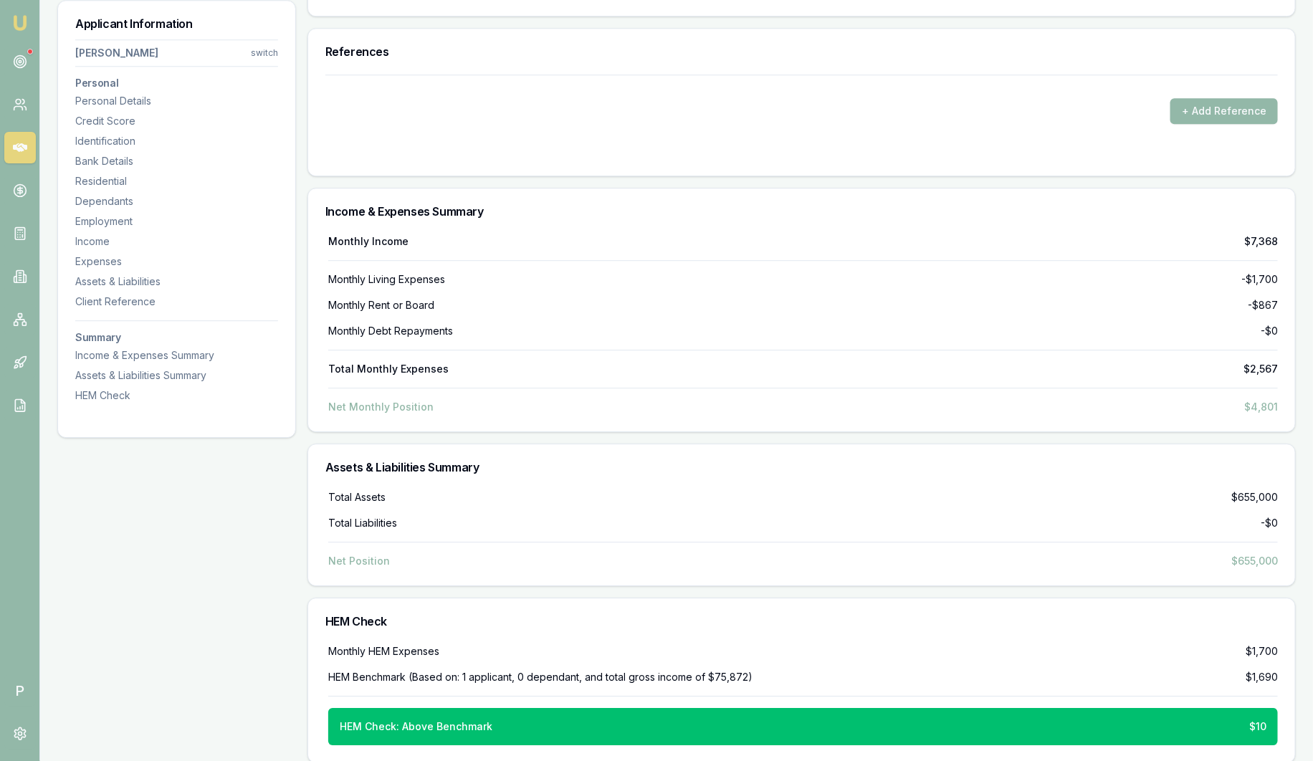
scroll to position [4494, 0]
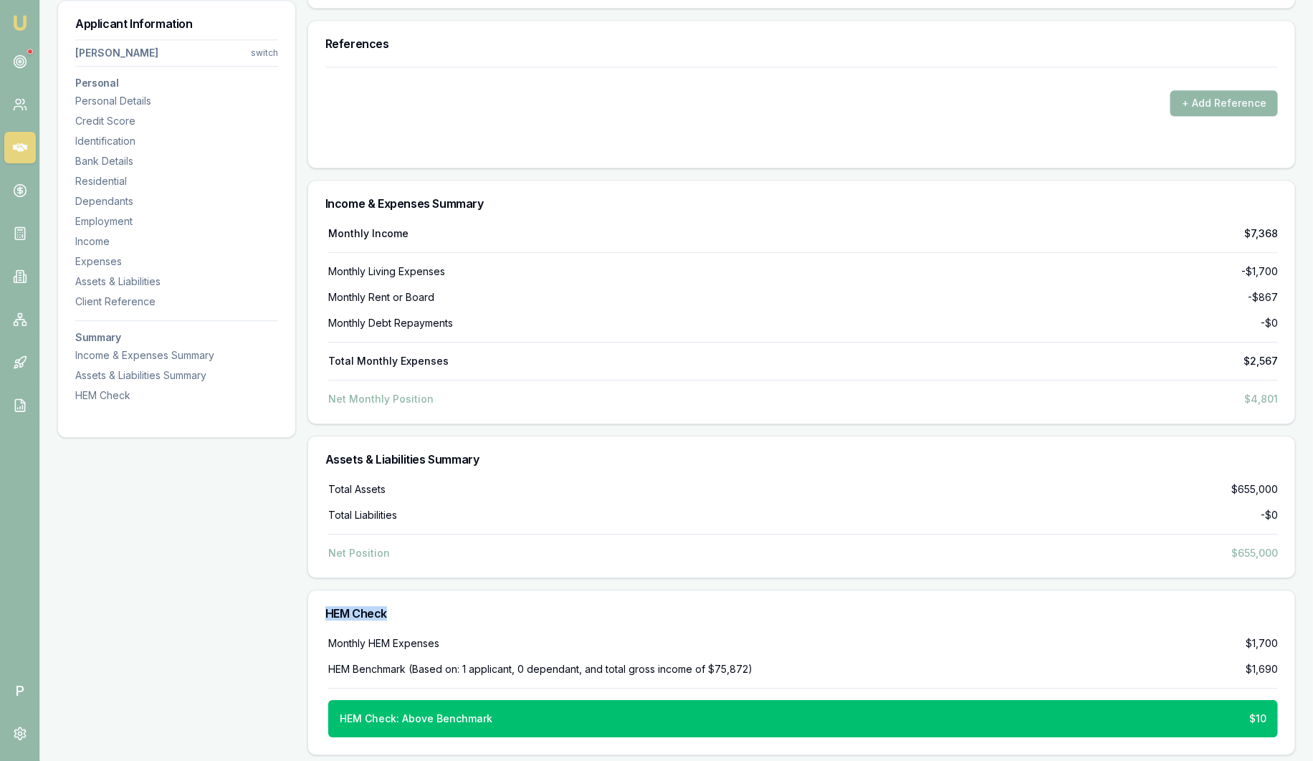
drag, startPoint x: 324, startPoint y: 608, endPoint x: 422, endPoint y: 608, distance: 98.2
click at [422, 608] on h3 "HEM Check" at bounding box center [801, 613] width 952 height 11
drag, startPoint x: 423, startPoint y: 608, endPoint x: 358, endPoint y: 665, distance: 86.9
click at [358, 665] on div "HEM Benchmark (Based on: 1 applicant, 0 dependant, and total gross income of $7…" at bounding box center [540, 669] width 424 height 14
drag, startPoint x: 331, startPoint y: 664, endPoint x: 835, endPoint y: 661, distance: 503.7
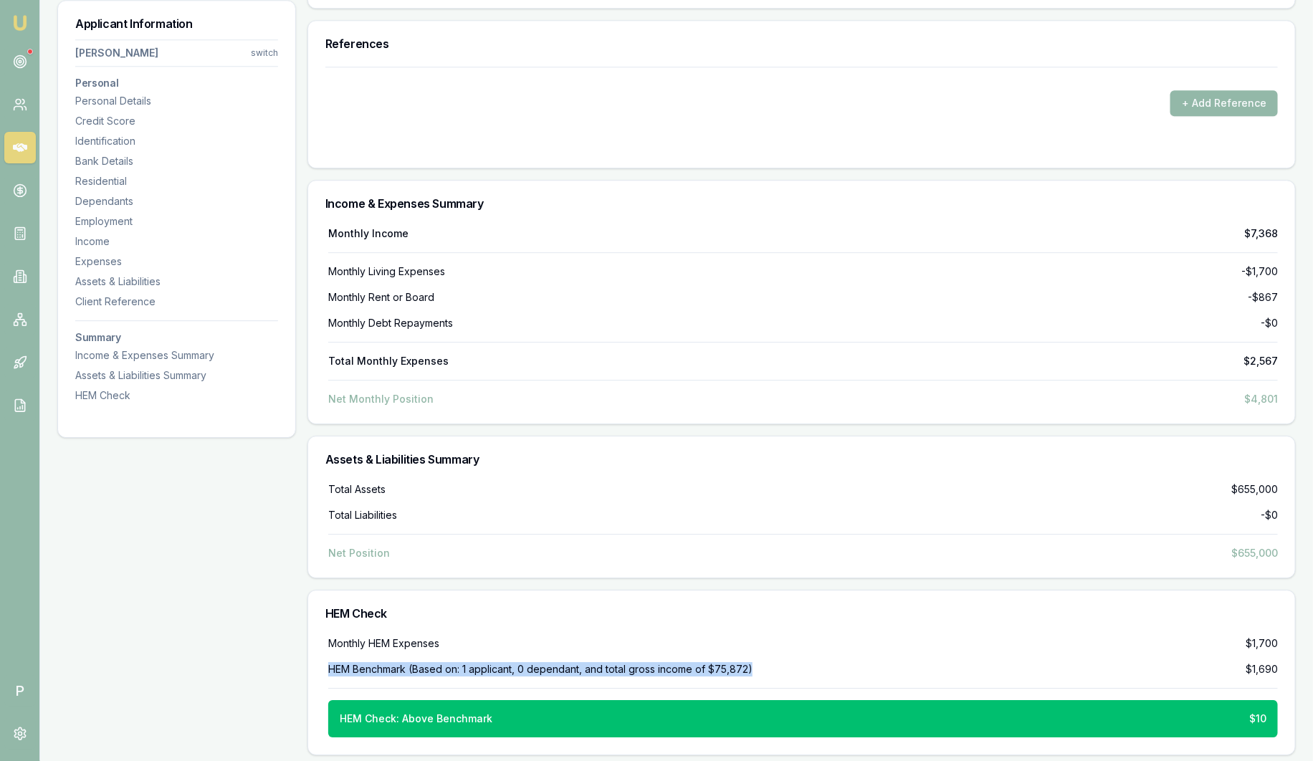
click at [835, 662] on div "HEM Benchmark (Based on: 1 applicant, 0 dependant, and total gross income of $7…" at bounding box center [802, 669] width 949 height 14
click at [841, 618] on div "HEM Check" at bounding box center [801, 613] width 987 height 46
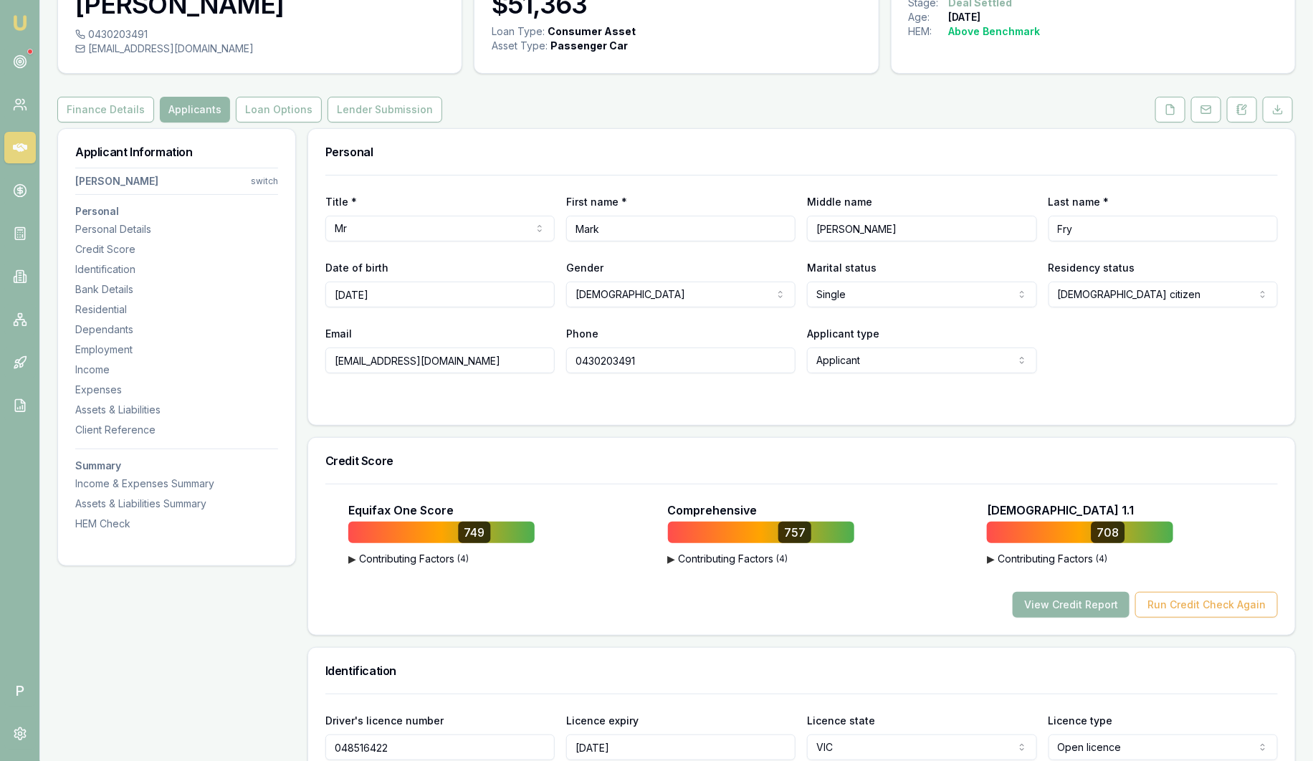
scroll to position [0, 0]
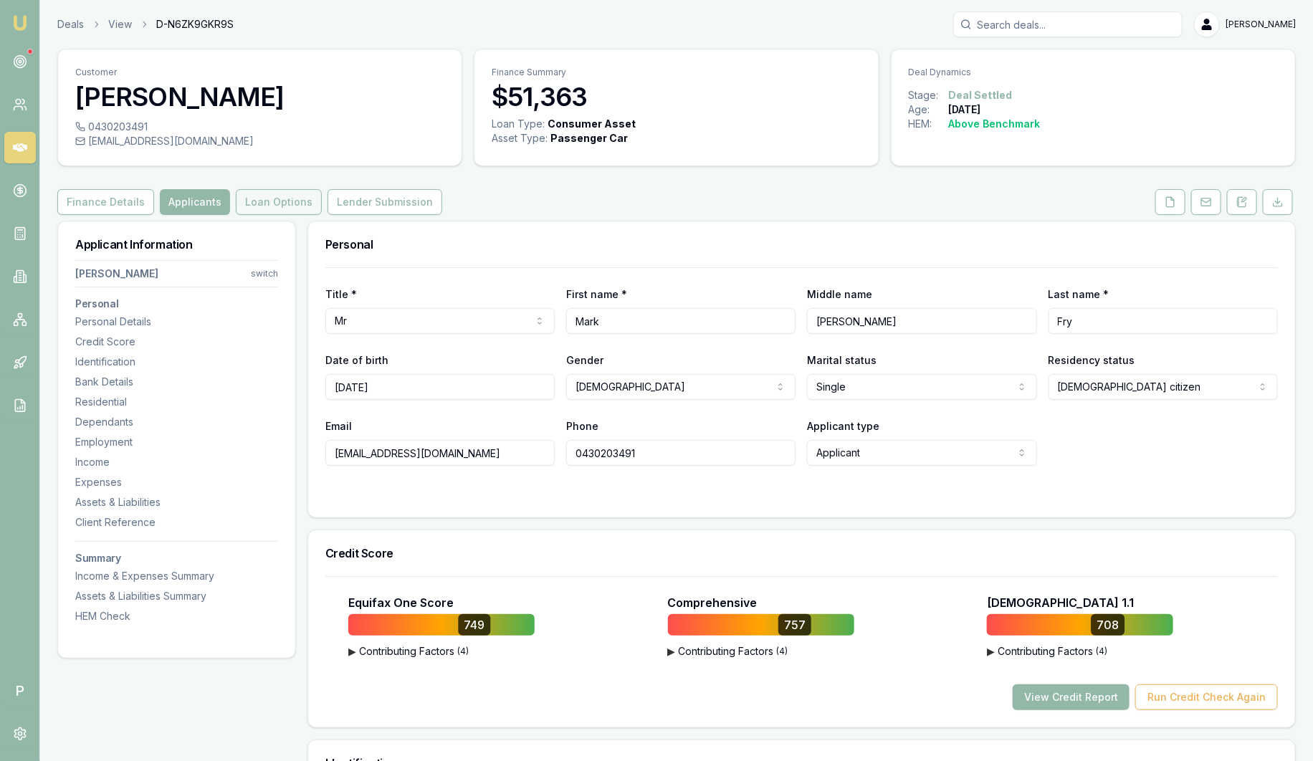
click at [265, 198] on button "Loan Options" at bounding box center [279, 202] width 86 height 26
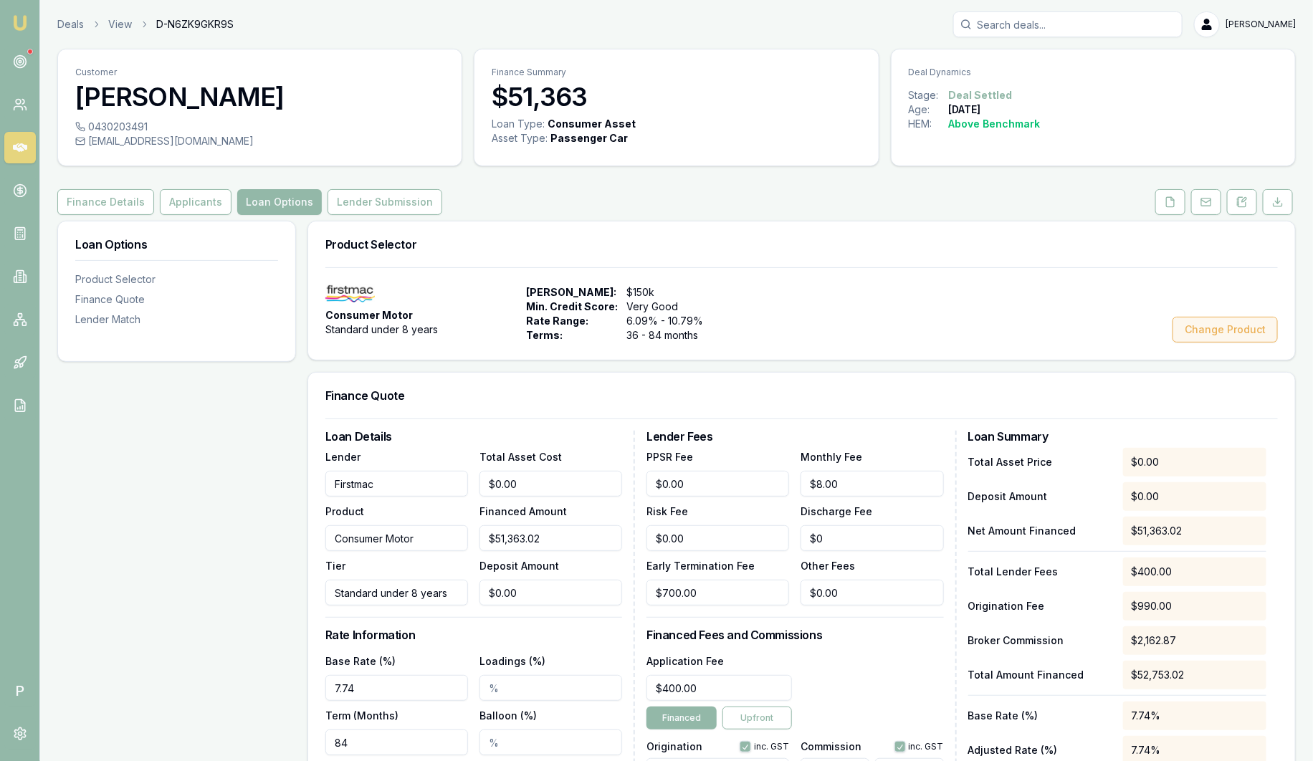
click at [1212, 331] on button "Change Product" at bounding box center [1224, 330] width 105 height 26
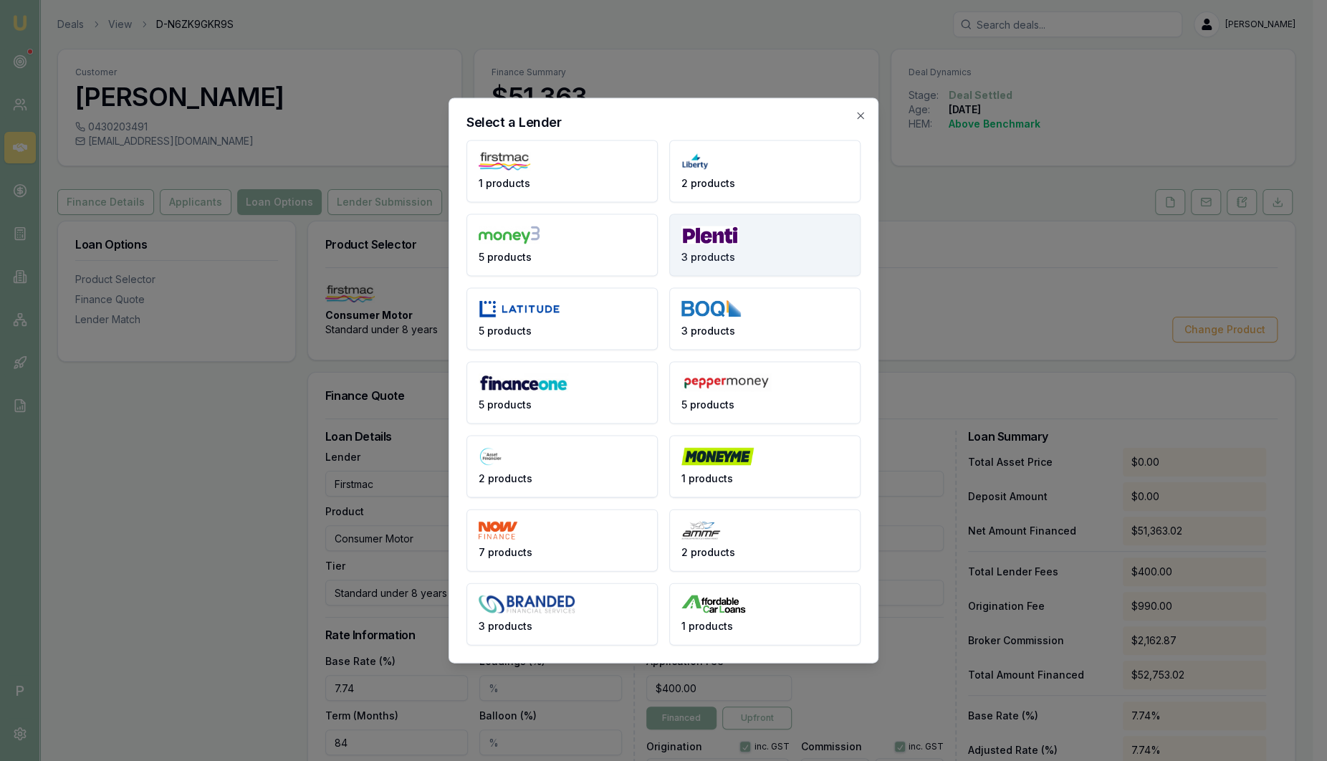
click at [768, 254] on button "3 products" at bounding box center [764, 245] width 191 height 62
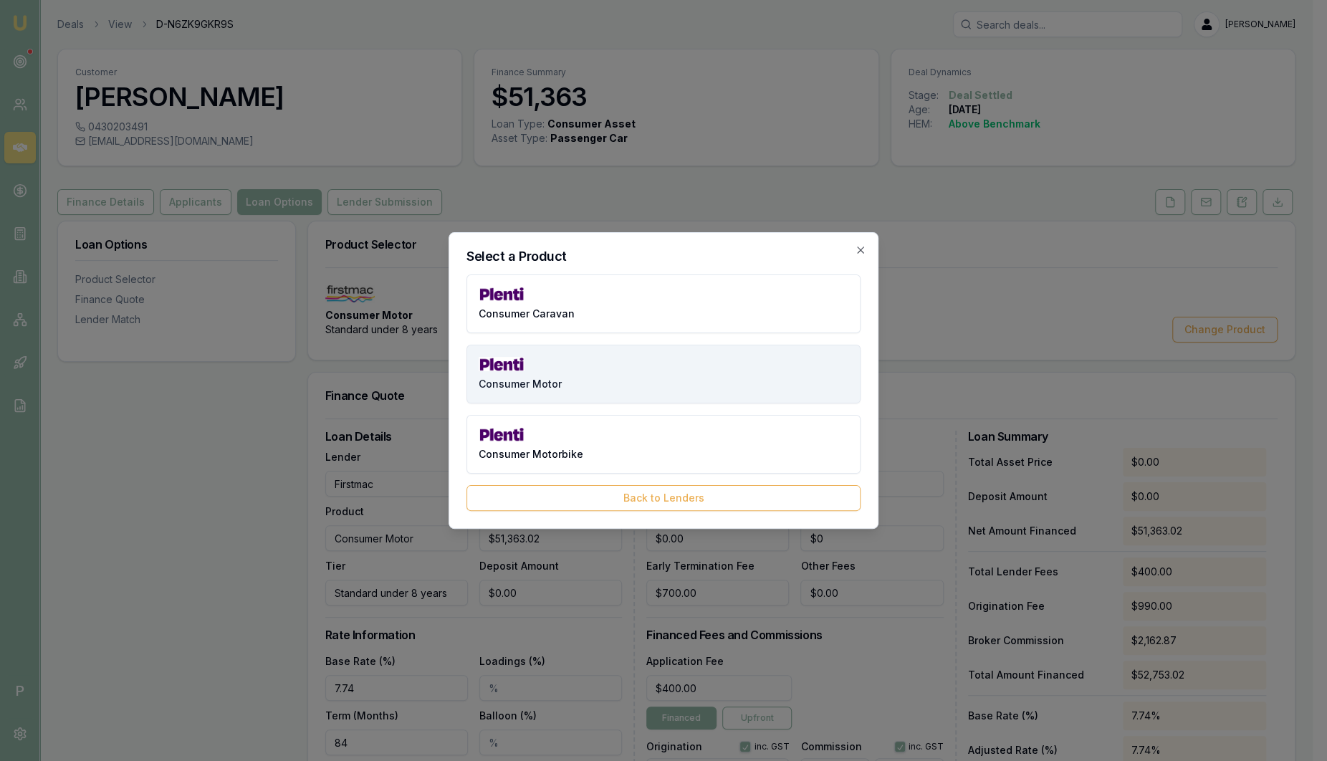
click at [593, 378] on button "Consumer Motor" at bounding box center [663, 374] width 394 height 59
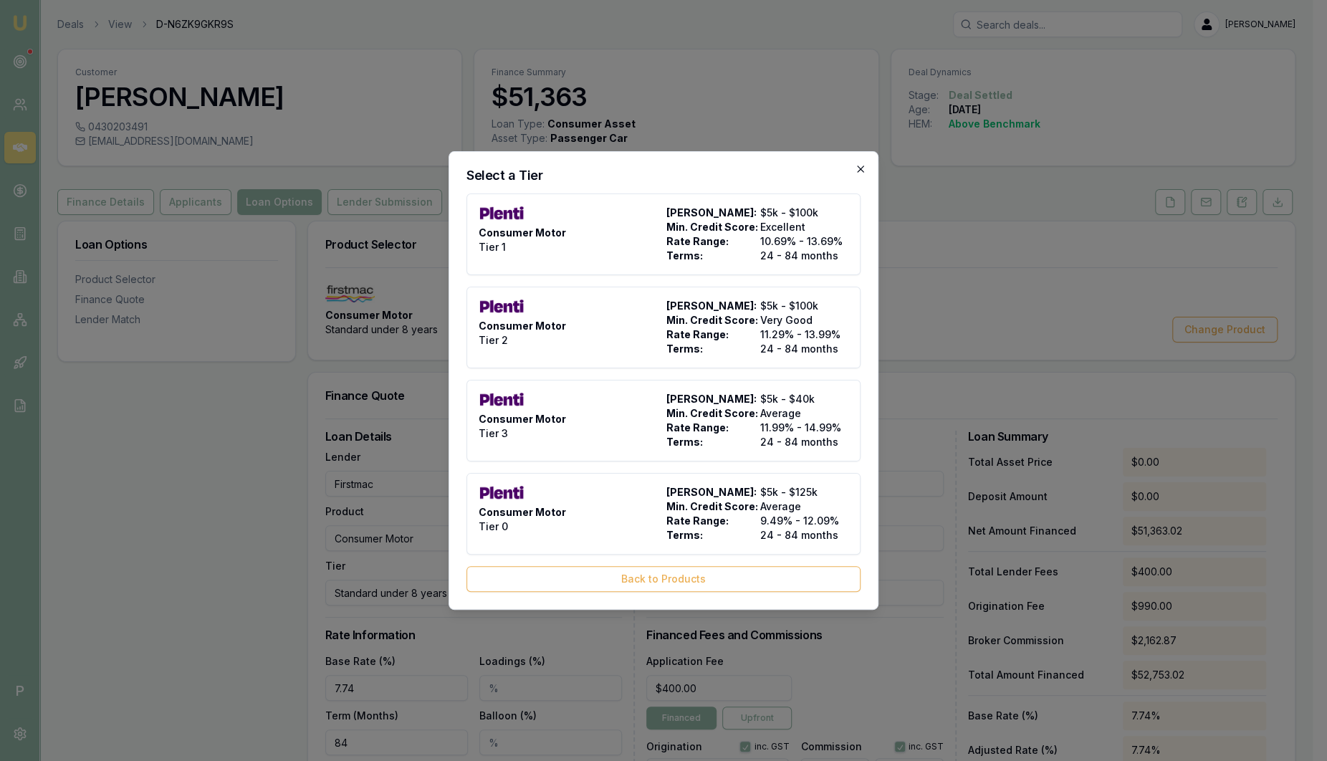
click at [866, 168] on icon "button" at bounding box center [860, 168] width 11 height 11
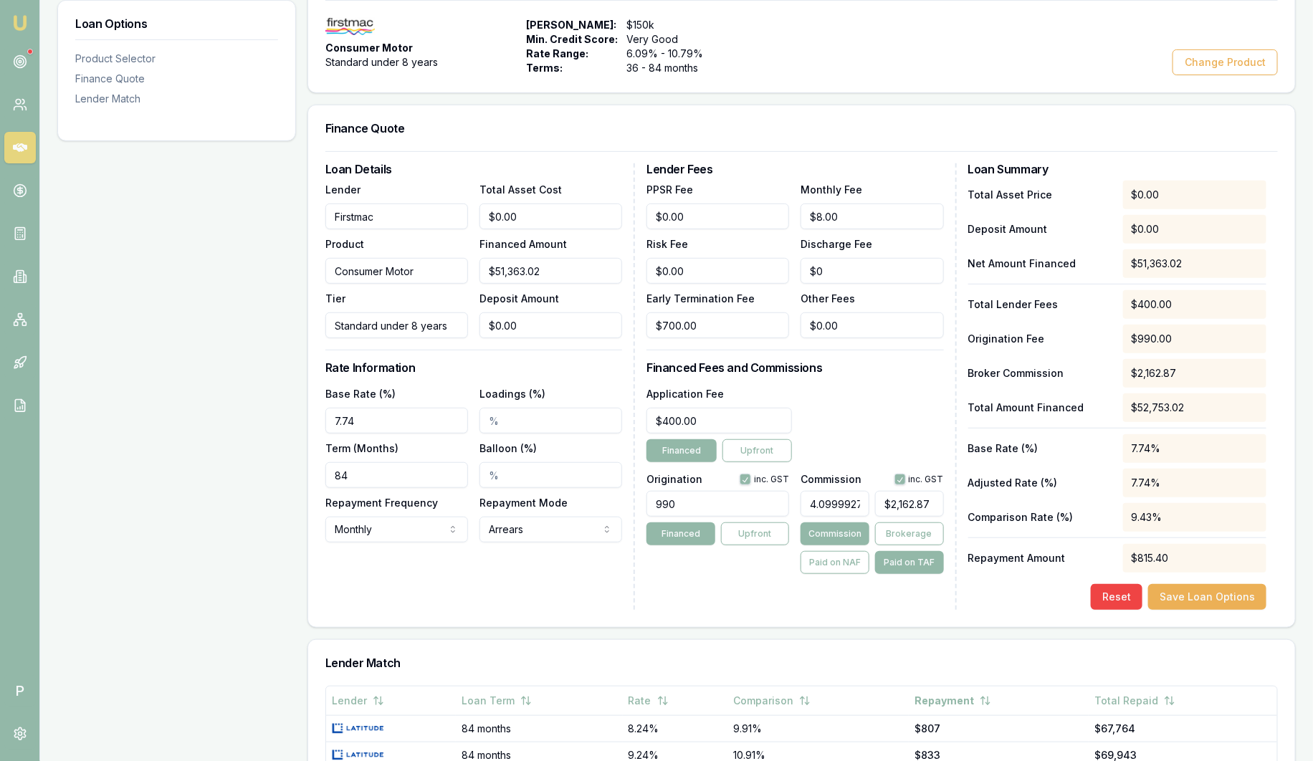
scroll to position [269, 0]
drag, startPoint x: 886, startPoint y: 215, endPoint x: 753, endPoint y: 215, distance: 133.3
click at [753, 215] on div "PPSR Fee $0.00 Monthly Fee 8 Risk Fee $0.00 Discharge Fee $0 Early Termination …" at bounding box center [794, 258] width 297 height 158
type input "$8.00"
click at [868, 151] on form "Loan Details Lender Firstmac Product Consumer Motor Tier Standard under 8 years…" at bounding box center [801, 379] width 952 height 459
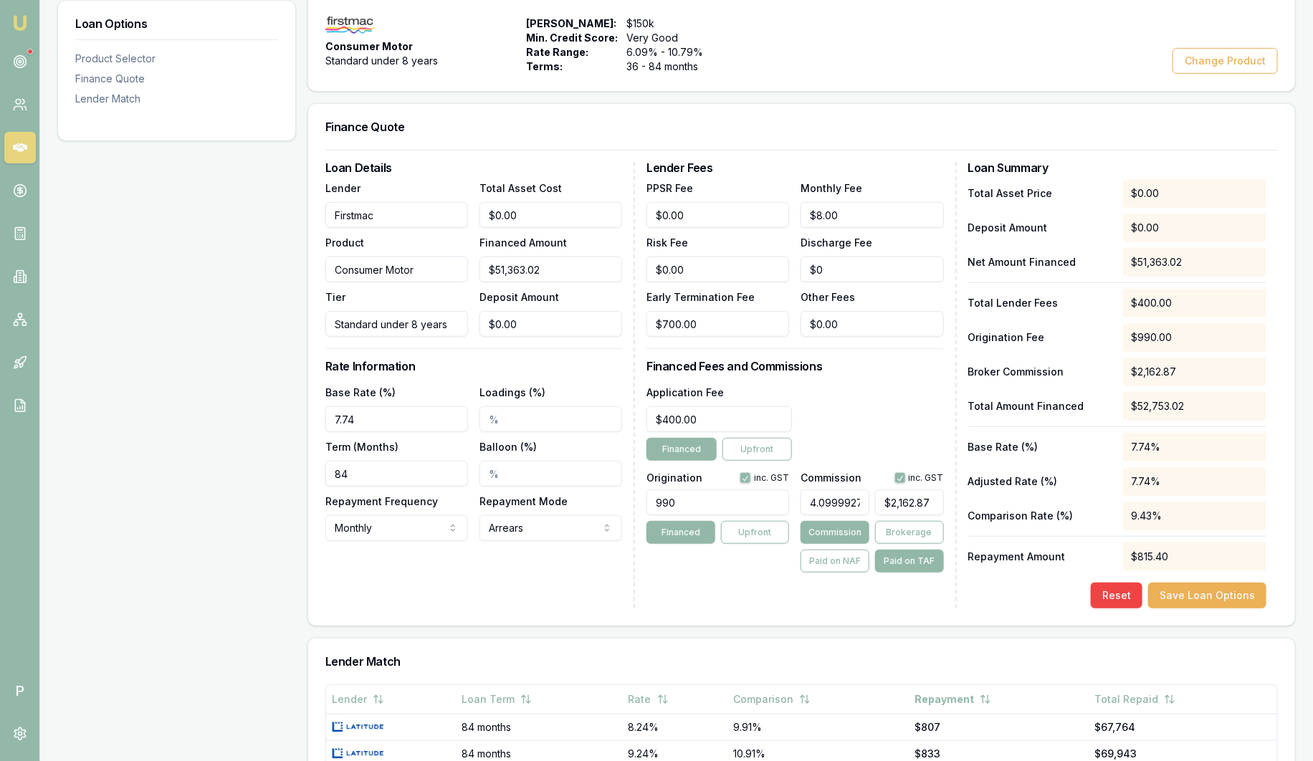
drag, startPoint x: 335, startPoint y: 322, endPoint x: 481, endPoint y: 323, distance: 146.2
click at [481, 323] on div "Lender Firstmac Product Consumer Motor Tier Standard under 8 years Total Asset …" at bounding box center [473, 258] width 297 height 158
click at [445, 264] on input "Consumer Motor" at bounding box center [396, 270] width 143 height 26
drag, startPoint x: 543, startPoint y: 265, endPoint x: 446, endPoint y: 262, distance: 96.8
click at [446, 262] on div "Lender Firstmac Product Consumer Motor Tier Standard under 8 years Total Asset …" at bounding box center [473, 258] width 297 height 158
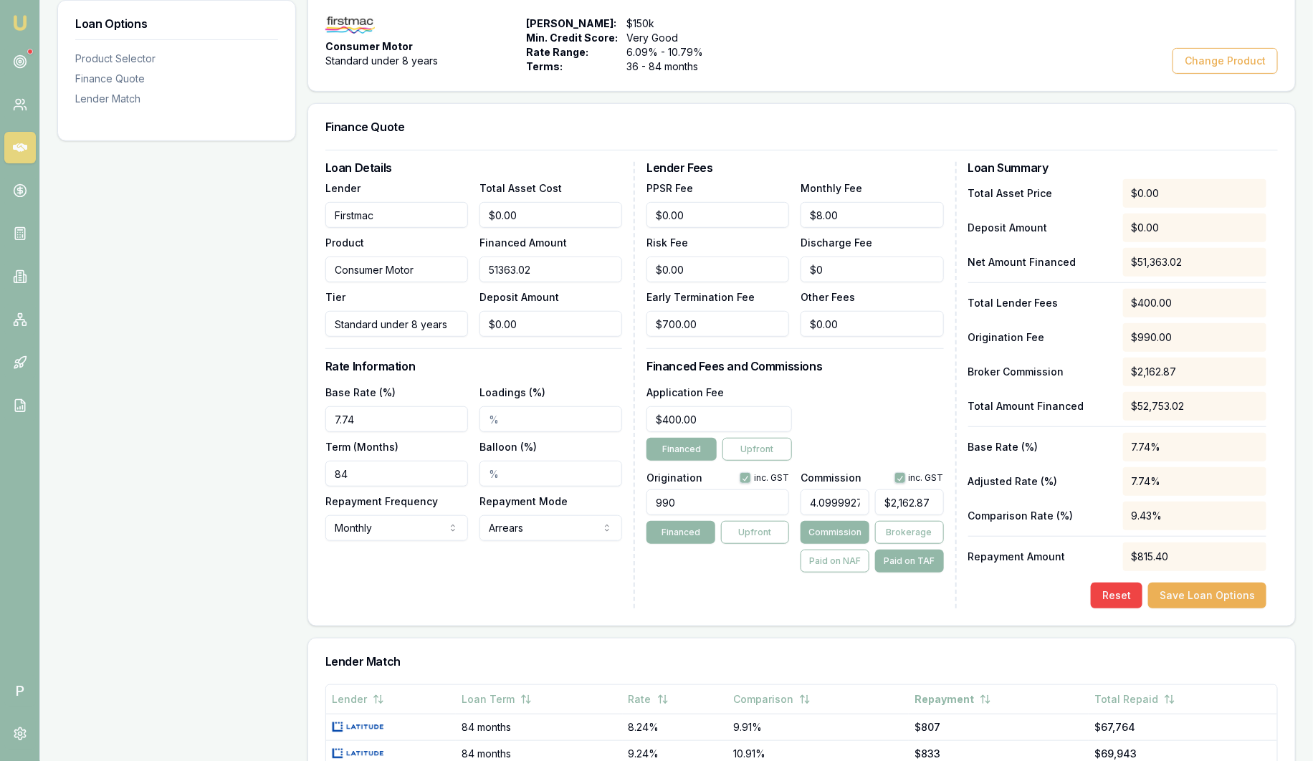
type input "$51,363.02"
click at [576, 370] on h3 "Rate Information" at bounding box center [473, 365] width 297 height 11
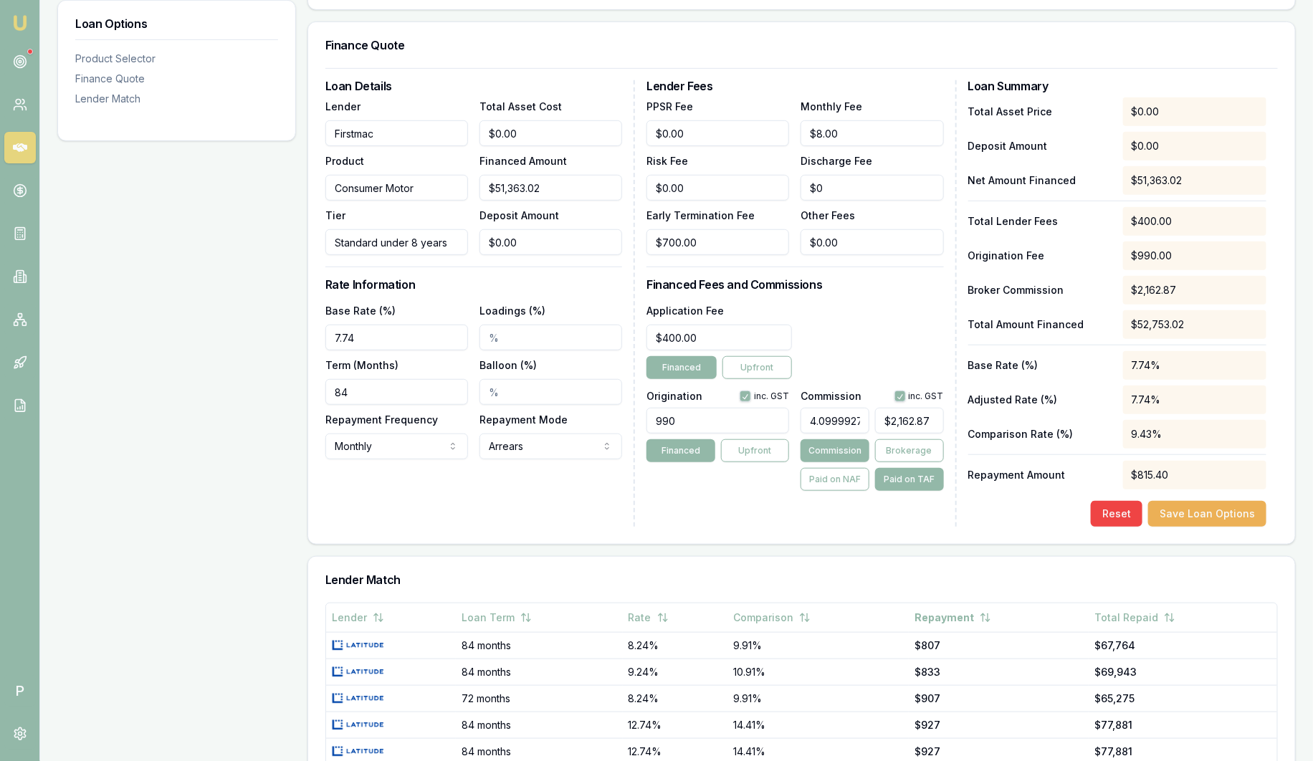
scroll to position [358, 0]
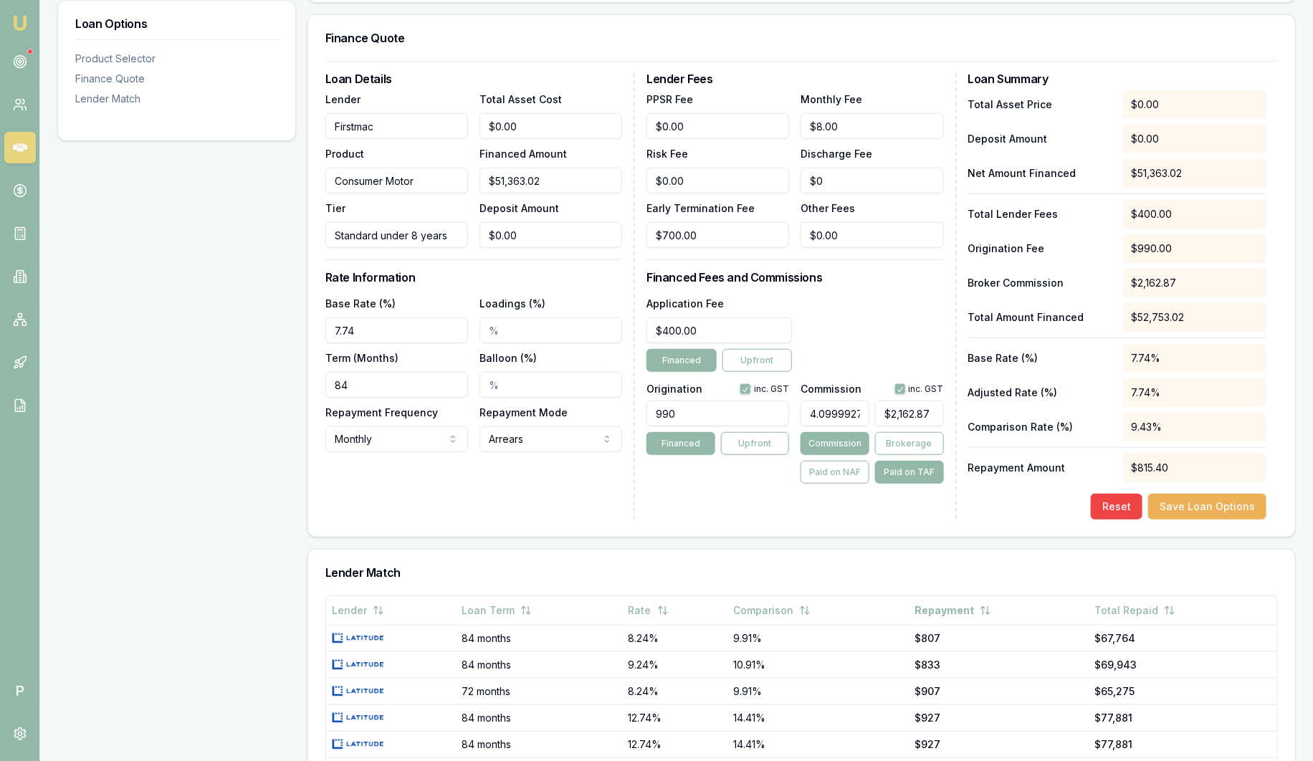
click at [555, 330] on input "Loadings (%)" at bounding box center [550, 330] width 143 height 26
drag, startPoint x: 723, startPoint y: 420, endPoint x: 549, endPoint y: 416, distance: 174.2
click at [549, 416] on div "Loan Details Lender Firstmac Product Consumer Motor Tier Standard under 8 years…" at bounding box center [801, 296] width 952 height 446
type input "990.00"
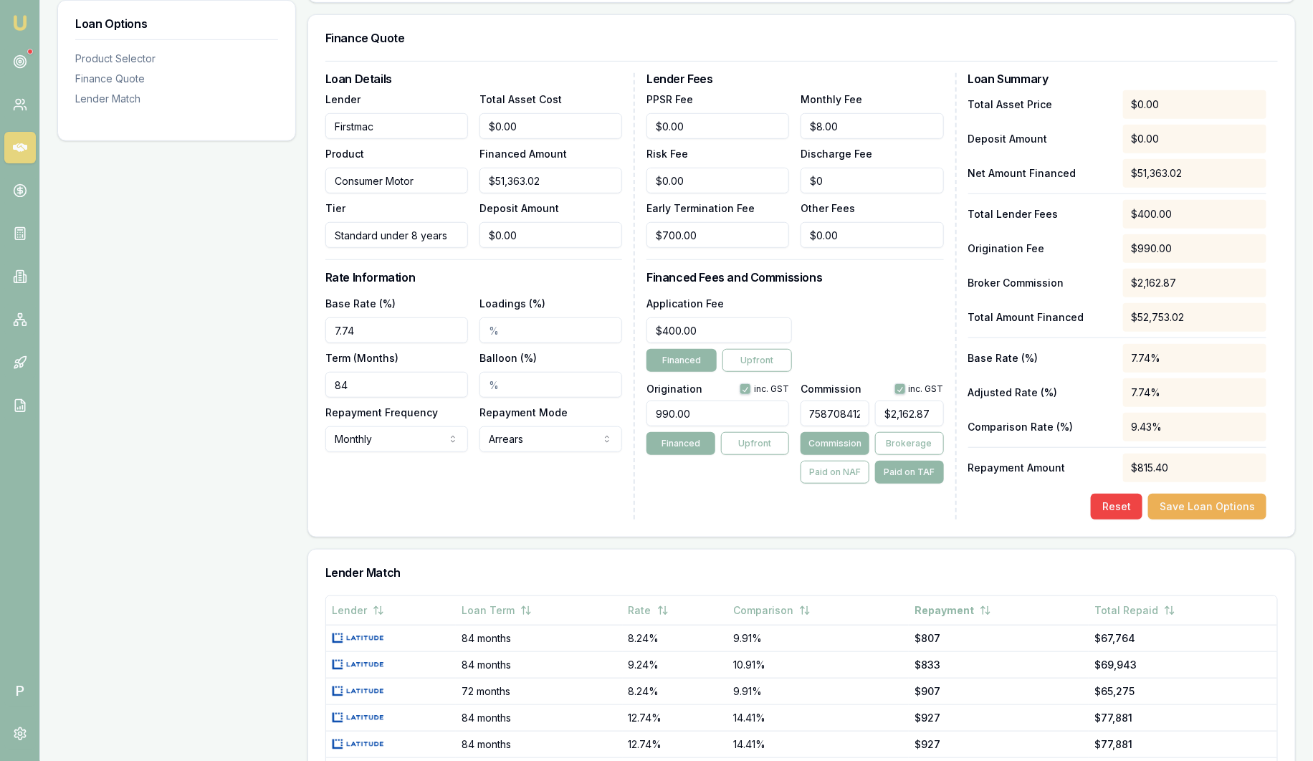
drag, startPoint x: 806, startPoint y: 416, endPoint x: 937, endPoint y: 405, distance: 131.6
click at [945, 406] on div "Lender Fees PPSR Fee $0.00 Monthly Fee $8.00 Risk Fee $0.00 Discharge Fee $0 Ea…" at bounding box center [801, 296] width 310 height 446
type input "4.10%"
click at [876, 325] on div "Application Fee $400.00 Financed Upfront" at bounding box center [794, 333] width 297 height 77
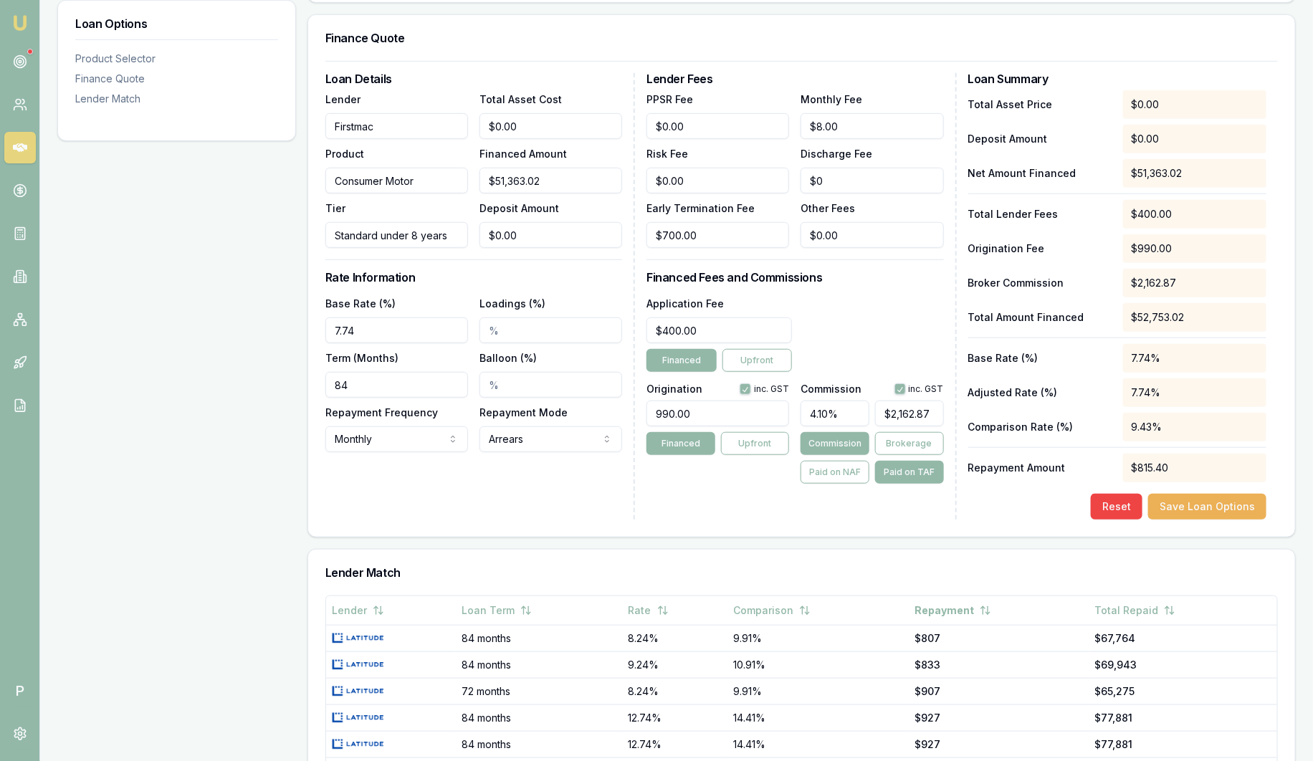
drag, startPoint x: 335, startPoint y: 369, endPoint x: 281, endPoint y: 365, distance: 54.6
click at [281, 365] on div "Loan Options Product Selector Finance Quote Lender Match Product Selector Consu…" at bounding box center [676, 408] width 1238 height 1091
click at [908, 297] on div "Application Fee $400.00 Financed Upfront" at bounding box center [794, 333] width 297 height 77
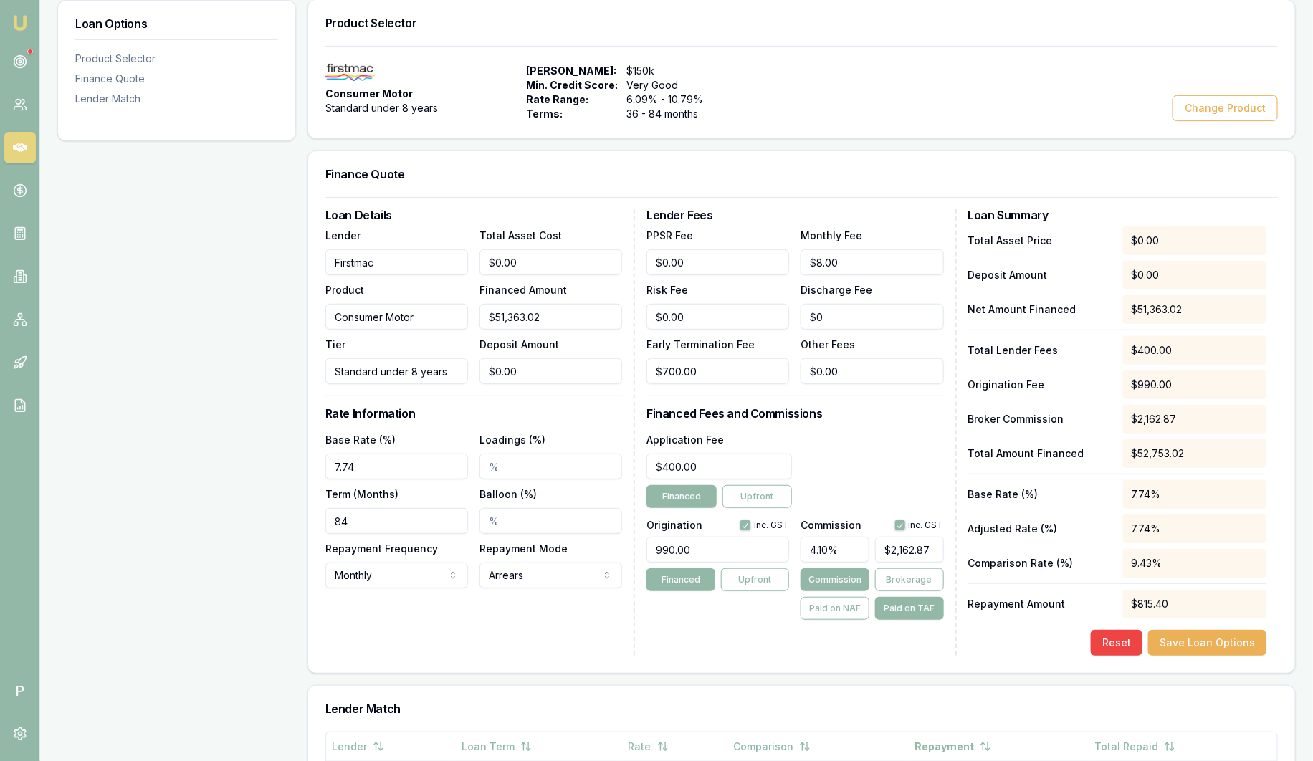
scroll to position [178, 0]
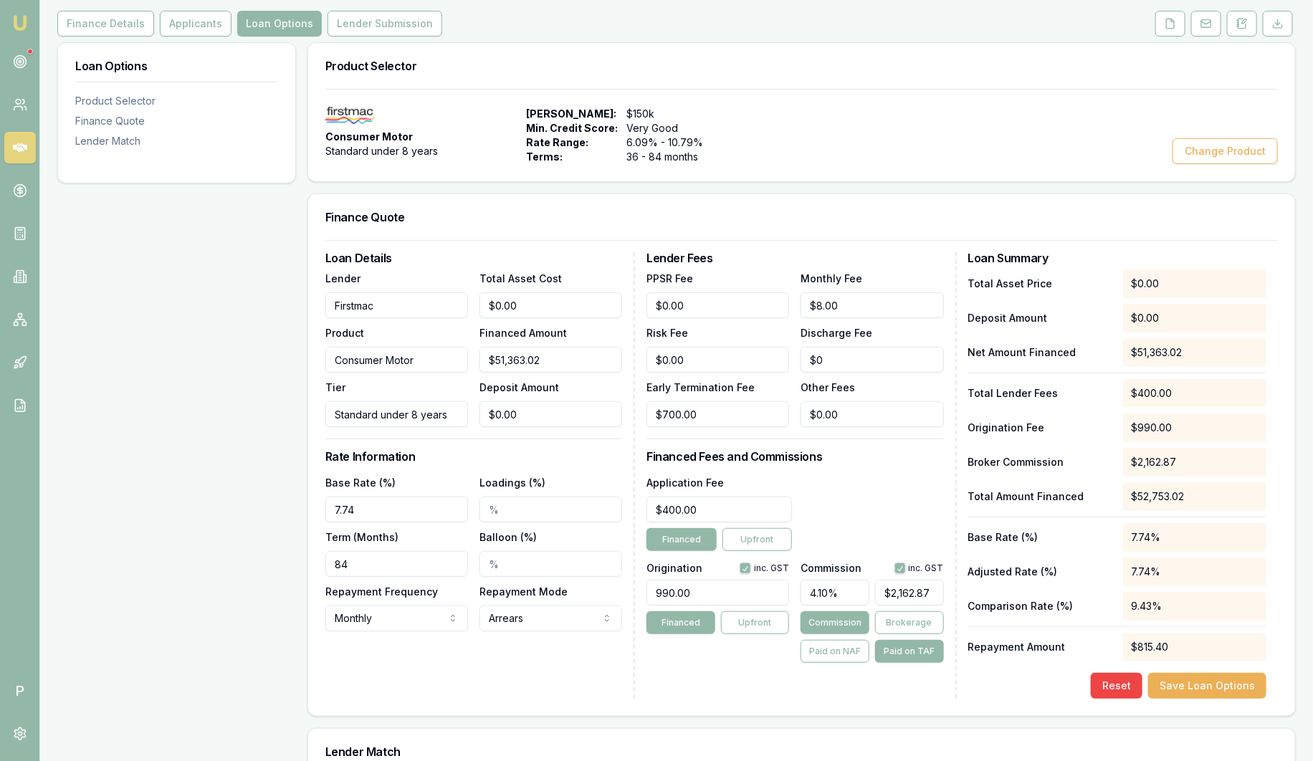
click at [426, 518] on input "7.74" at bounding box center [396, 510] width 143 height 26
drag, startPoint x: 432, startPoint y: 514, endPoint x: 295, endPoint y: 509, distance: 137.0
click at [295, 509] on div "Loan Options Product Selector Finance Quote Lender Match Product Selector Consu…" at bounding box center [676, 587] width 1238 height 1091
click at [374, 509] on input "7.74" at bounding box center [396, 510] width 143 height 26
type input "7.74%"
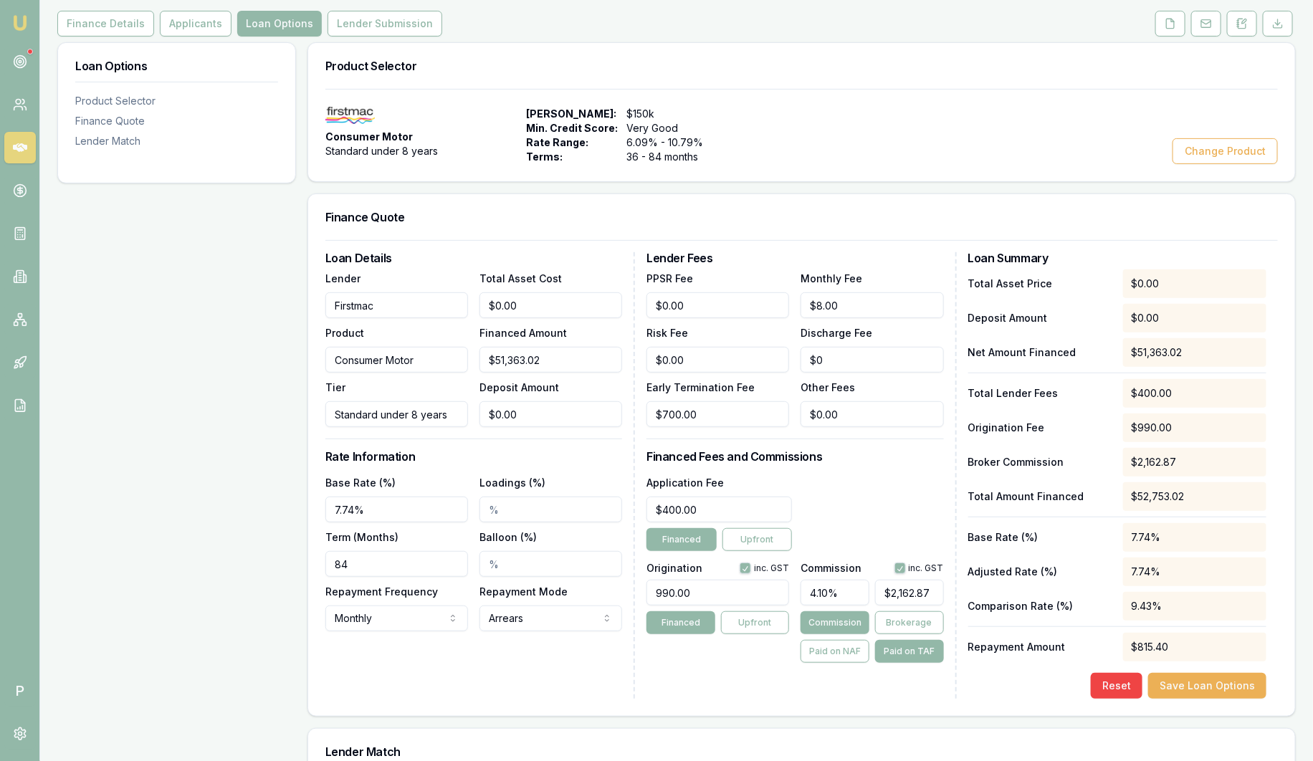
drag, startPoint x: 810, startPoint y: 596, endPoint x: 848, endPoint y: 596, distance: 38.7
click at [848, 596] on input "4.10%" at bounding box center [834, 593] width 69 height 26
click at [718, 593] on input "990.00" at bounding box center [717, 593] width 143 height 26
click at [1244, 150] on button "Change Product" at bounding box center [1224, 151] width 105 height 26
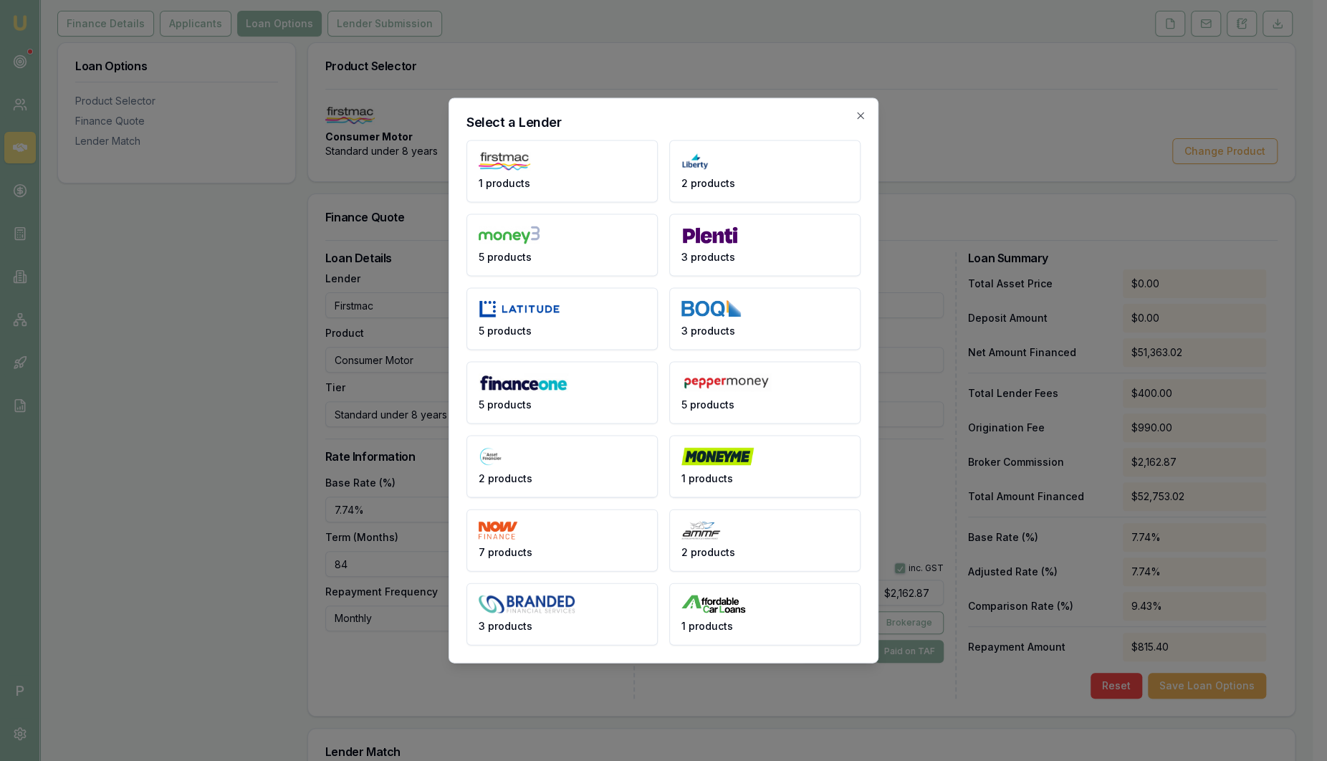
click at [856, 119] on icon "button" at bounding box center [860, 115] width 11 height 11
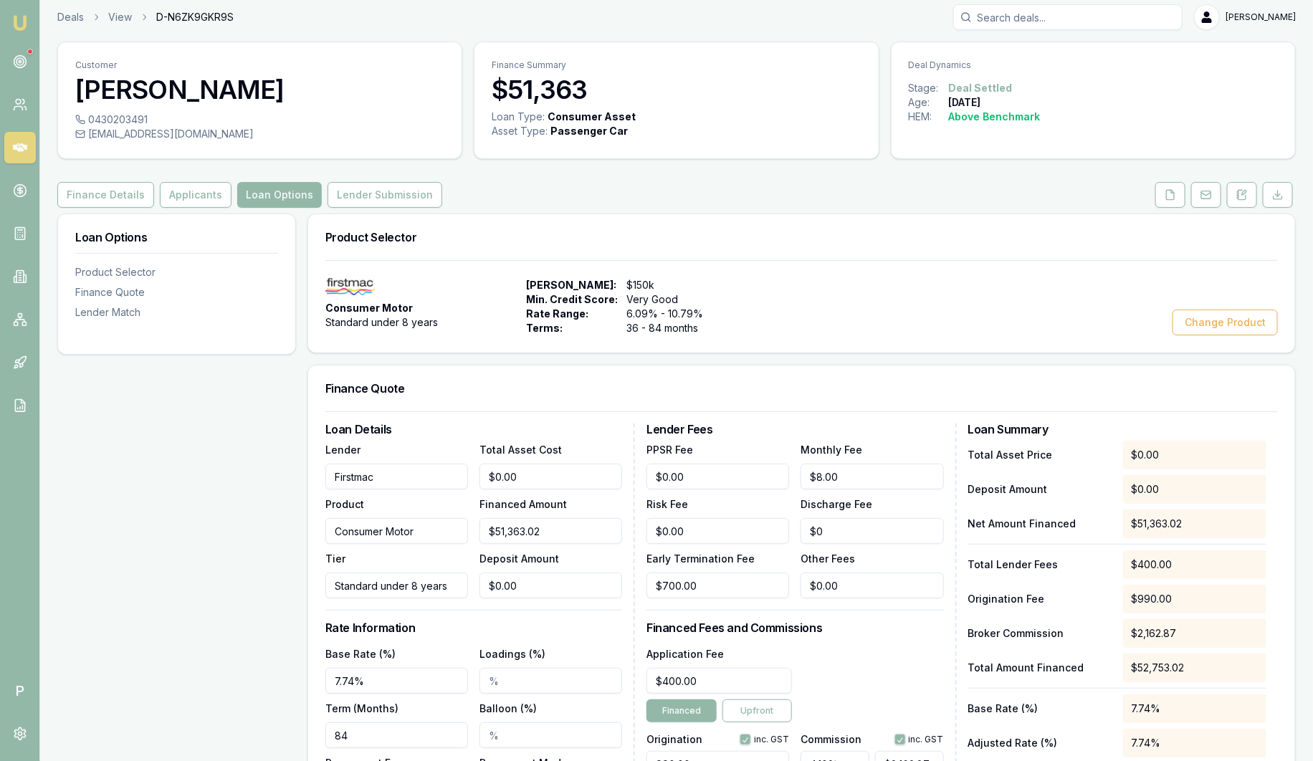
scroll to position [0, 0]
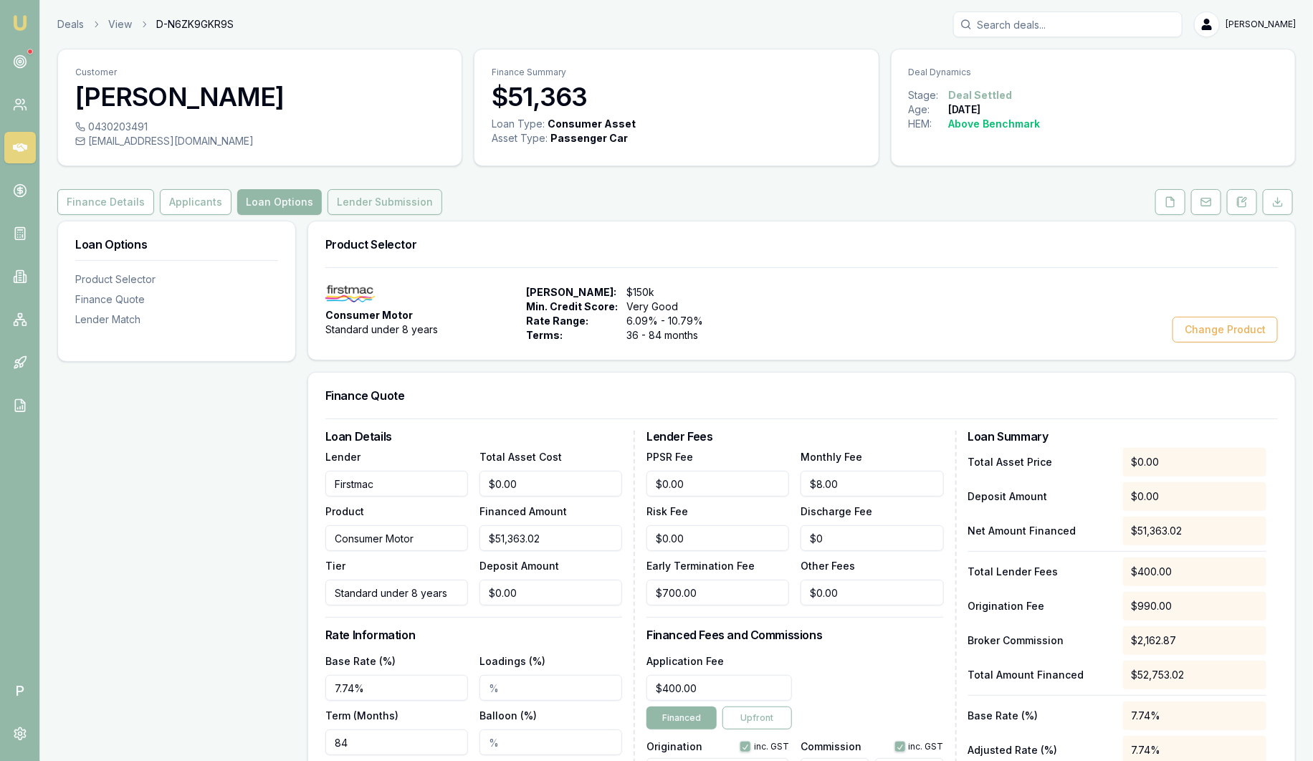
click at [370, 201] on button "Lender Submission" at bounding box center [384, 202] width 115 height 26
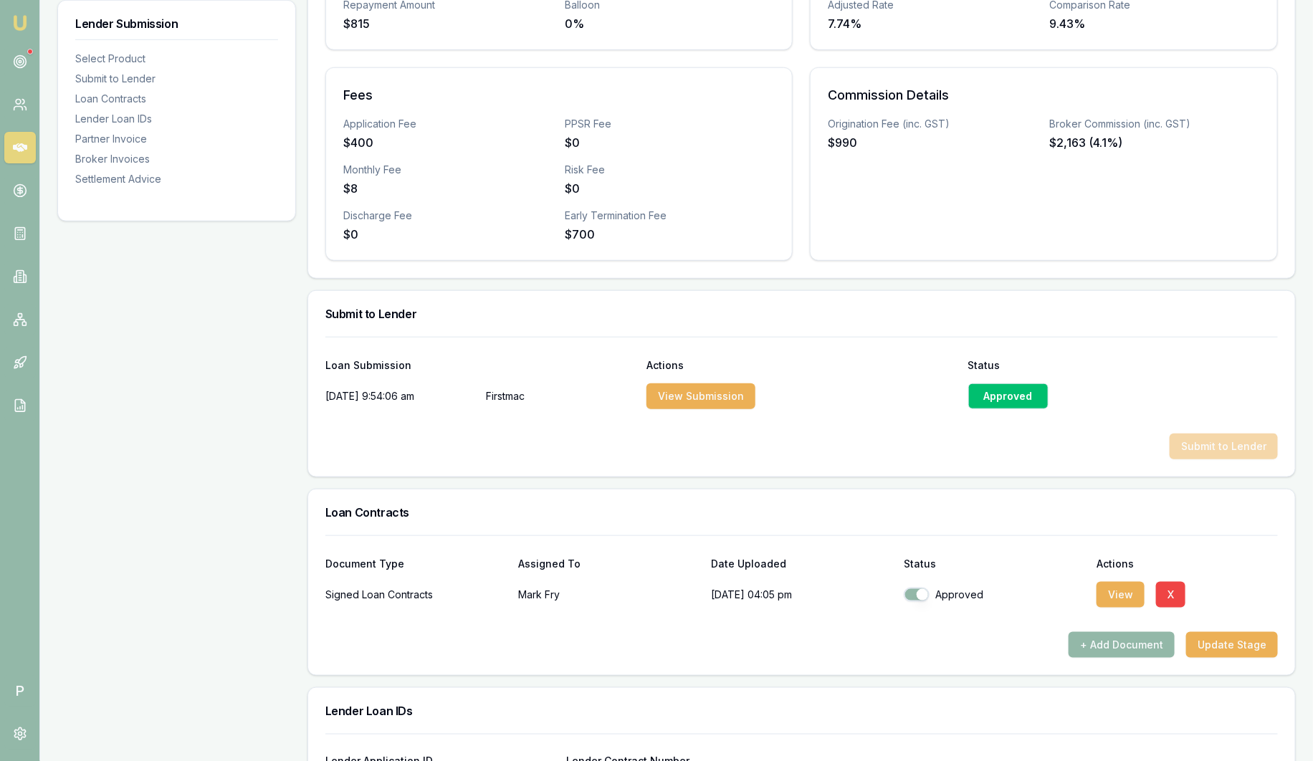
scroll to position [448, 0]
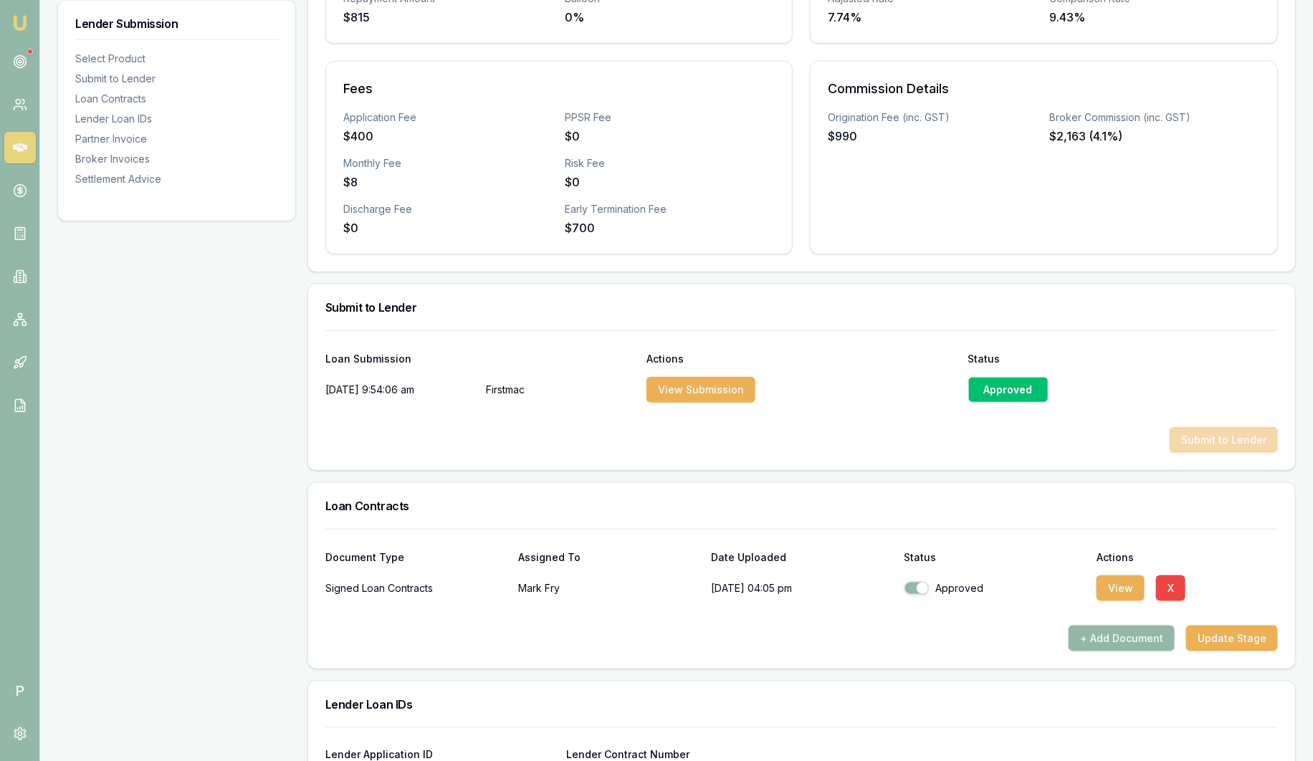
click at [1005, 394] on div "Approved" at bounding box center [1008, 390] width 80 height 26
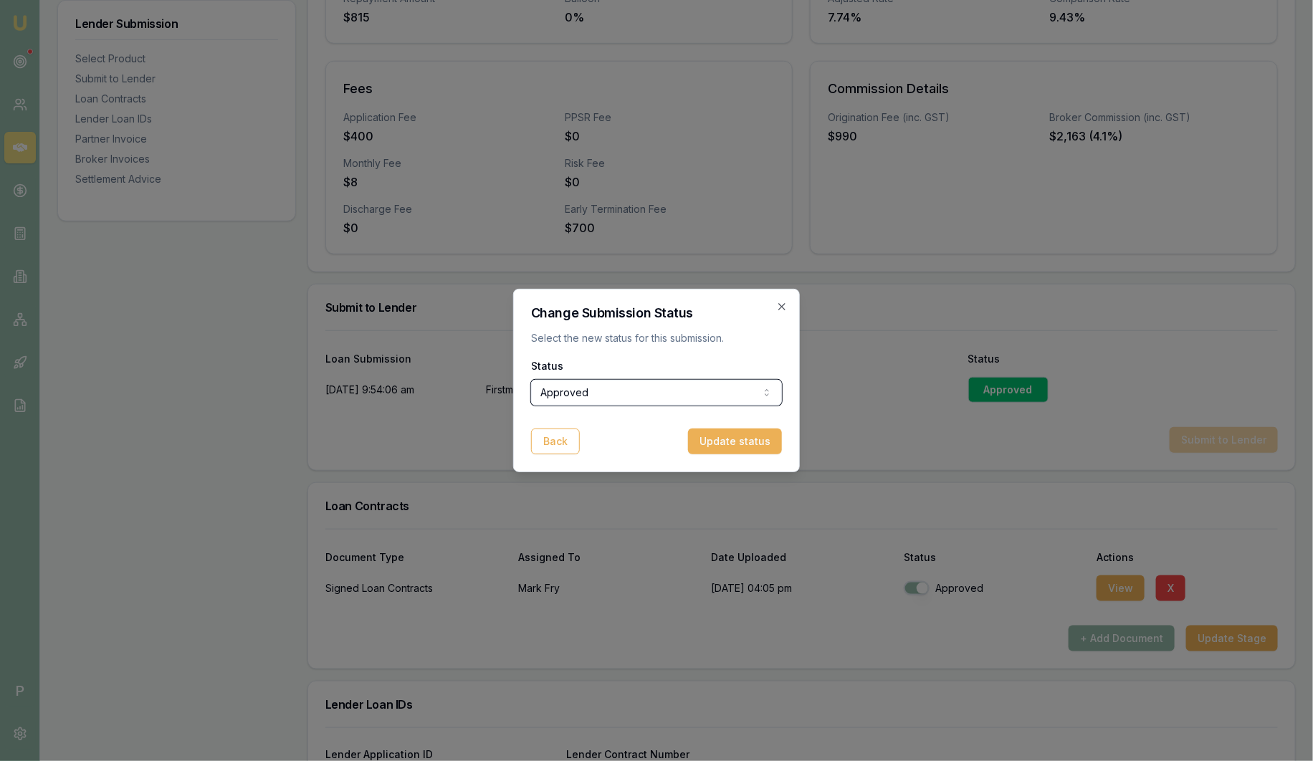
click at [781, 303] on icon "button" at bounding box center [781, 306] width 11 height 11
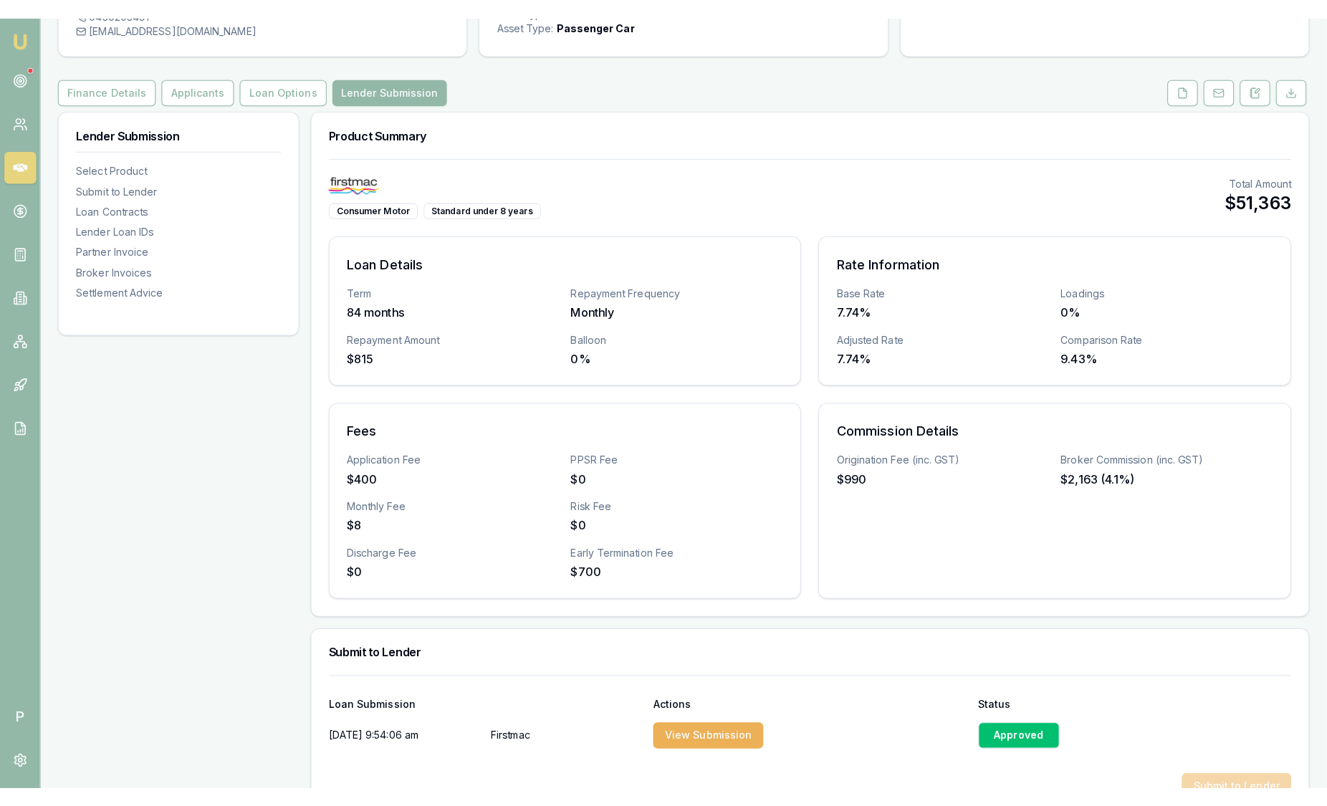
scroll to position [0, 0]
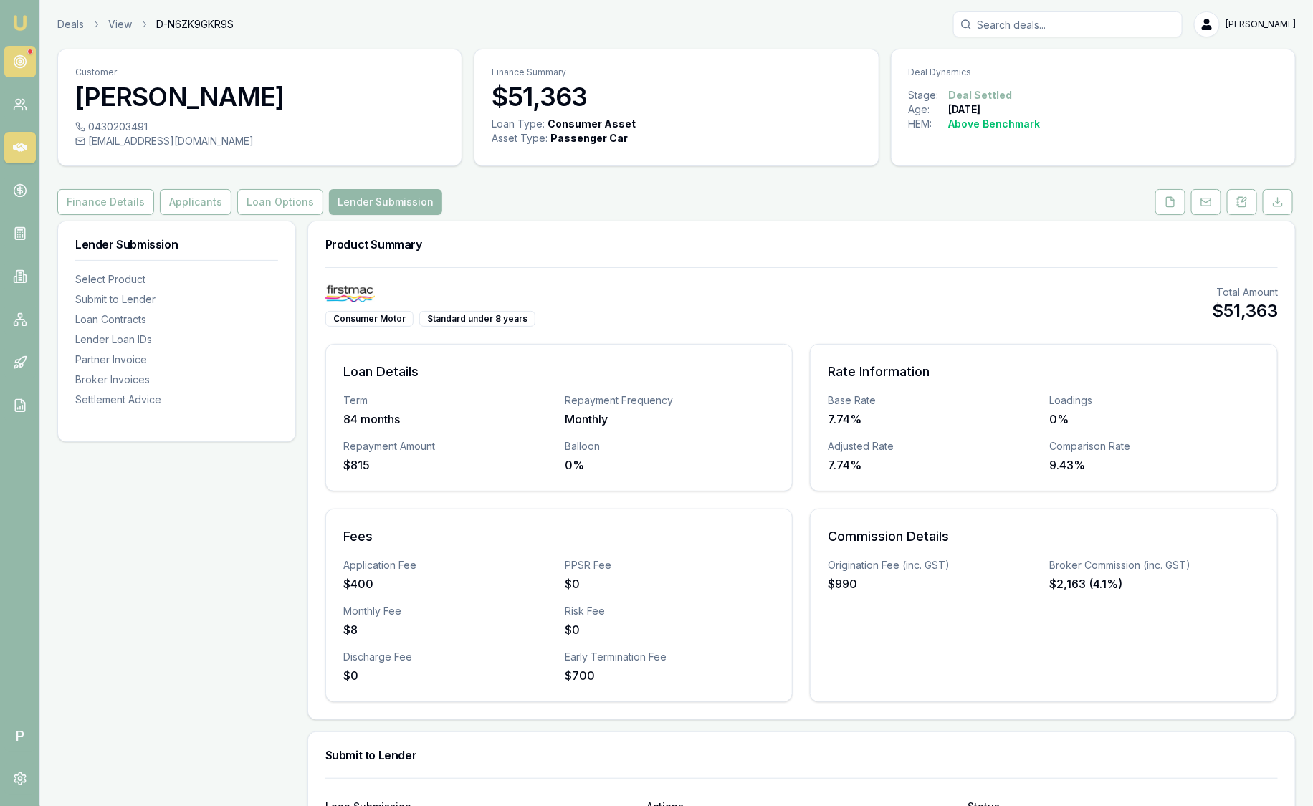
click at [16, 57] on icon at bounding box center [20, 61] width 14 height 14
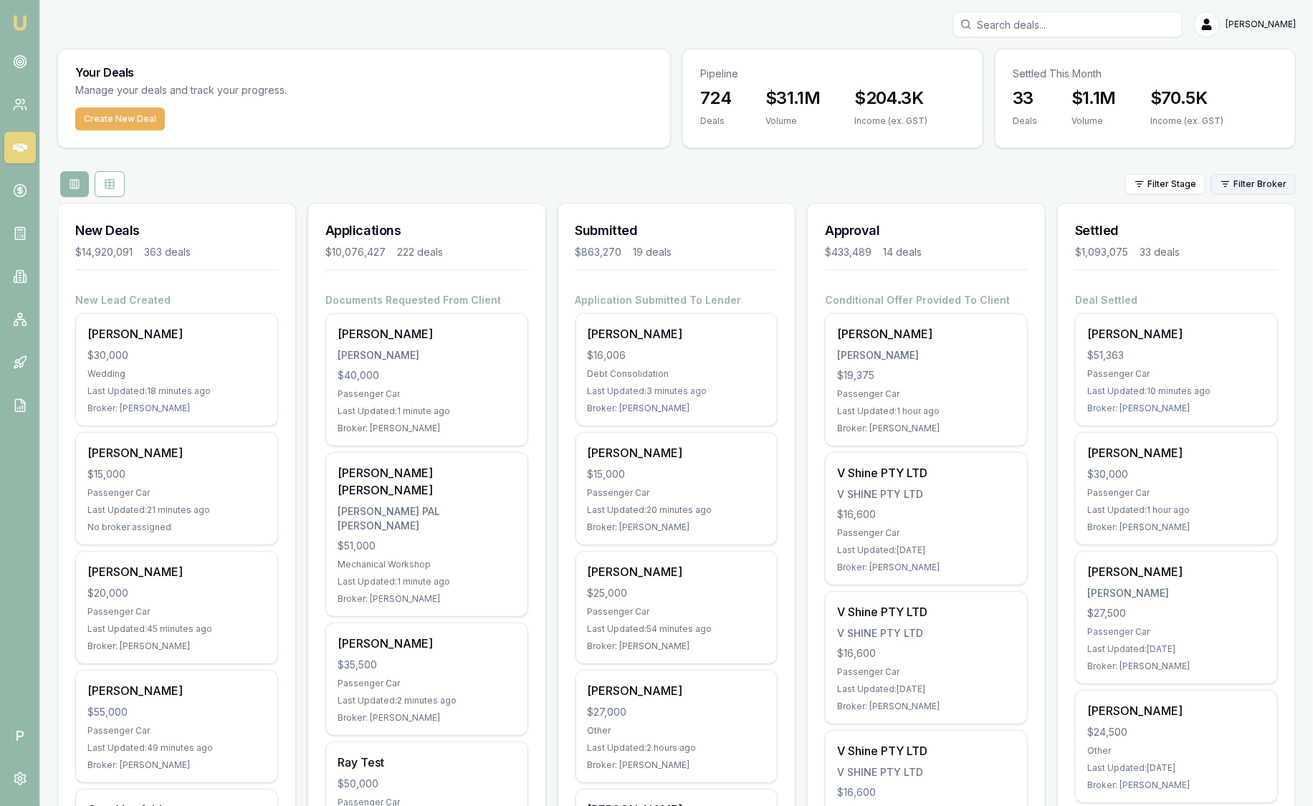
click at [1236, 188] on html "Emu Broker P [PERSON_NAME] Toggle Menu Your Deals Manage your deals and track y…" at bounding box center [656, 403] width 1313 height 806
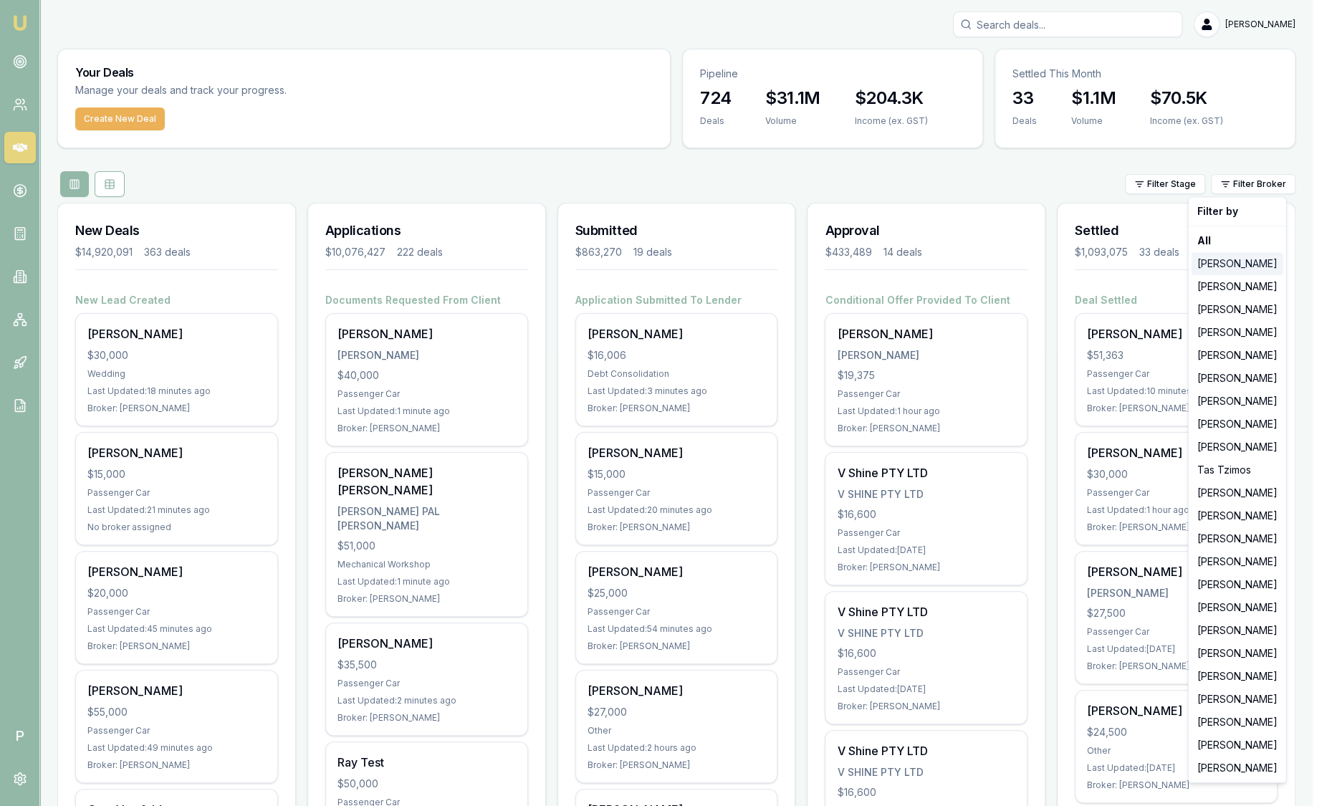
click at [1225, 258] on div "[PERSON_NAME]" at bounding box center [1238, 263] width 92 height 23
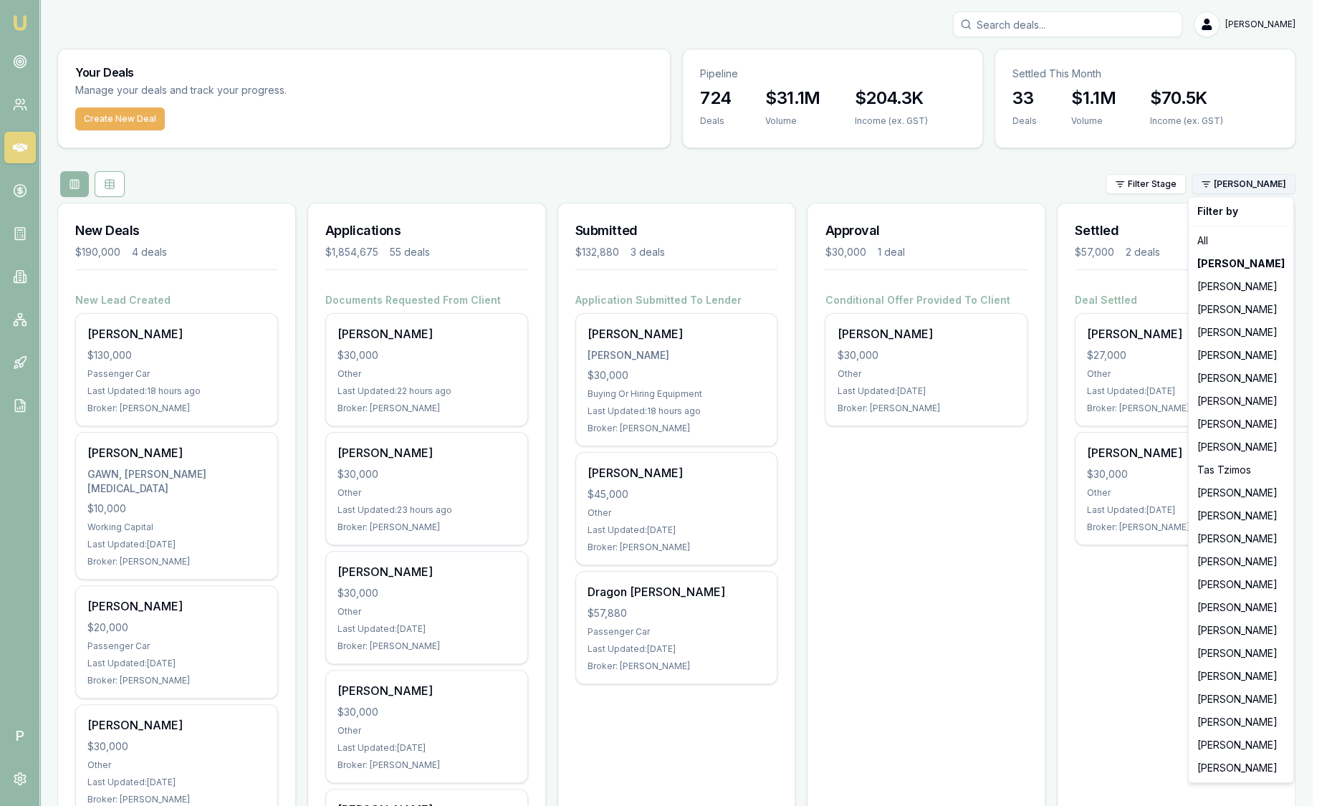
click at [1227, 183] on html "Emu Broker P [PERSON_NAME] Toggle Menu Your Deals Manage your deals and track y…" at bounding box center [663, 403] width 1327 height 806
click at [1193, 288] on div "[PERSON_NAME]" at bounding box center [1241, 286] width 99 height 23
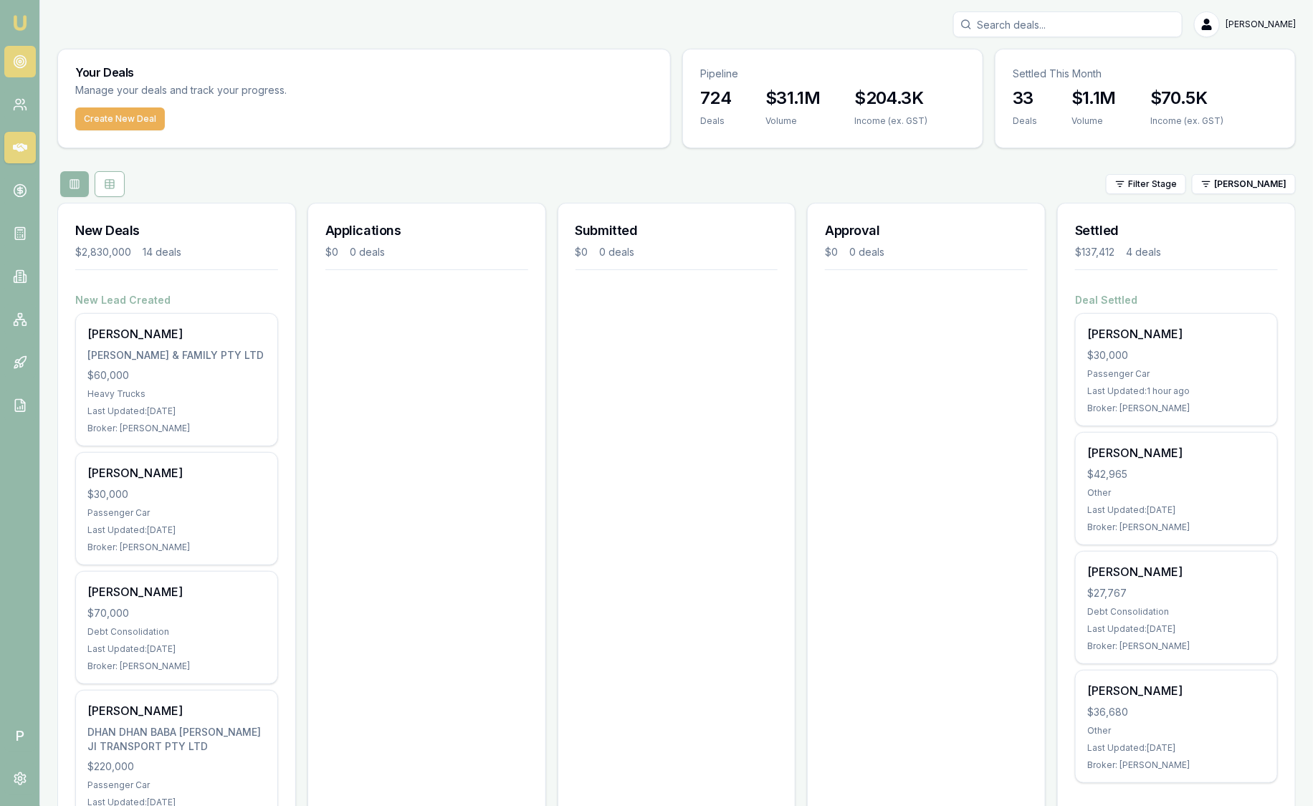
click at [20, 68] on icon at bounding box center [20, 61] width 14 height 14
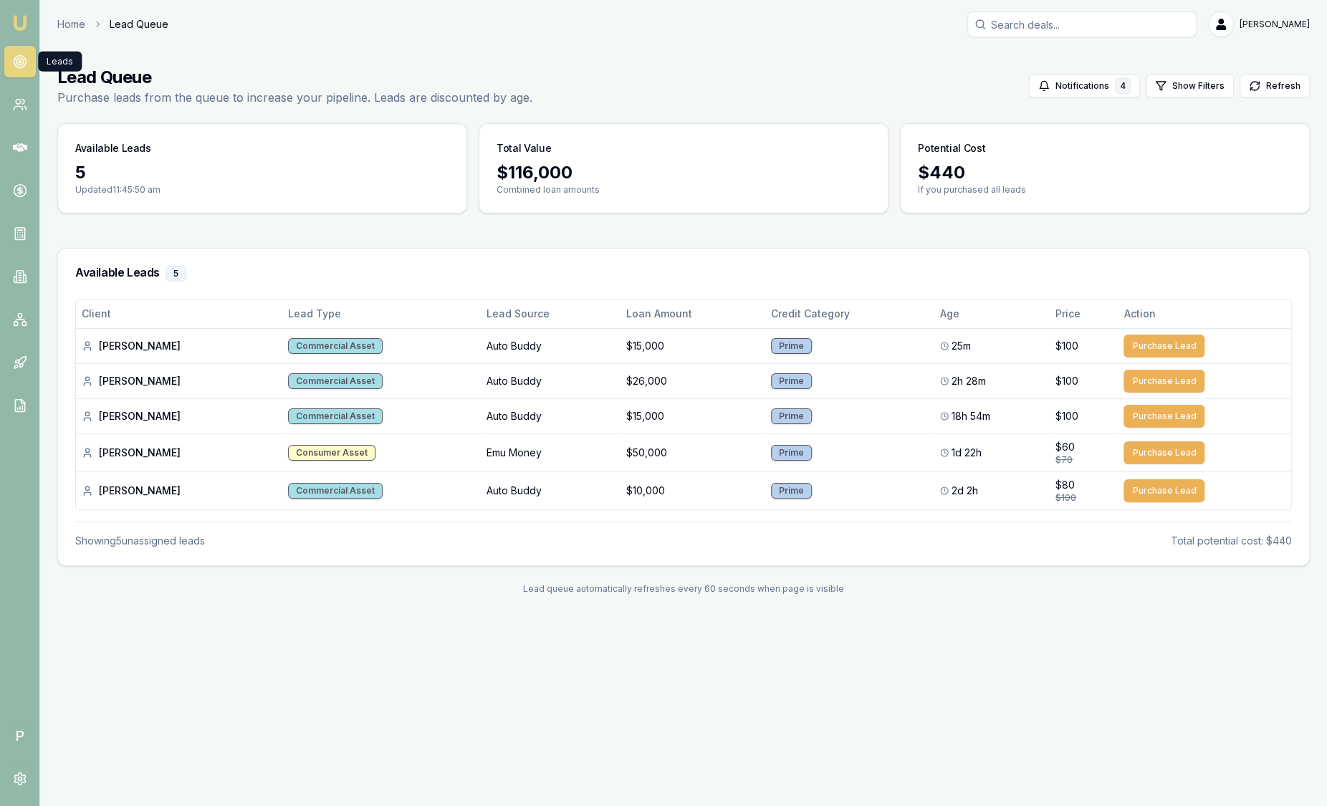
click at [23, 68] on icon at bounding box center [20, 61] width 14 height 14
click at [19, 183] on icon at bounding box center [20, 190] width 14 height 14
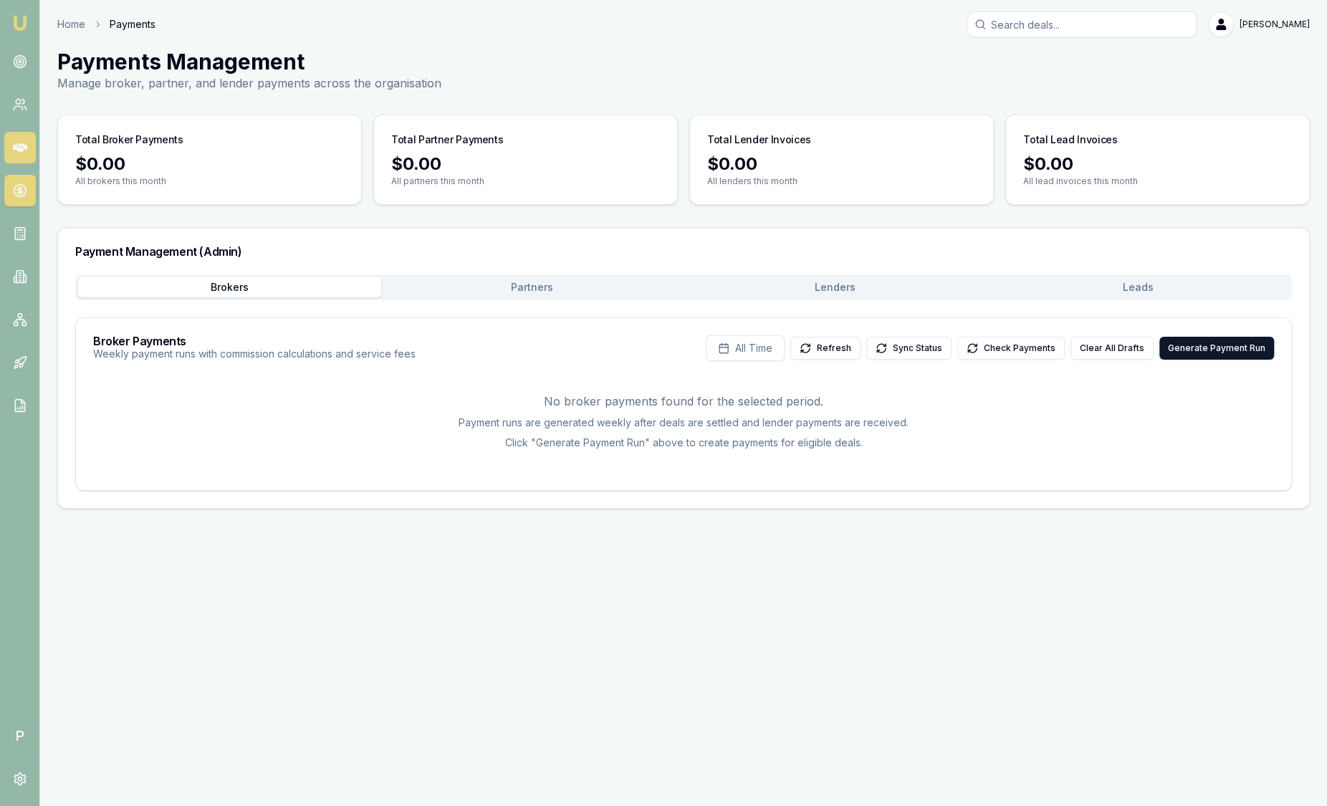
click at [22, 149] on icon at bounding box center [20, 147] width 14 height 9
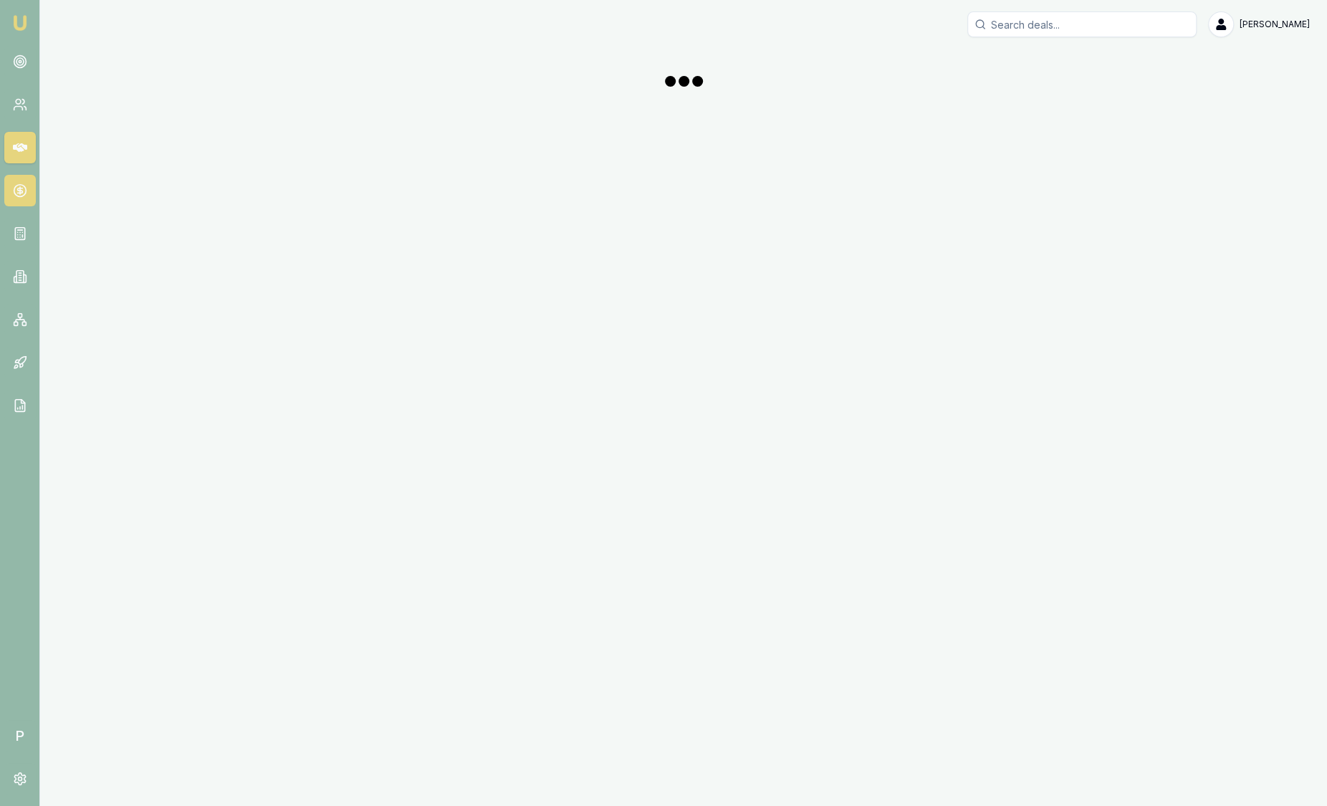
click at [18, 193] on icon at bounding box center [20, 190] width 14 height 14
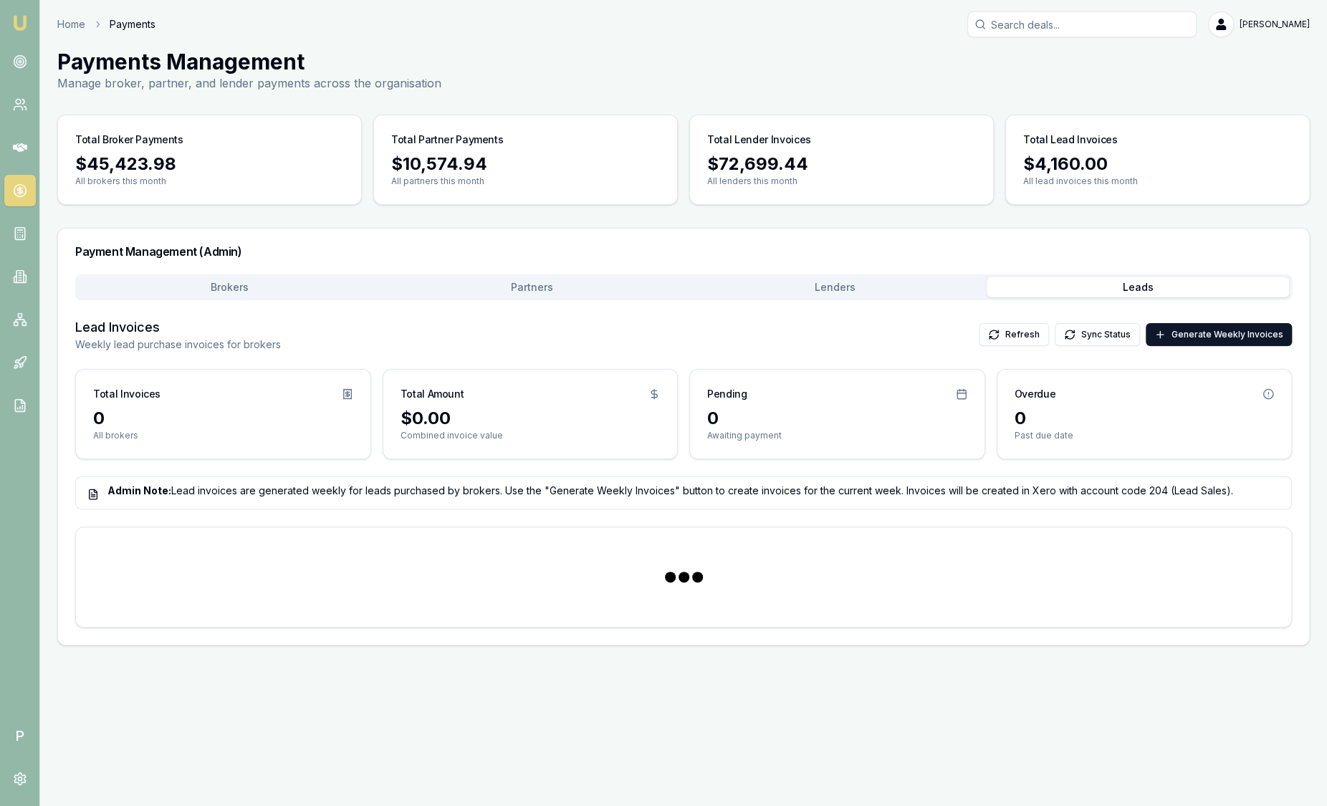
click at [1081, 295] on button "Leads" at bounding box center [1138, 287] width 303 height 20
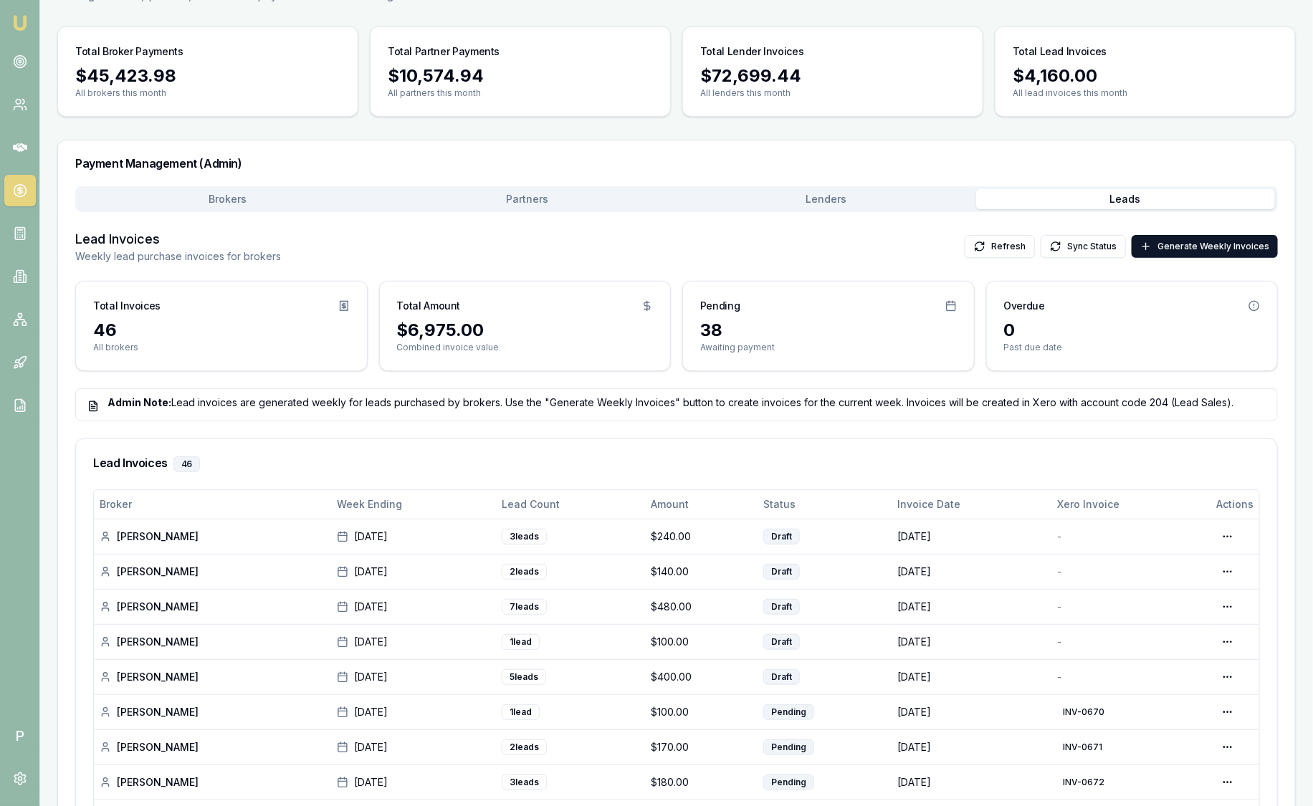
scroll to position [89, 0]
click at [18, 59] on icon at bounding box center [20, 61] width 14 height 14
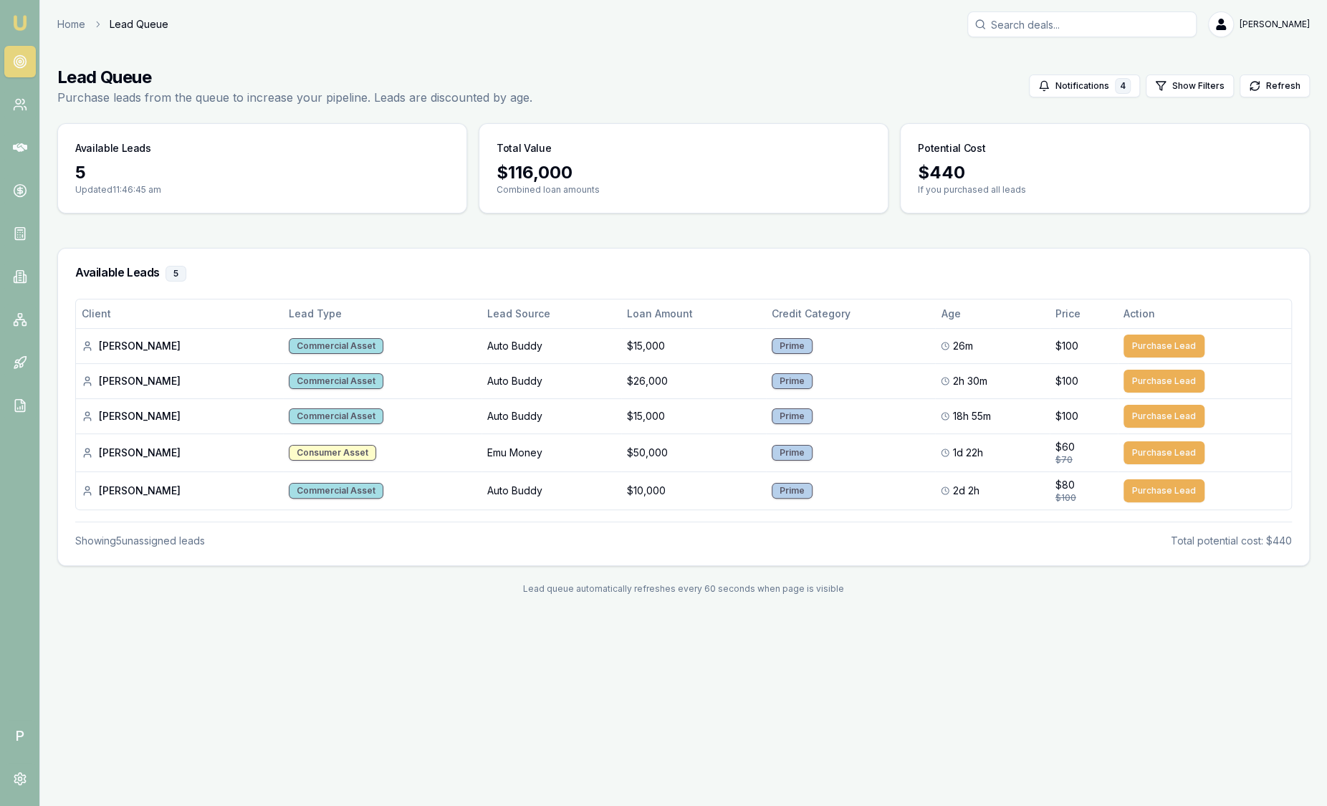
click at [15, 29] on img at bounding box center [19, 22] width 17 height 17
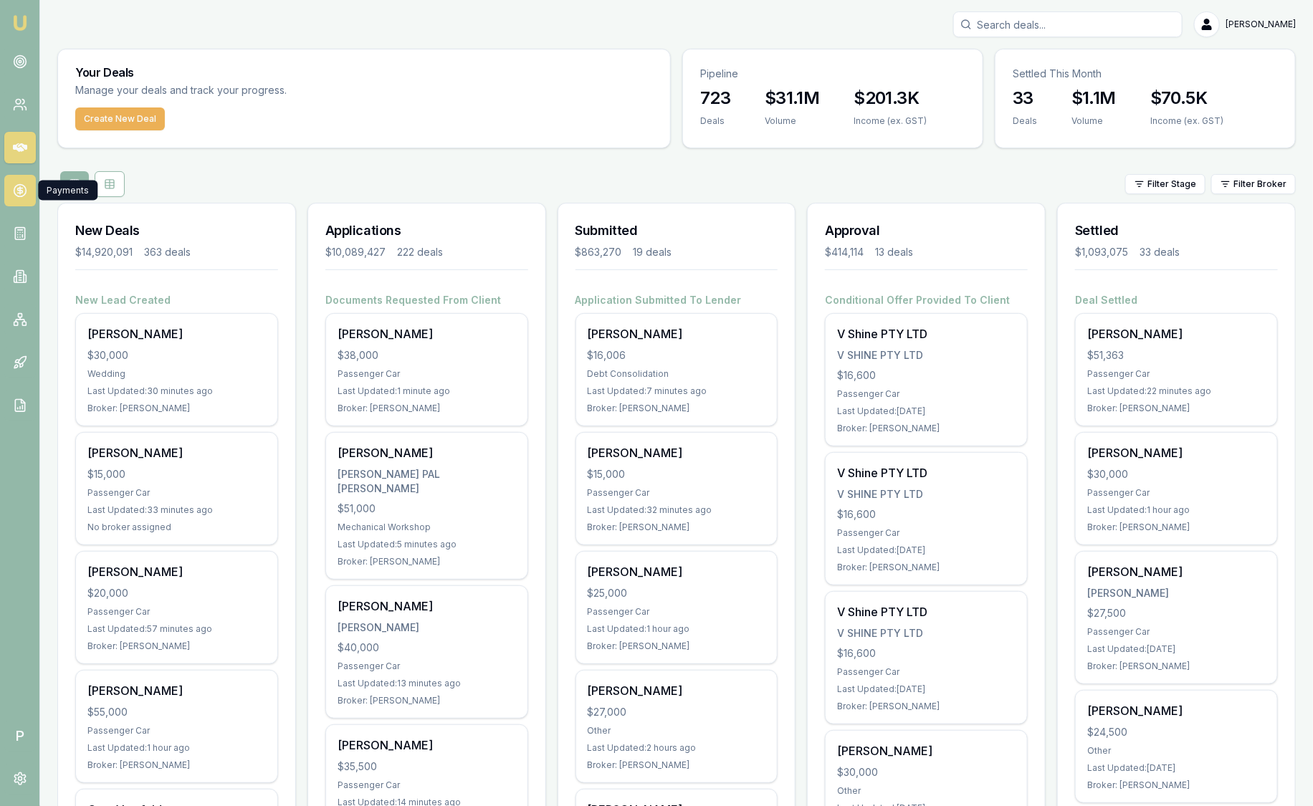
click at [26, 196] on icon at bounding box center [20, 190] width 14 height 14
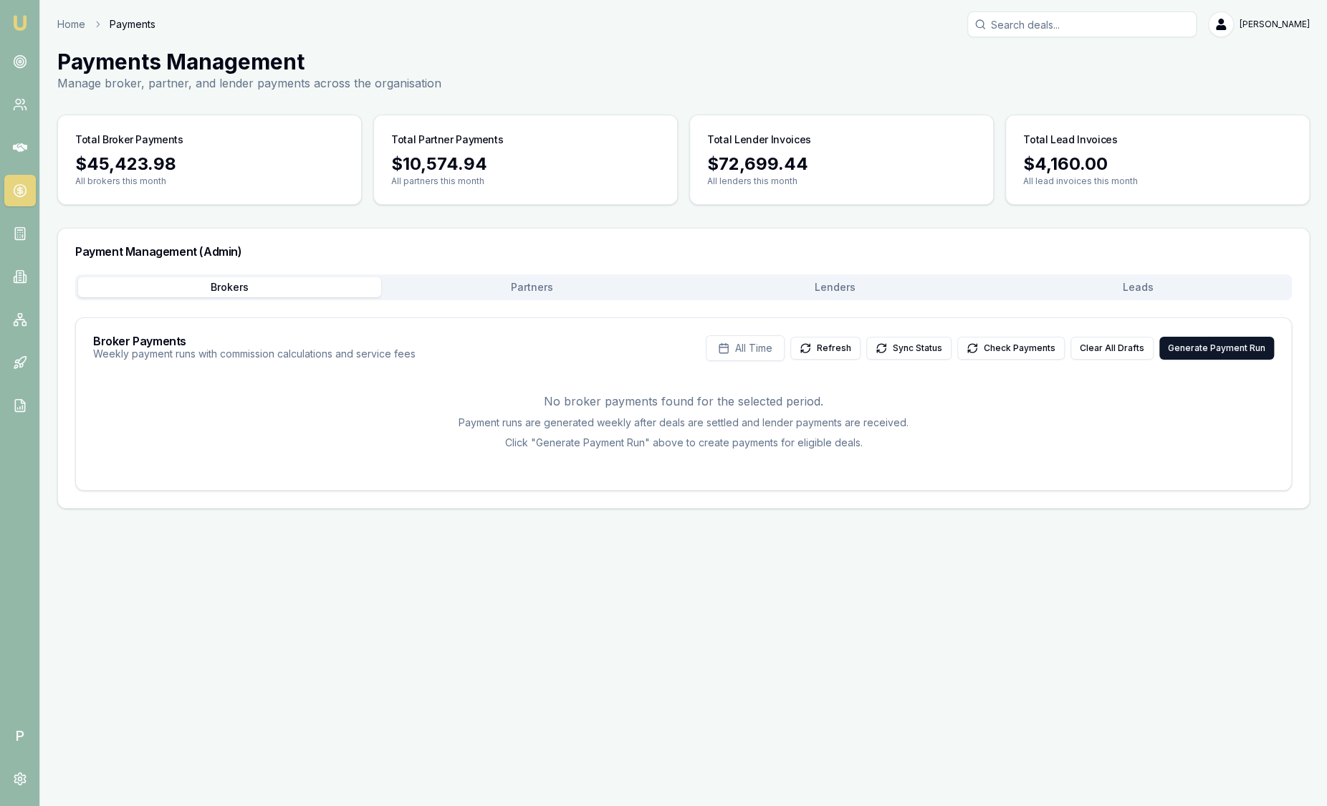
click at [1171, 284] on button "Leads" at bounding box center [1138, 287] width 303 height 20
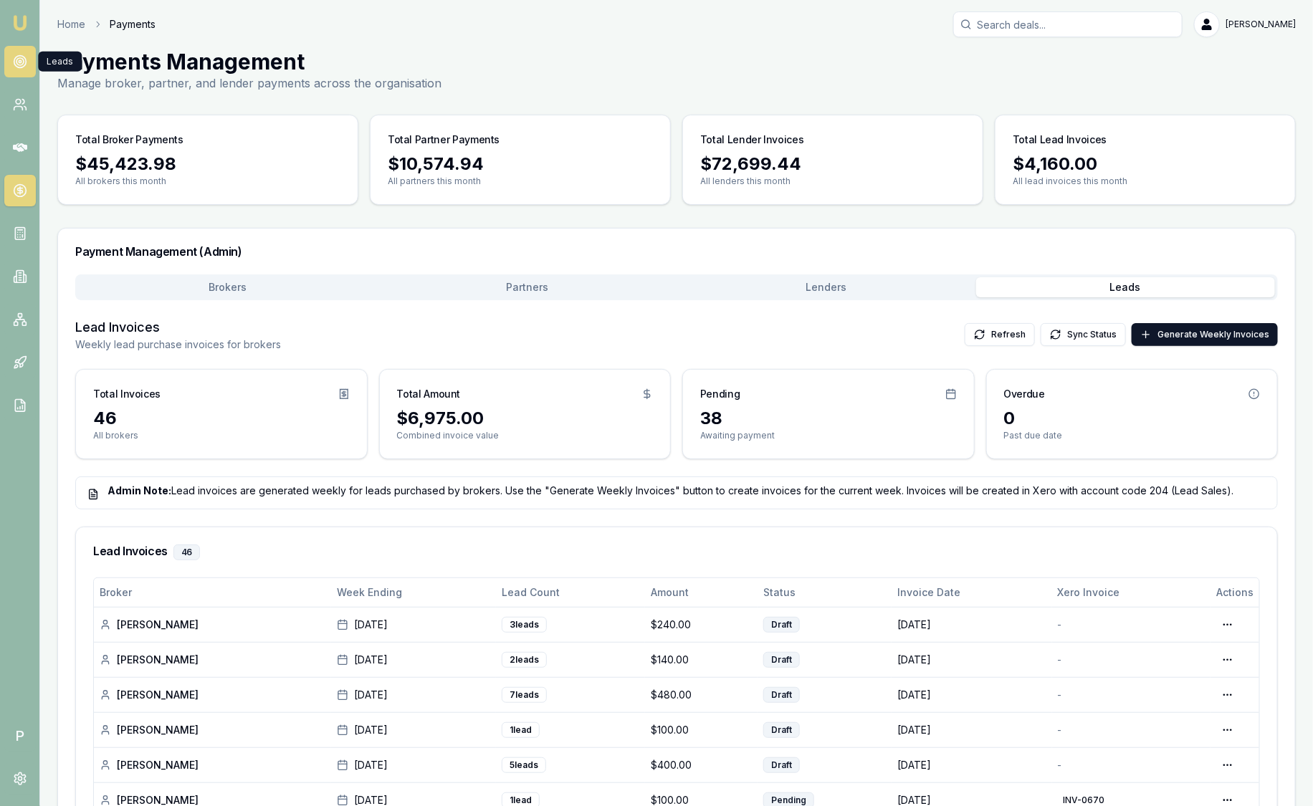
click at [22, 71] on link at bounding box center [20, 62] width 32 height 32
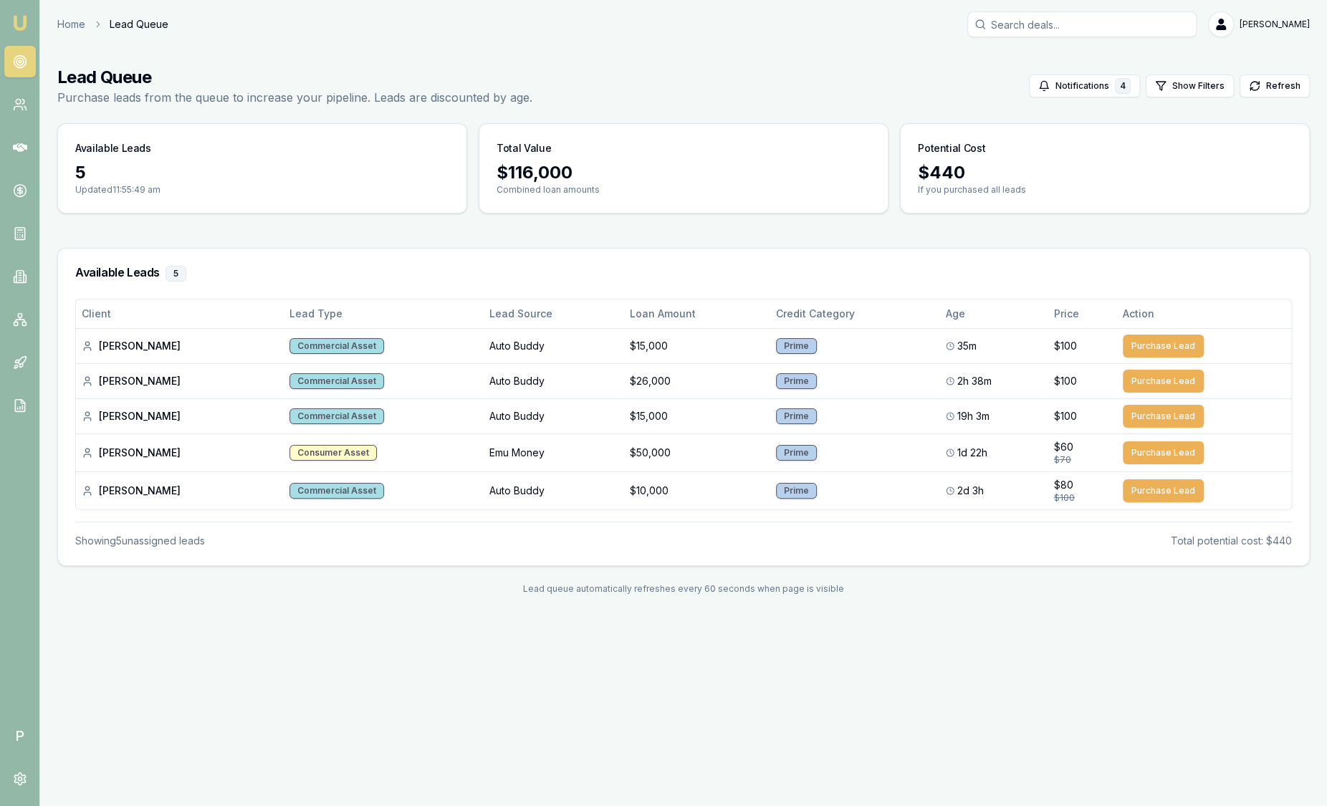
click at [23, 28] on img at bounding box center [19, 22] width 17 height 17
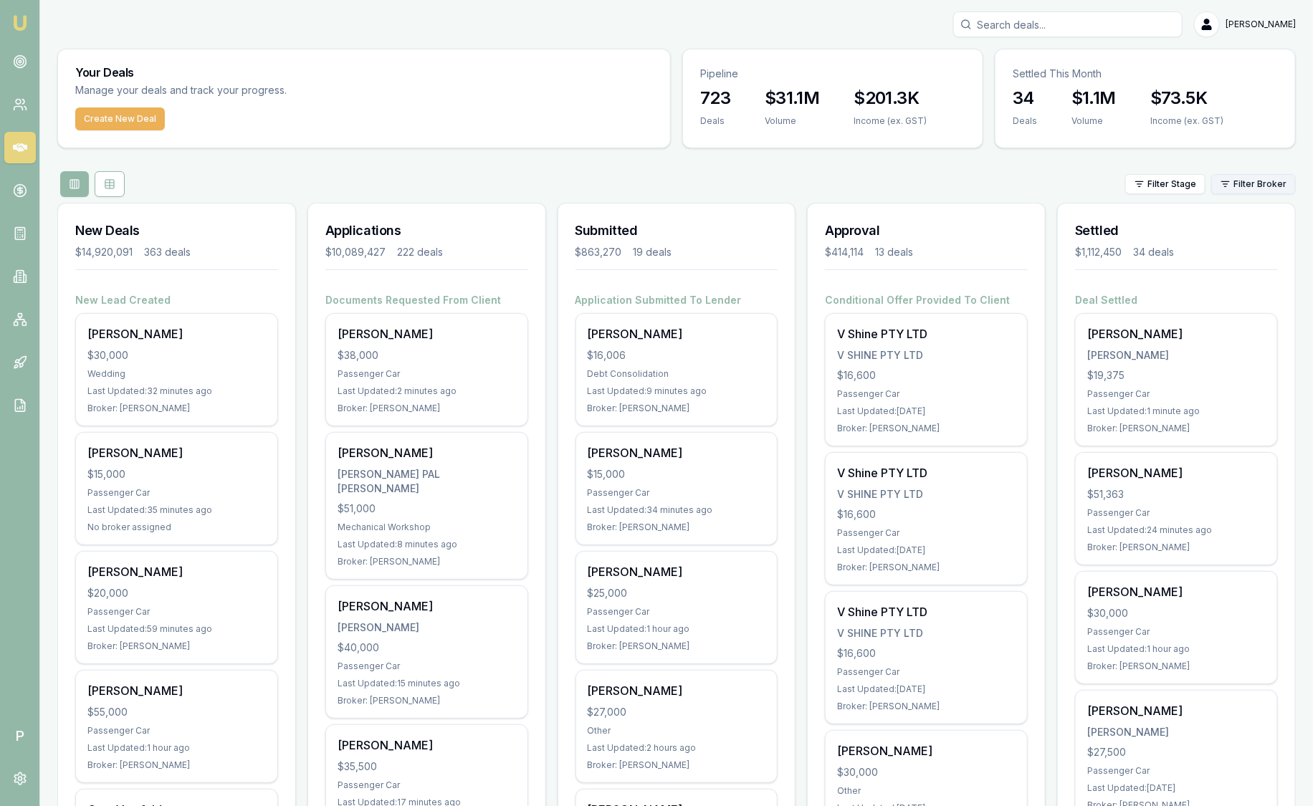
click at [1259, 183] on html "Emu Broker P Sam Crouch Toggle Menu Your Deals Manage your deals and track your…" at bounding box center [656, 403] width 1313 height 806
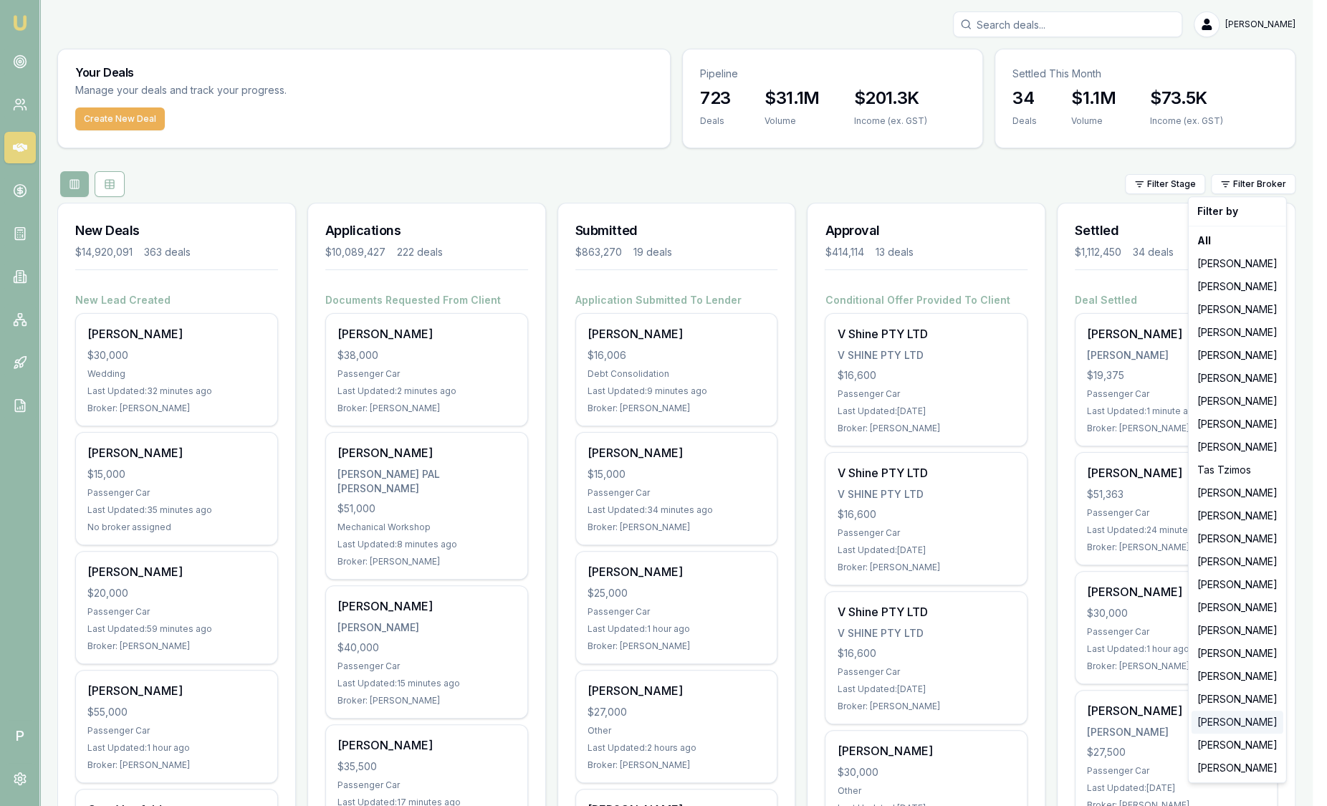
click at [1228, 718] on div "[PERSON_NAME]" at bounding box center [1238, 722] width 92 height 23
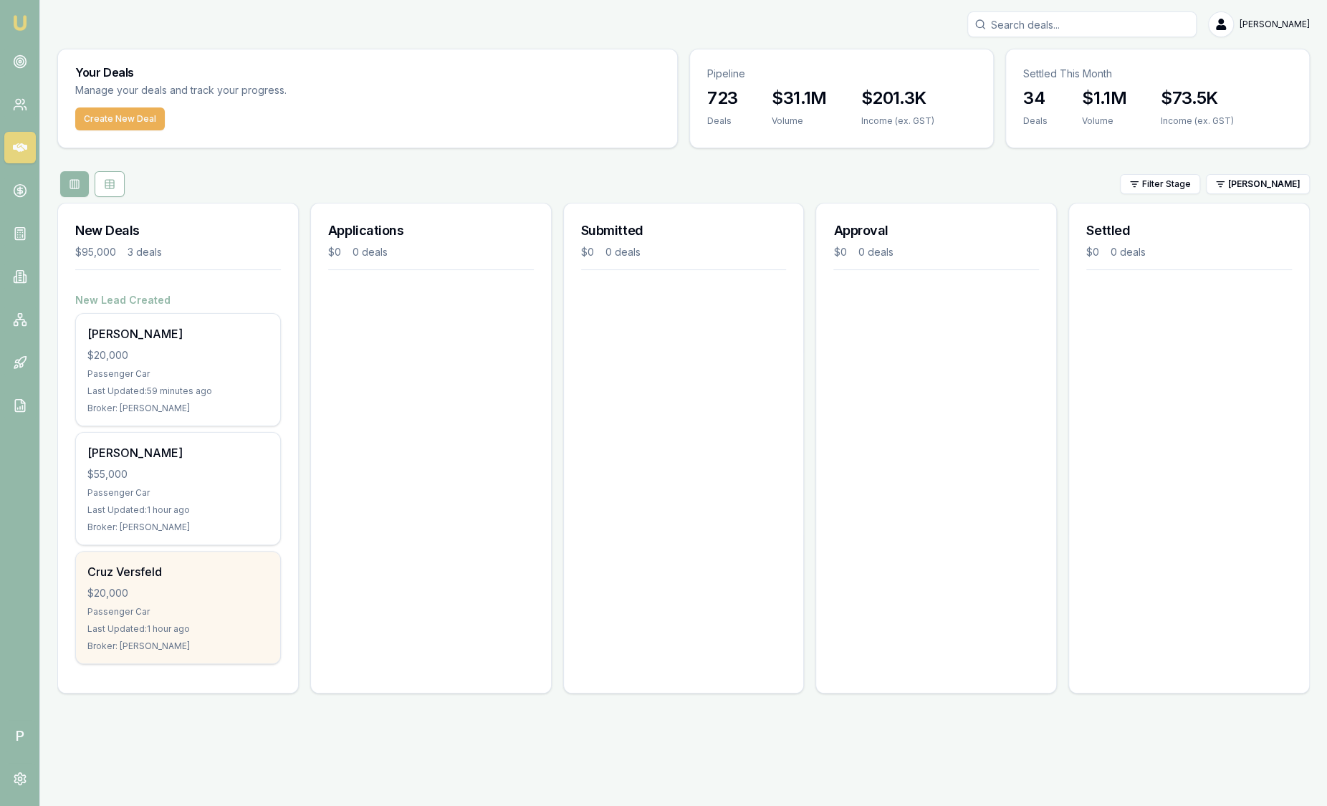
click at [213, 574] on div "Cruz Versfeld" at bounding box center [177, 571] width 181 height 17
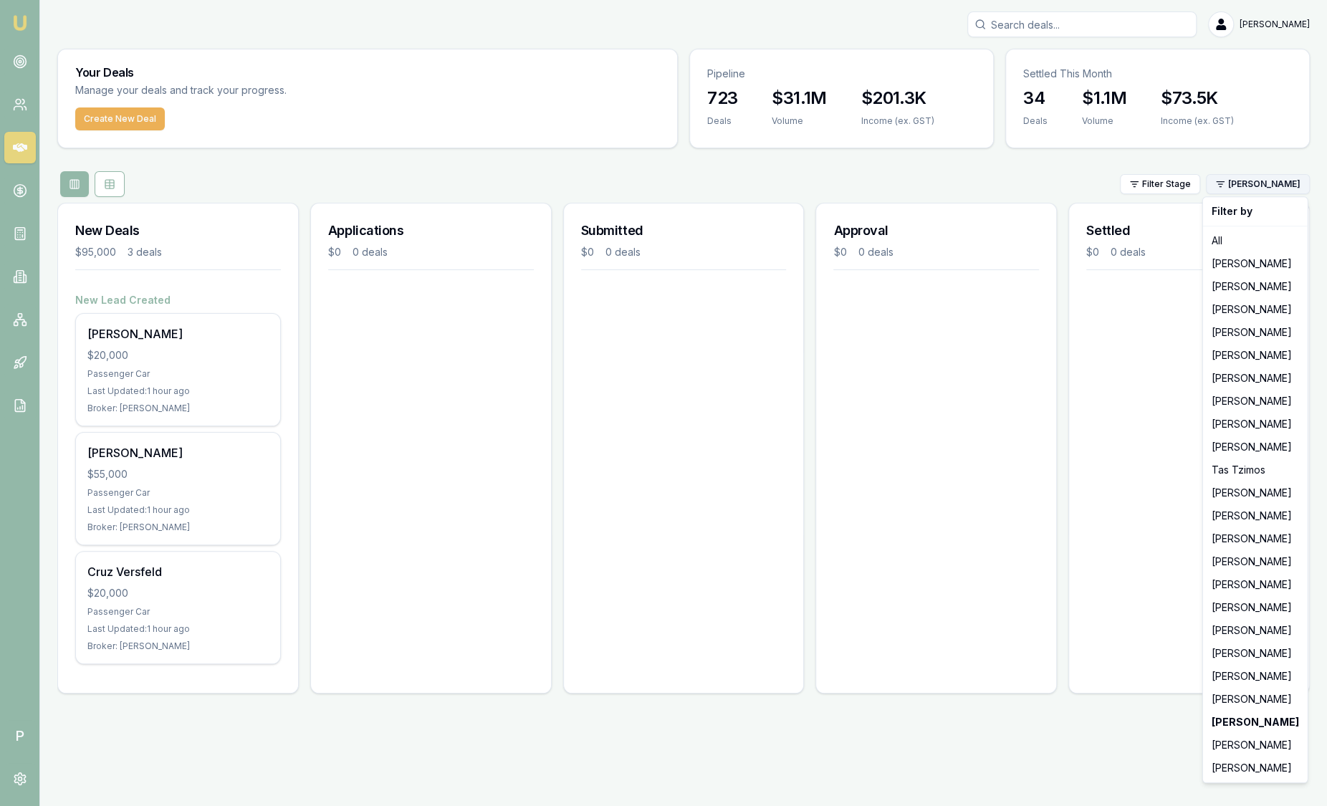
click at [1267, 183] on html "Emu Broker P Sam Crouch Toggle Menu Your Deals Manage your deals and track your…" at bounding box center [663, 403] width 1327 height 806
click at [1237, 699] on div "[PERSON_NAME]" at bounding box center [1255, 699] width 99 height 23
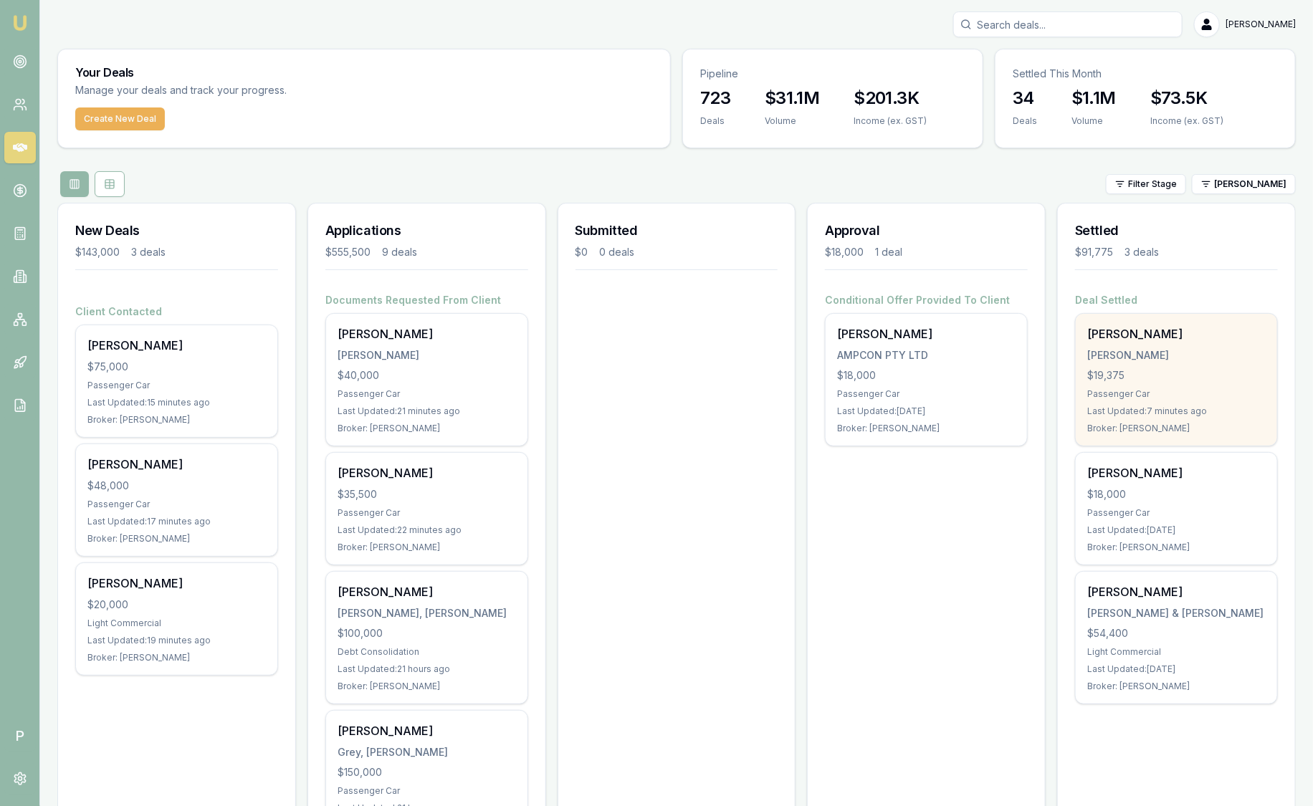
click at [1178, 426] on div "Broker: [PERSON_NAME]" at bounding box center [1176, 428] width 178 height 11
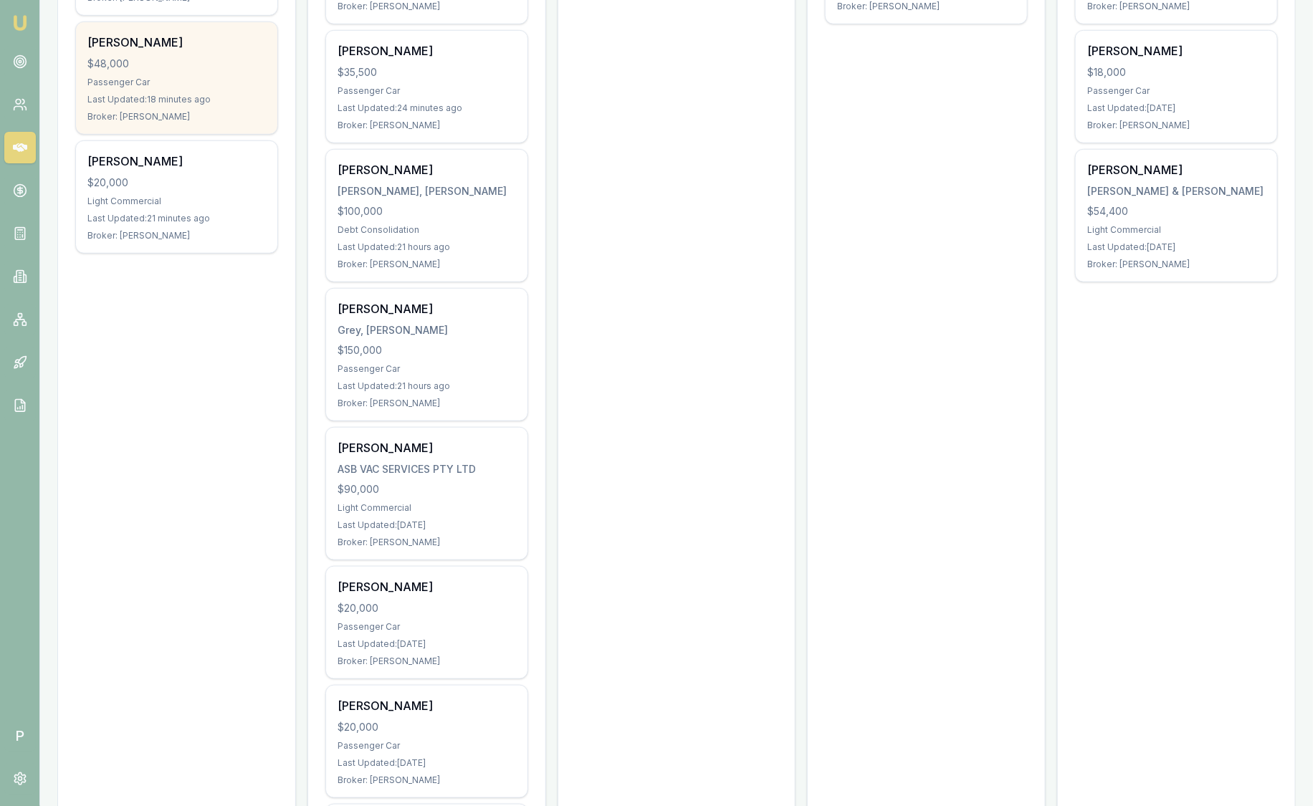
scroll to position [358, 0]
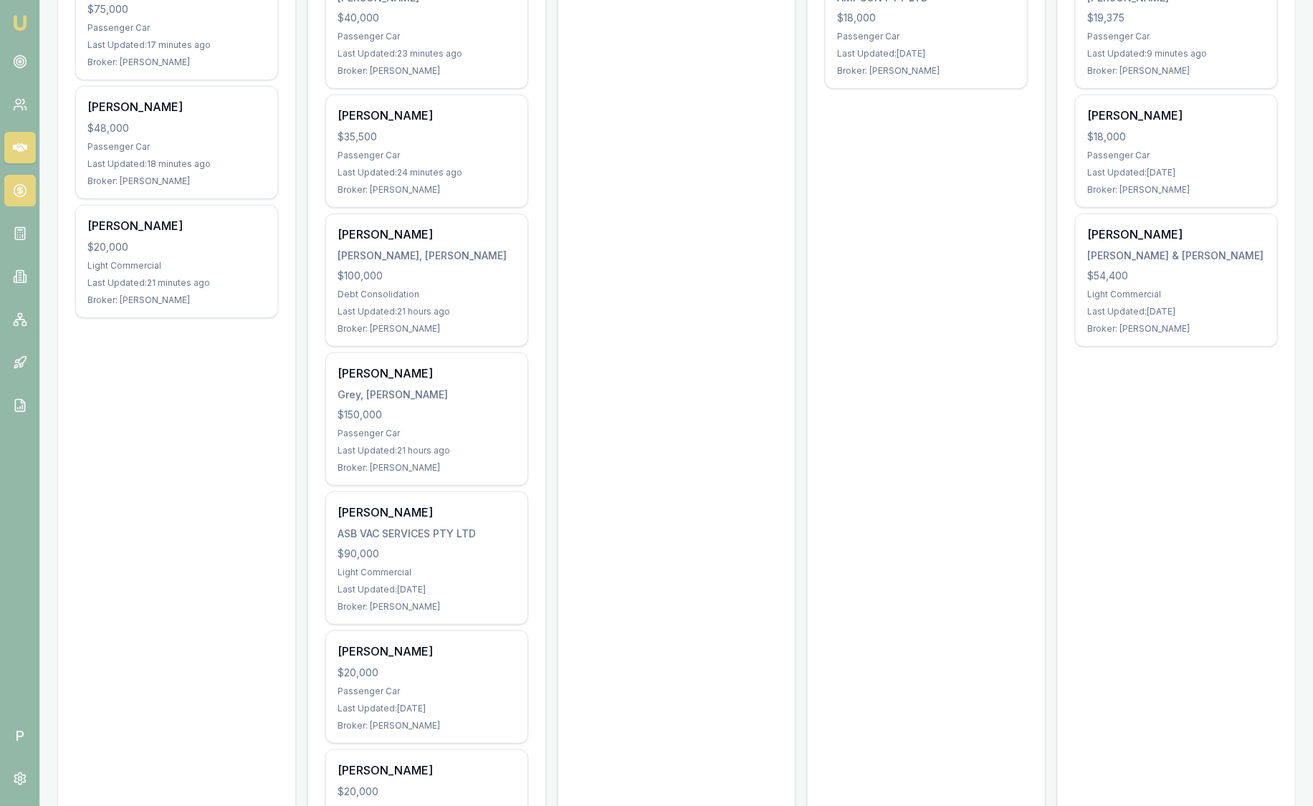
click at [24, 189] on icon at bounding box center [20, 190] width 14 height 14
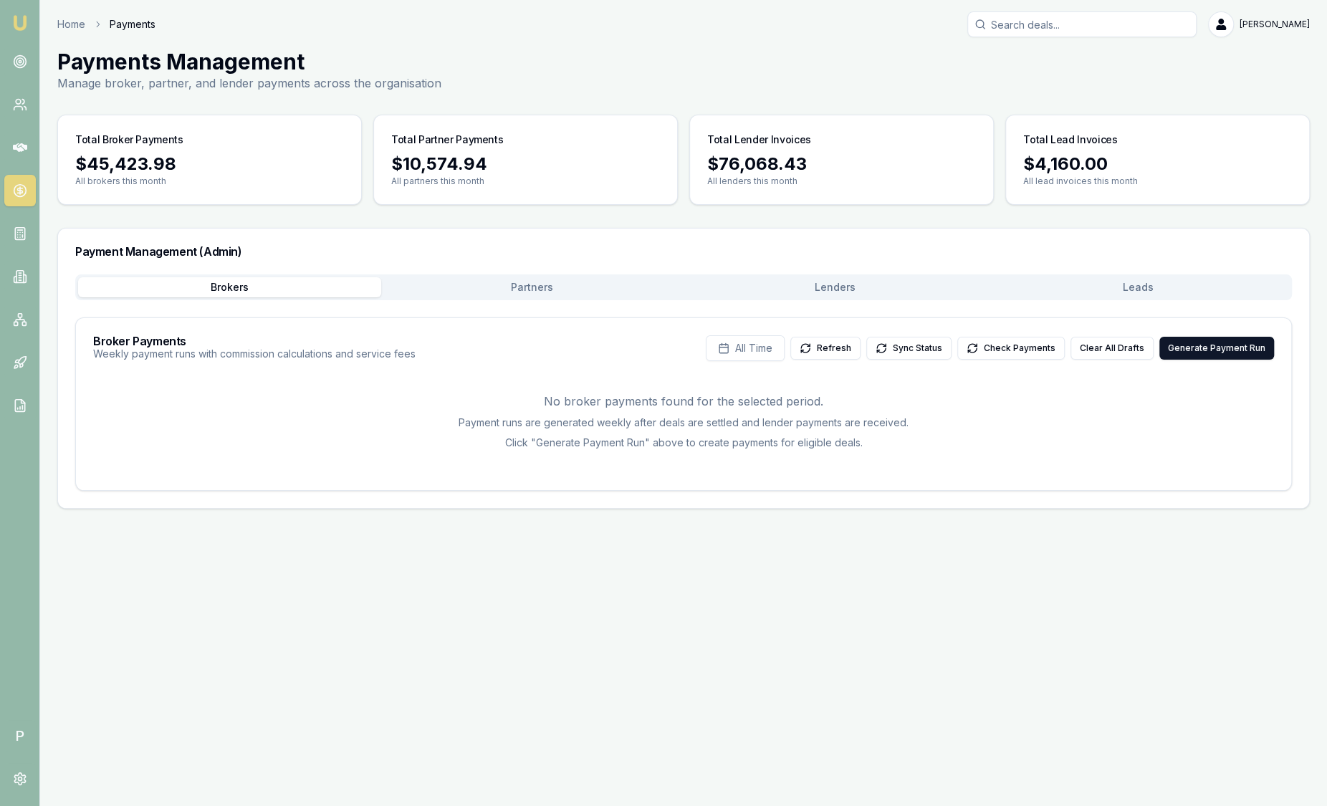
click at [1037, 291] on button "Leads" at bounding box center [1138, 287] width 303 height 20
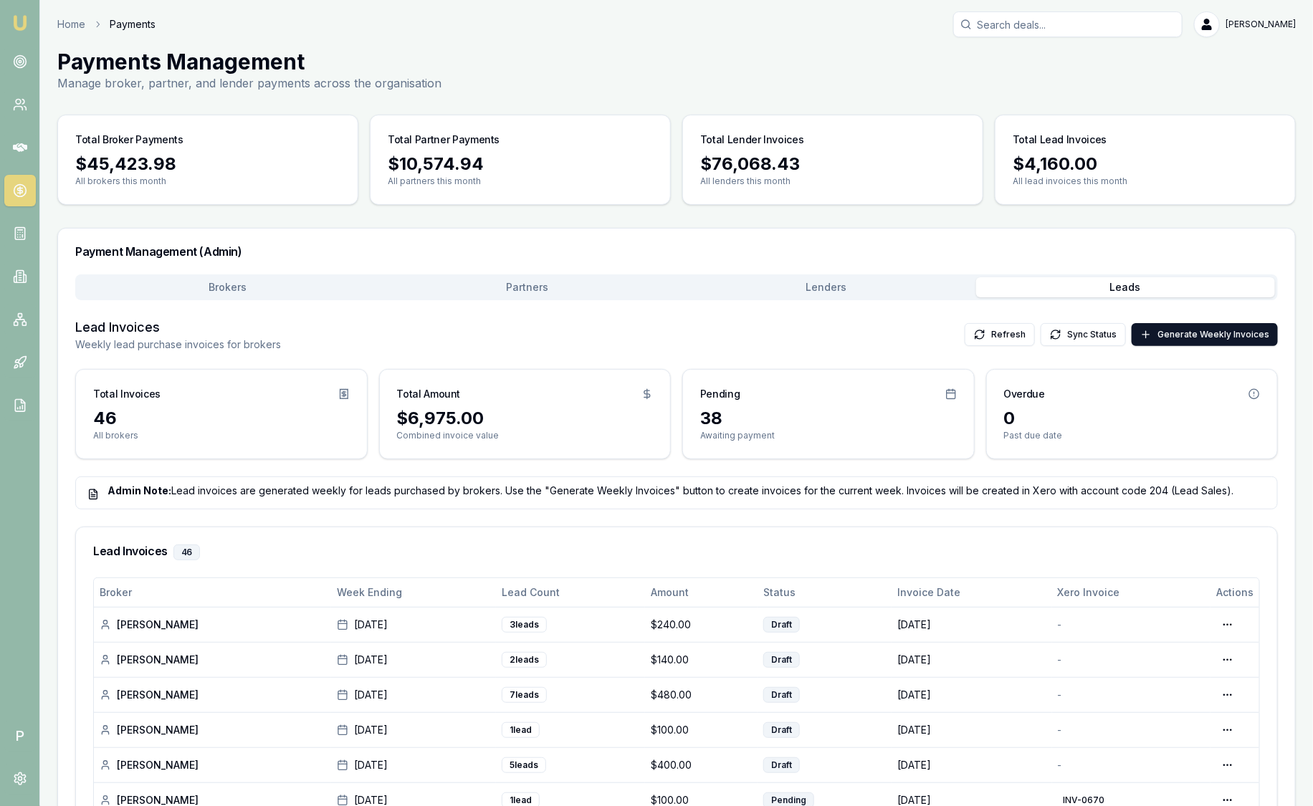
click at [24, 19] on img at bounding box center [19, 22] width 17 height 17
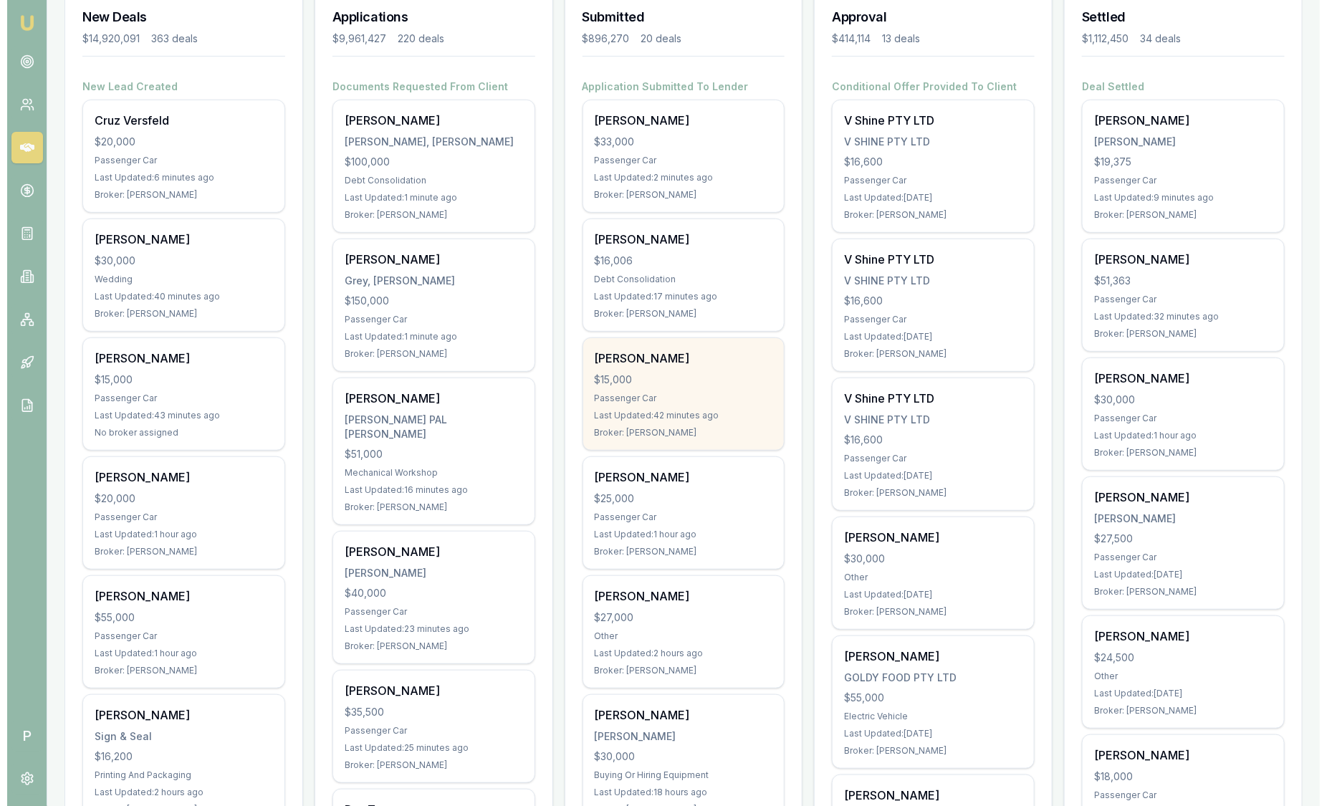
scroll to position [89, 0]
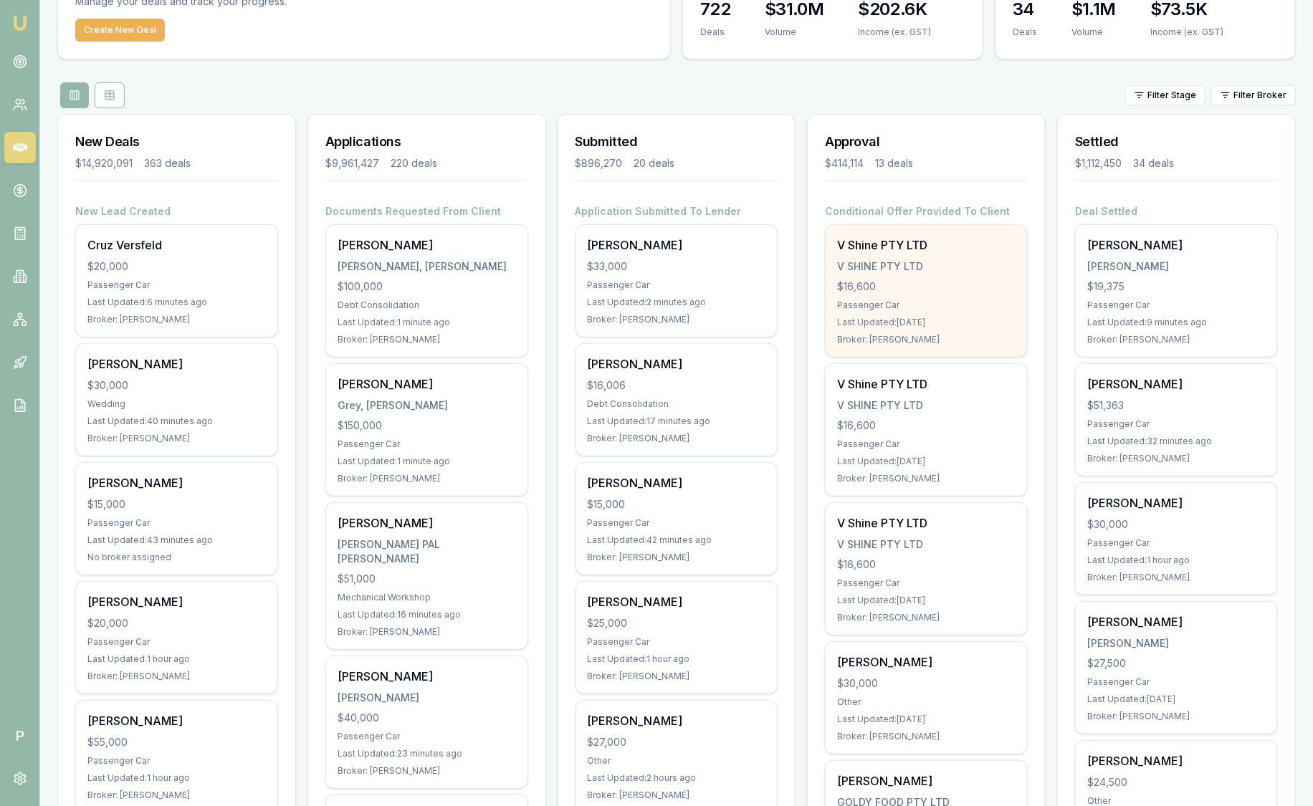
click at [863, 318] on div "Last Updated: 2 days ago" at bounding box center [926, 322] width 178 height 11
click at [866, 276] on div "V Shine PTY LTD V SHINE PTY LTD $16,600 Passenger Car Last Updated: 2 days ago …" at bounding box center [925, 291] width 201 height 132
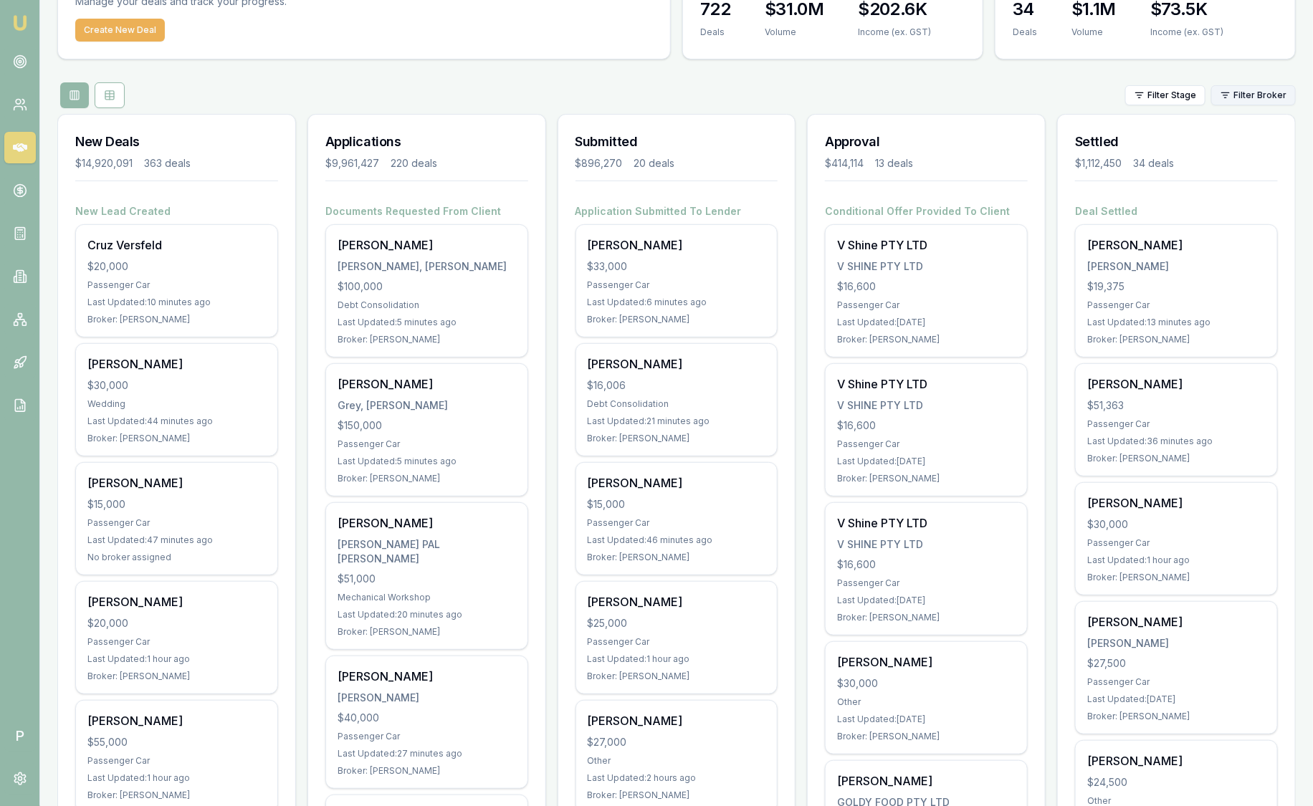
click at [1271, 85] on html "Emu Broker P Sam Crouch Toggle Menu Your Deals Manage your deals and track your…" at bounding box center [656, 314] width 1313 height 806
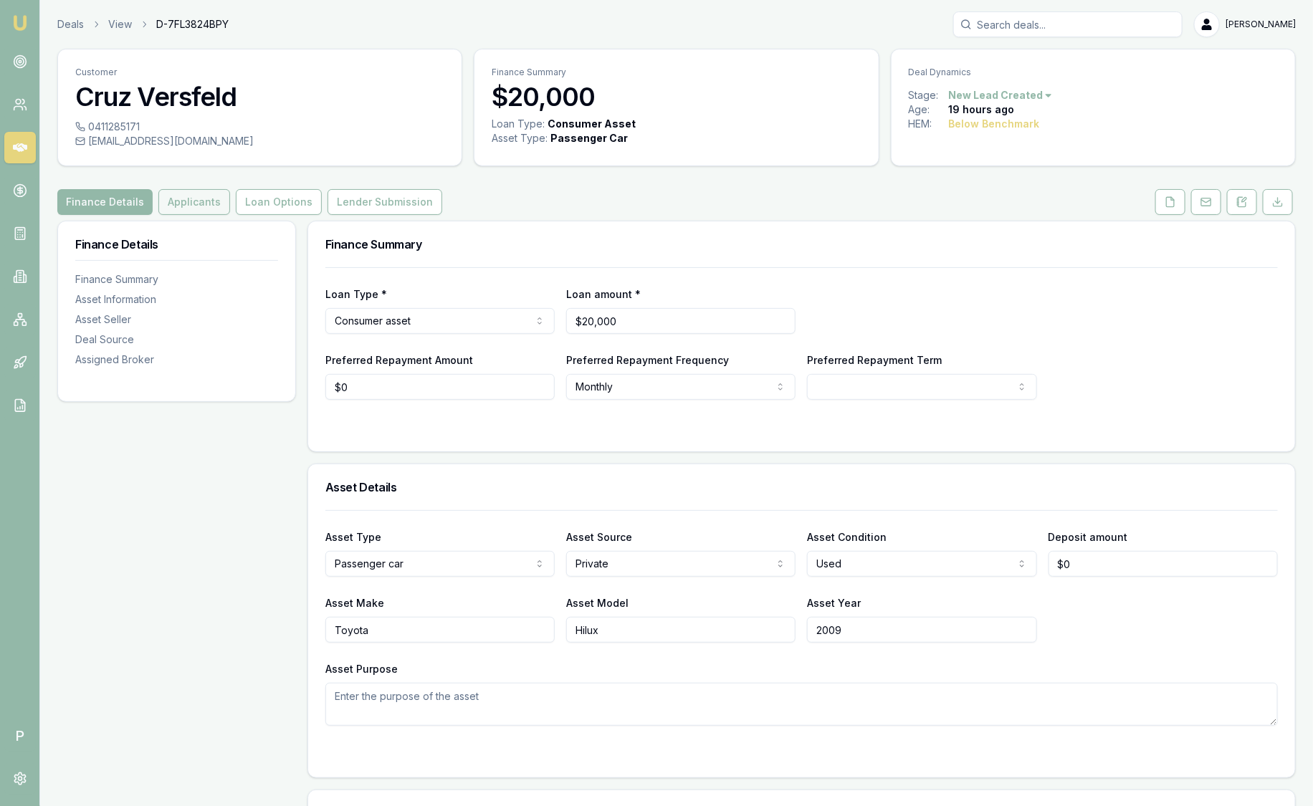
click at [199, 206] on button "Applicants" at bounding box center [194, 202] width 72 height 26
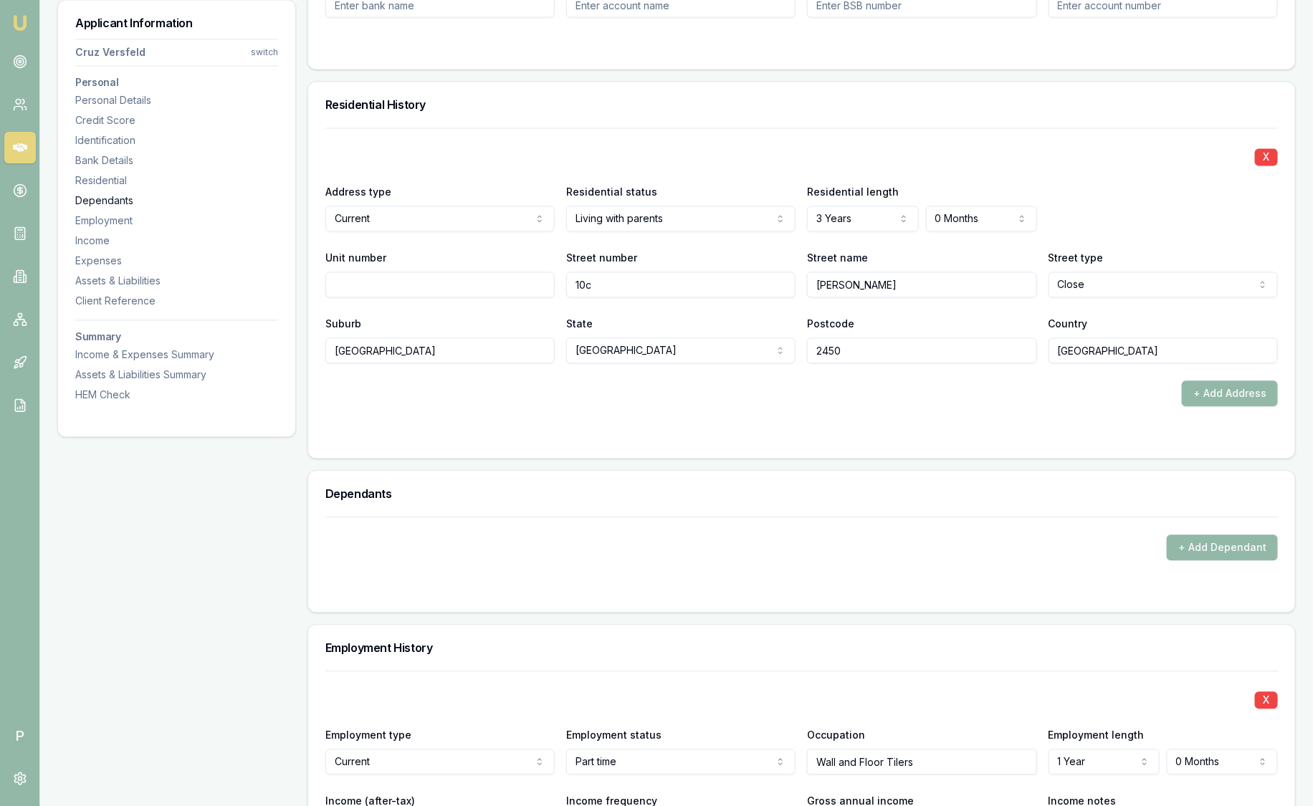
scroll to position [1612, 0]
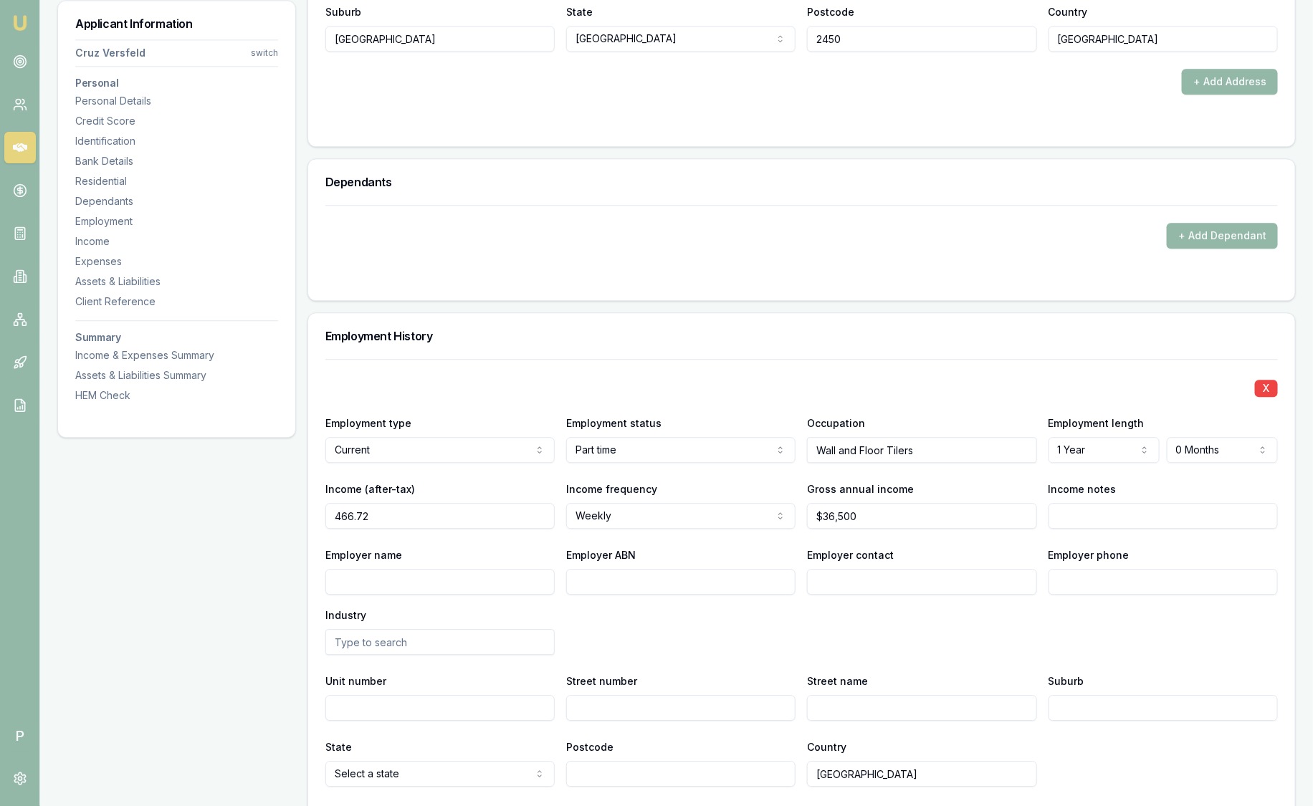
click at [420, 514] on input "466.72" at bounding box center [439, 516] width 229 height 26
click at [428, 373] on div "X Employment type Current Current Previous Employment status [DEMOGRAPHIC_DATA]…" at bounding box center [801, 573] width 952 height 428
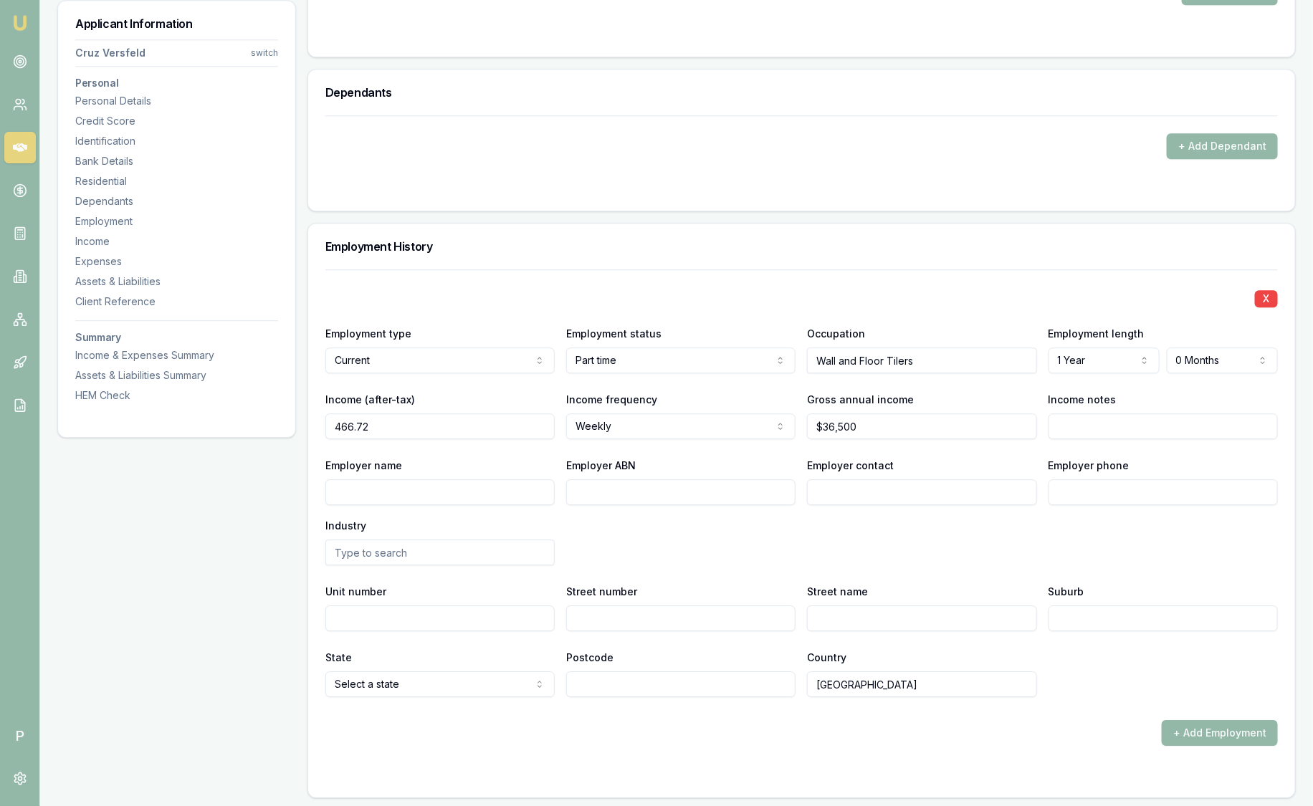
drag, startPoint x: 414, startPoint y: 431, endPoint x: 373, endPoint y: 430, distance: 40.9
click at [373, 430] on input "466.72" at bounding box center [439, 426] width 229 height 26
type input "$467"
click at [507, 279] on div "X Employment type Current Current Previous Employment status [DEMOGRAPHIC_DATA]…" at bounding box center [801, 483] width 952 height 428
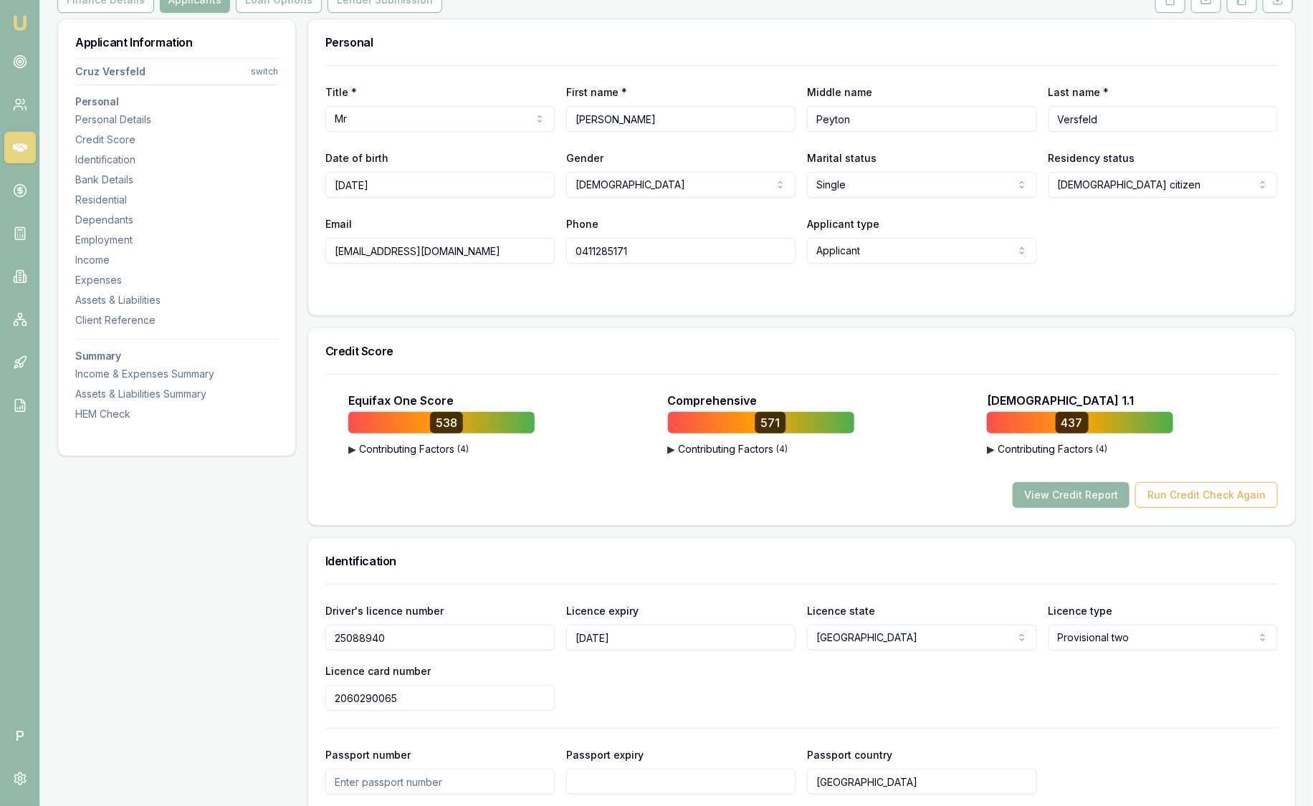
scroll to position [77, 0]
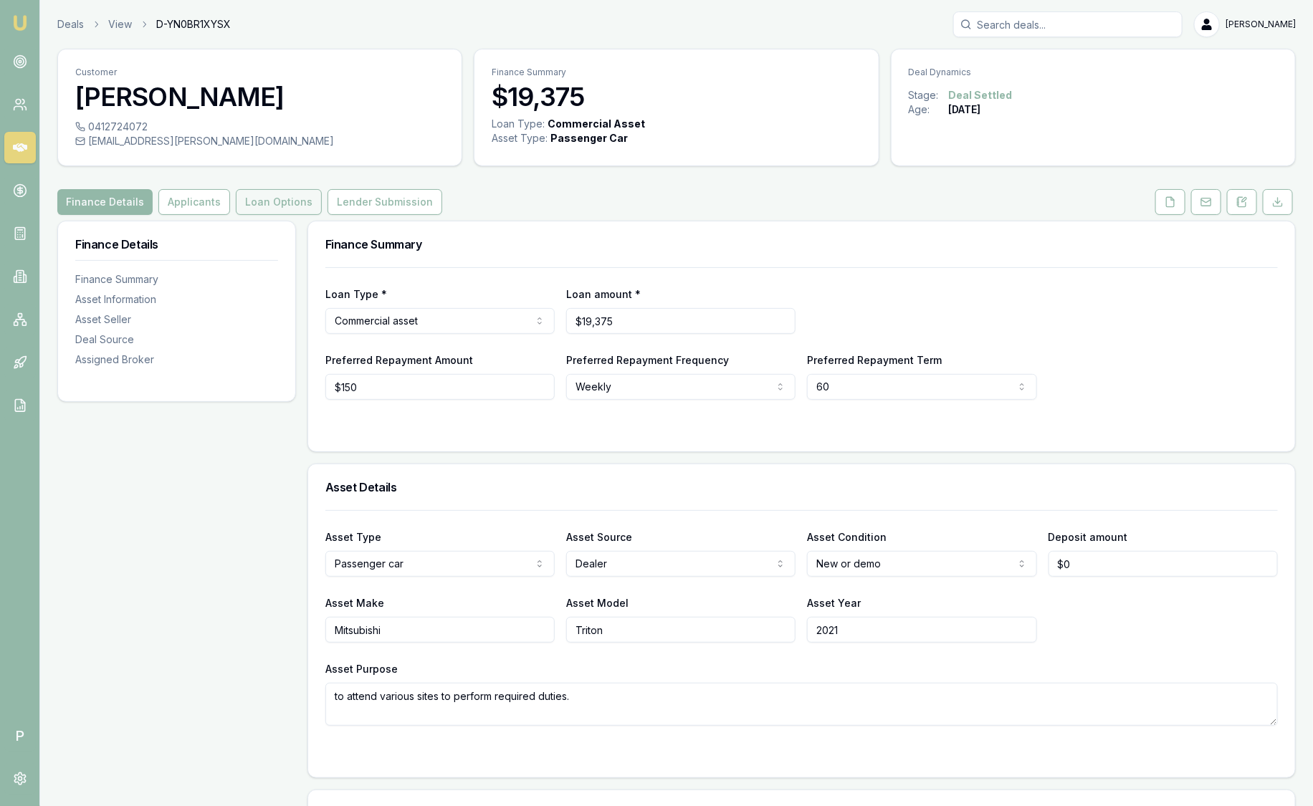
click at [275, 201] on button "Loan Options" at bounding box center [279, 202] width 86 height 26
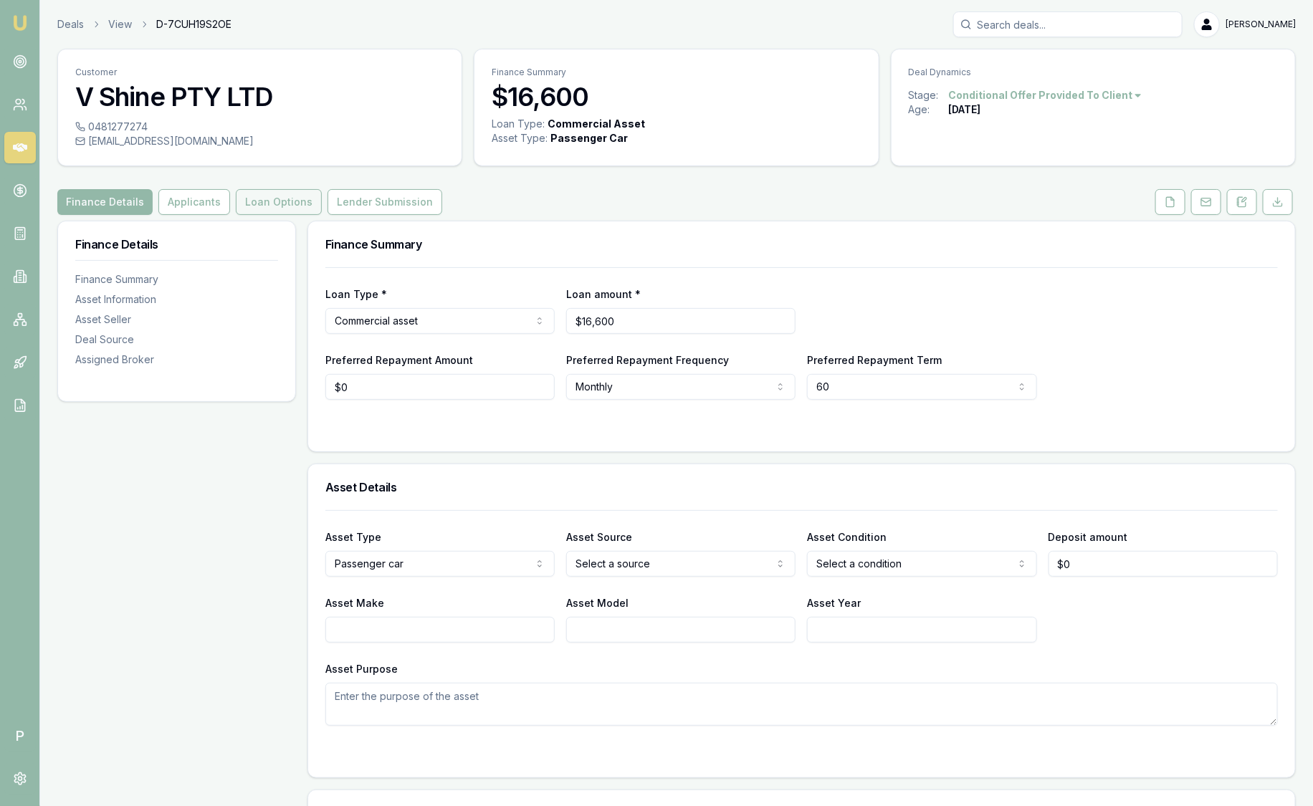
click at [271, 208] on button "Loan Options" at bounding box center [279, 202] width 86 height 26
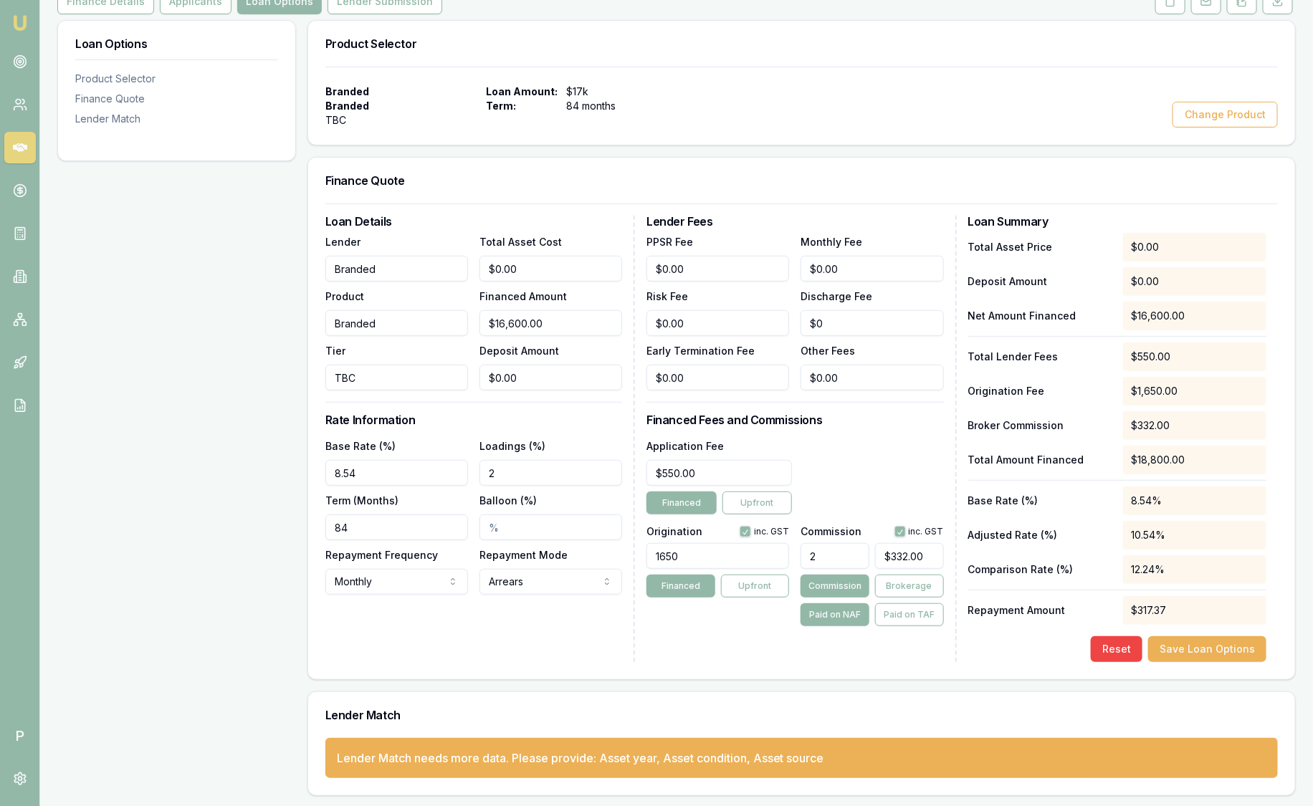
scroll to position [111, 0]
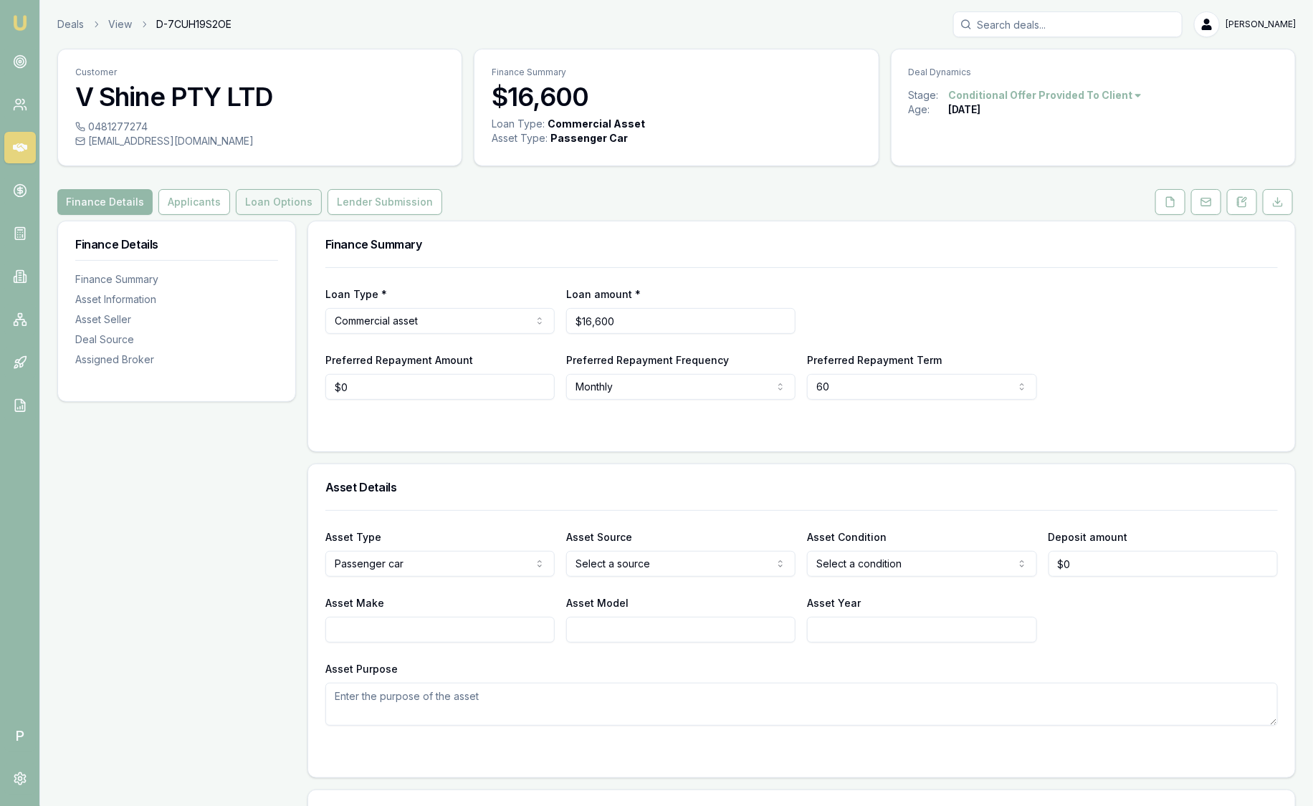
click at [292, 205] on button "Loan Options" at bounding box center [279, 202] width 86 height 26
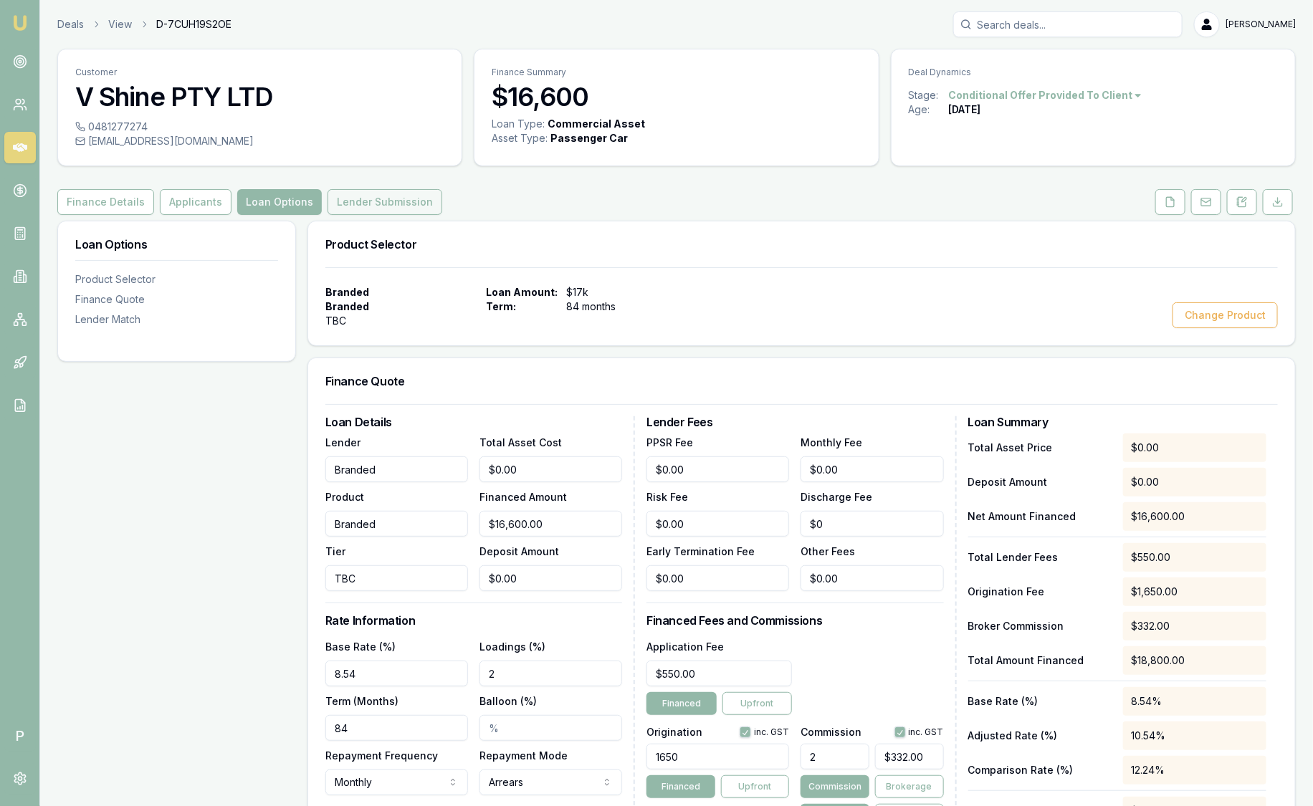
click at [381, 211] on button "Lender Submission" at bounding box center [384, 202] width 115 height 26
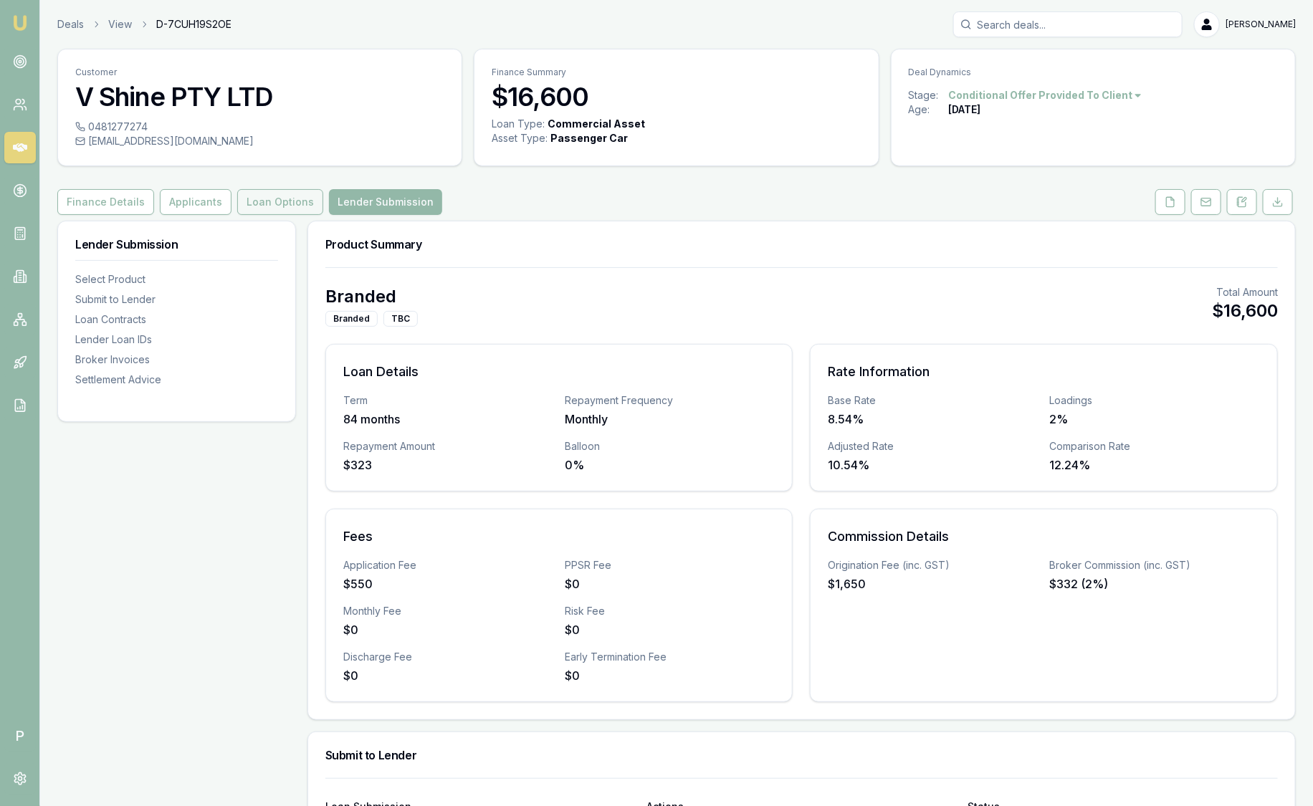
click at [295, 193] on button "Loan Options" at bounding box center [280, 202] width 86 height 26
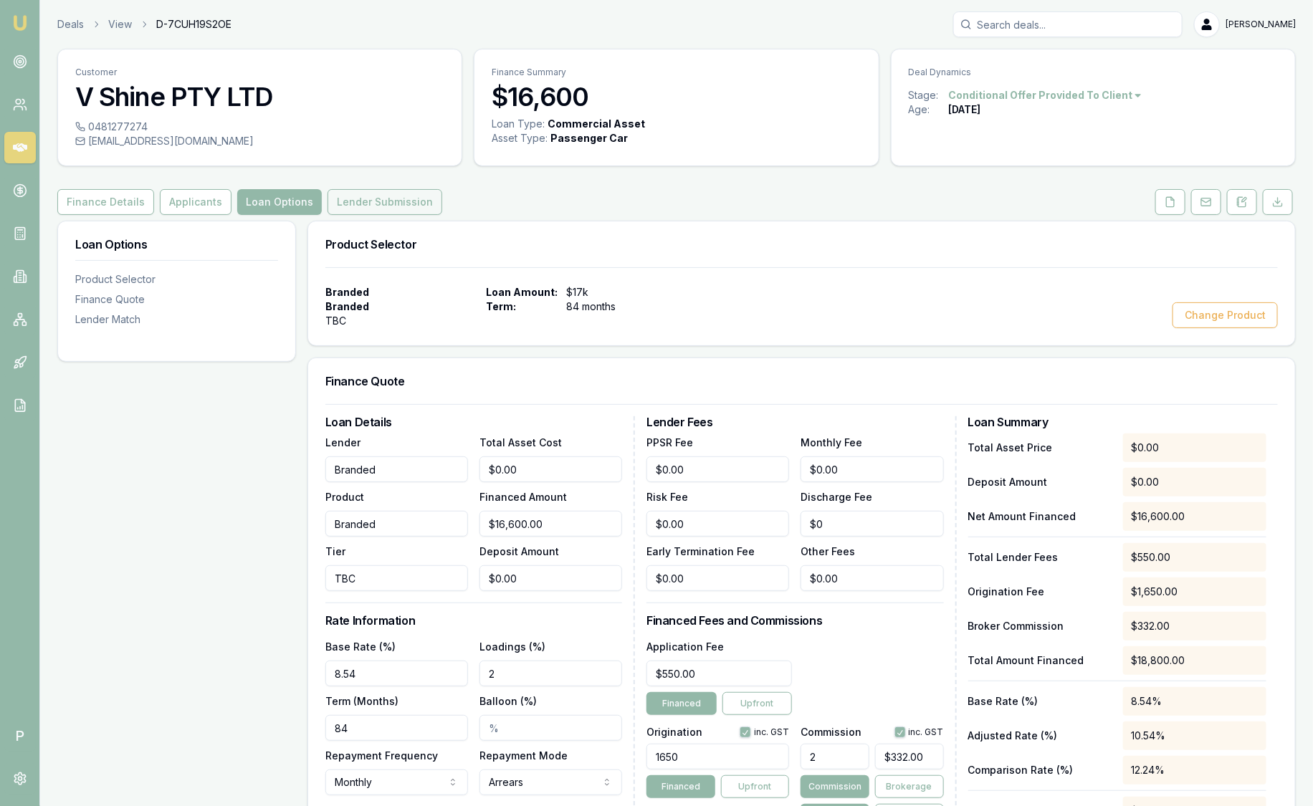
click at [413, 199] on button "Lender Submission" at bounding box center [384, 202] width 115 height 26
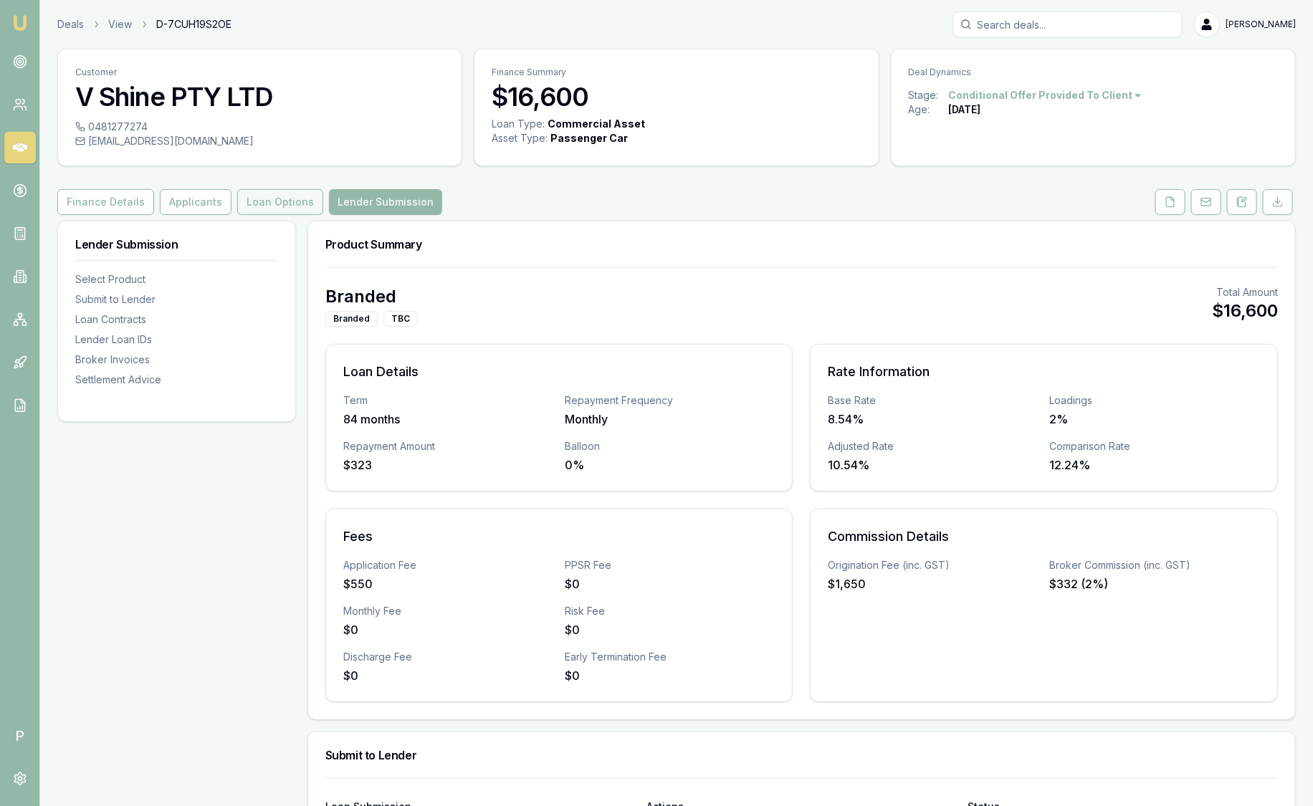
click at [307, 197] on button "Loan Options" at bounding box center [280, 202] width 86 height 26
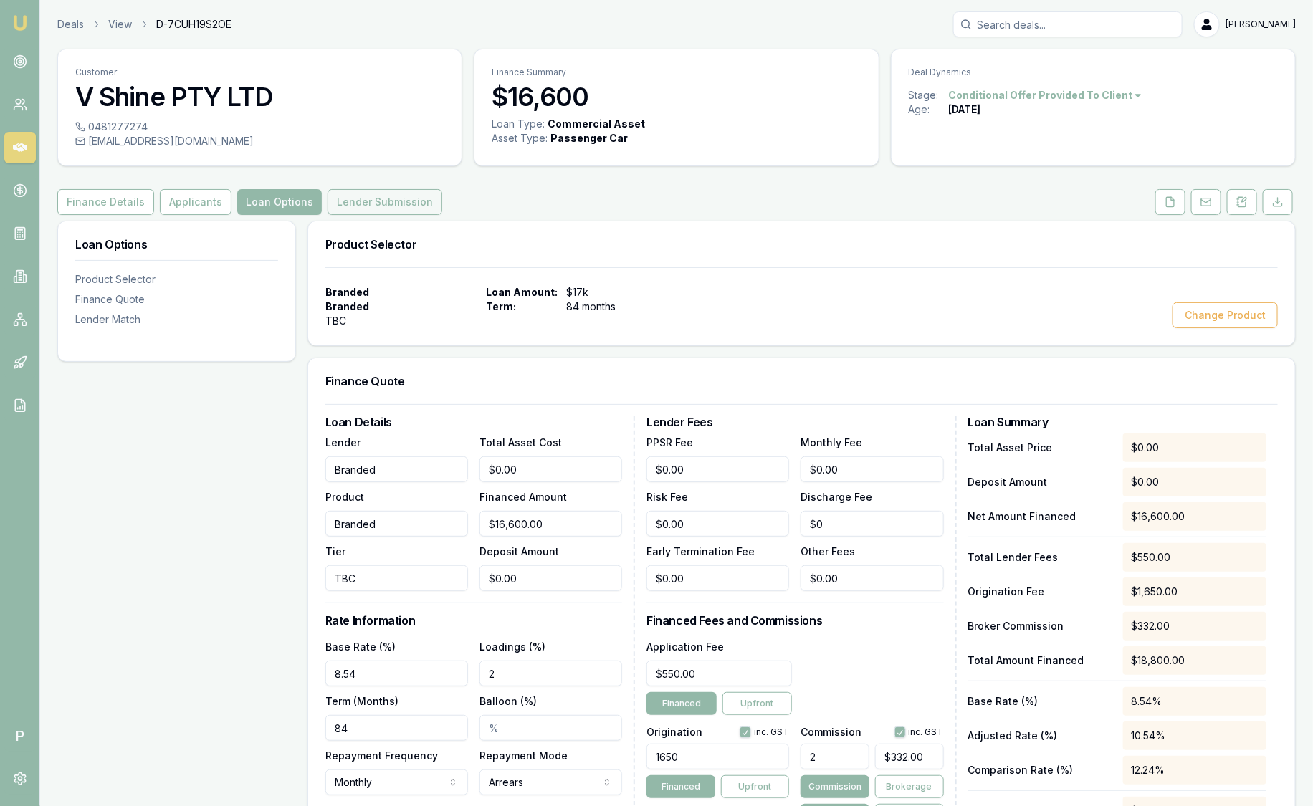
click at [396, 203] on button "Lender Submission" at bounding box center [384, 202] width 115 height 26
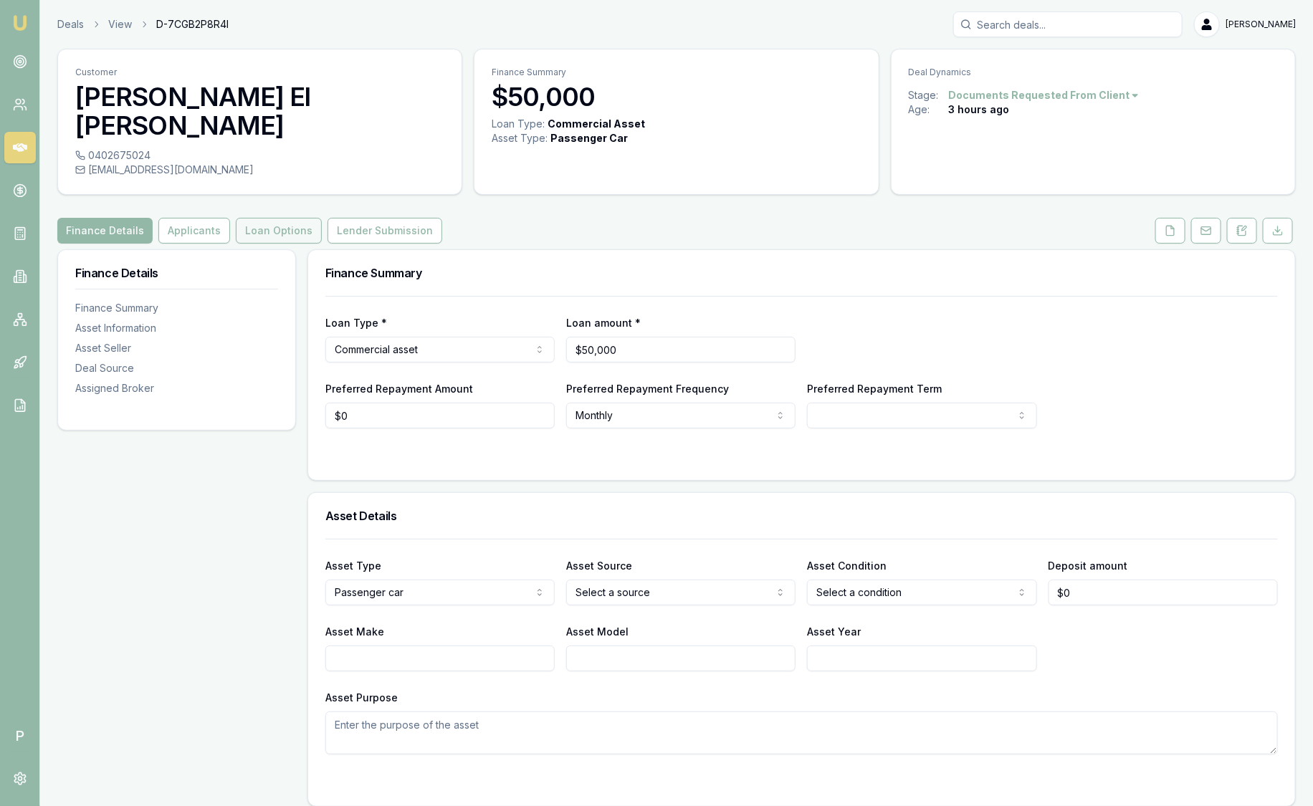
click at [294, 218] on button "Loan Options" at bounding box center [279, 231] width 86 height 26
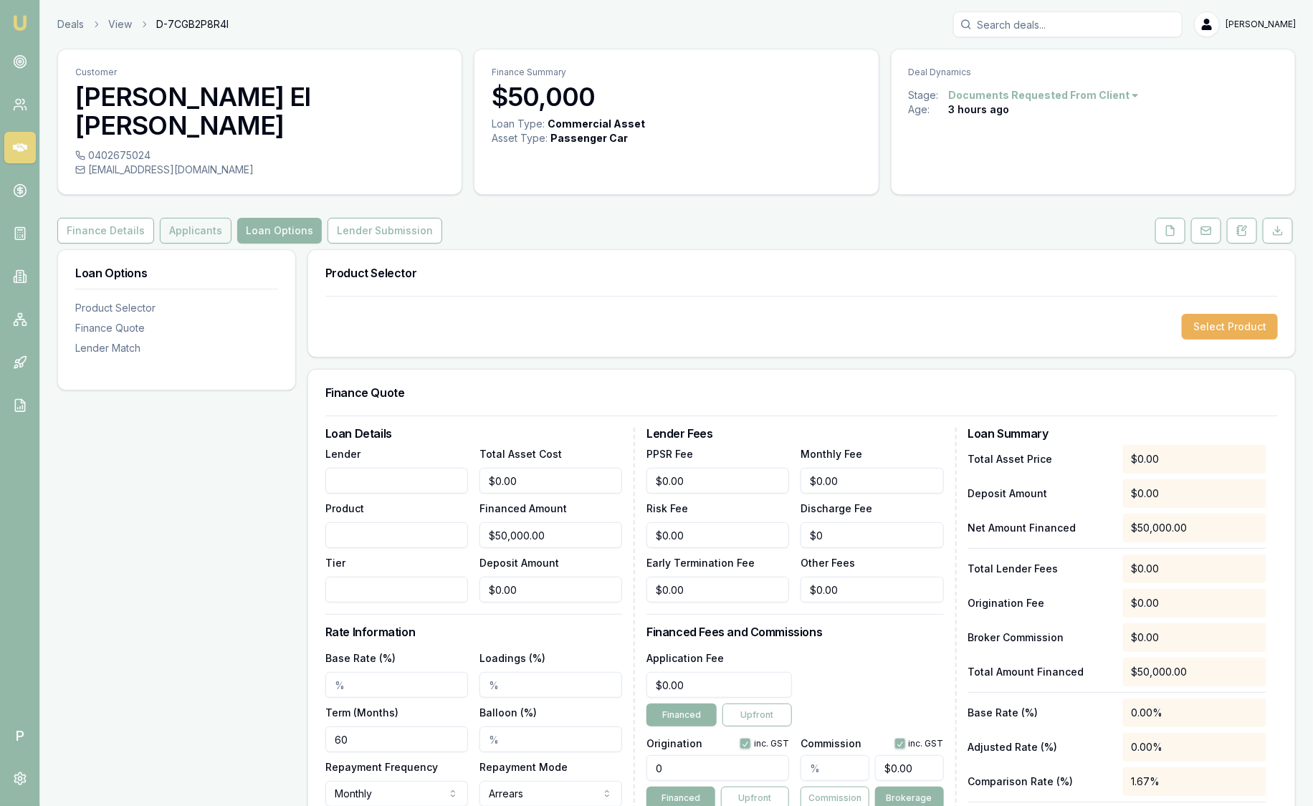
click at [214, 218] on button "Applicants" at bounding box center [196, 231] width 72 height 26
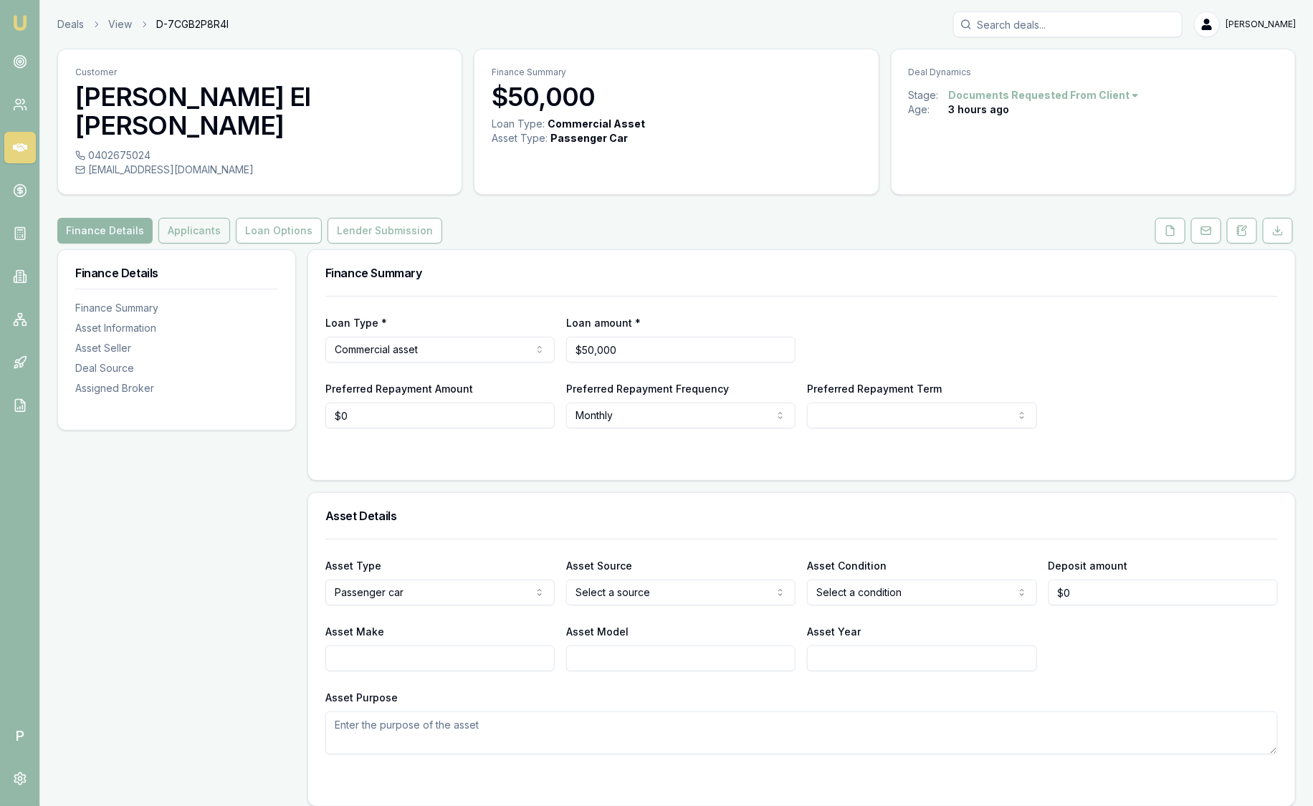
click at [198, 218] on button "Applicants" at bounding box center [194, 231] width 72 height 26
click at [274, 218] on button "Loan Options" at bounding box center [279, 231] width 86 height 26
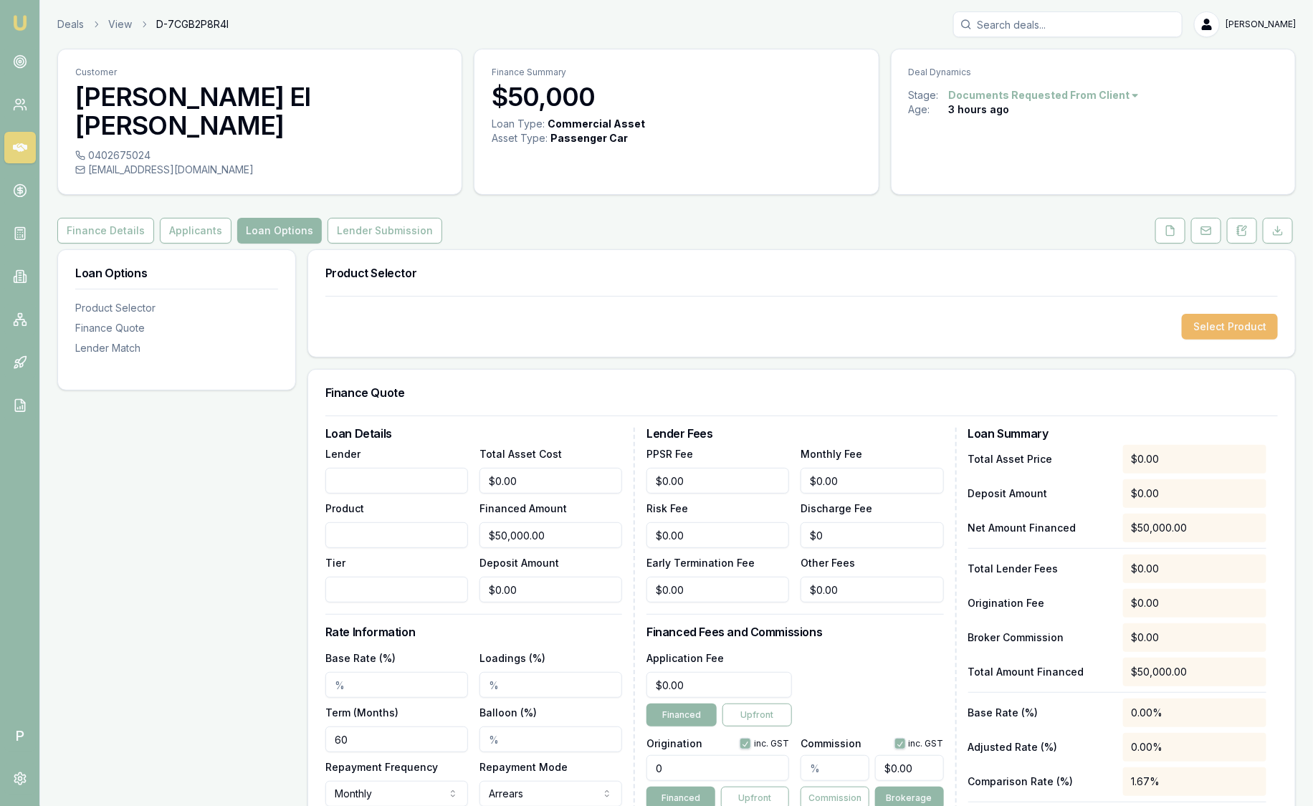
click at [1250, 314] on button "Select Product" at bounding box center [1230, 327] width 96 height 26
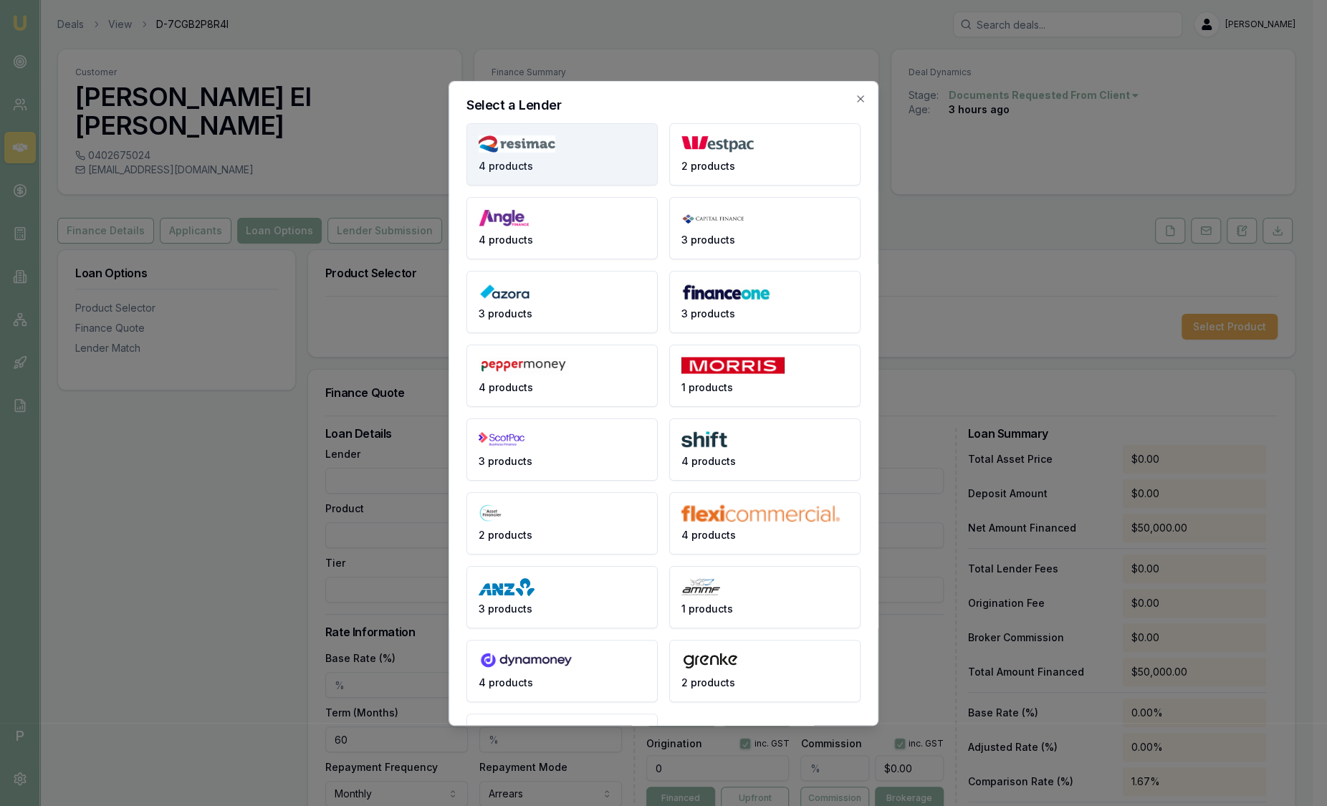
click at [545, 157] on button "4 products" at bounding box center [561, 154] width 191 height 62
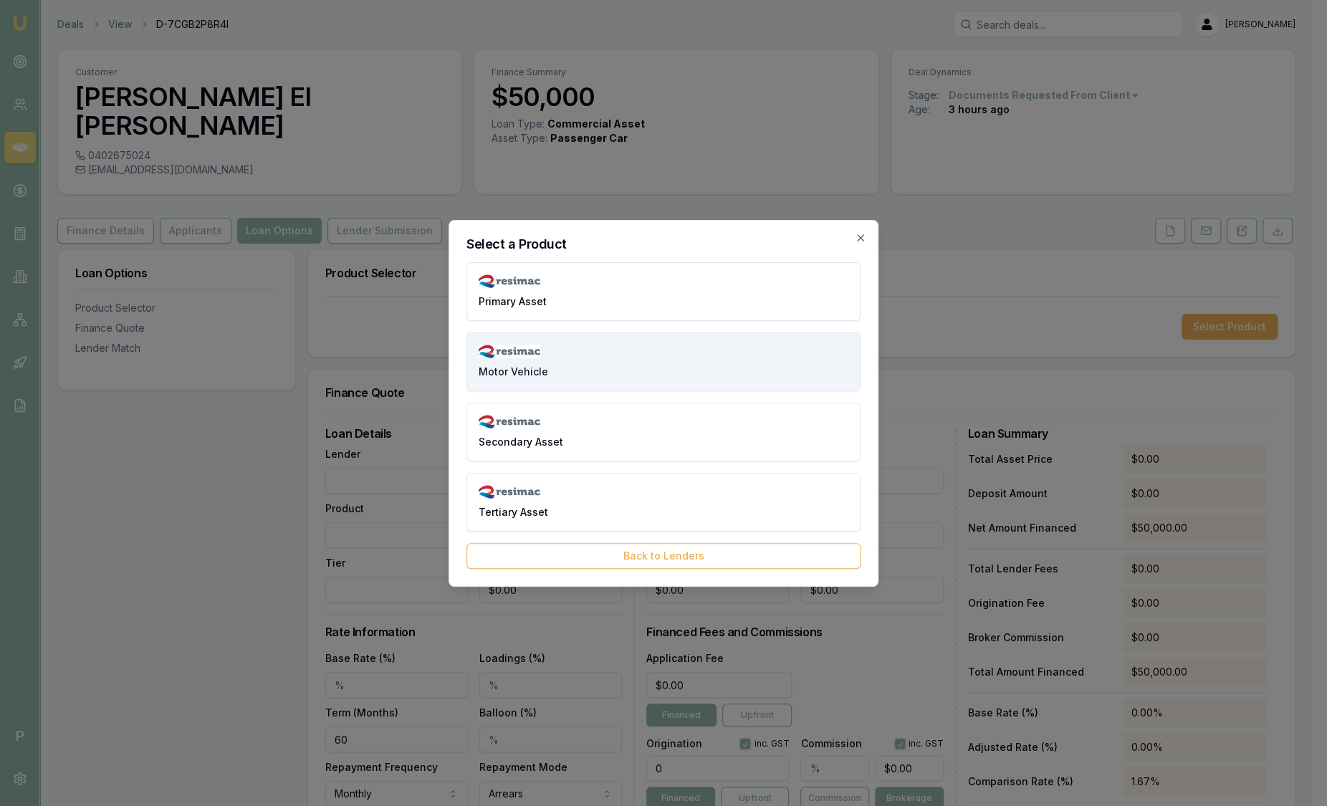
click at [562, 350] on button "Motor Vehicle" at bounding box center [663, 361] width 394 height 59
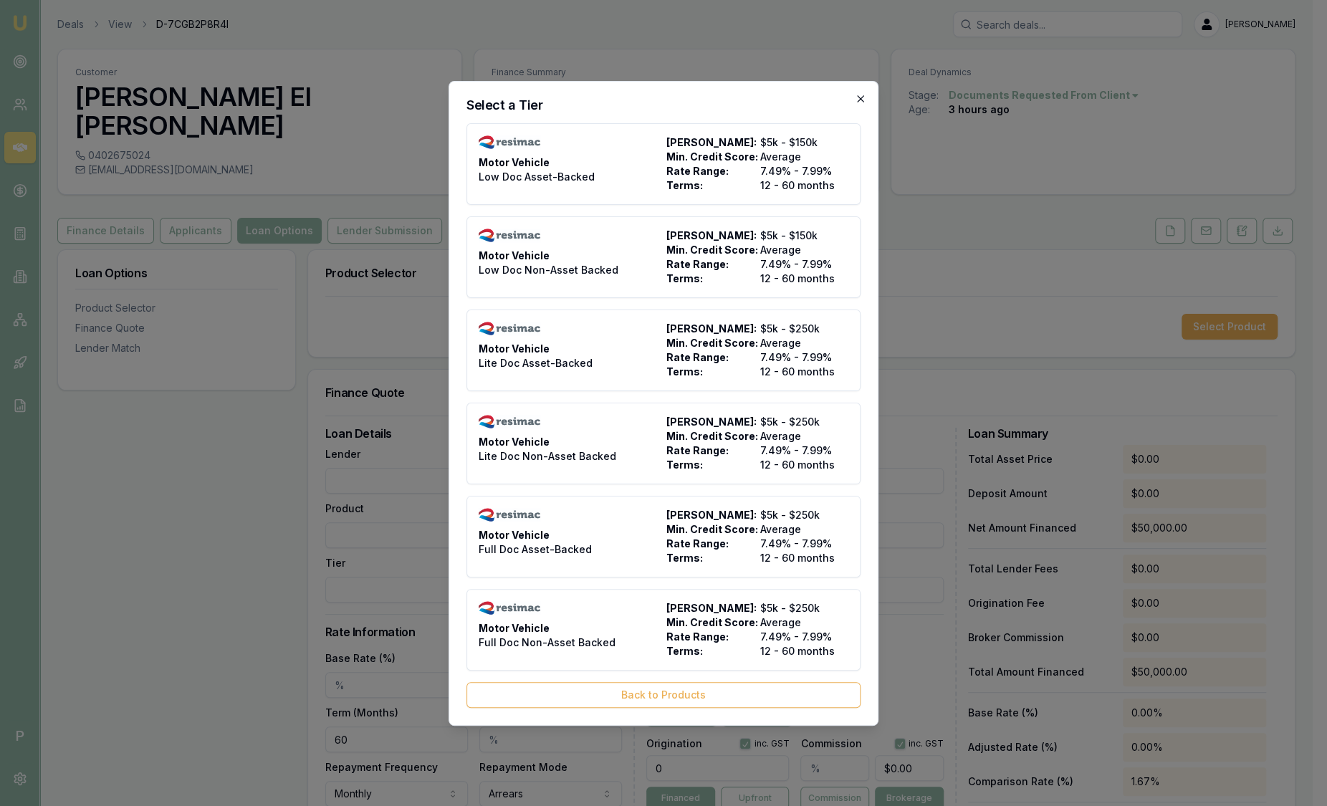
click at [865, 93] on icon "button" at bounding box center [860, 98] width 11 height 11
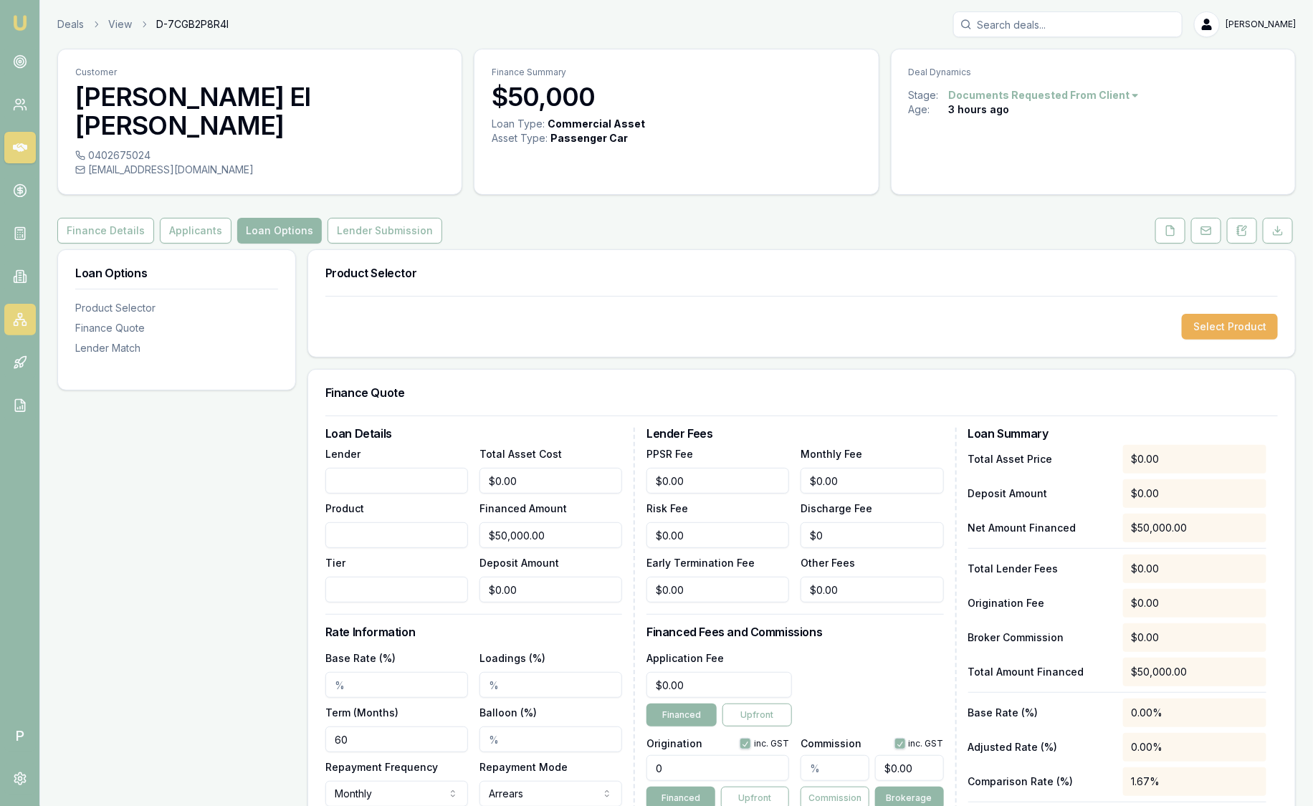
click at [29, 315] on link at bounding box center [20, 320] width 32 height 32
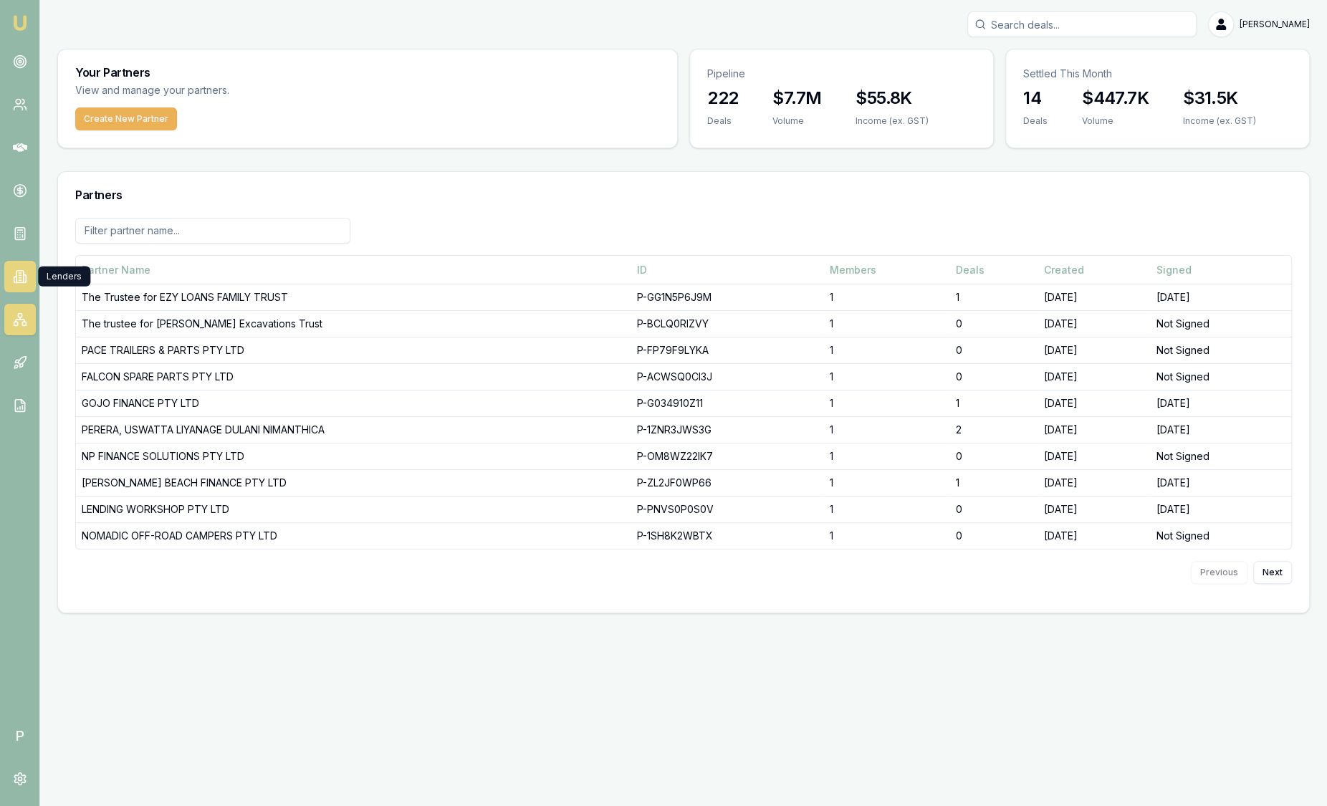
click at [21, 282] on icon at bounding box center [20, 276] width 14 height 14
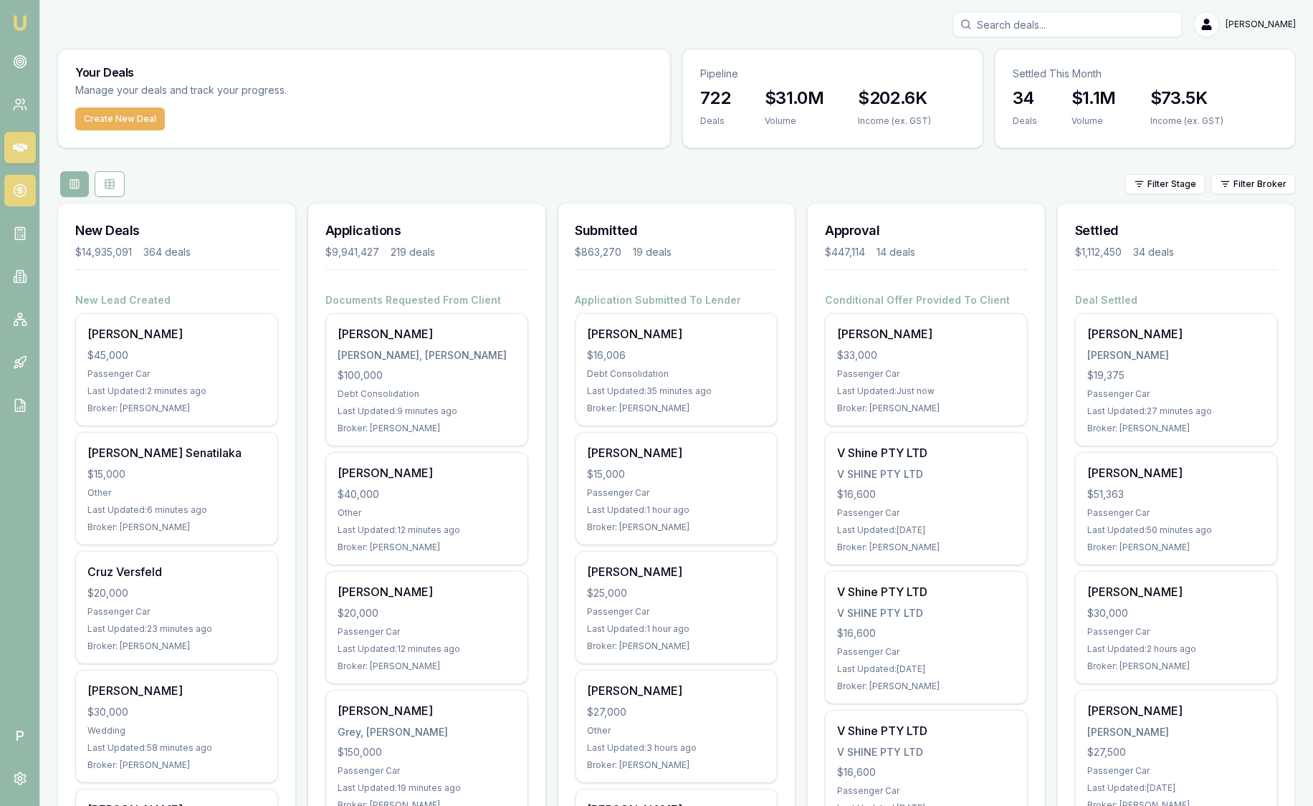
drag, startPoint x: 97, startPoint y: 241, endPoint x: 20, endPoint y: 190, distance: 93.0
click at [20, 190] on icon at bounding box center [20, 190] width 14 height 14
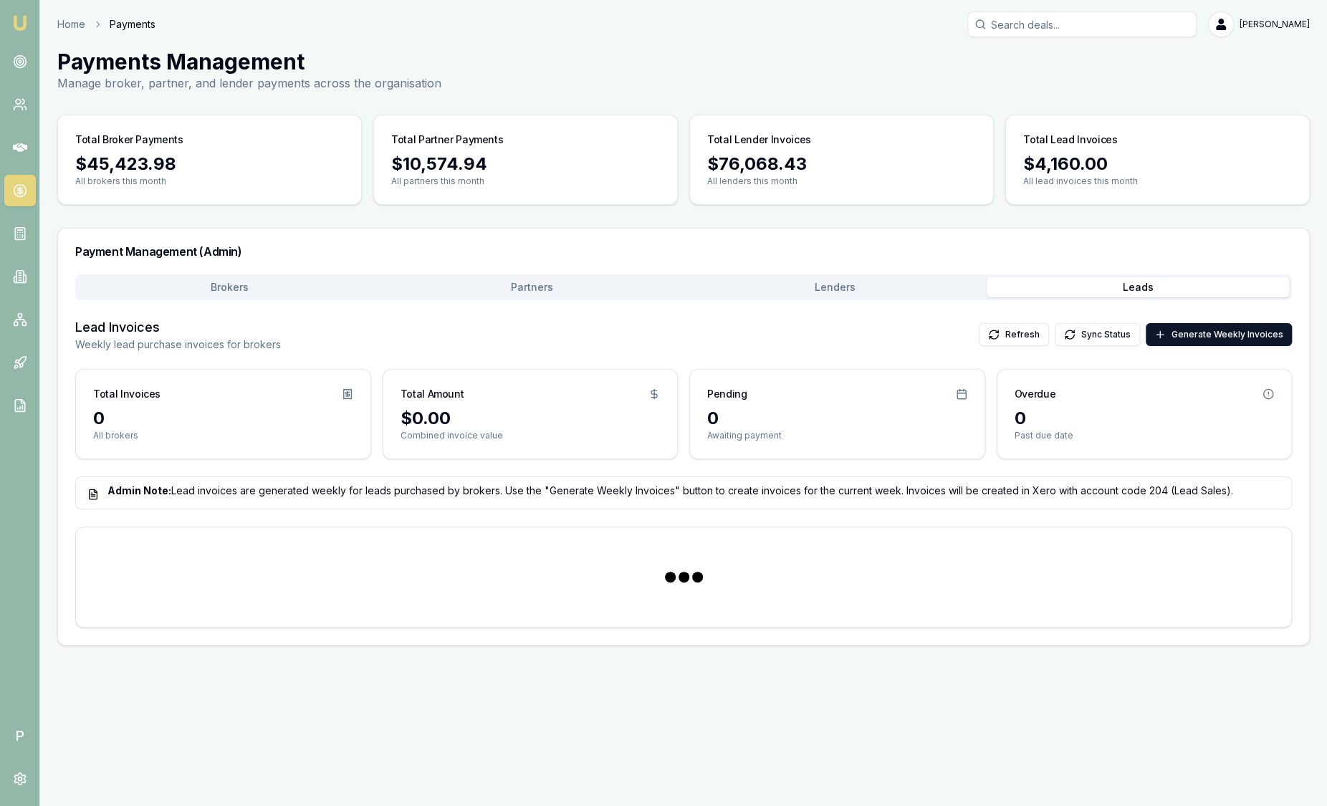
click at [1146, 290] on button "Leads" at bounding box center [1138, 287] width 303 height 20
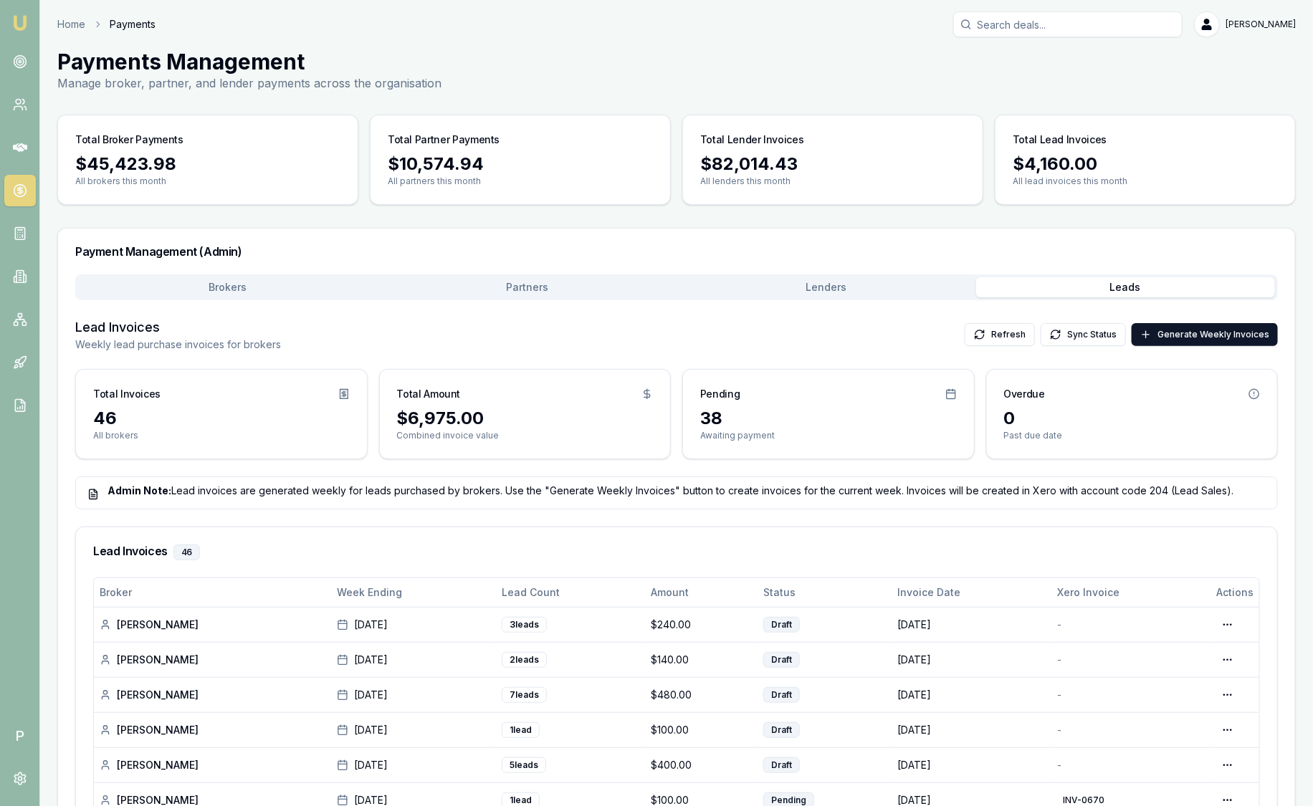
click at [26, 21] on img at bounding box center [19, 22] width 17 height 17
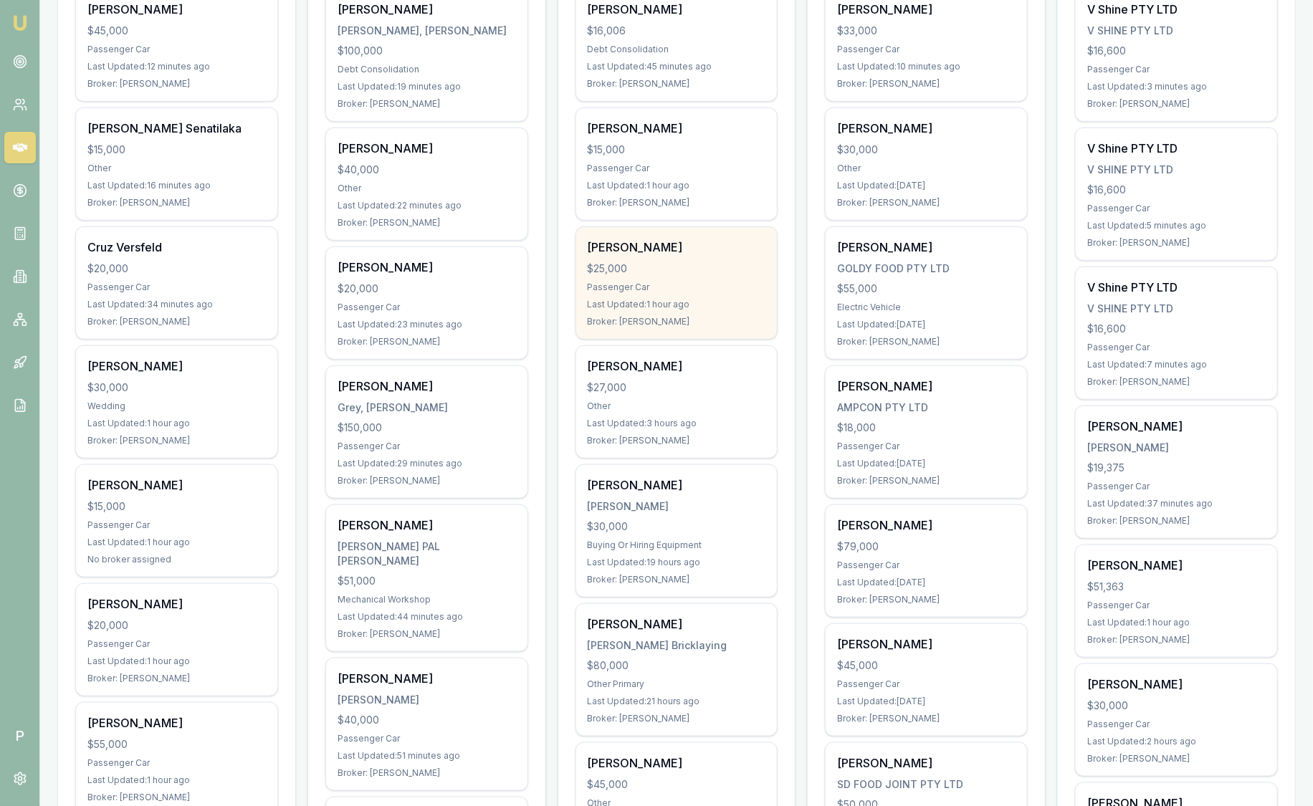
scroll to position [89, 0]
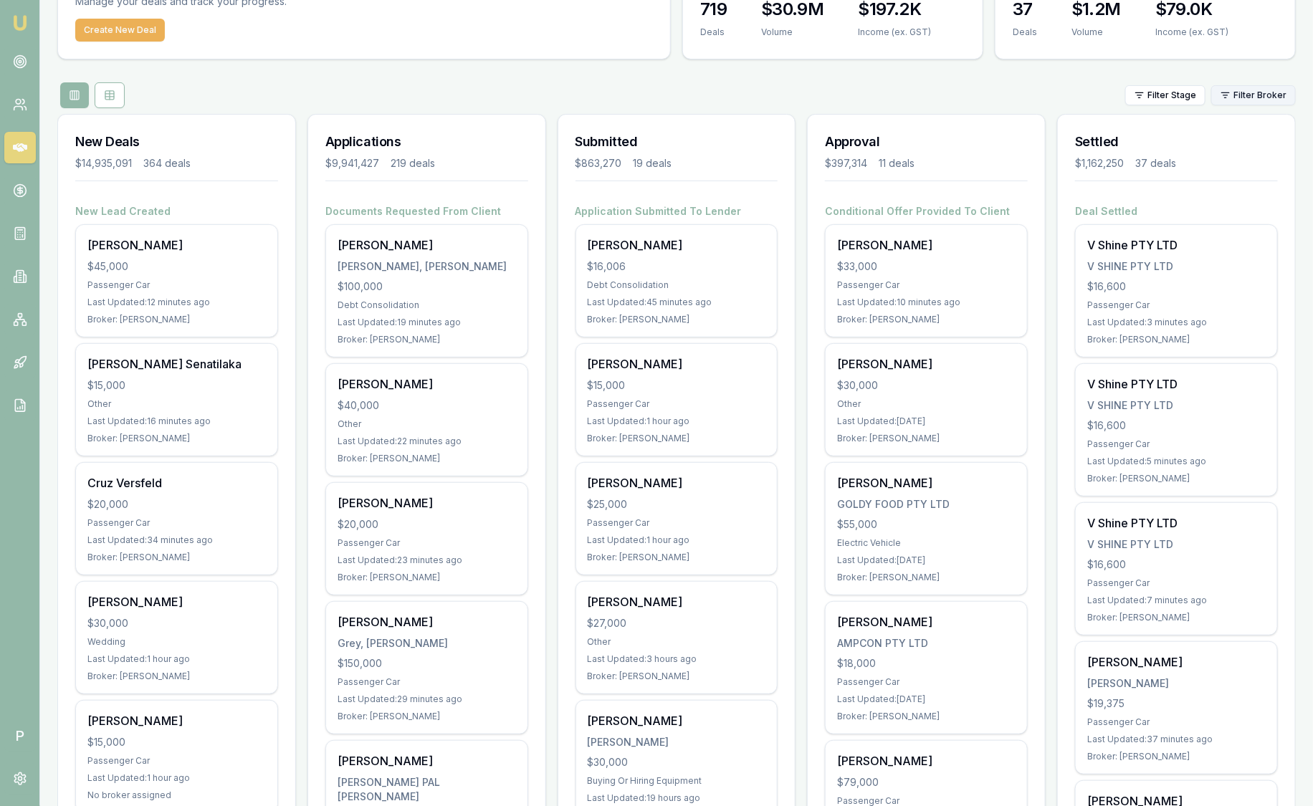
click at [1254, 87] on html "Emu Broker P Sam Crouch Toggle Menu Your Deals Manage your deals and track your…" at bounding box center [656, 314] width 1313 height 806
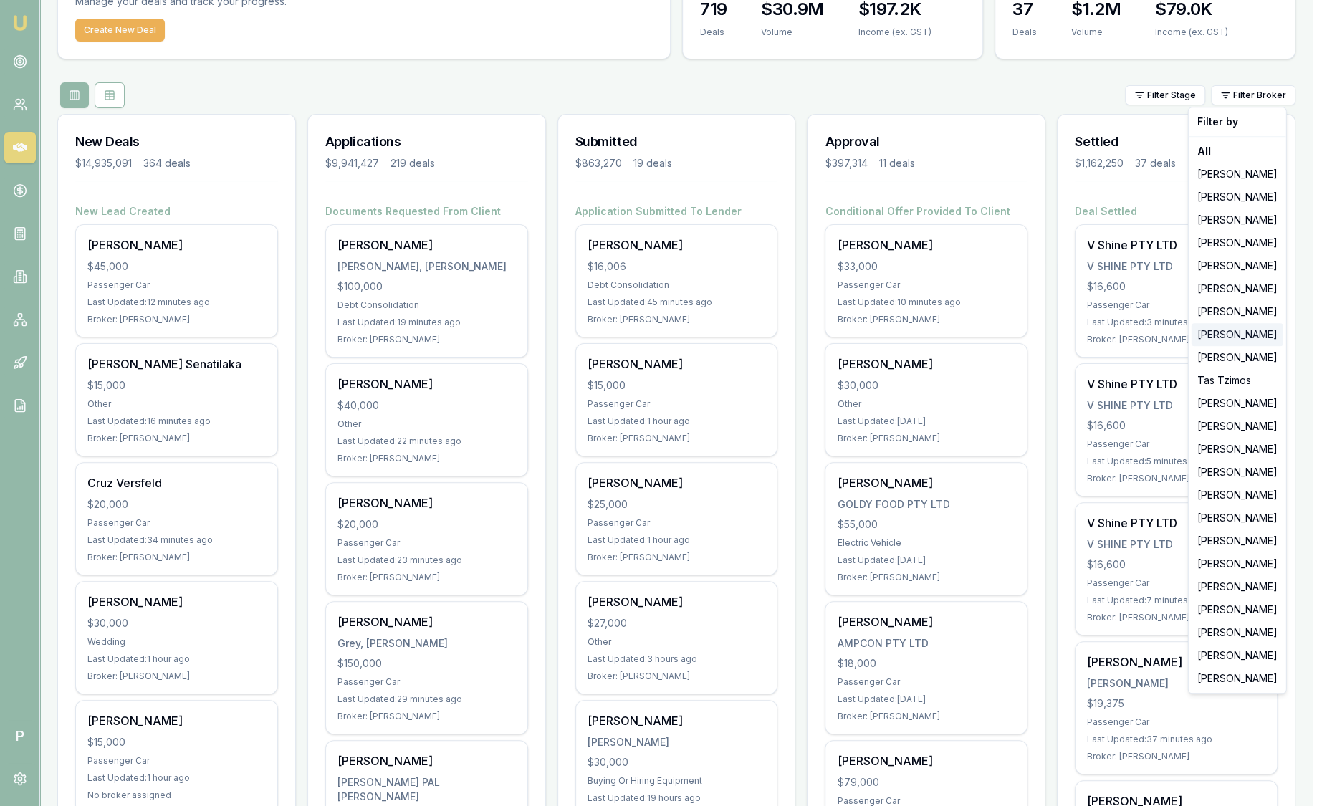
click at [1248, 340] on div "[PERSON_NAME]" at bounding box center [1238, 334] width 92 height 23
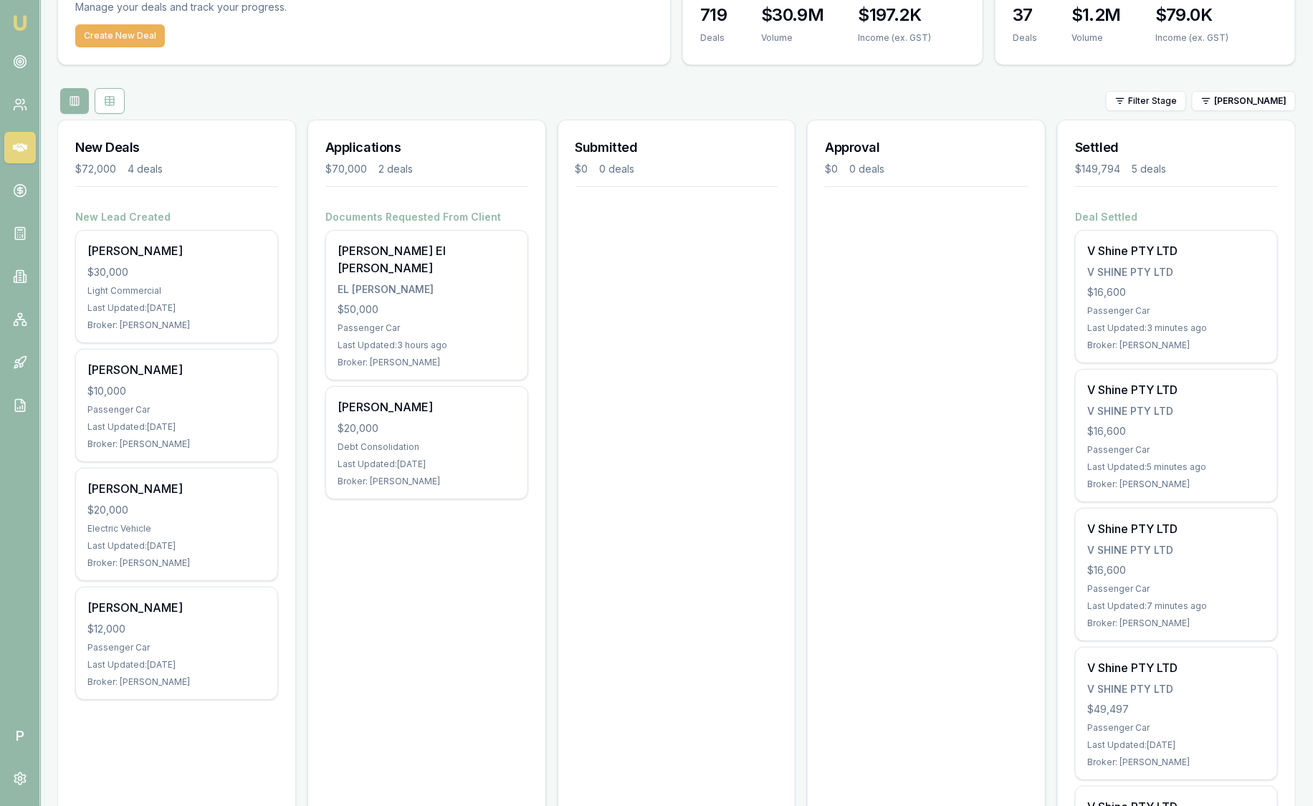
scroll to position [0, 0]
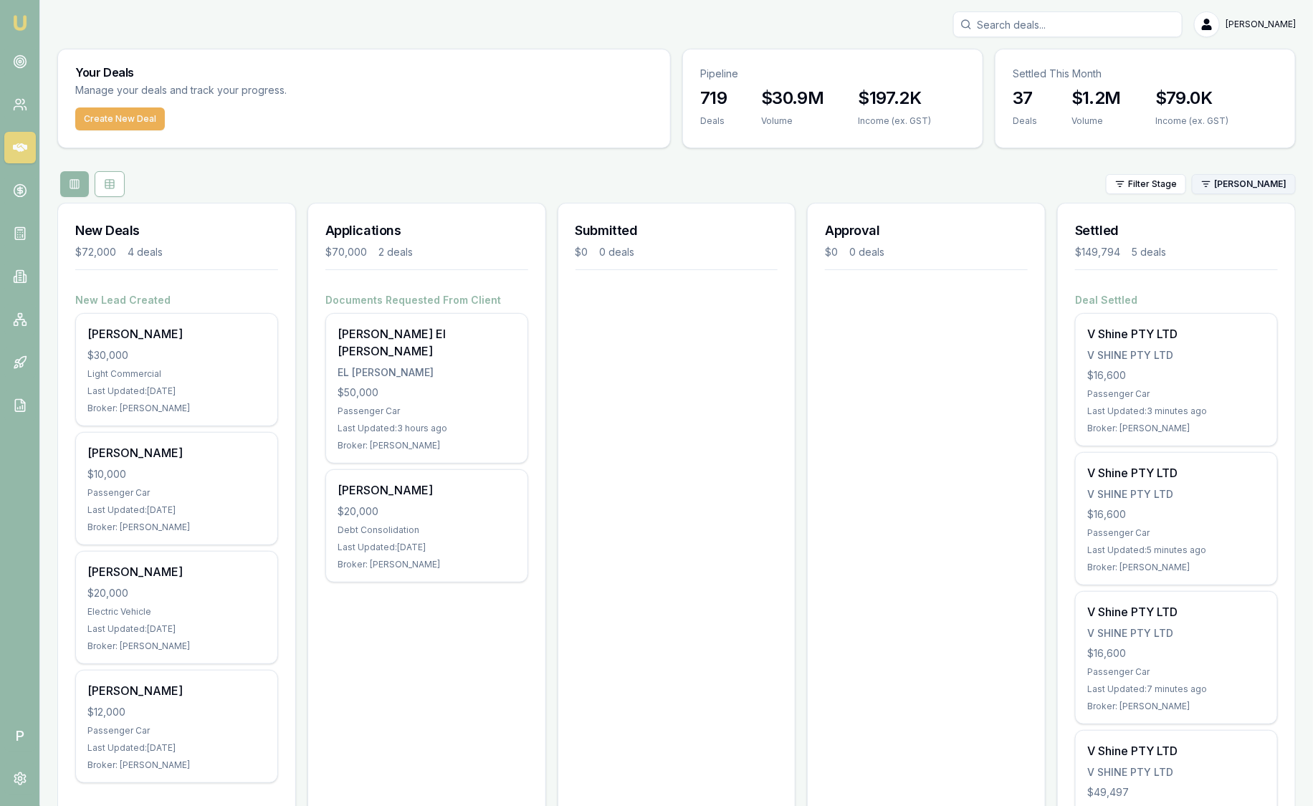
click at [1245, 187] on html "Emu Broker P Sam Crouch Toggle Menu Your Deals Manage your deals and track your…" at bounding box center [656, 403] width 1313 height 806
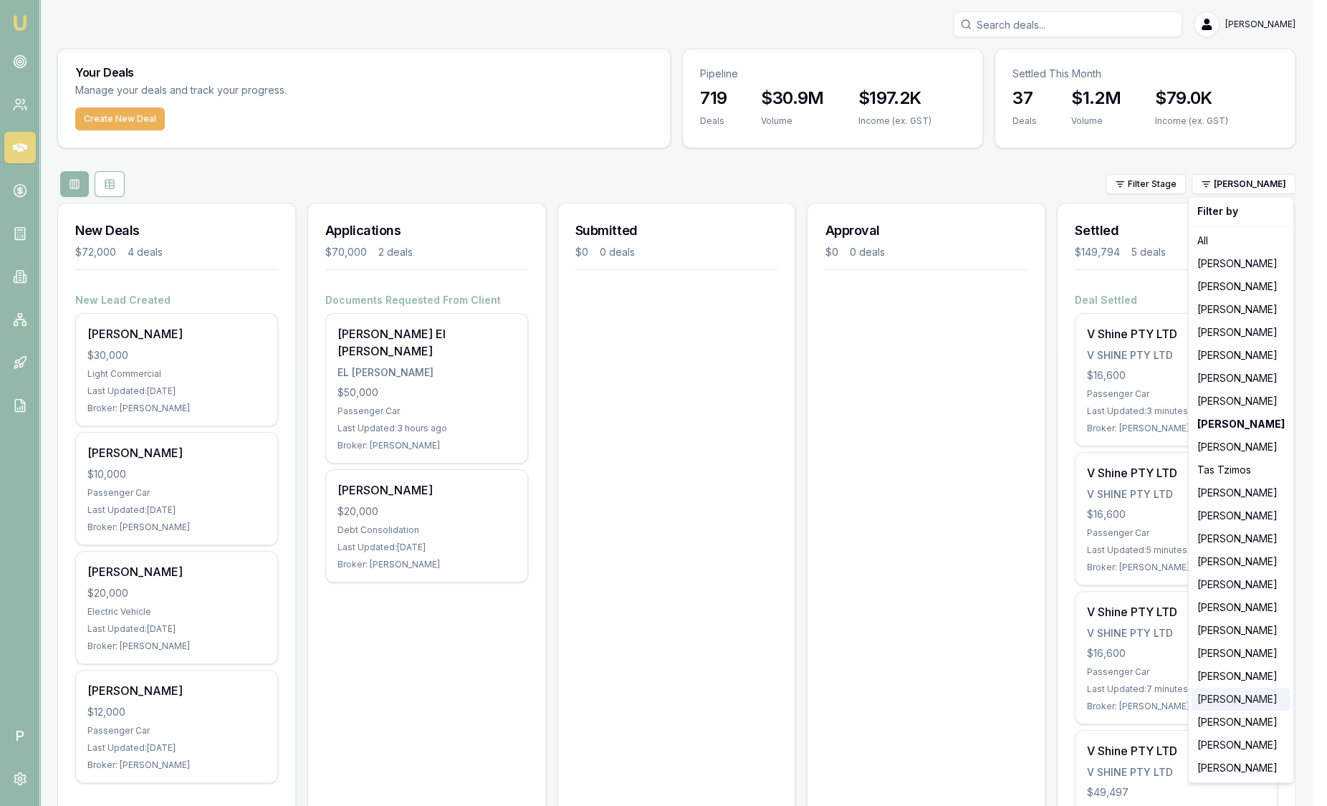
click at [1235, 707] on div "[PERSON_NAME]" at bounding box center [1241, 699] width 99 height 23
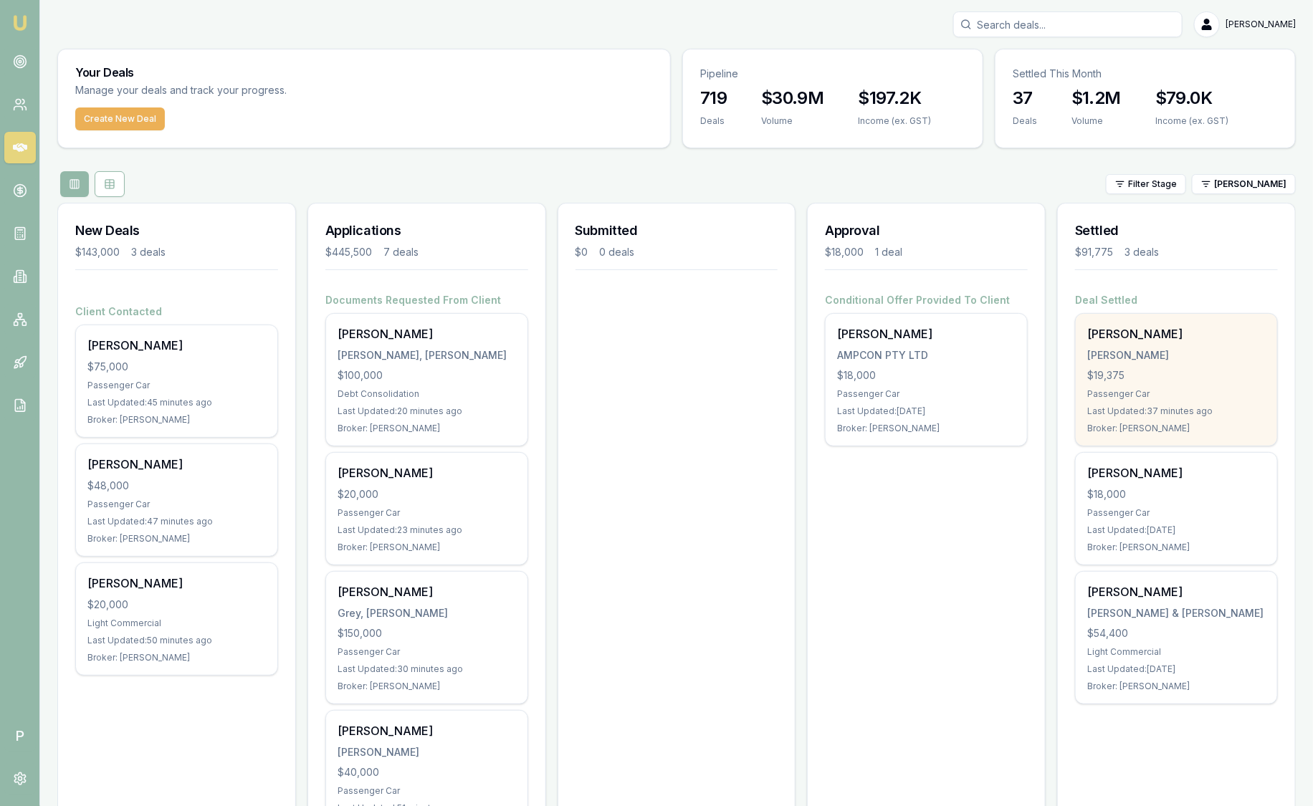
click at [1174, 388] on div "Passenger Car" at bounding box center [1176, 393] width 178 height 11
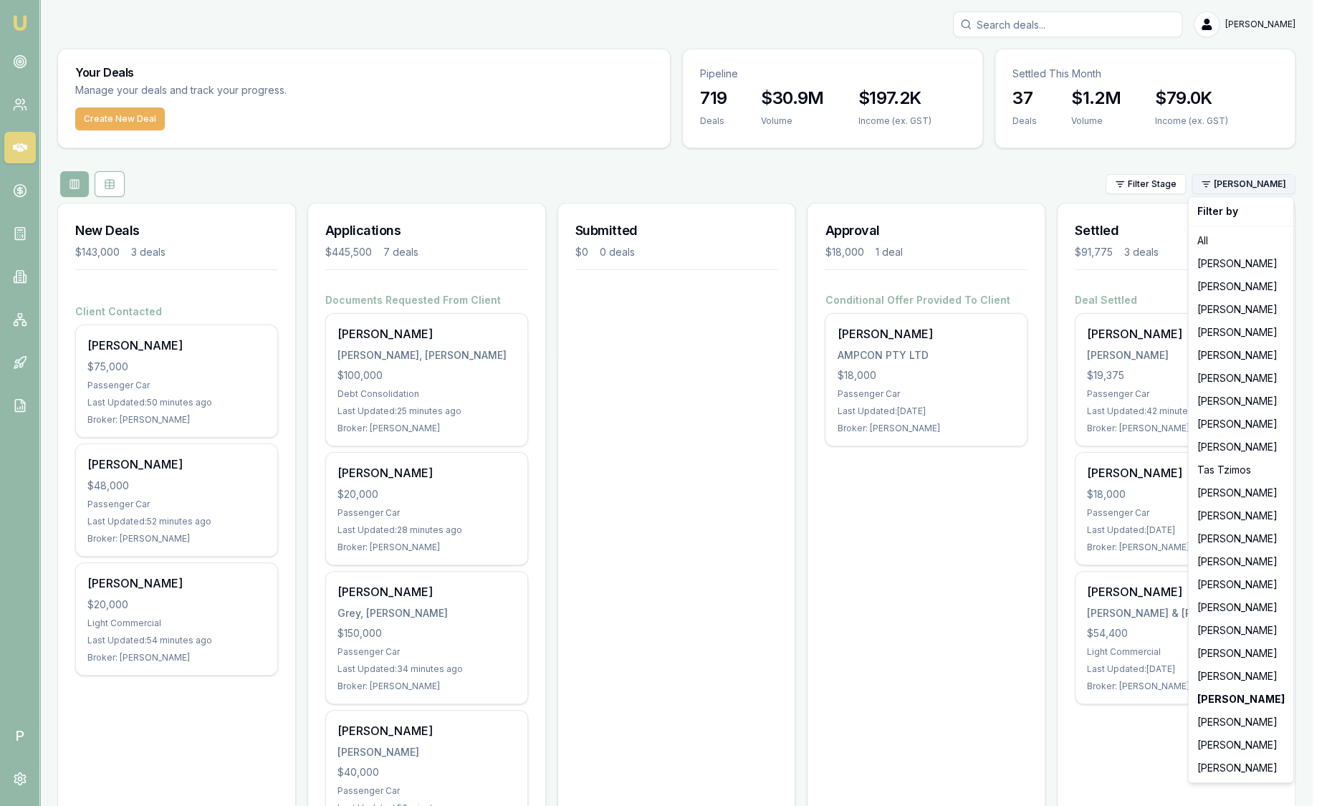
click at [1225, 183] on html "Emu Broker P Sam Crouch Toggle Menu Your Deals Manage your deals and track your…" at bounding box center [663, 403] width 1327 height 806
click at [1227, 746] on div "Laura La Micela" at bounding box center [1241, 745] width 99 height 23
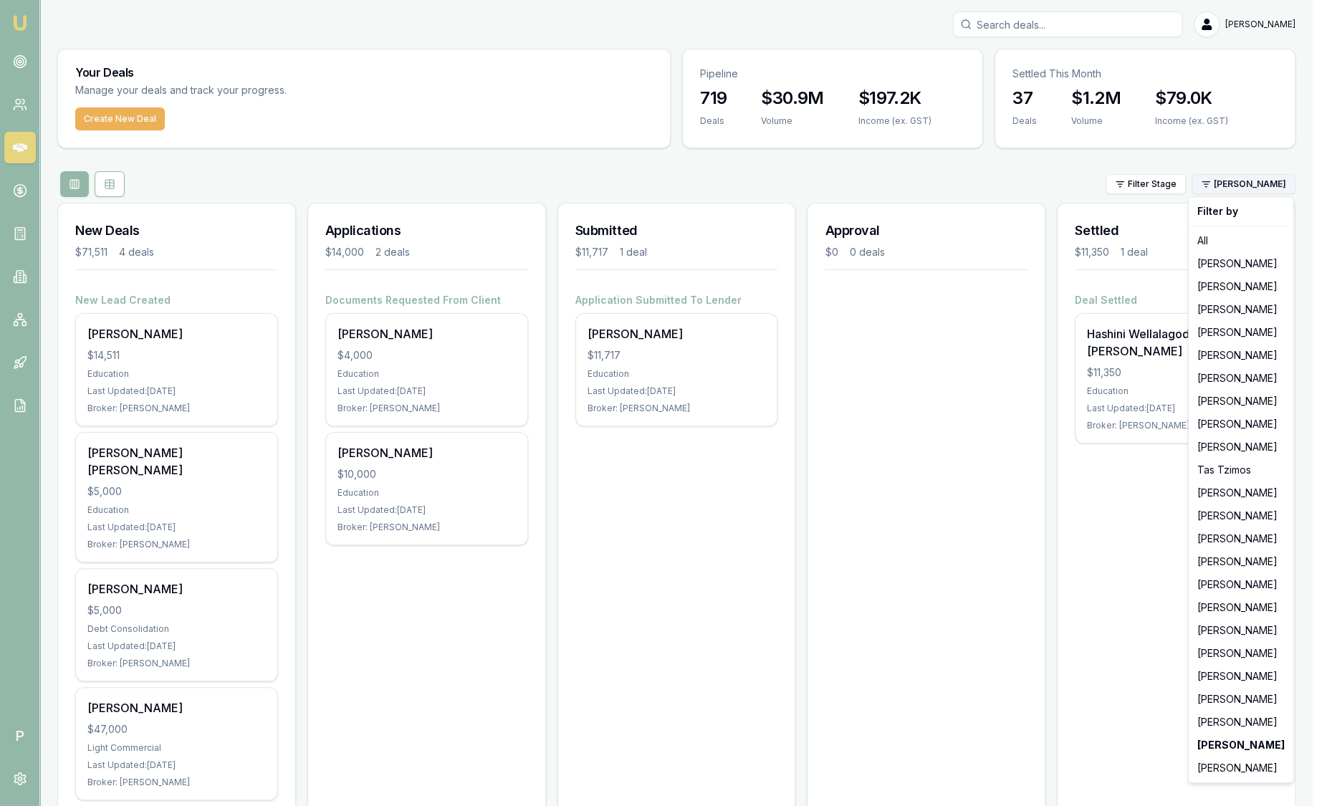
click at [1229, 186] on html "Emu Broker P Sam Crouch Toggle Menu Your Deals Manage your deals and track your…" at bounding box center [663, 403] width 1327 height 806
click at [1240, 355] on div "Evette Abdo" at bounding box center [1241, 355] width 99 height 23
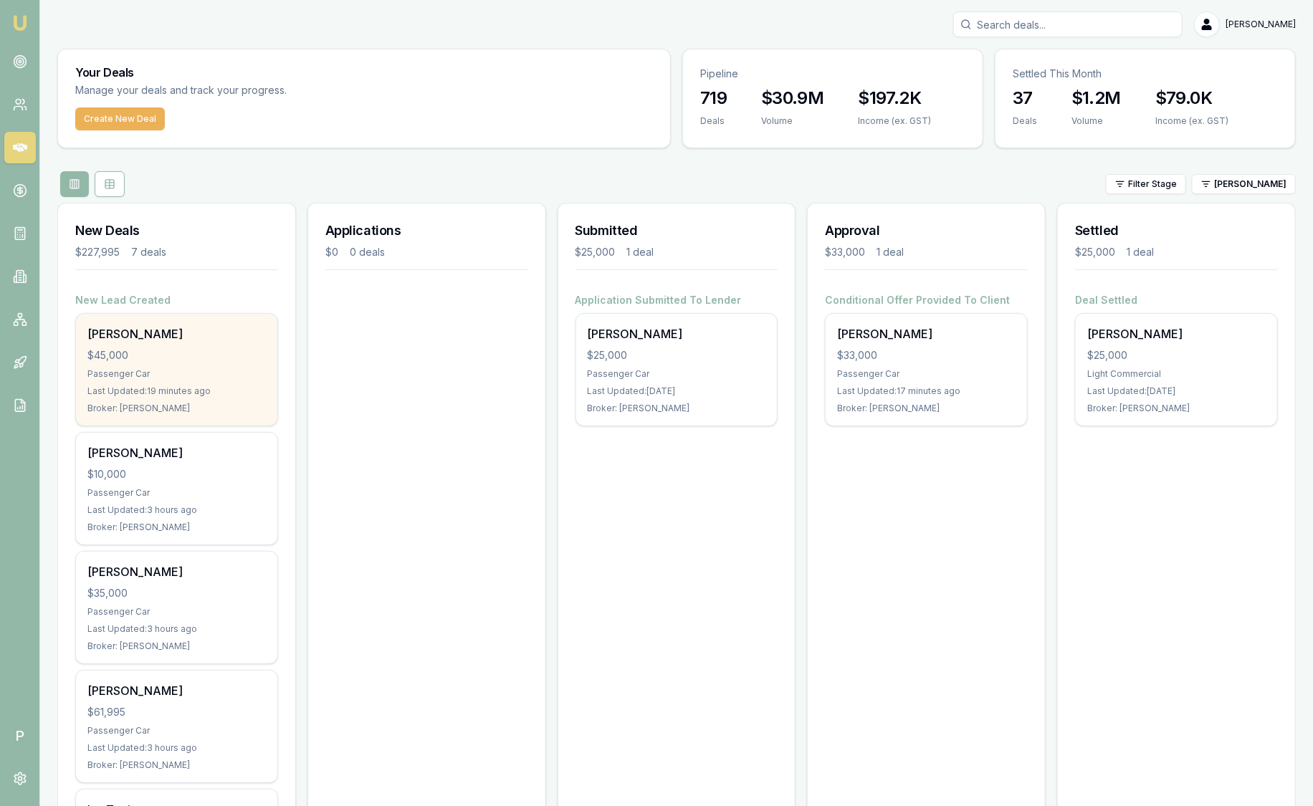
click at [194, 362] on div "Mick Gerace $45,000 Passenger Car Last Updated: 19 minutes ago Broker: Evette A…" at bounding box center [176, 370] width 201 height 112
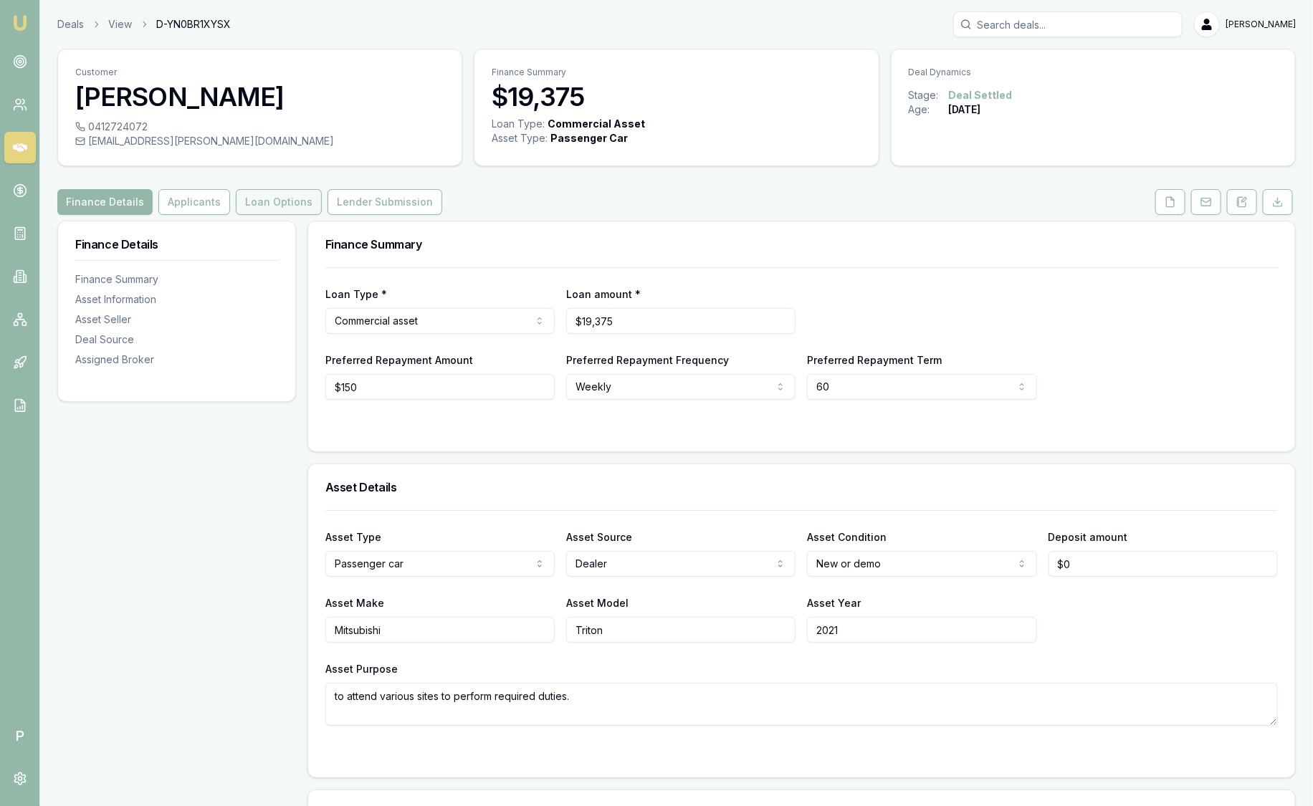
click at [293, 209] on button "Loan Options" at bounding box center [279, 202] width 86 height 26
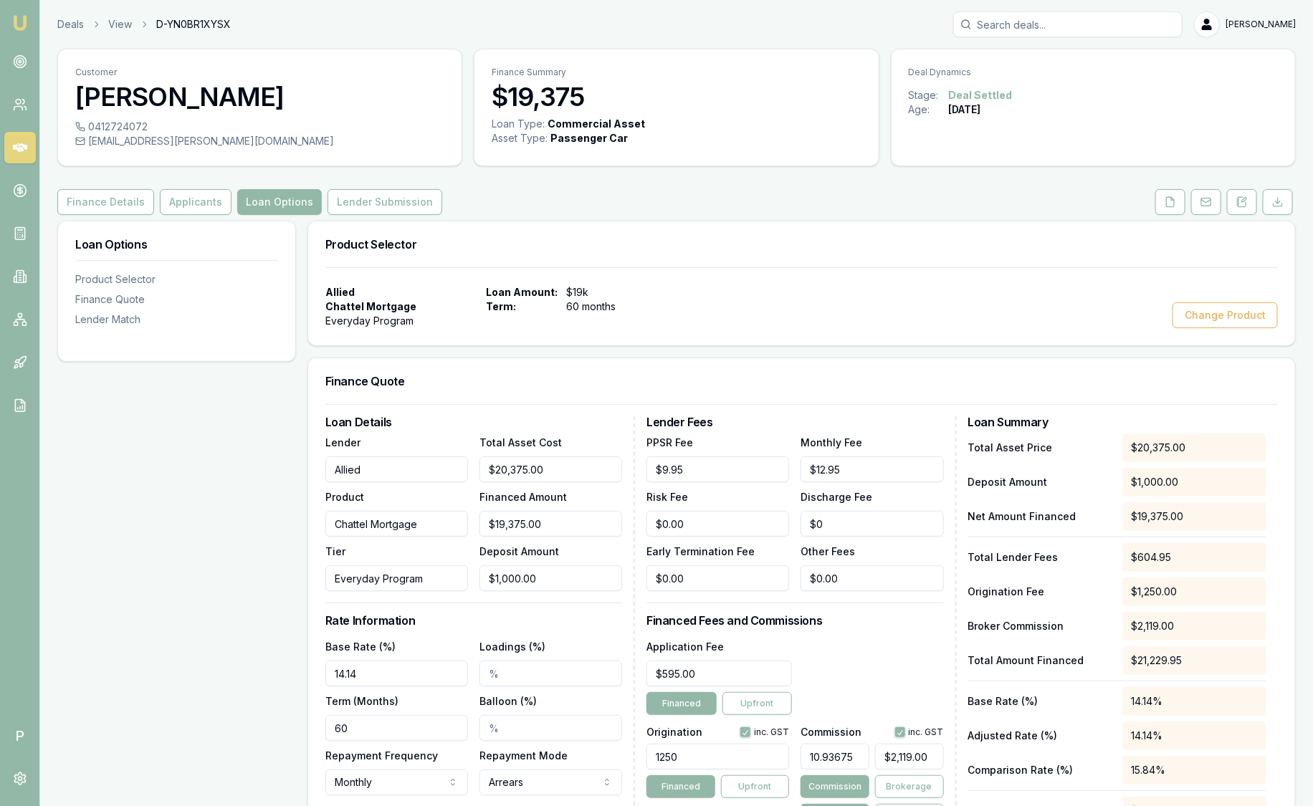
click at [24, 21] on img at bounding box center [19, 22] width 17 height 17
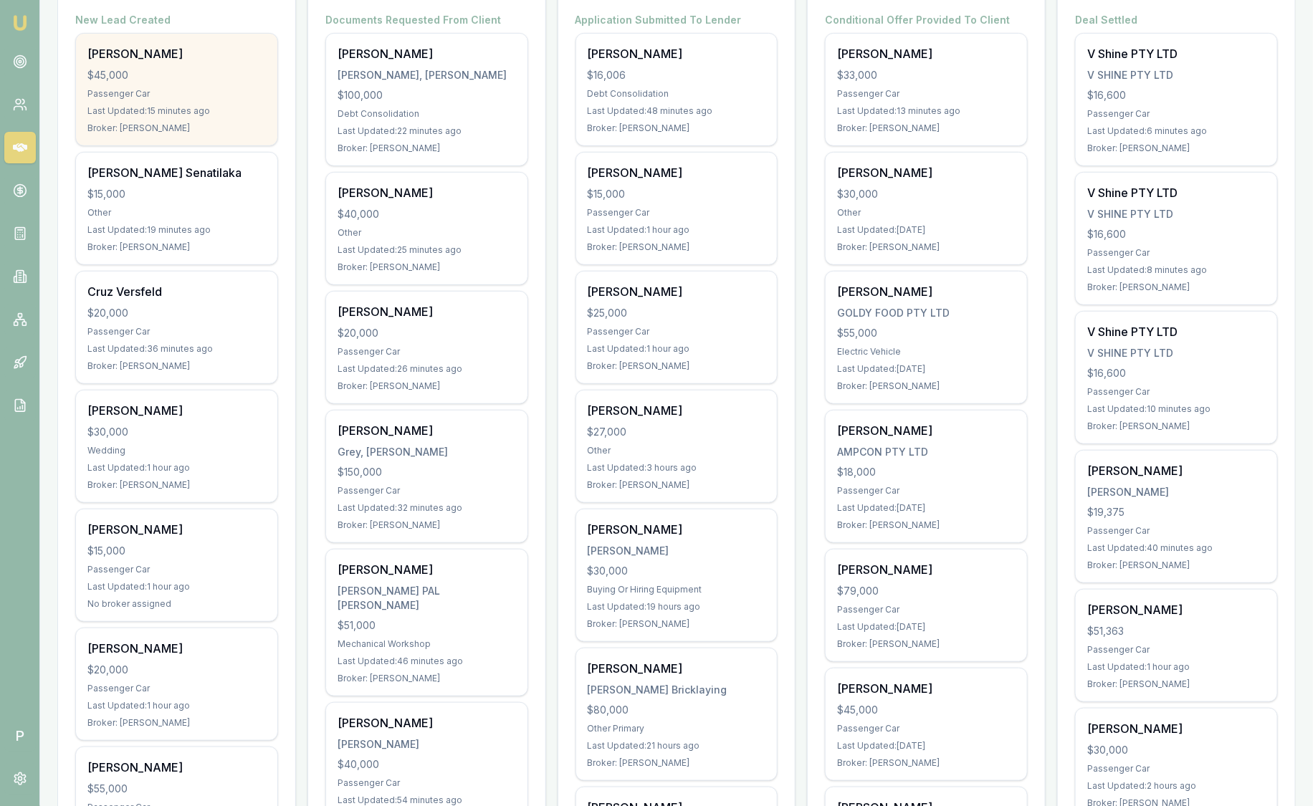
scroll to position [89, 0]
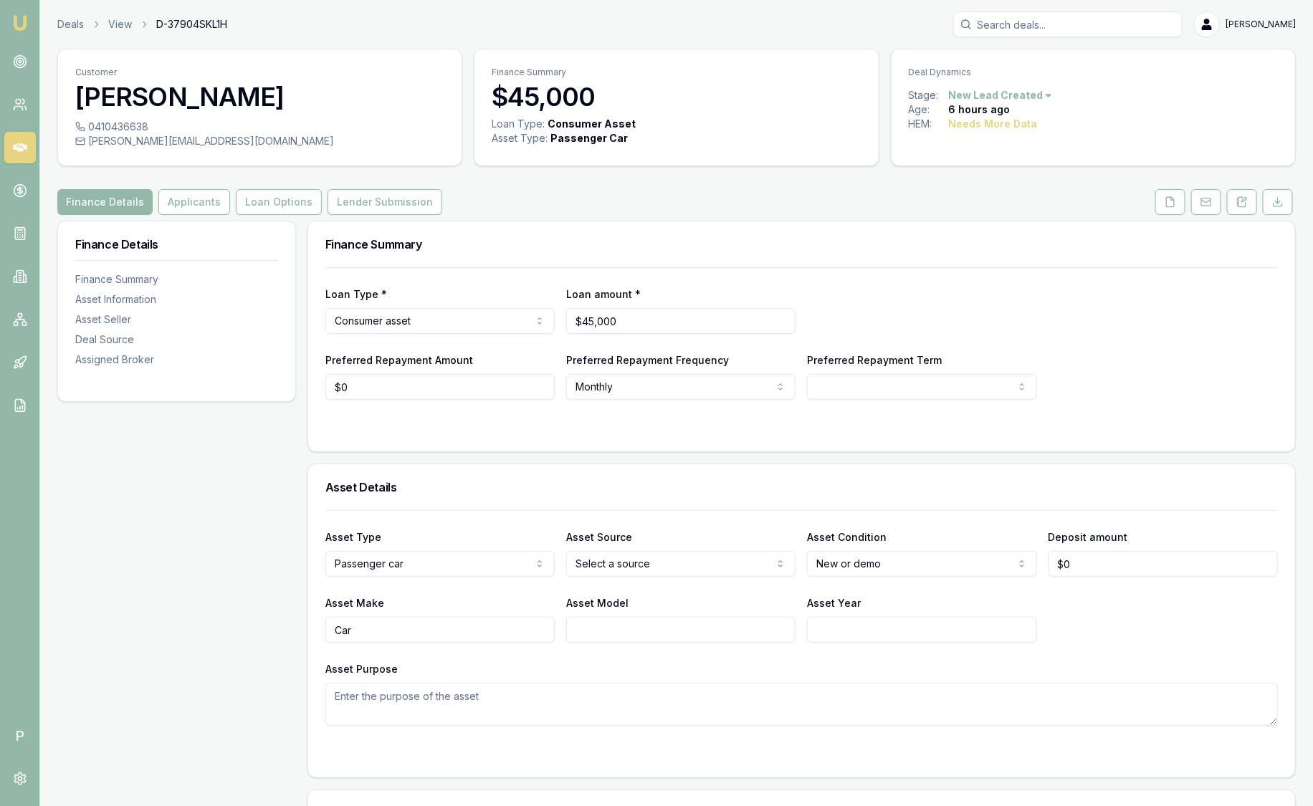
click at [18, 22] on img at bounding box center [19, 22] width 17 height 17
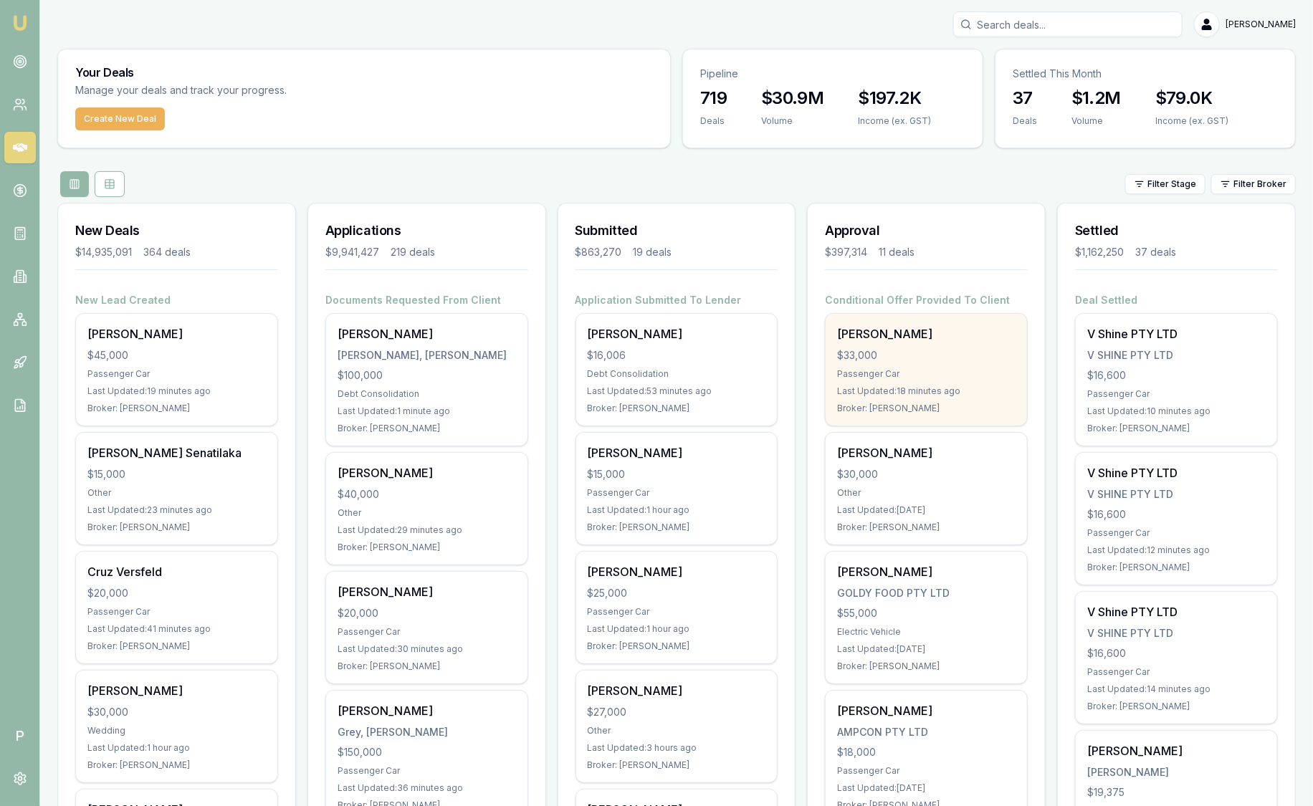
click at [954, 377] on div "Passenger Car" at bounding box center [926, 373] width 178 height 11
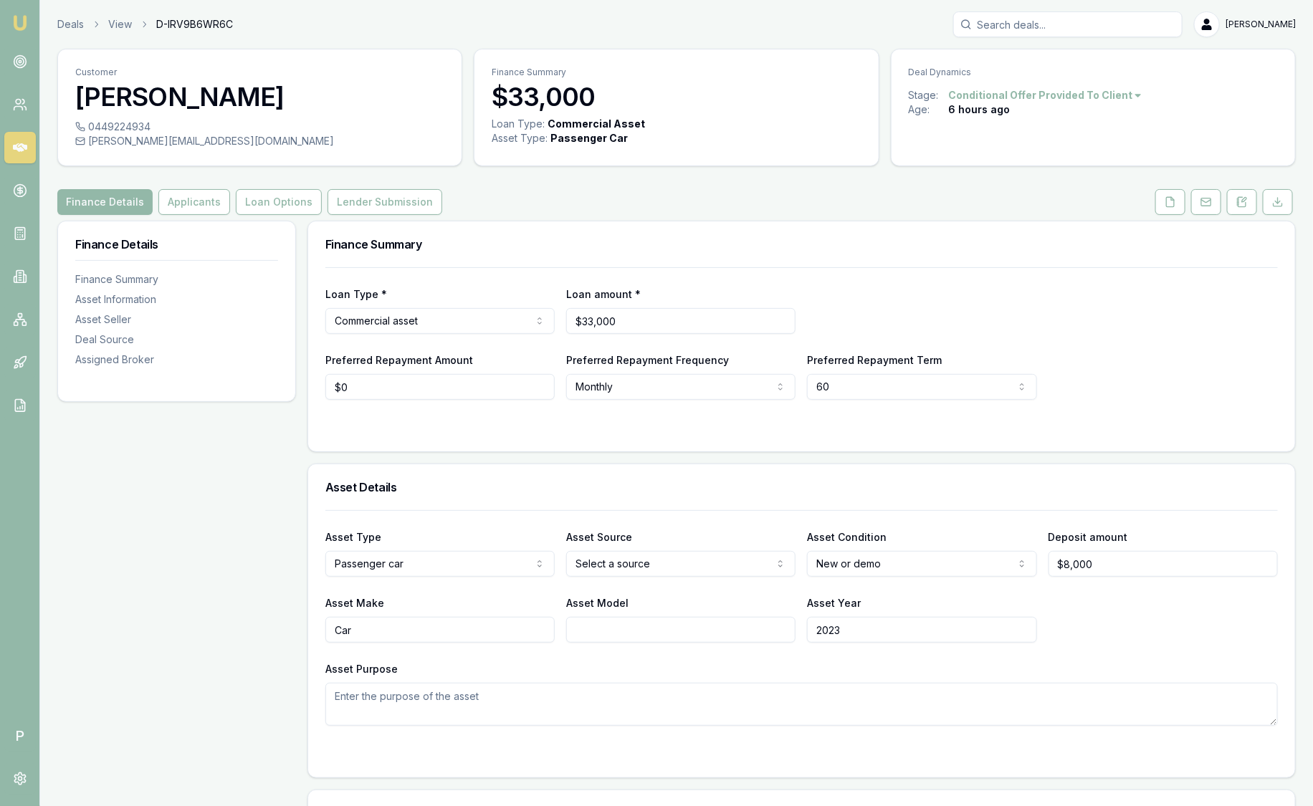
click at [23, 18] on img at bounding box center [19, 22] width 17 height 17
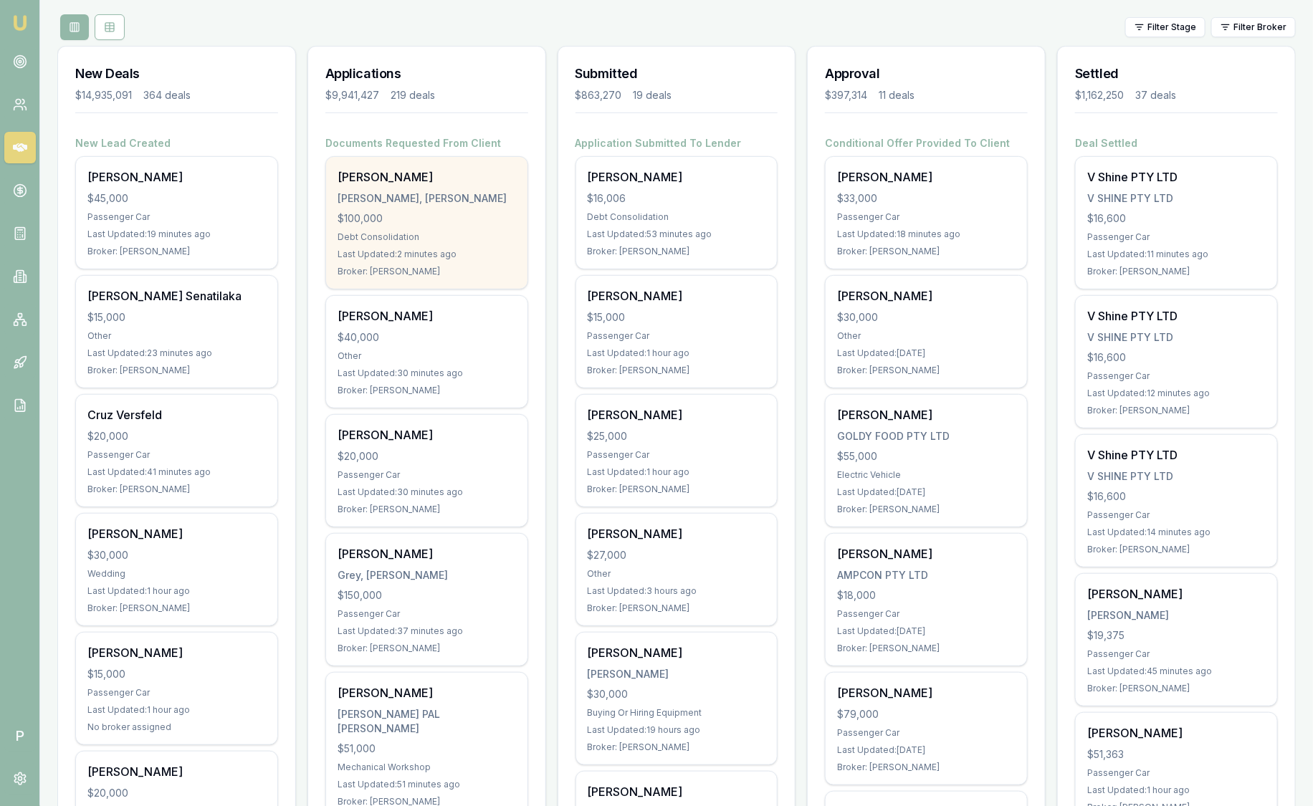
scroll to position [178, 0]
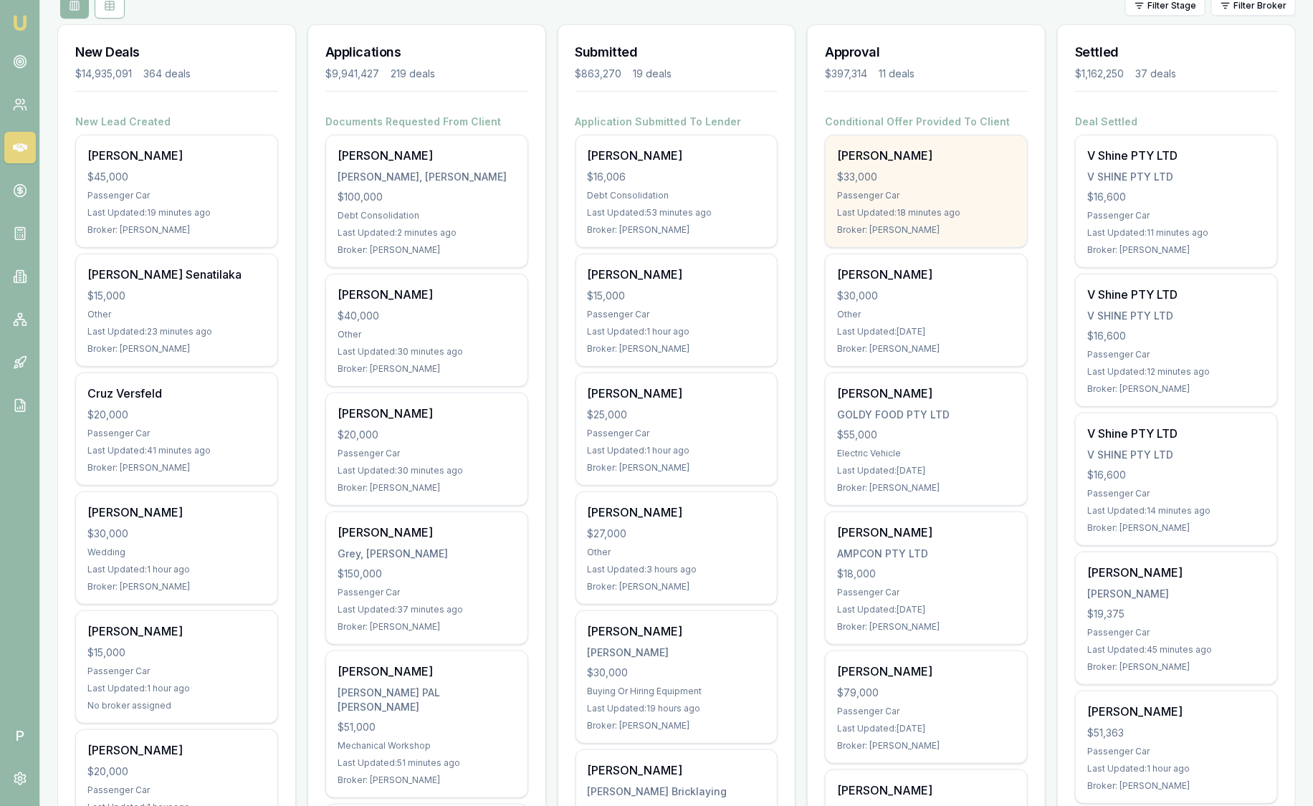
click at [946, 192] on div "Passenger Car" at bounding box center [926, 195] width 178 height 11
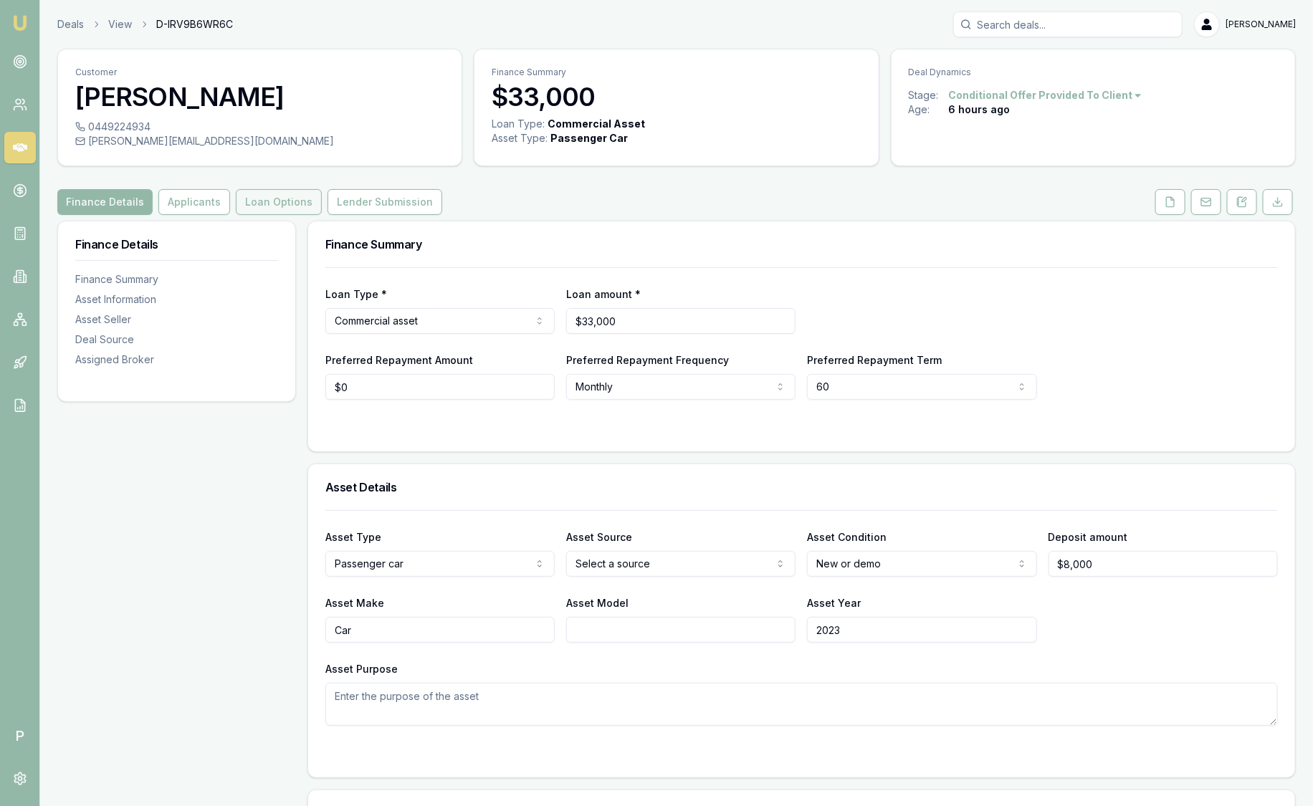
click at [292, 200] on button "Loan Options" at bounding box center [279, 202] width 86 height 26
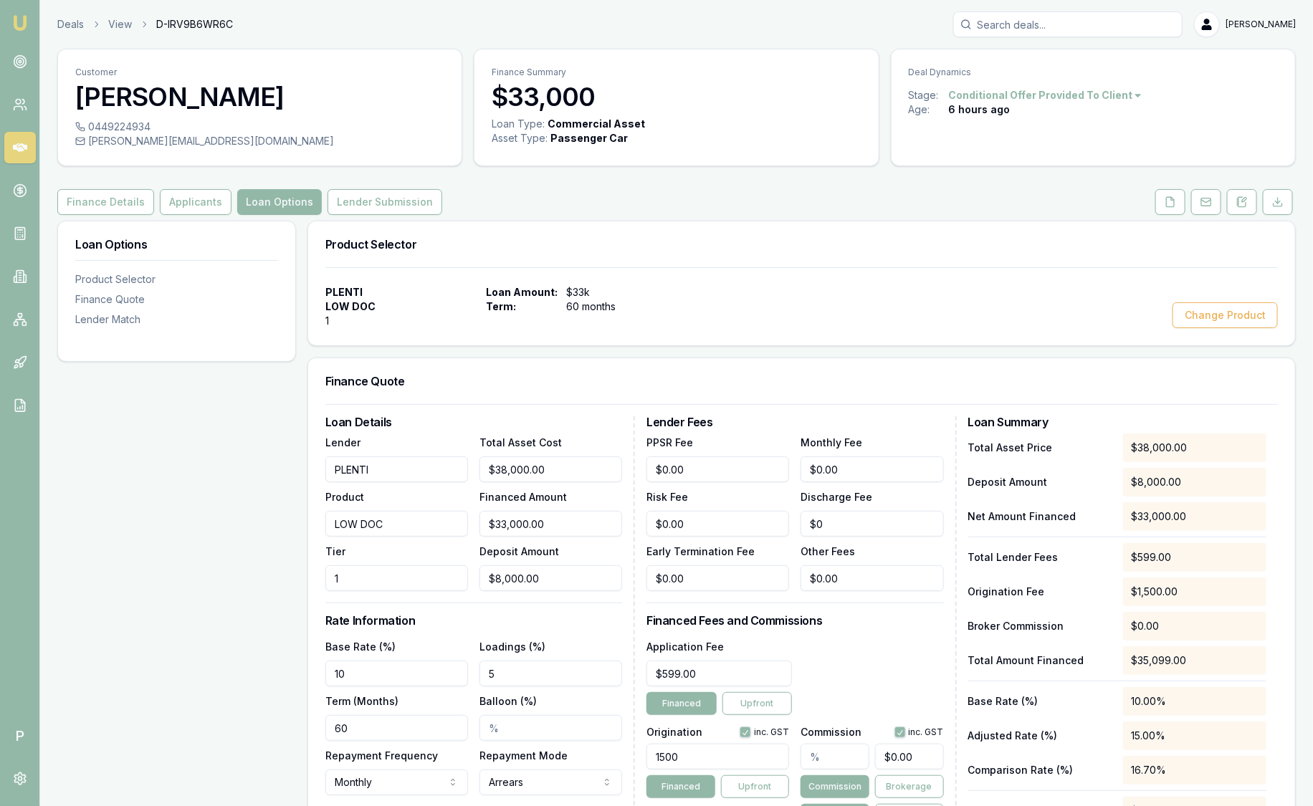
click at [14, 21] on img at bounding box center [19, 22] width 17 height 17
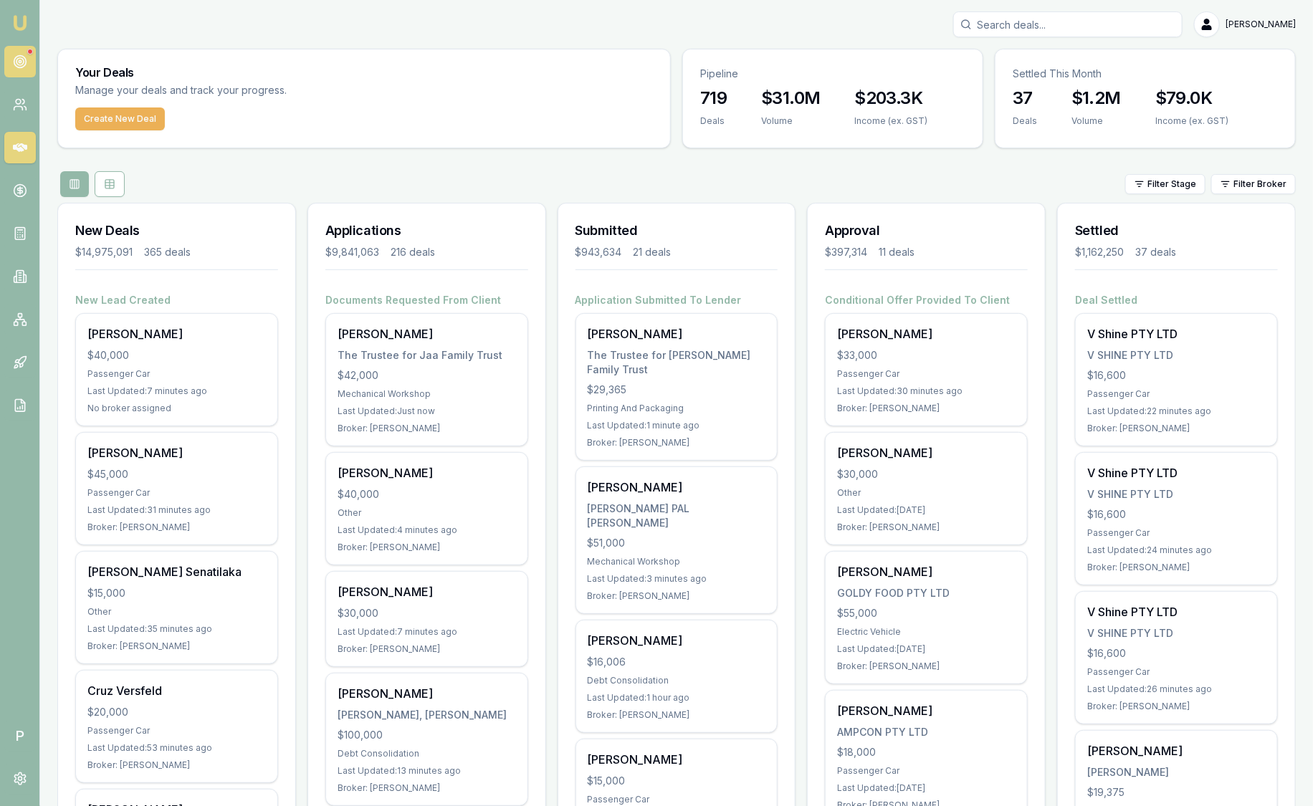
click at [32, 57] on link at bounding box center [20, 62] width 32 height 32
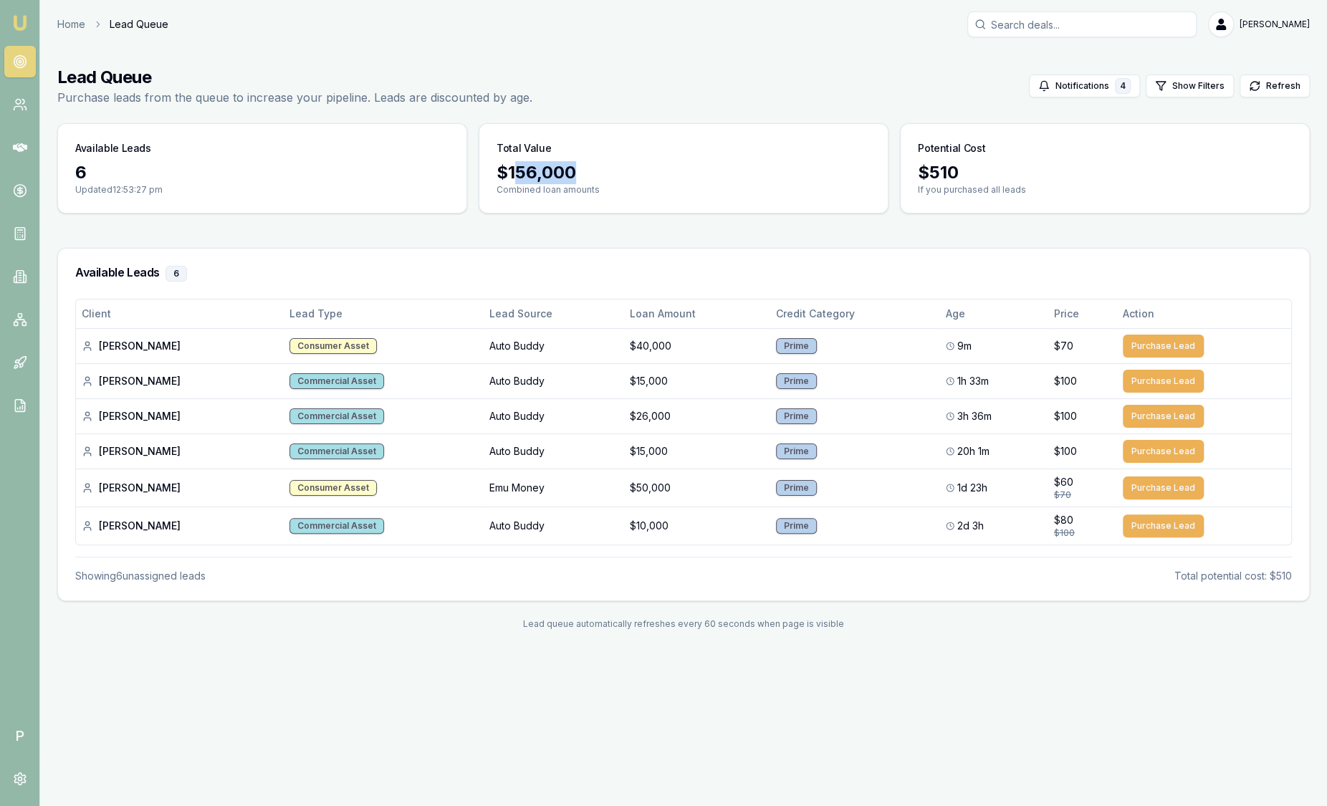
drag, startPoint x: 581, startPoint y: 176, endPoint x: 514, endPoint y: 166, distance: 68.0
click at [514, 166] on div "$ 156,000" at bounding box center [684, 172] width 374 height 23
drag, startPoint x: 514, startPoint y: 166, endPoint x: 583, endPoint y: 226, distance: 91.4
click at [583, 226] on main "Lead Queue Purchase leads from the queue to increase your pipeline. Leads are d…" at bounding box center [683, 348] width 1287 height 598
drag, startPoint x: 580, startPoint y: 181, endPoint x: 40, endPoint y: 178, distance: 540.3
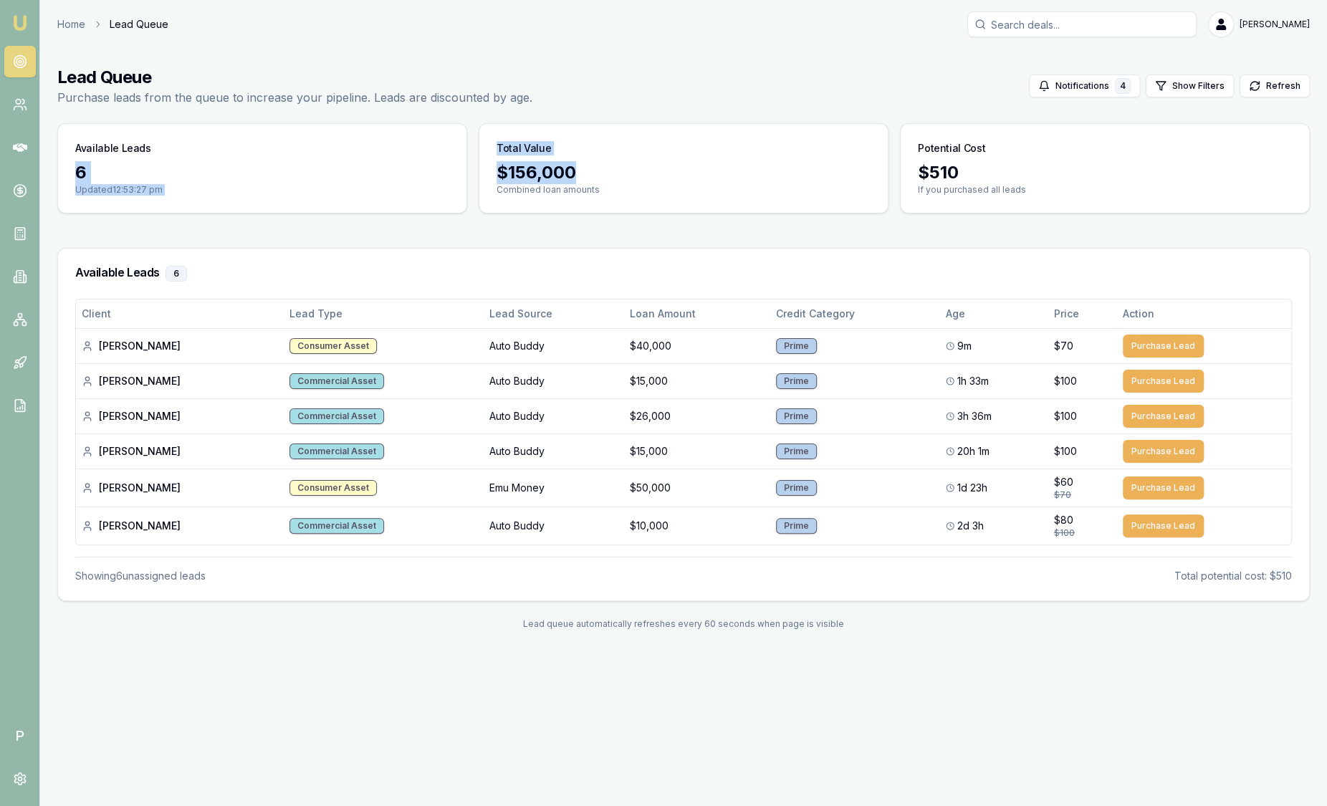
click at [40, 178] on main "Lead Queue Purchase leads from the queue to increase your pipeline. Leads are d…" at bounding box center [683, 348] width 1287 height 598
drag, startPoint x: 40, startPoint y: 178, endPoint x: 279, endPoint y: 72, distance: 261.8
click at [279, 72] on h1 "Lead Queue" at bounding box center [294, 77] width 475 height 23
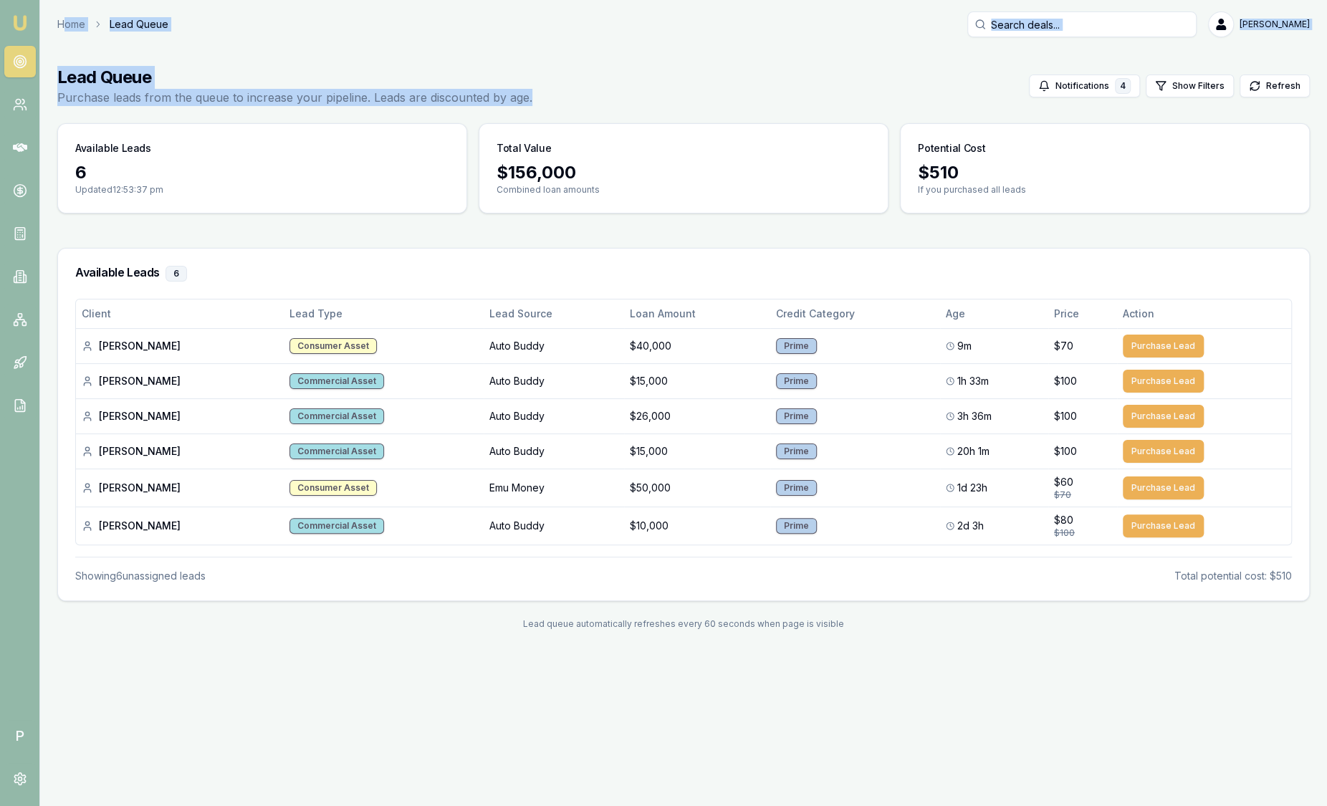
drag, startPoint x: 573, startPoint y: 102, endPoint x: 64, endPoint y: 36, distance: 513.1
click at [64, 36] on div "Home Lead Queue [PERSON_NAME] Toggle Menu Lead Queue Purchase leads from the qu…" at bounding box center [683, 329] width 1287 height 636
click at [838, 26] on div "Home Lead Queue [PERSON_NAME]" at bounding box center [683, 24] width 1253 height 26
